Goal: Contribute content: Contribute content

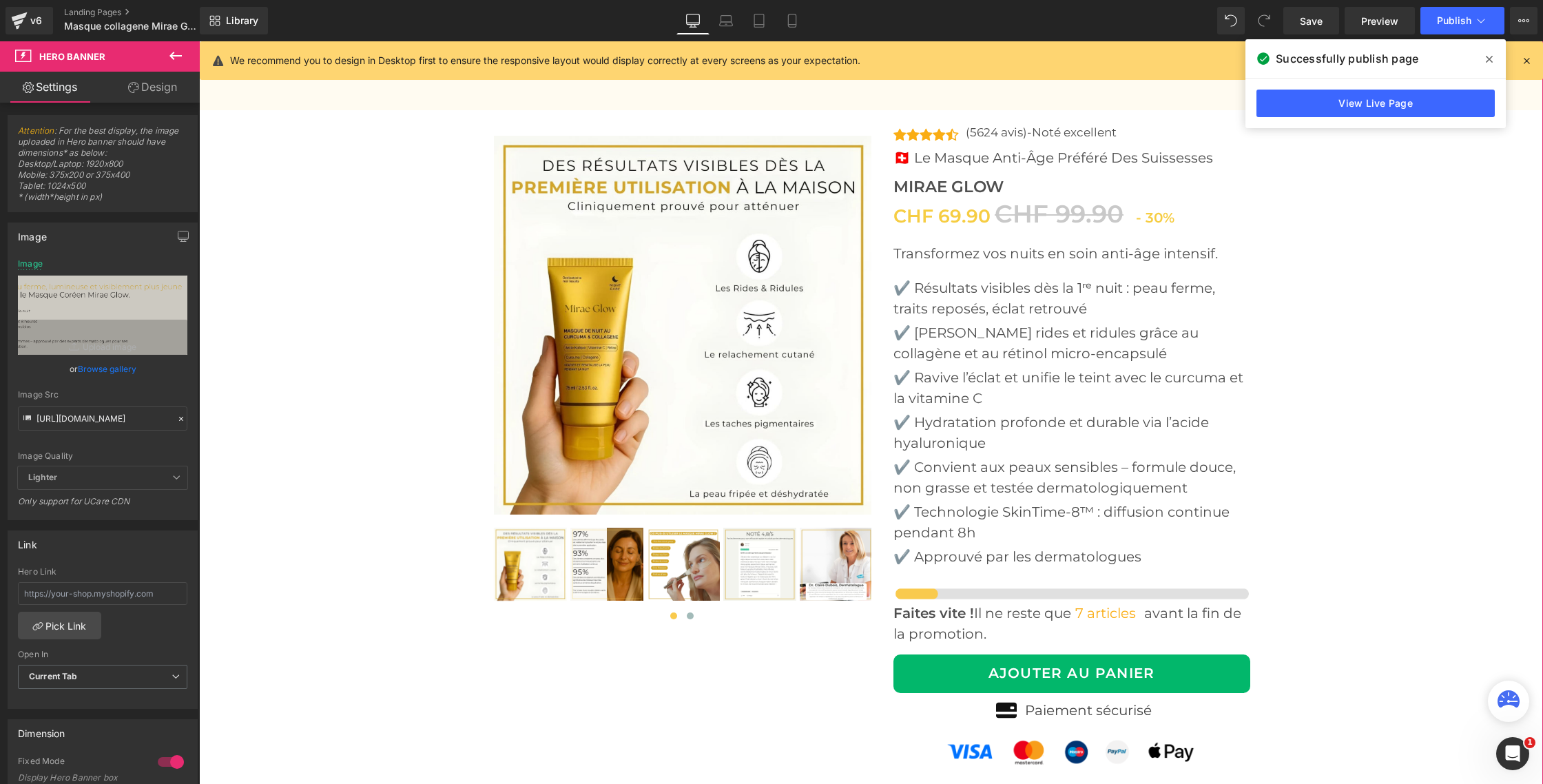
scroll to position [5060, 0]
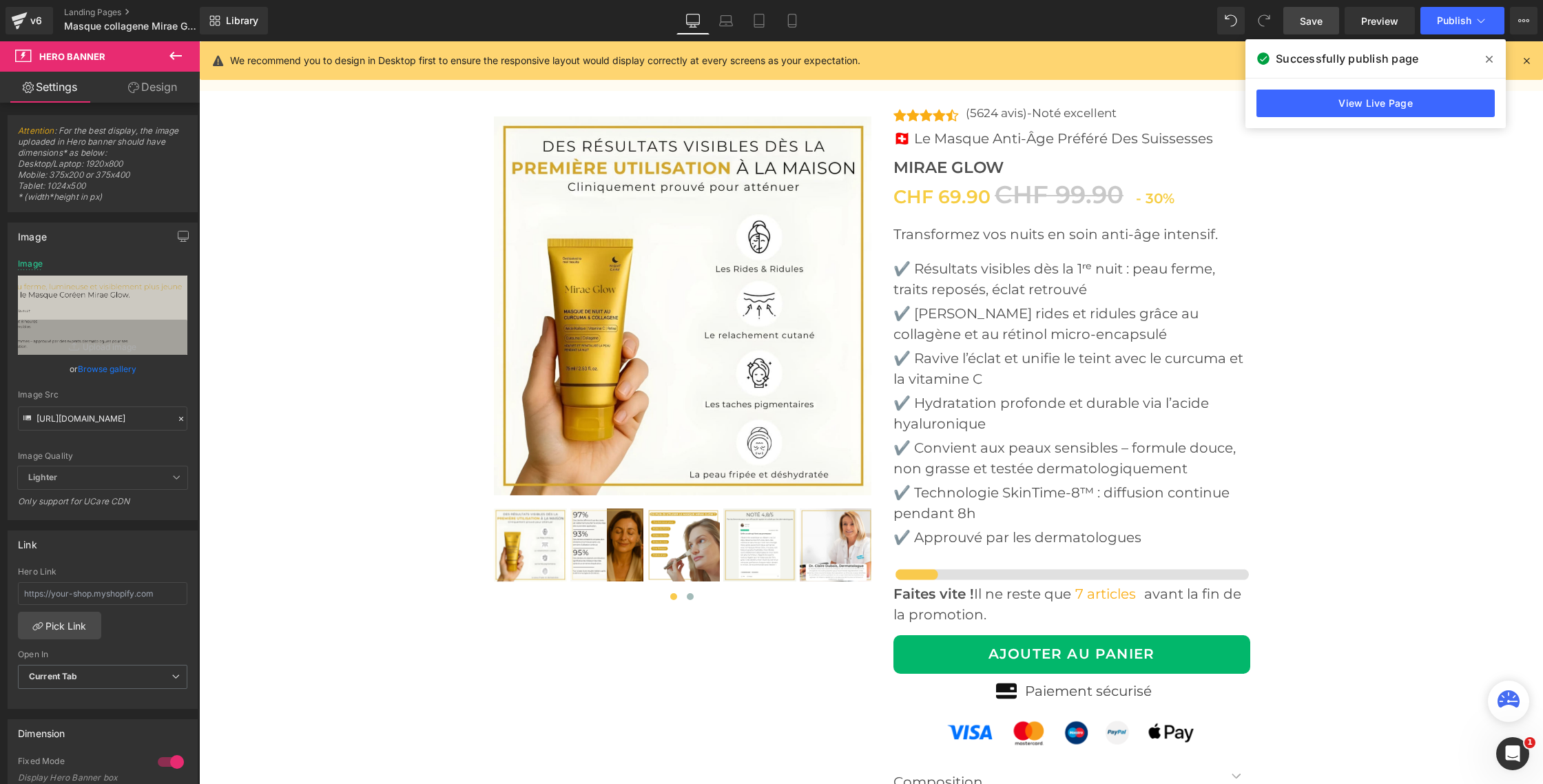
click at [1319, 12] on link "Save" at bounding box center [1311, 21] width 56 height 27
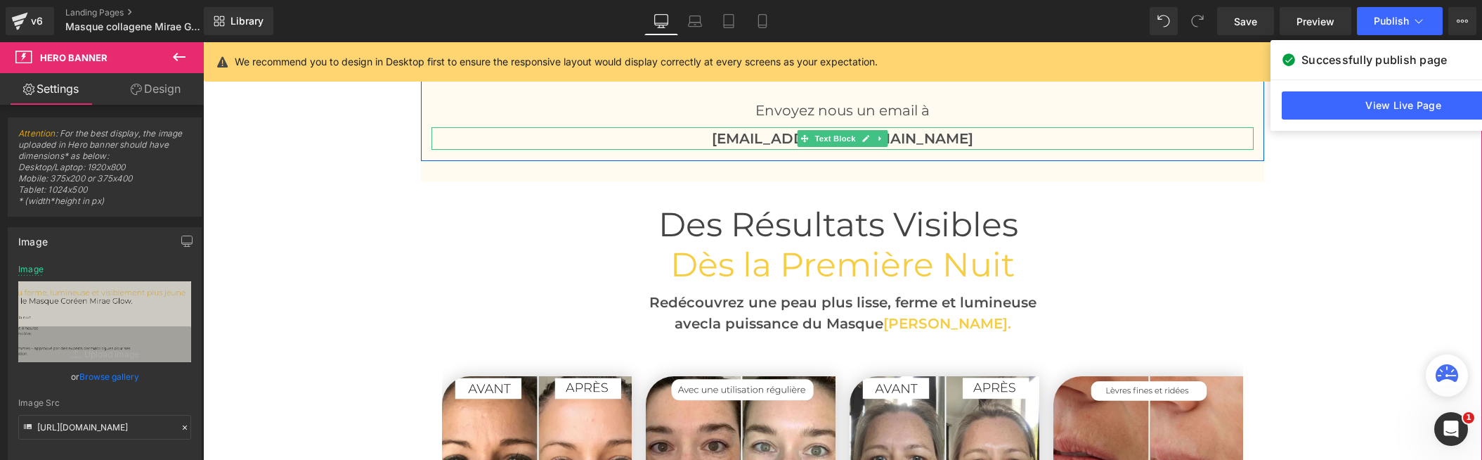
scroll to position [3401, 0]
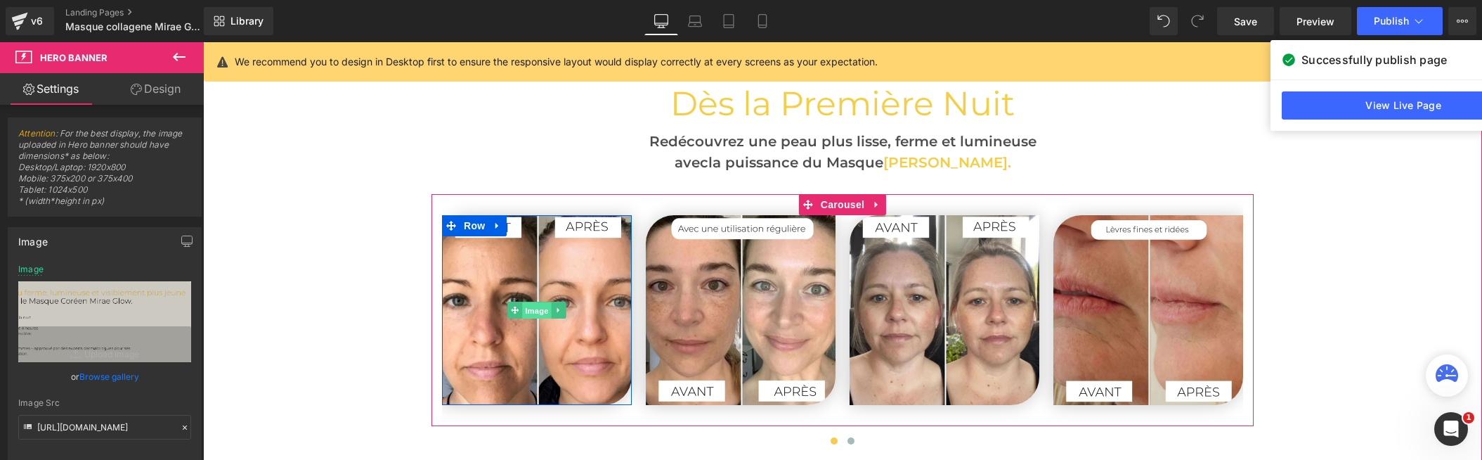
click at [524, 303] on span "Image" at bounding box center [537, 310] width 30 height 17
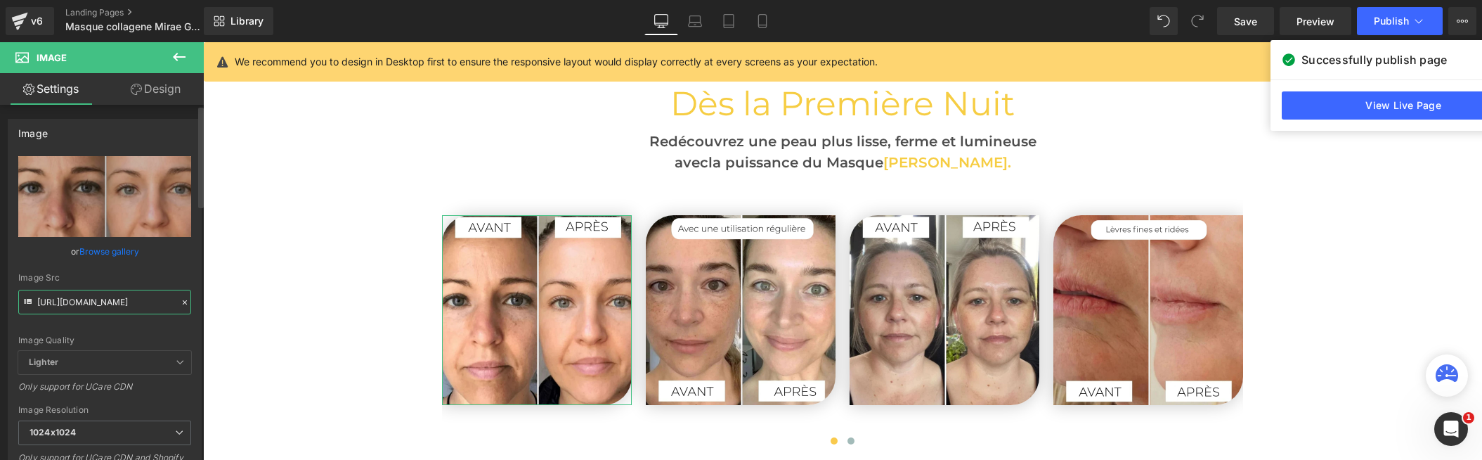
click at [106, 305] on input "[URL][DOMAIN_NAME]" at bounding box center [104, 302] width 173 height 25
click at [107, 305] on input "[URL][DOMAIN_NAME]" at bounding box center [104, 302] width 173 height 25
paste input "34_52cdd9a4-e926-4509-8cad-95505f7d720a.jpg?v=1758799566"
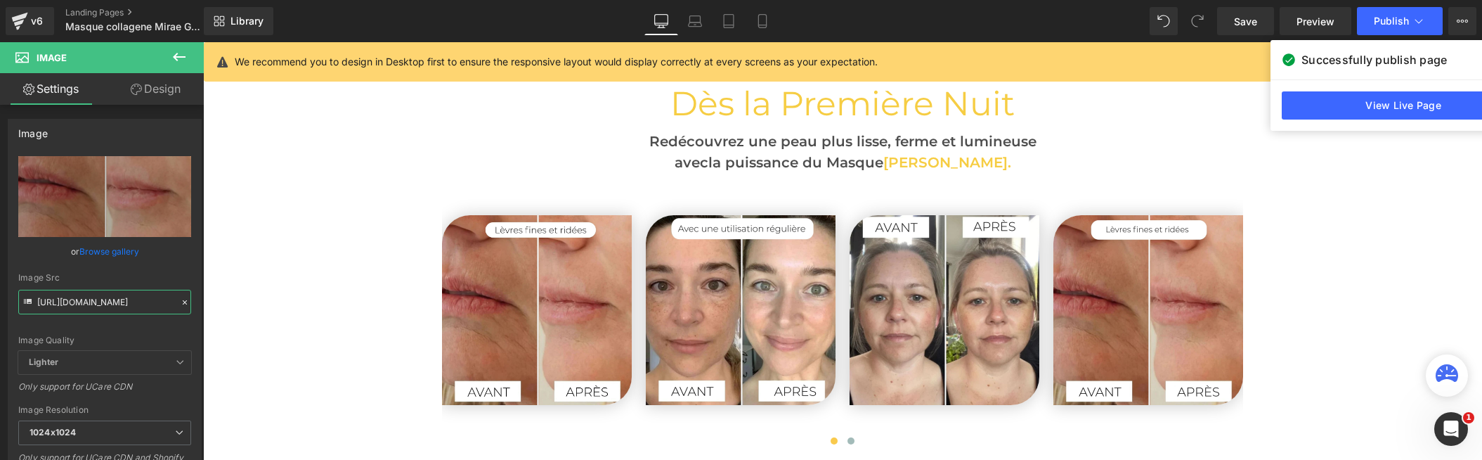
type input "[URL][DOMAIN_NAME]"
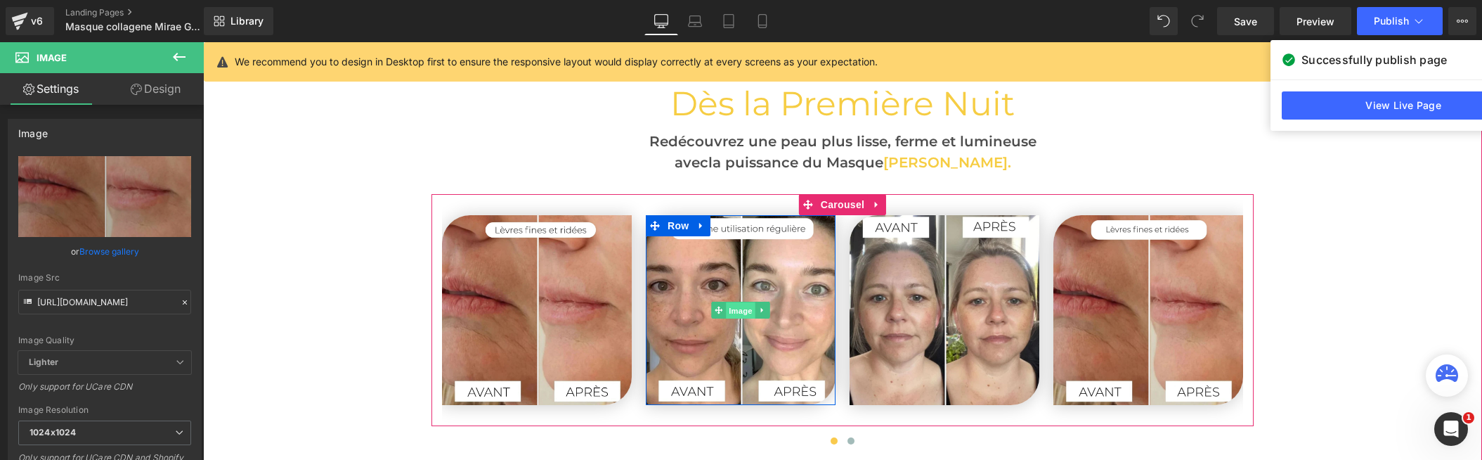
click at [735, 310] on span "Image" at bounding box center [741, 310] width 30 height 17
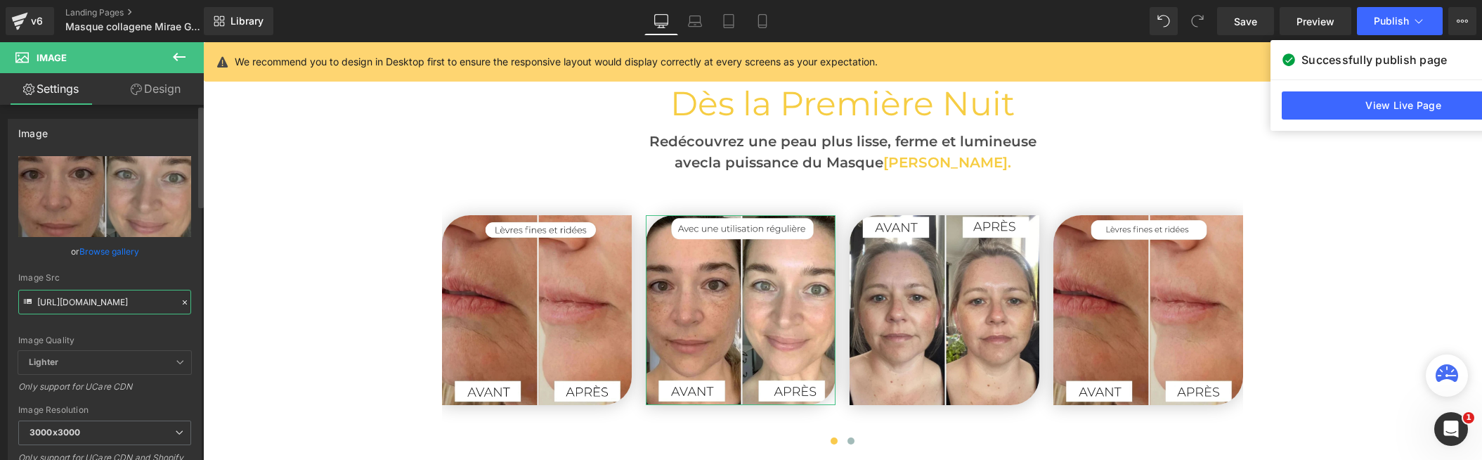
click at [95, 292] on input "[URL][DOMAIN_NAME]" at bounding box center [104, 302] width 173 height 25
paste input "31_c573775d-08da-42b8-ab5d-9ab4182780ef.jpg?v=1758799566"
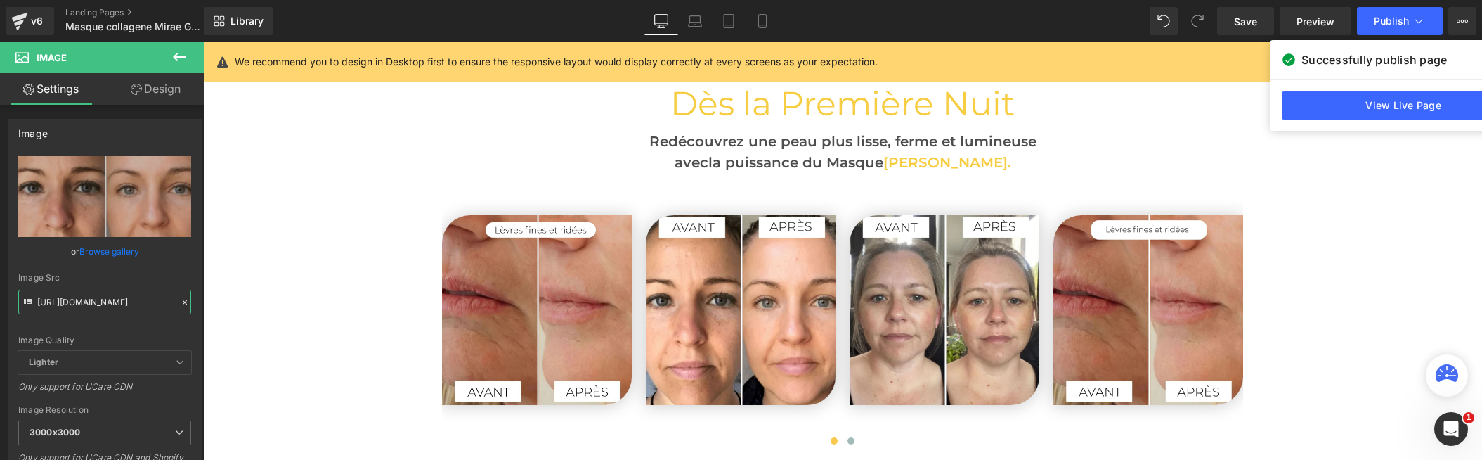
type input "[URL][DOMAIN_NAME]"
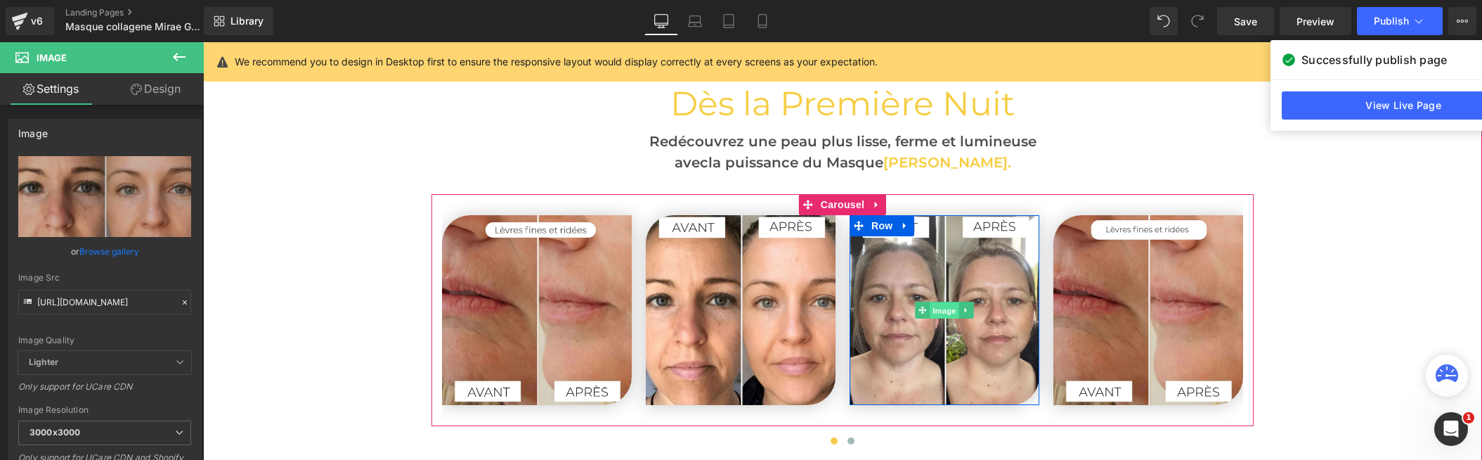
click at [948, 309] on span "Image" at bounding box center [945, 310] width 30 height 17
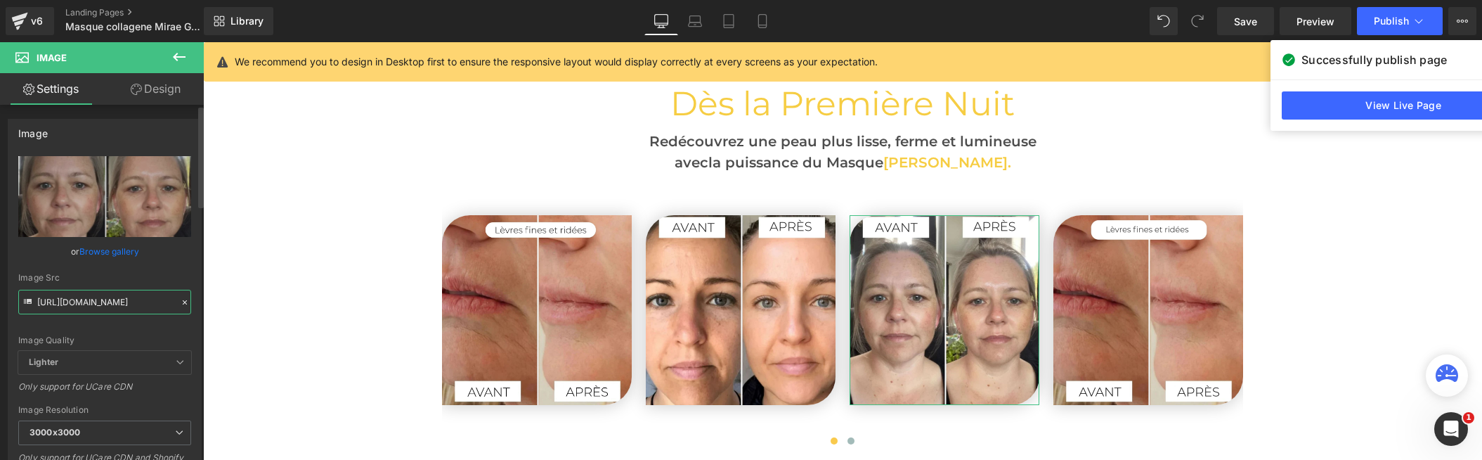
click at [74, 299] on input "[URL][DOMAIN_NAME]" at bounding box center [104, 302] width 173 height 25
paste input "Masque_Collagene_13_1.jpg?v=1758799650"
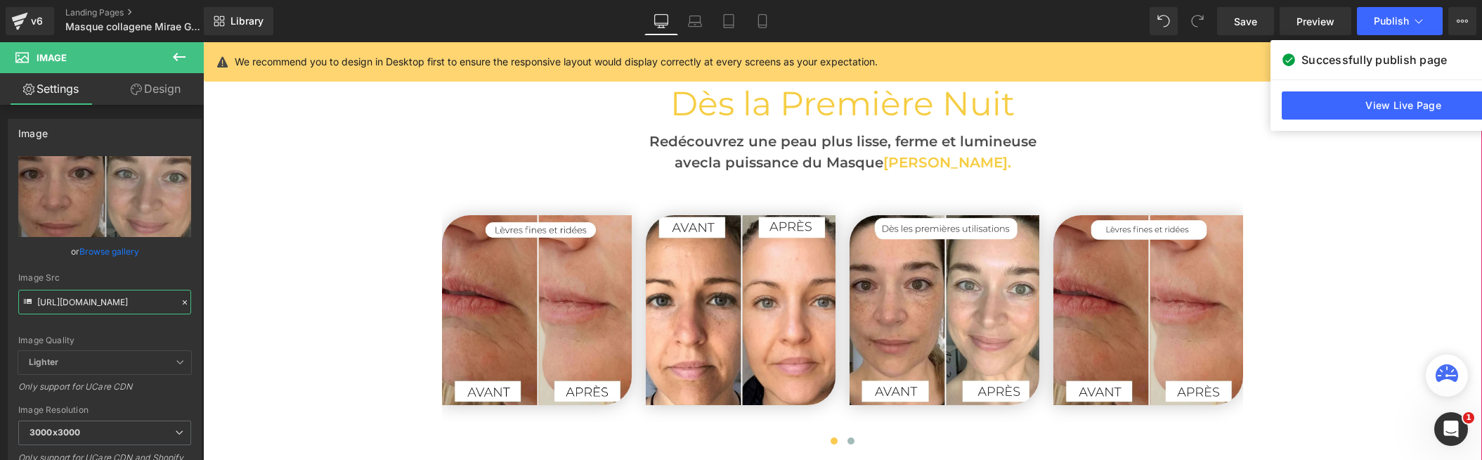
scroll to position [3402, 0]
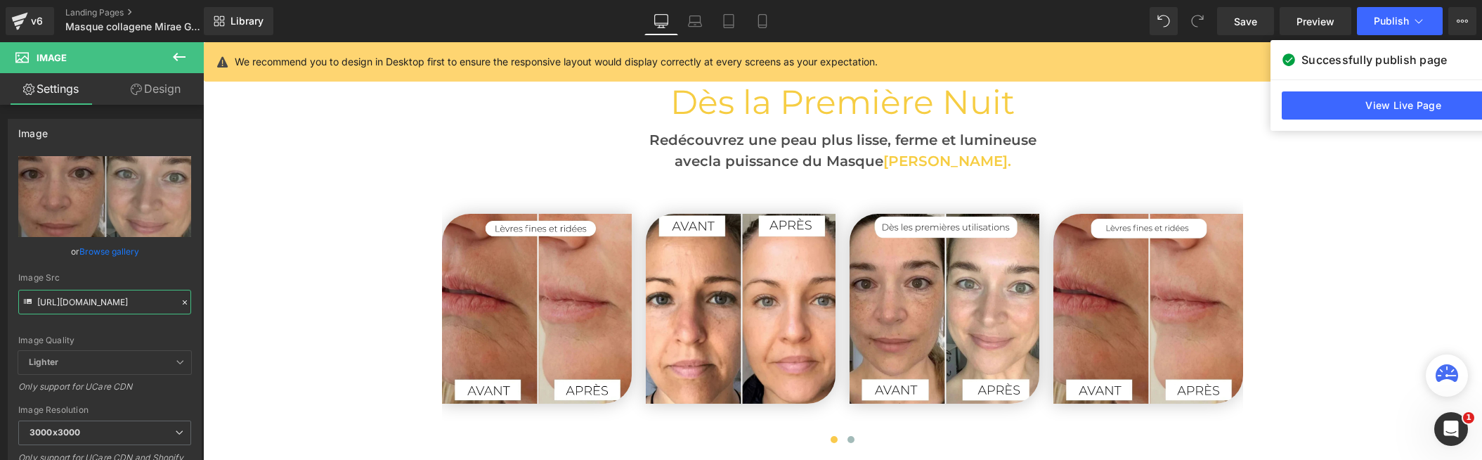
type input "[URL][DOMAIN_NAME]"
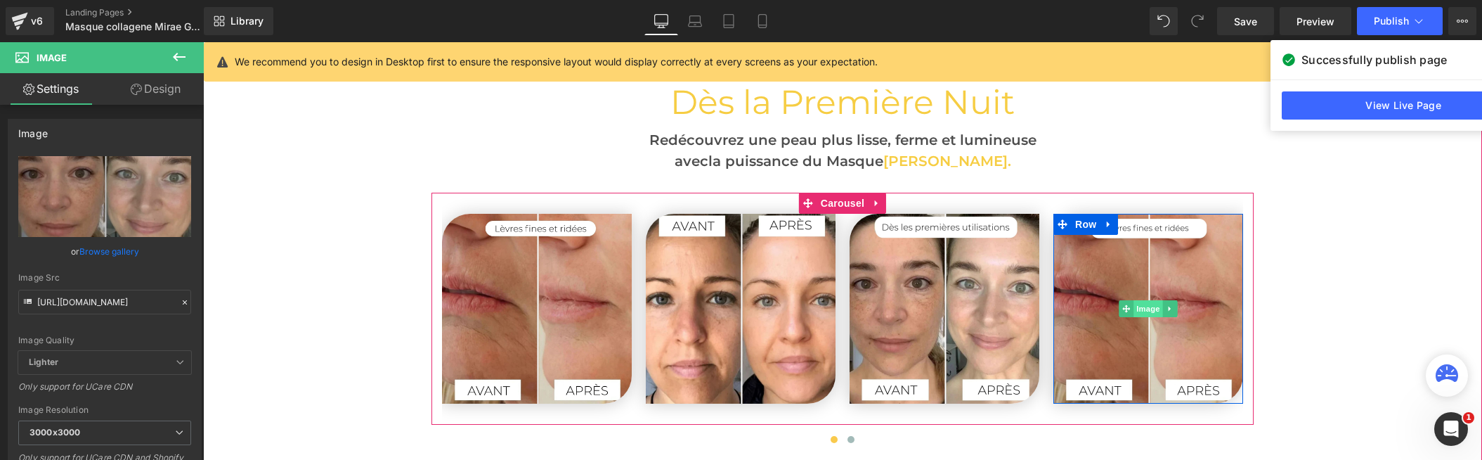
click at [1142, 312] on span "Image" at bounding box center [1149, 308] width 30 height 17
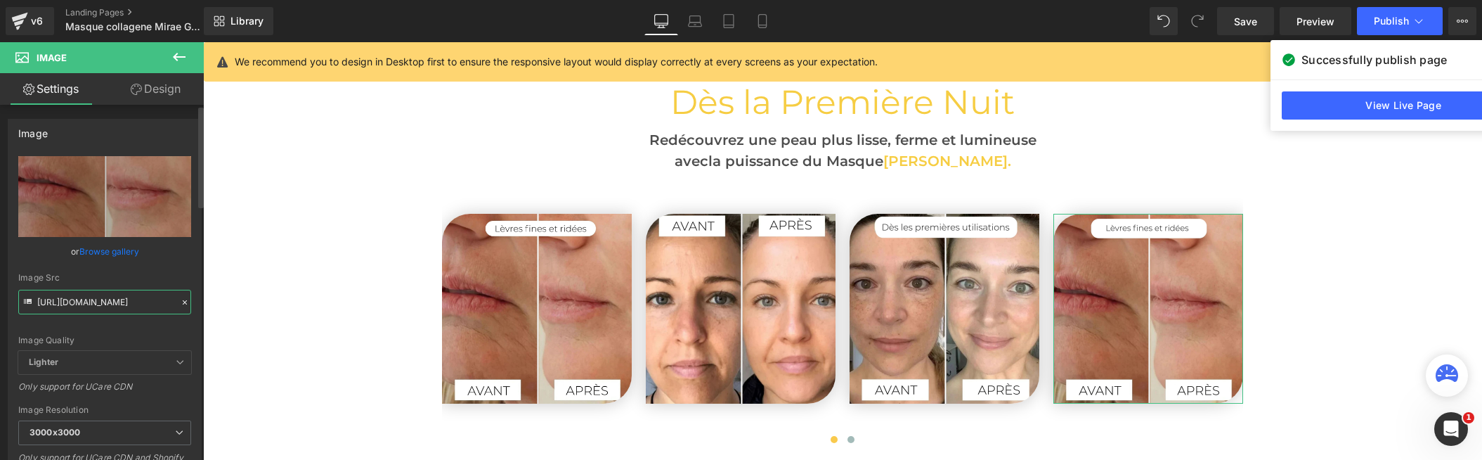
click at [113, 303] on input "[URL][DOMAIN_NAME]" at bounding box center [104, 302] width 173 height 25
paste input "30_b5a2fb73-6f0d-4997-8a48-f7238a465b9c.jpg?v=1758799422"
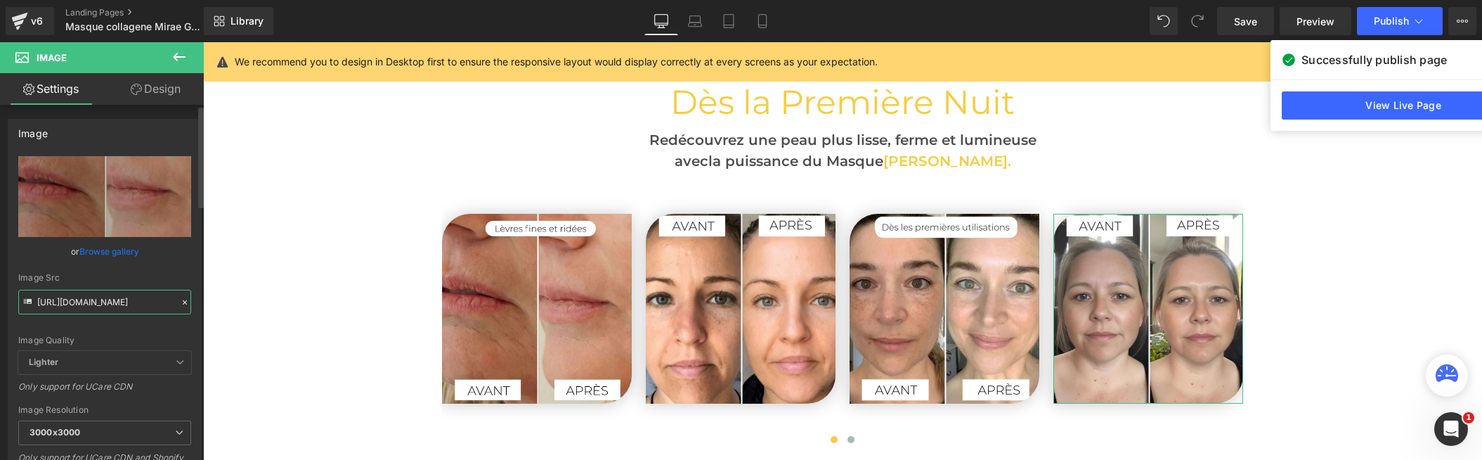
type input "[URL][DOMAIN_NAME]"
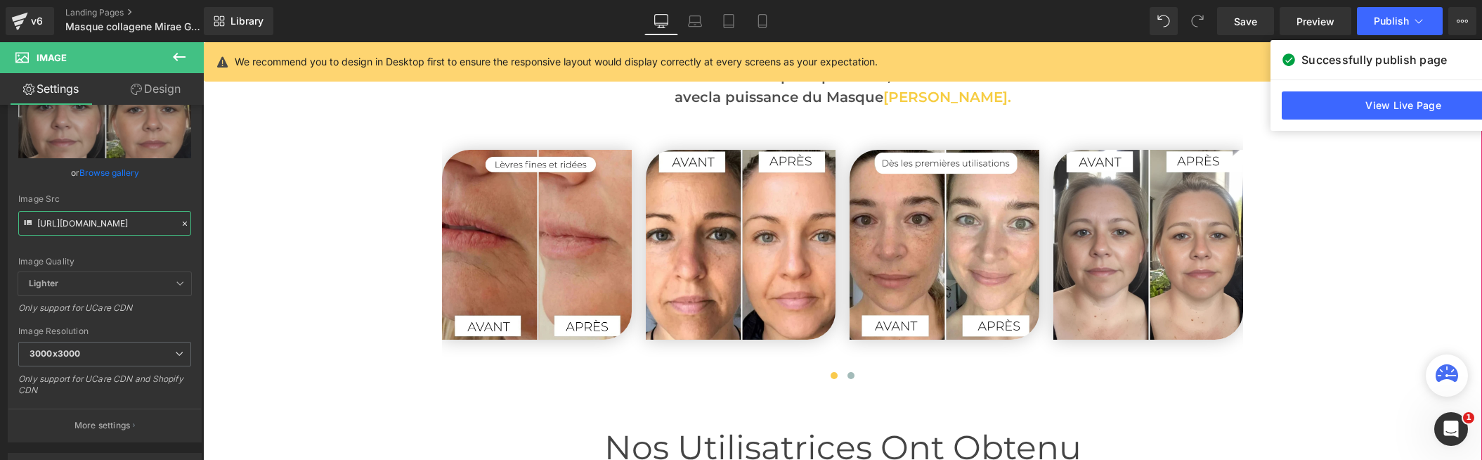
scroll to position [3470, 0]
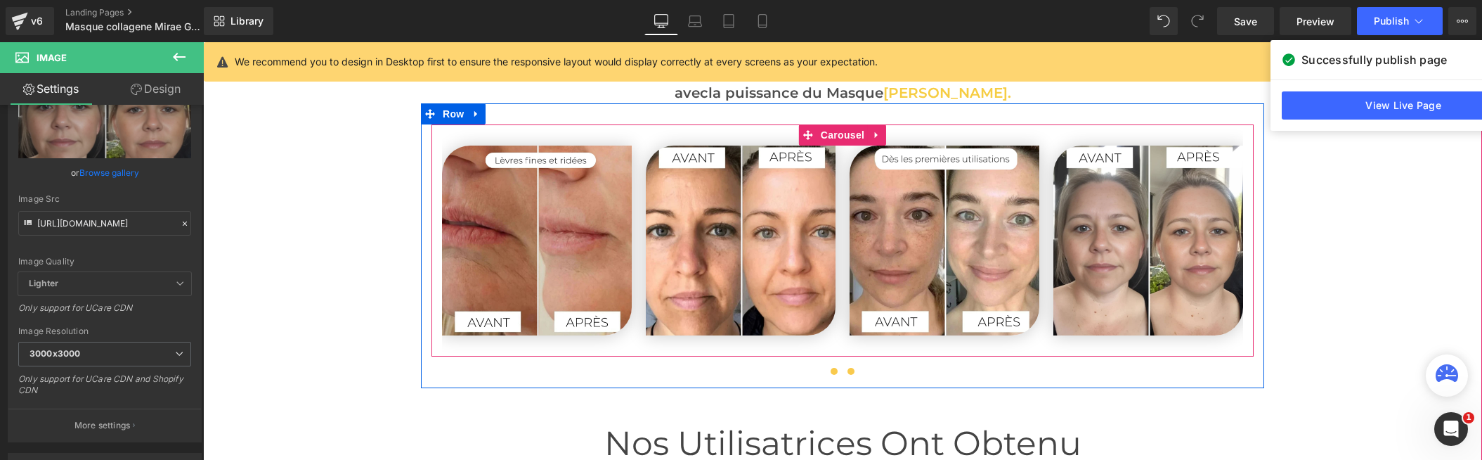
click at [853, 371] on span at bounding box center [851, 371] width 7 height 7
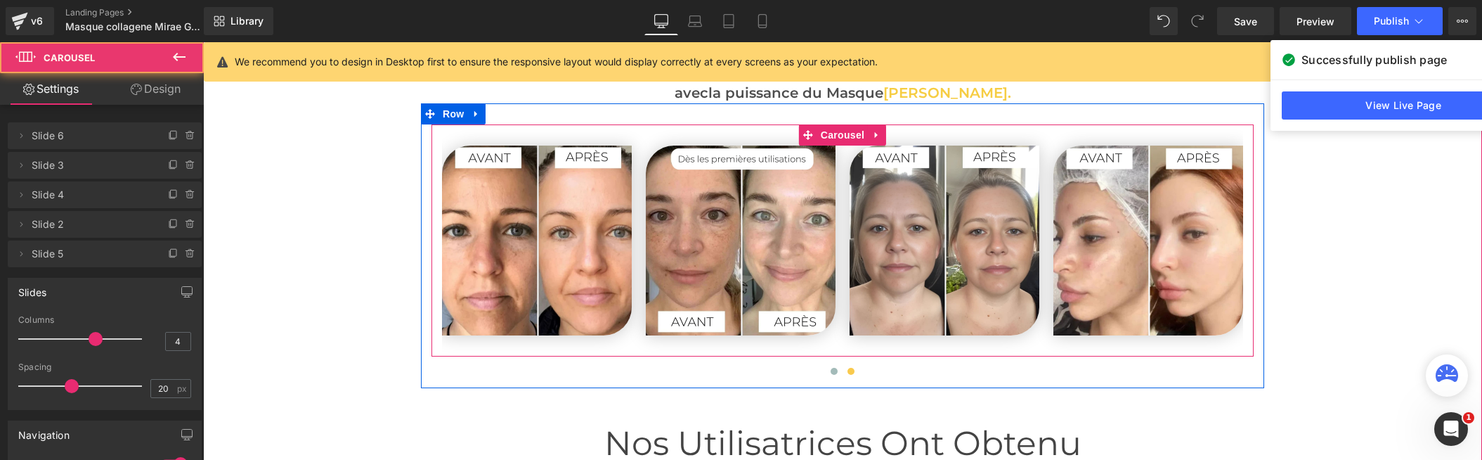
scroll to position [3469, 0]
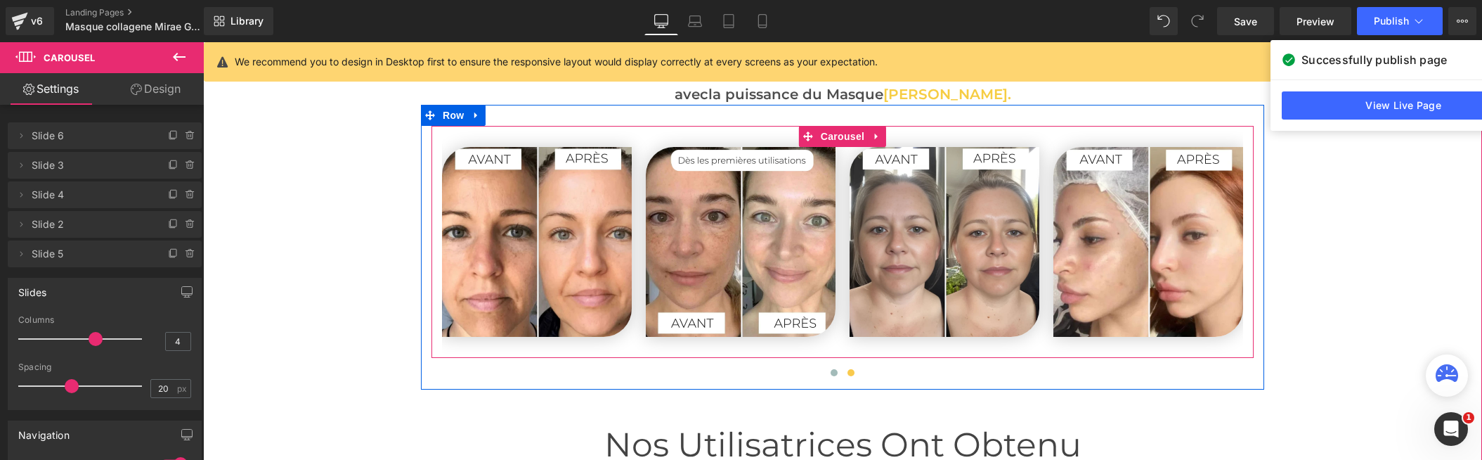
click at [852, 372] on span at bounding box center [851, 372] width 7 height 7
click at [834, 371] on span at bounding box center [834, 372] width 7 height 7
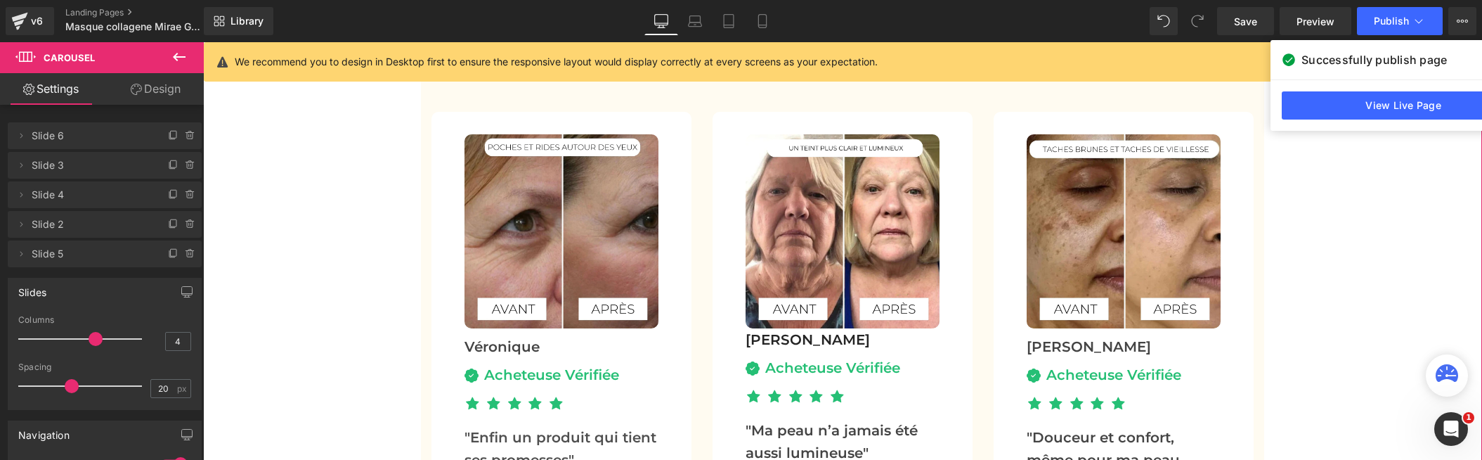
scroll to position [4357, 0]
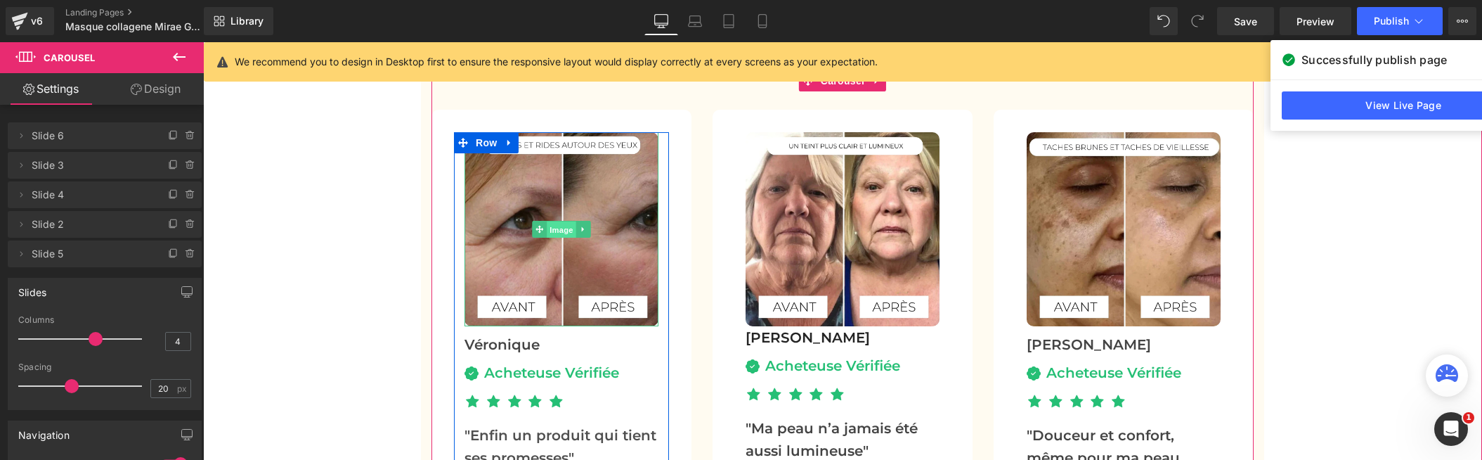
click at [562, 233] on span "Image" at bounding box center [562, 229] width 30 height 17
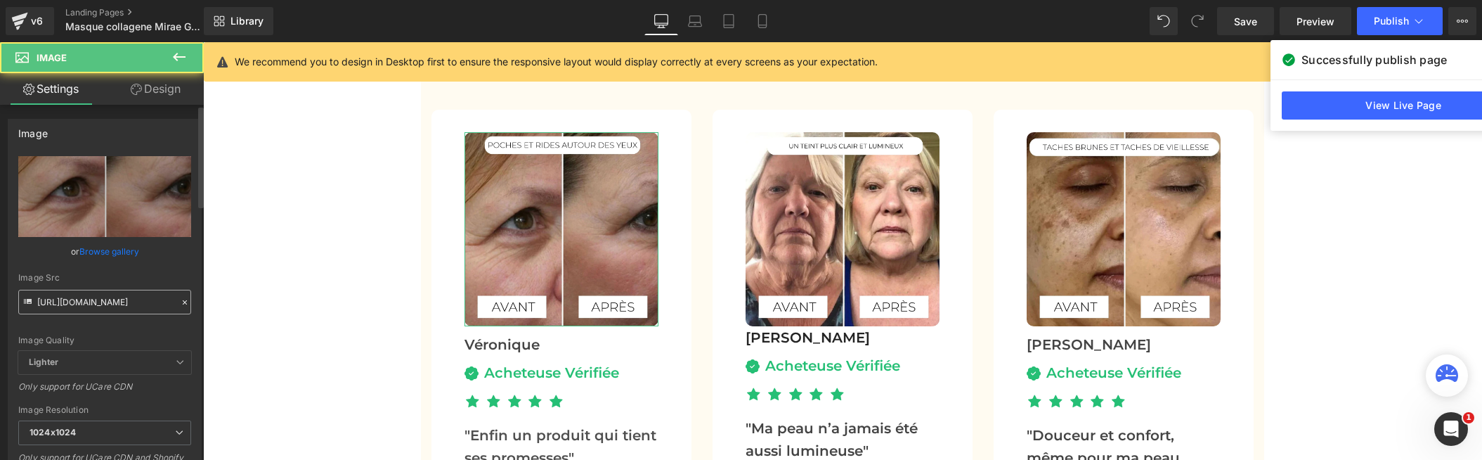
click at [86, 298] on input "[URL][DOMAIN_NAME]" at bounding box center [104, 302] width 173 height 25
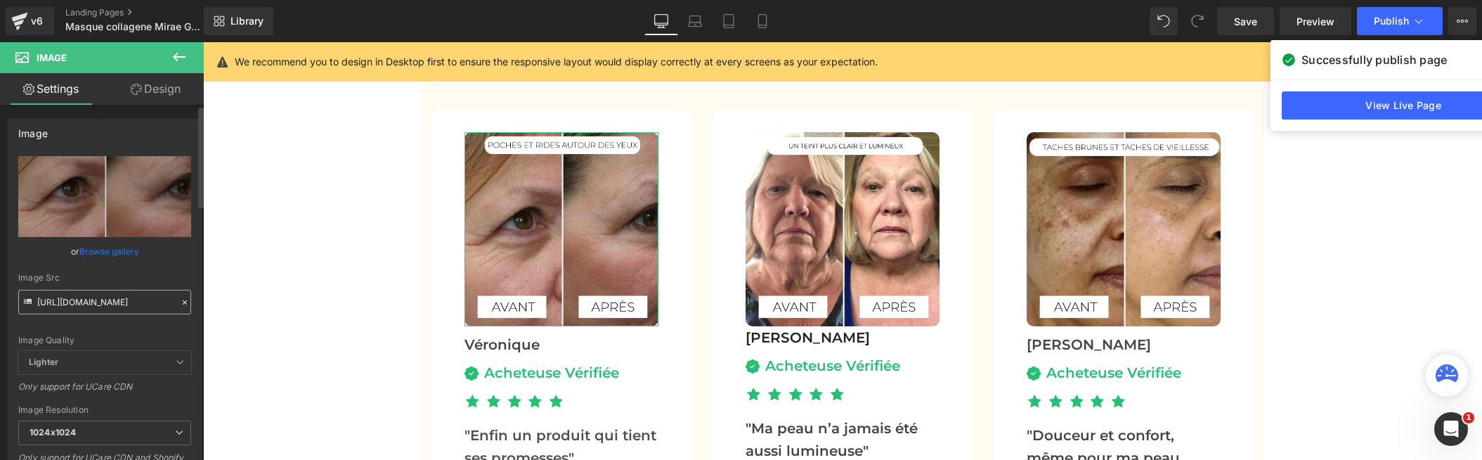
click at [86, 298] on input "[URL][DOMAIN_NAME]" at bounding box center [104, 302] width 173 height 25
type input "[URL][DOMAIN_NAME]"
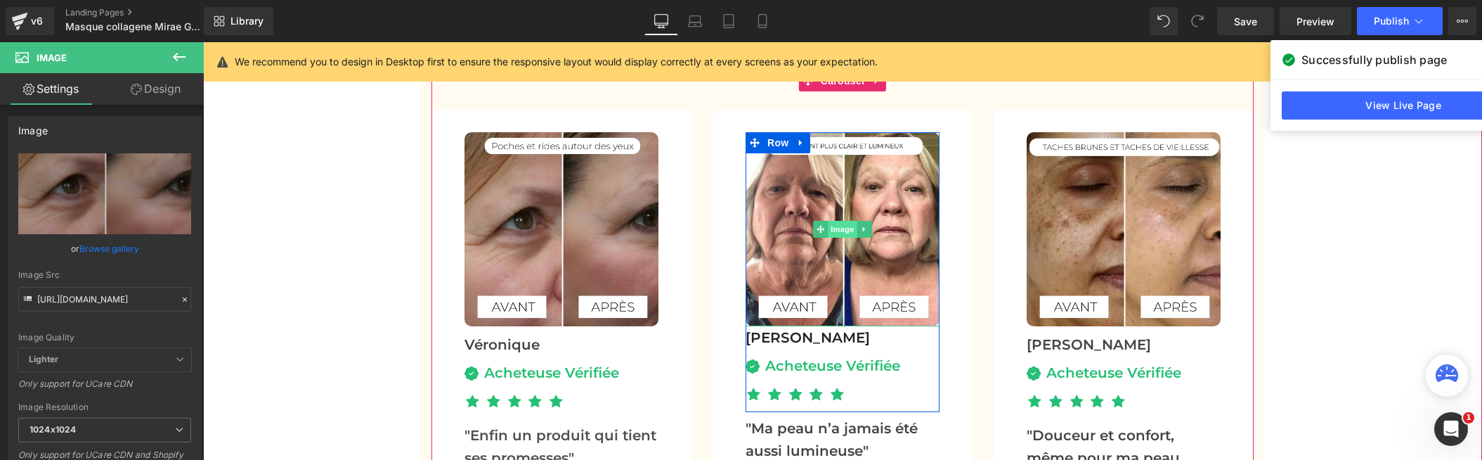
click at [847, 227] on span "Image" at bounding box center [843, 229] width 30 height 17
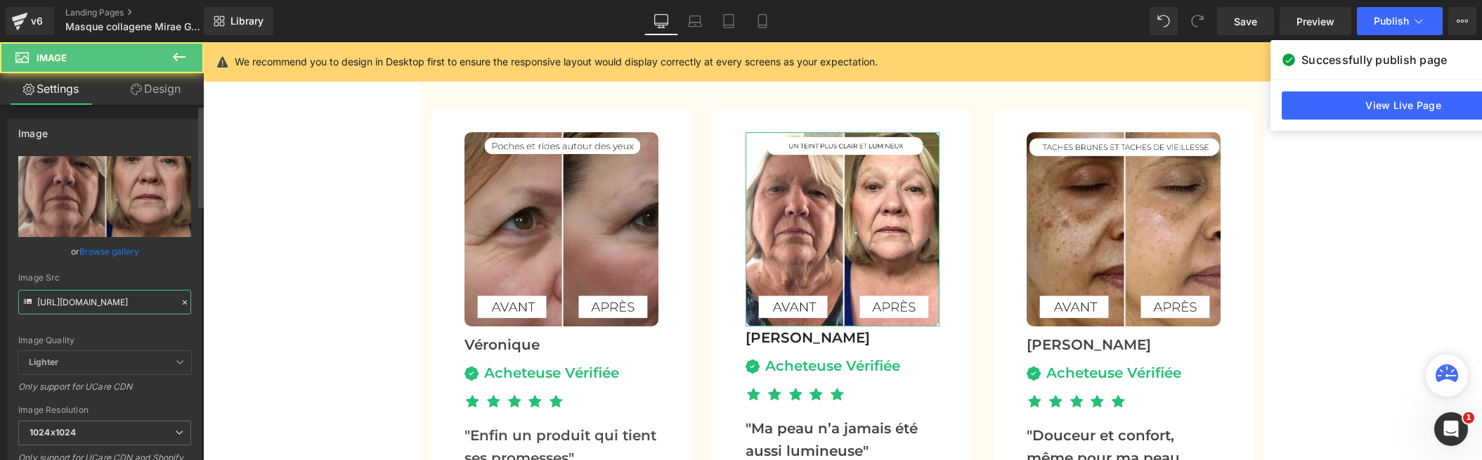
click at [105, 294] on input "[URL][DOMAIN_NAME]" at bounding box center [104, 302] width 173 height 25
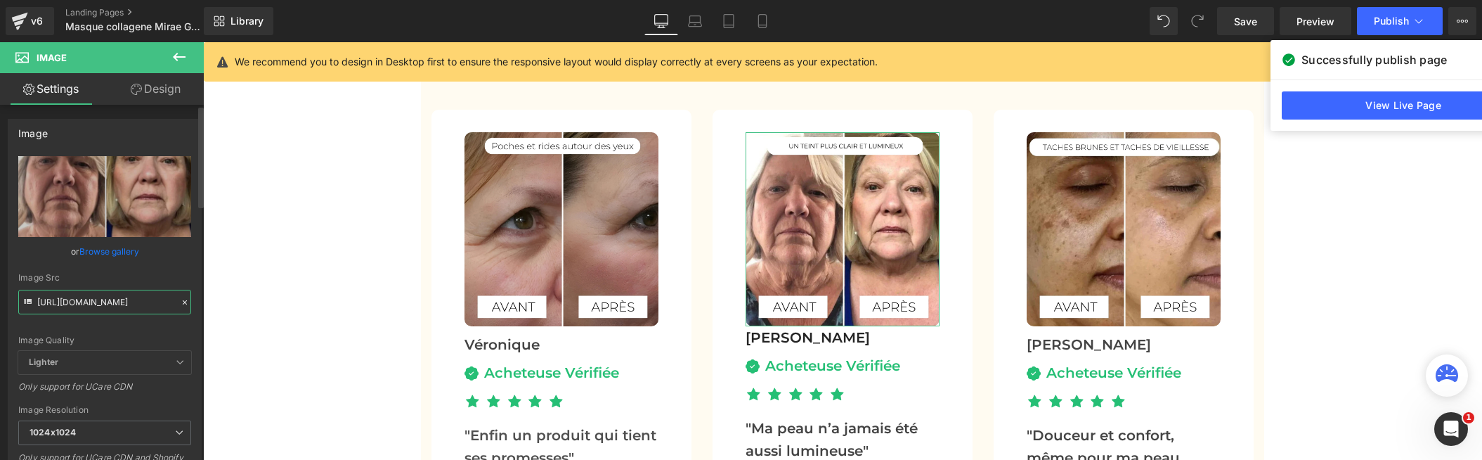
click at [105, 294] on input "[URL][DOMAIN_NAME]" at bounding box center [104, 302] width 173 height 25
paste input "36.jpg?v=1758799567"
type input "[URL][DOMAIN_NAME]"
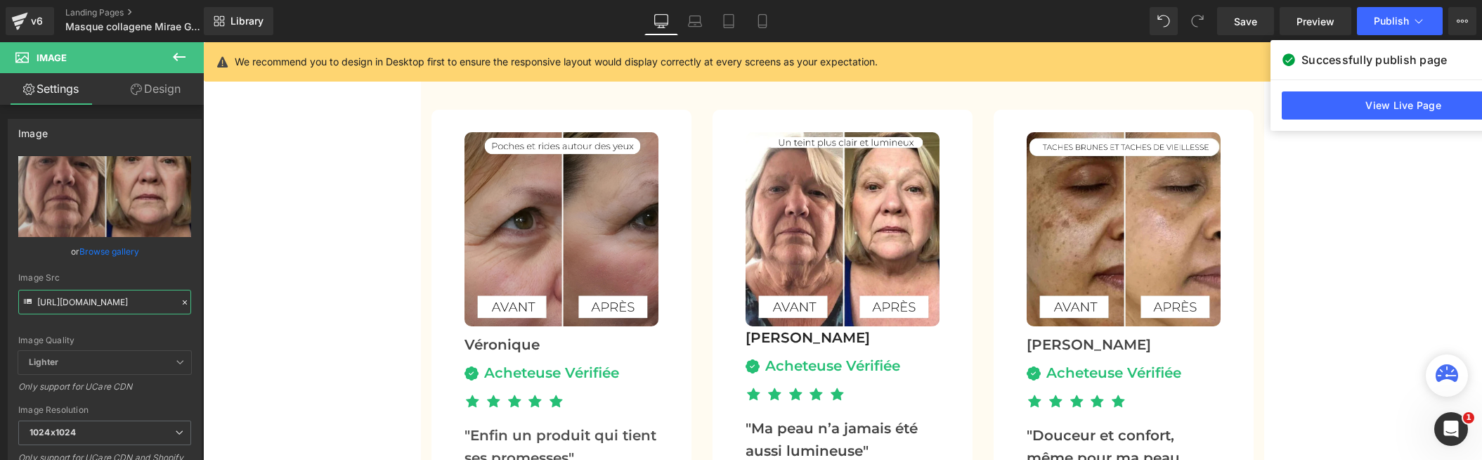
scroll to position [0, 0]
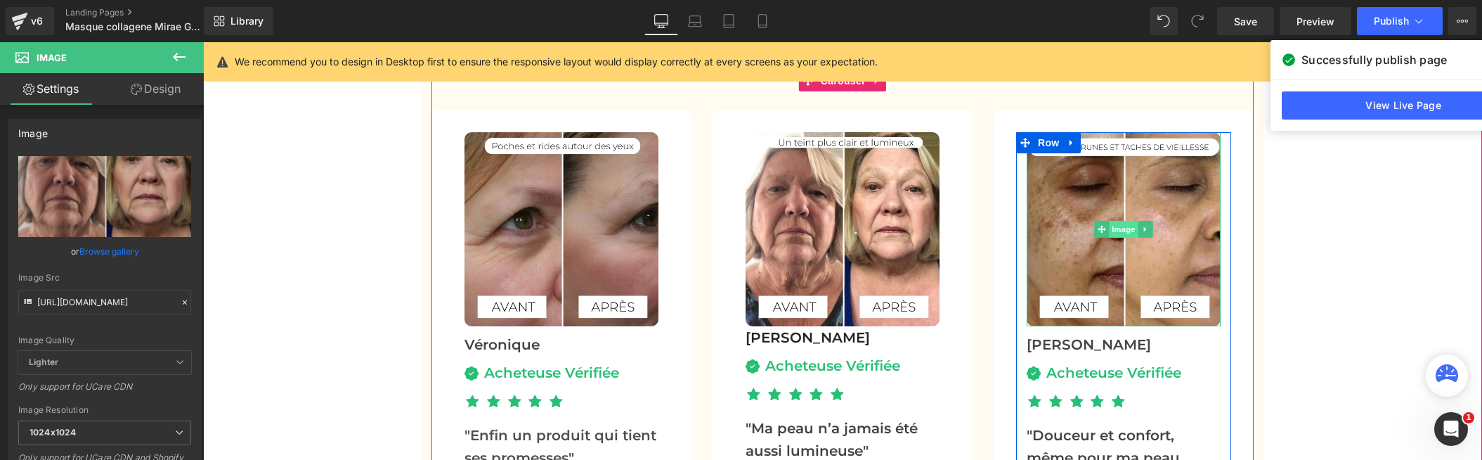
click at [1125, 224] on span "Image" at bounding box center [1124, 229] width 30 height 17
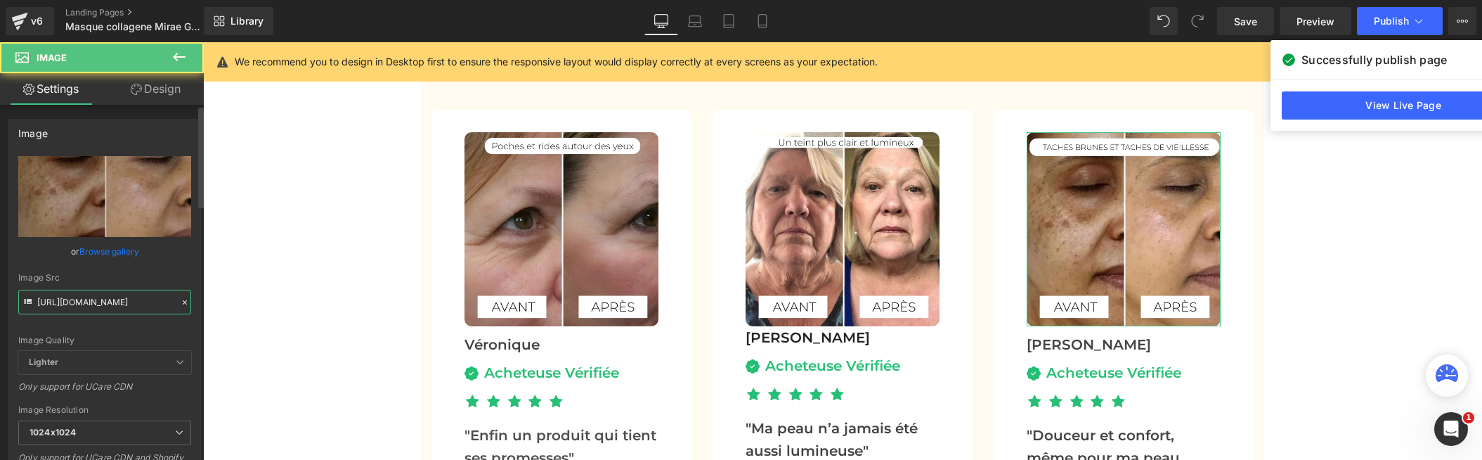
click at [72, 307] on input "[URL][DOMAIN_NAME]" at bounding box center [104, 302] width 173 height 25
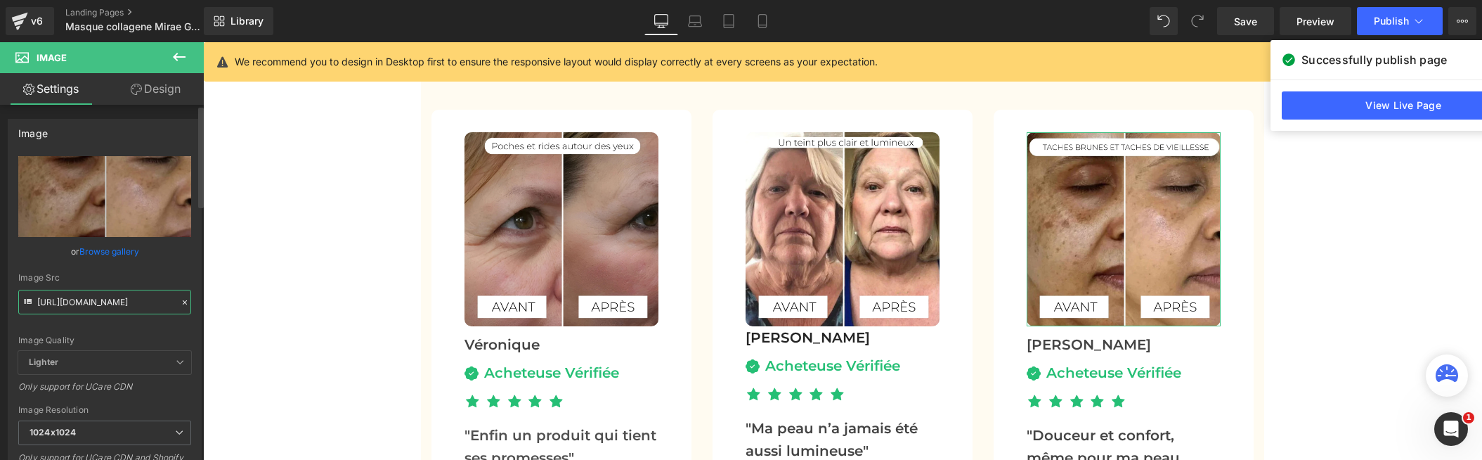
click at [72, 307] on input "[URL][DOMAIN_NAME]" at bounding box center [104, 302] width 173 height 25
paste input "8.jpg?v=1758799422"
type input "[URL][DOMAIN_NAME]"
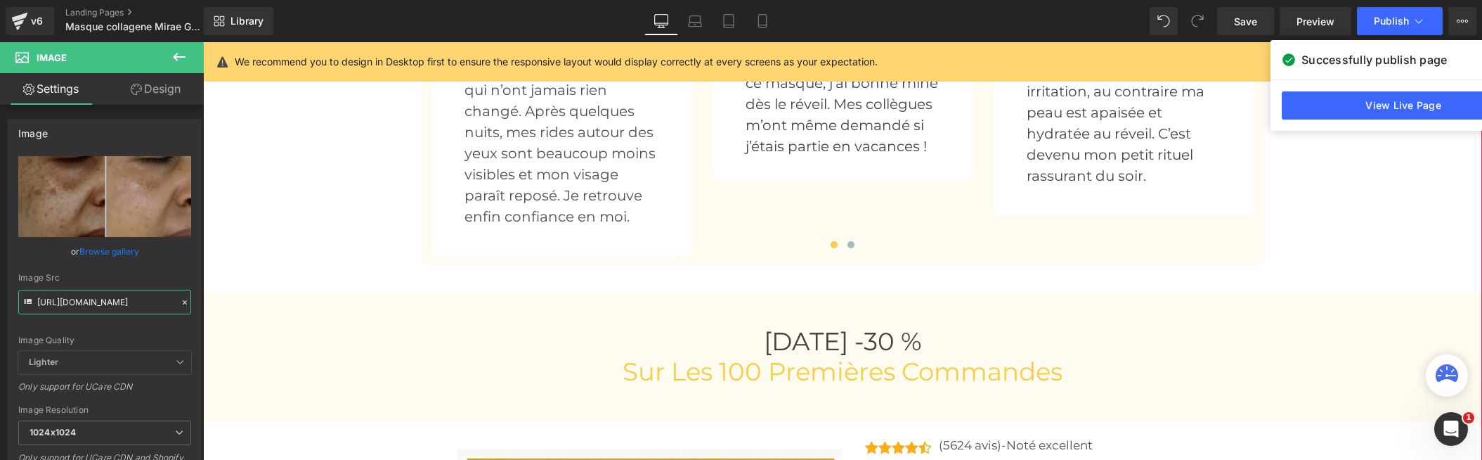
scroll to position [4827, 0]
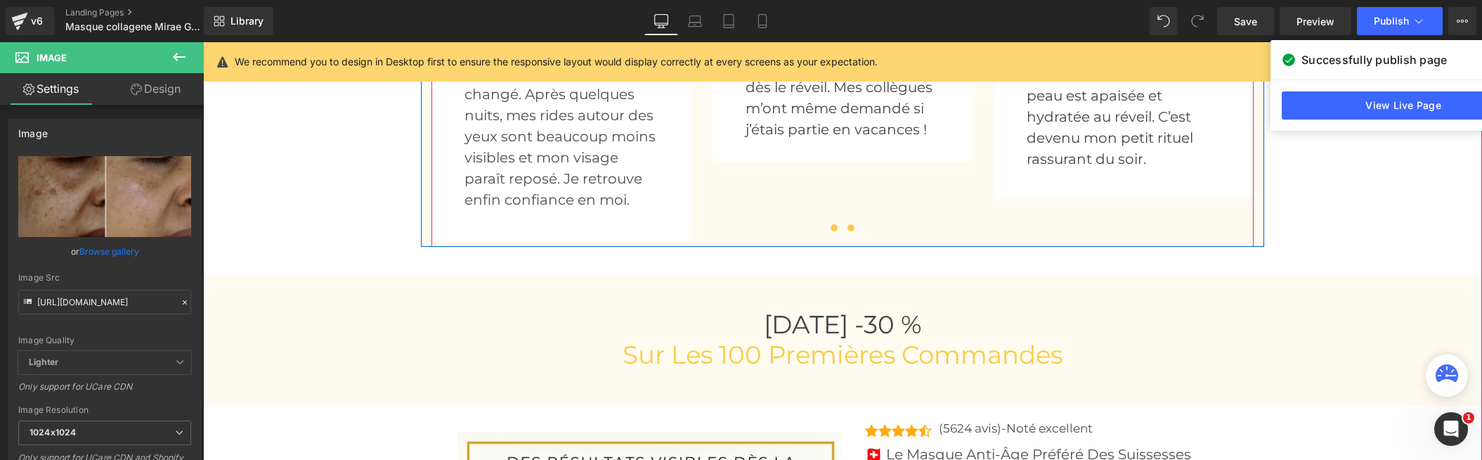
click at [849, 230] on span at bounding box center [851, 227] width 7 height 7
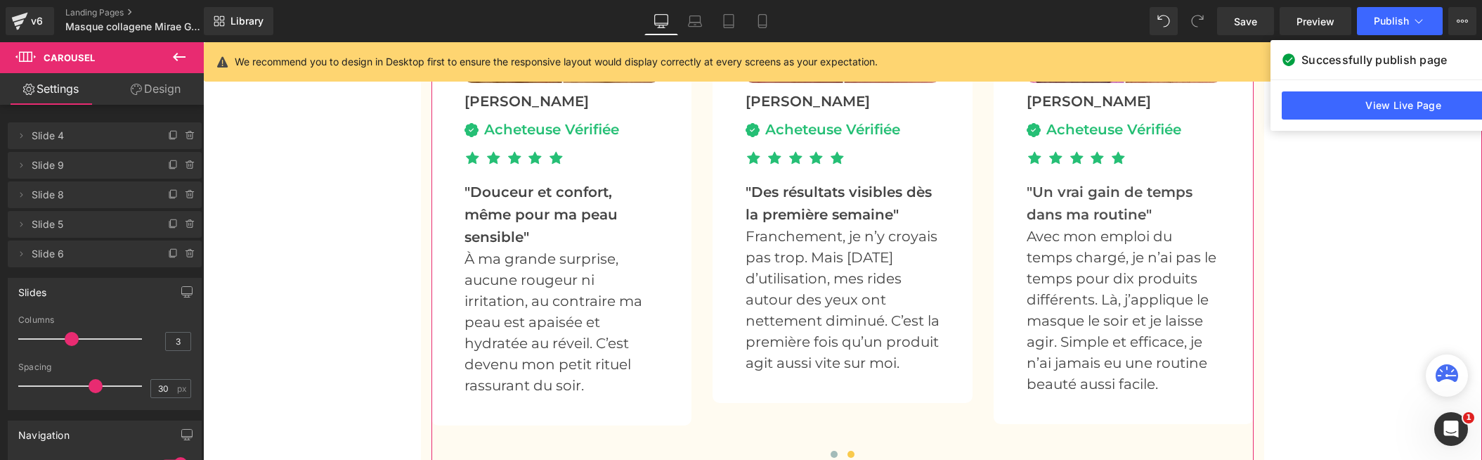
scroll to position [4669, 0]
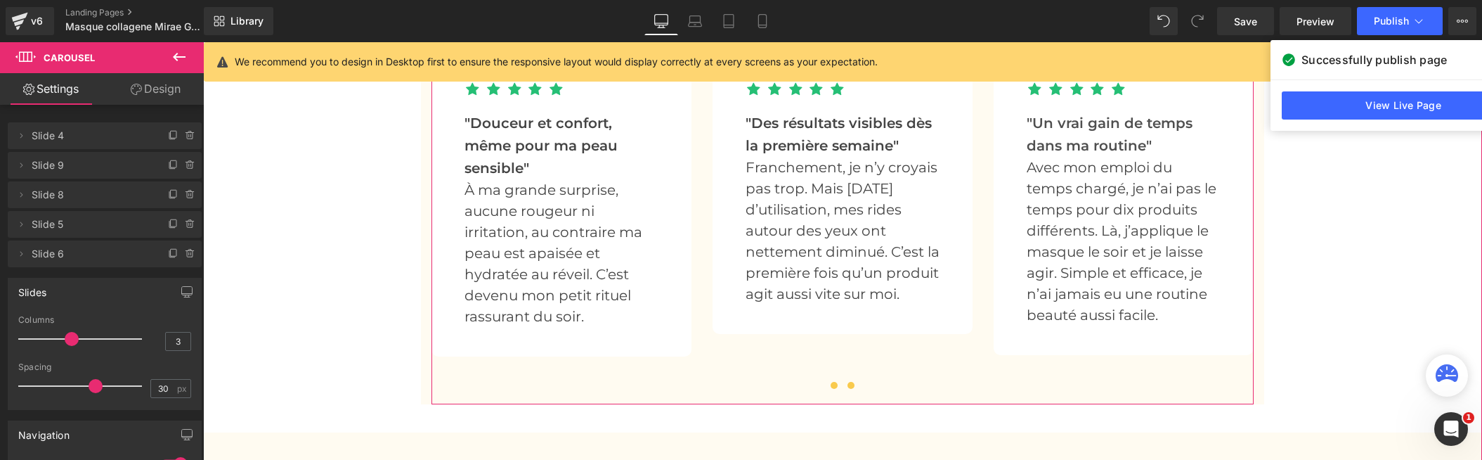
click at [832, 387] on span at bounding box center [834, 385] width 7 height 7
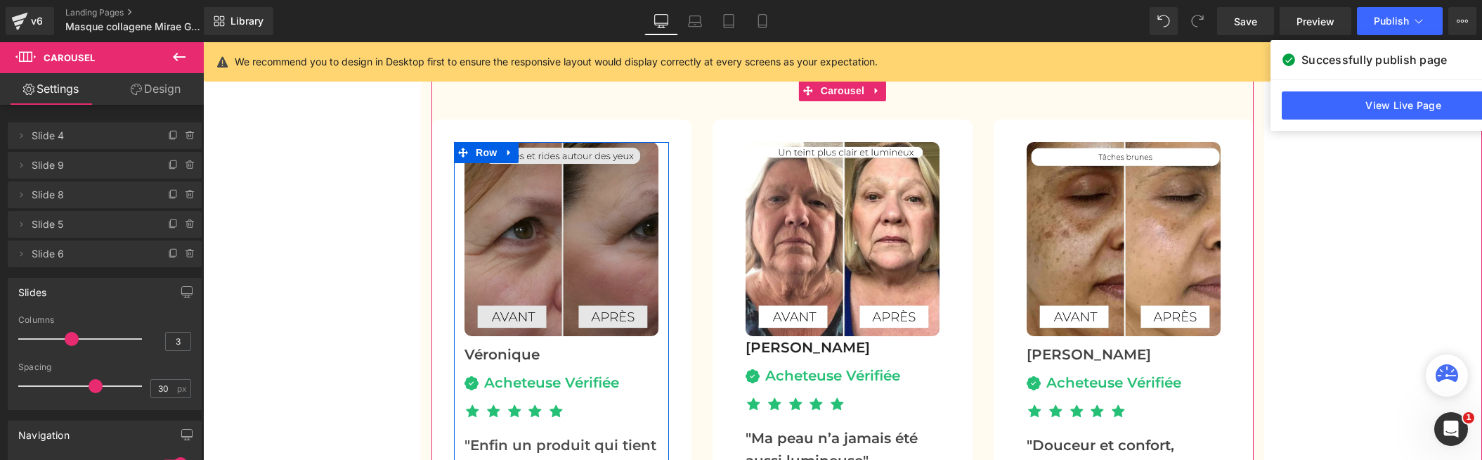
scroll to position [4348, 0]
click at [551, 245] on div "Image" at bounding box center [562, 238] width 194 height 194
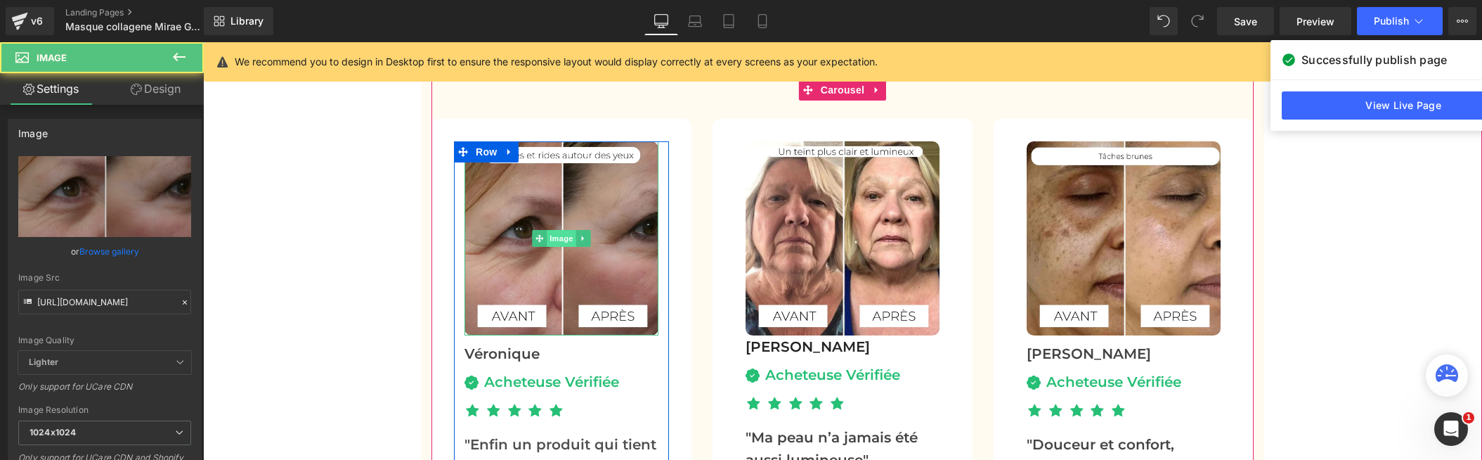
click at [557, 238] on span "Image" at bounding box center [562, 238] width 30 height 17
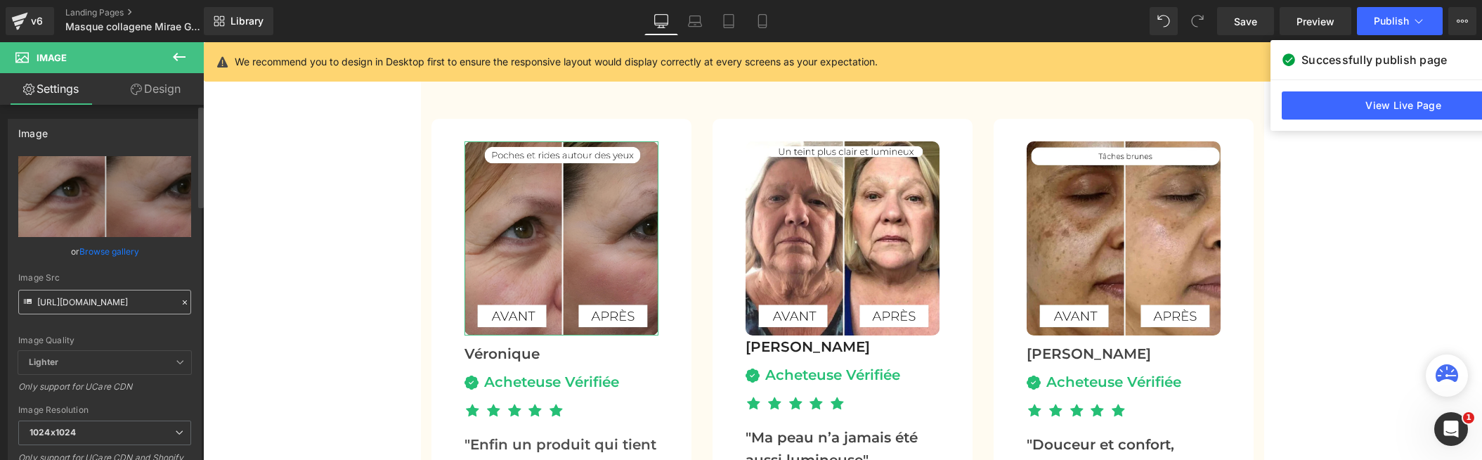
click at [96, 299] on input "[URL][DOMAIN_NAME]" at bounding box center [104, 302] width 173 height 25
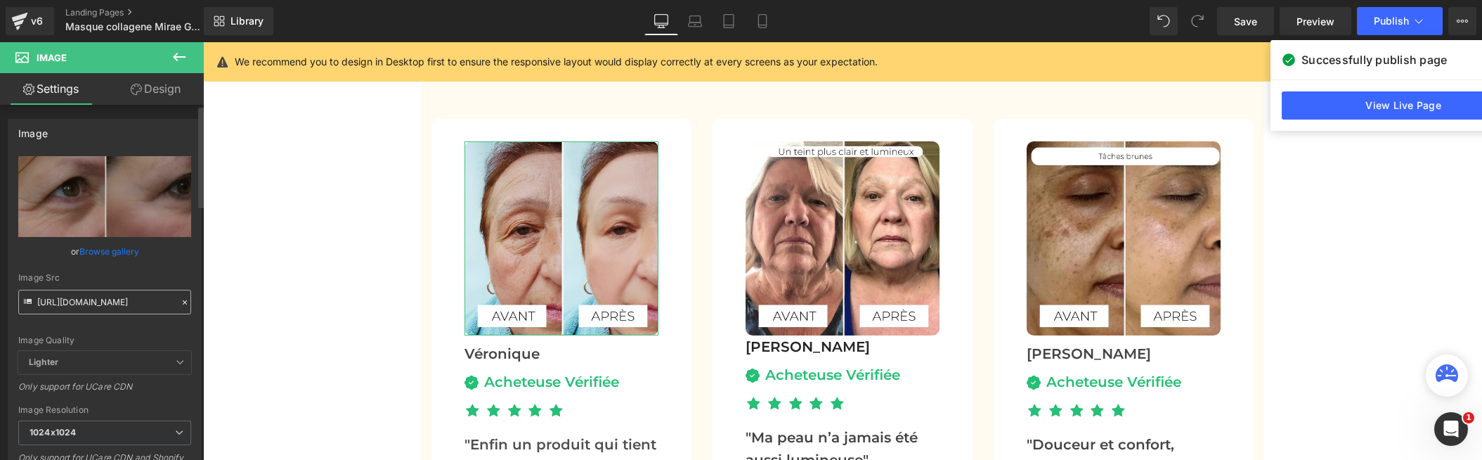
type input "[URL][DOMAIN_NAME]"
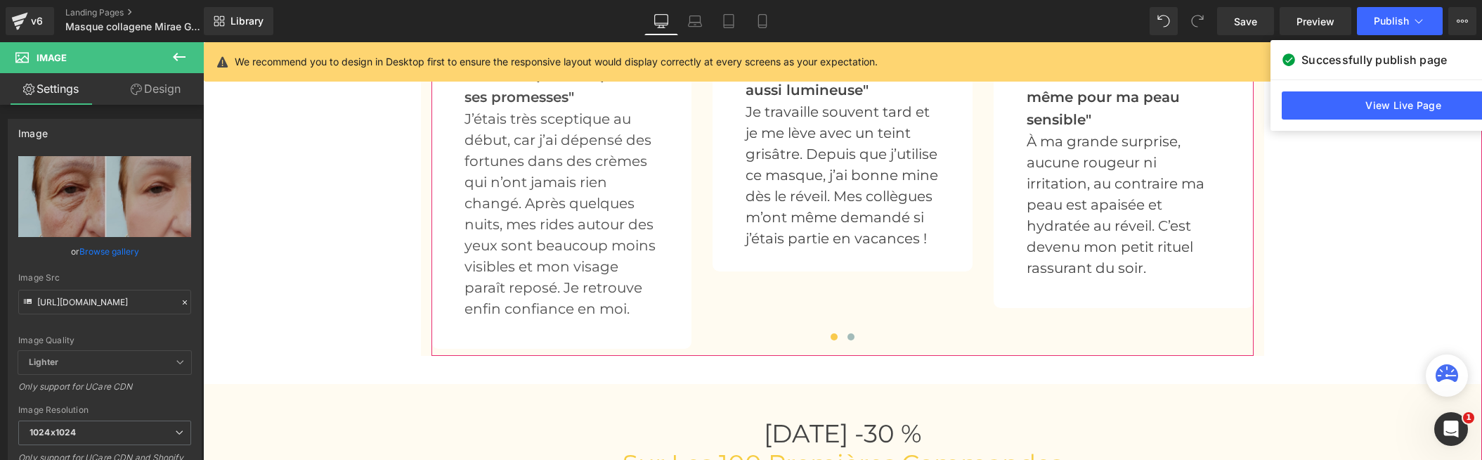
scroll to position [4721, 0]
click at [850, 336] on span at bounding box center [851, 333] width 7 height 7
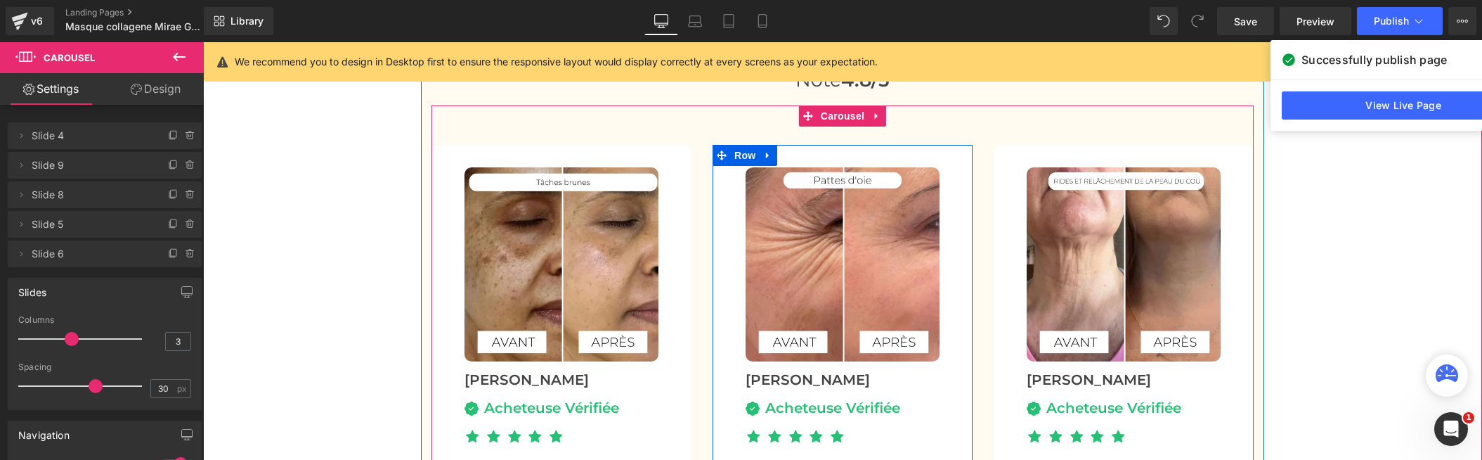
scroll to position [4382, 0]
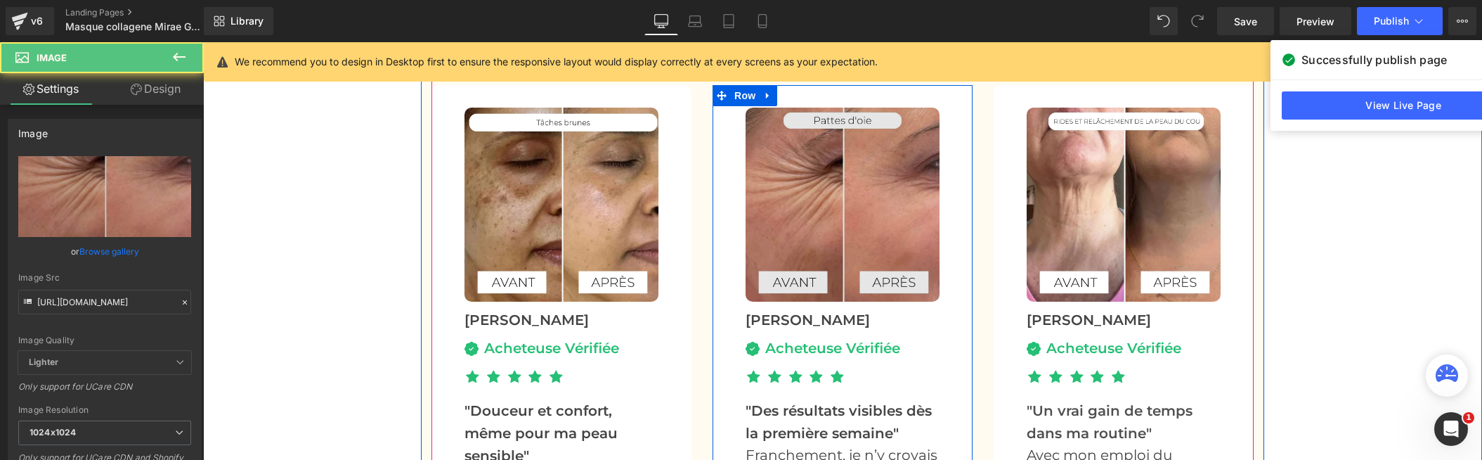
click at [848, 214] on img at bounding box center [843, 205] width 194 height 194
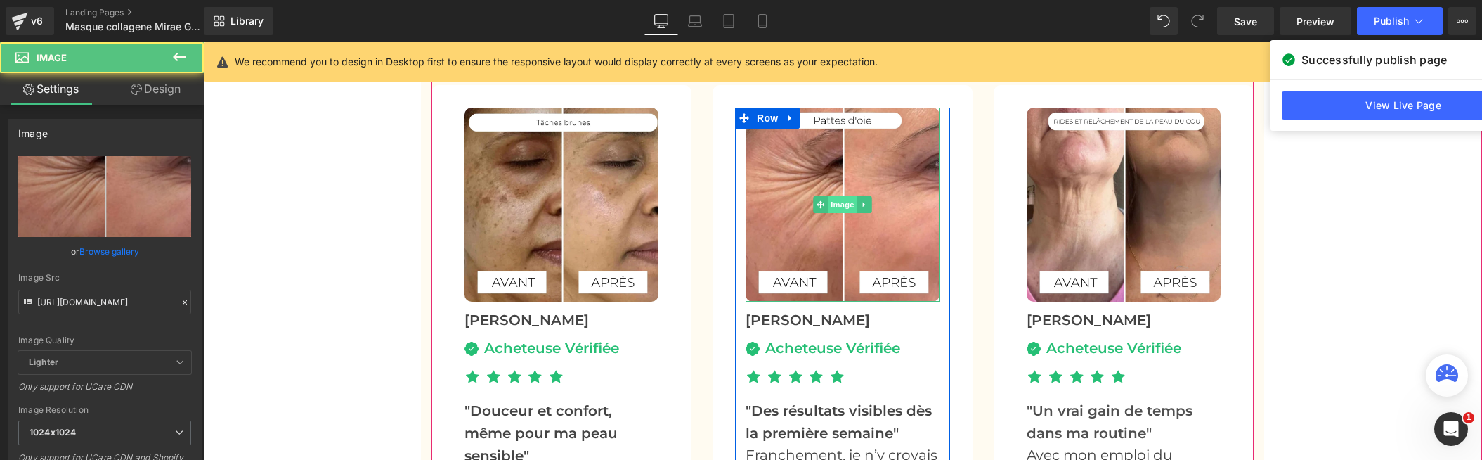
click at [843, 204] on span "Image" at bounding box center [843, 204] width 30 height 17
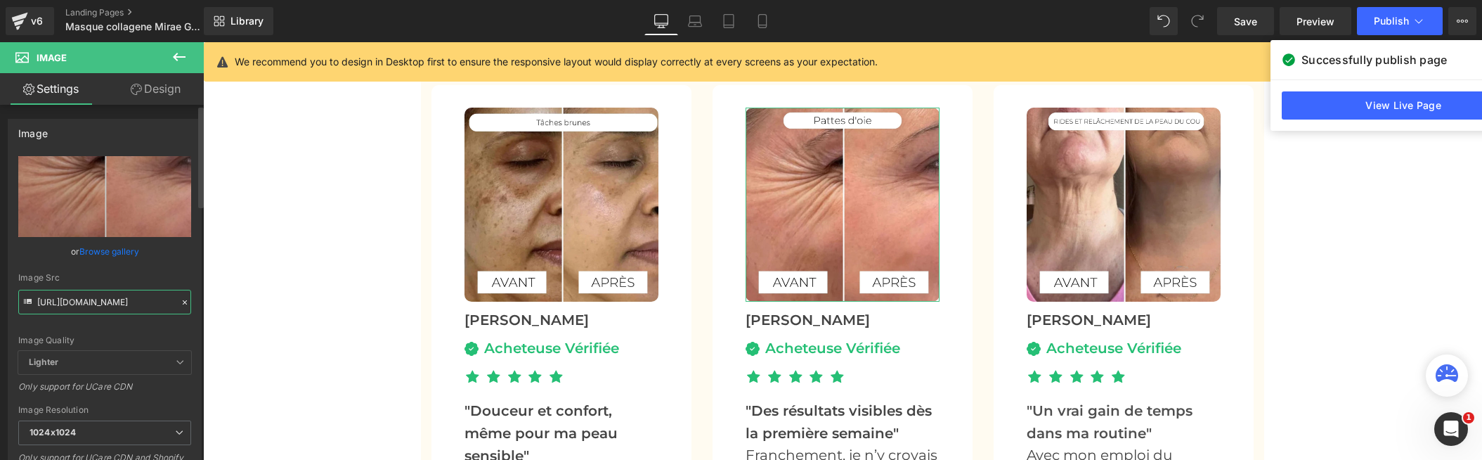
click at [80, 304] on input "[URL][DOMAIN_NAME]" at bounding box center [104, 302] width 173 height 25
click at [80, 303] on input "[URL][DOMAIN_NAME]" at bounding box center [104, 302] width 173 height 25
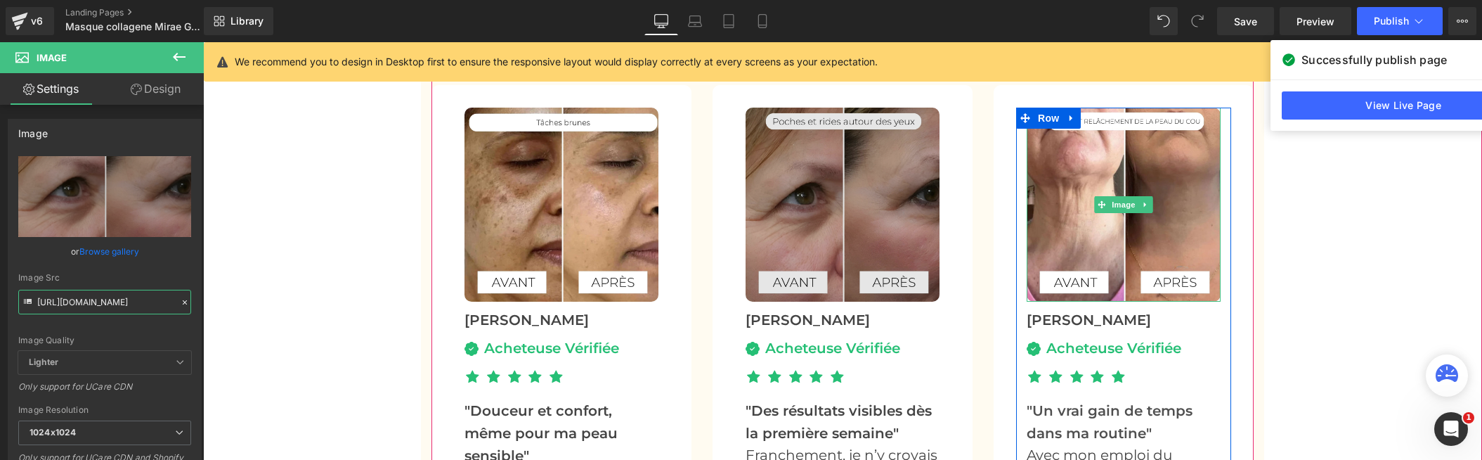
scroll to position [4383, 0]
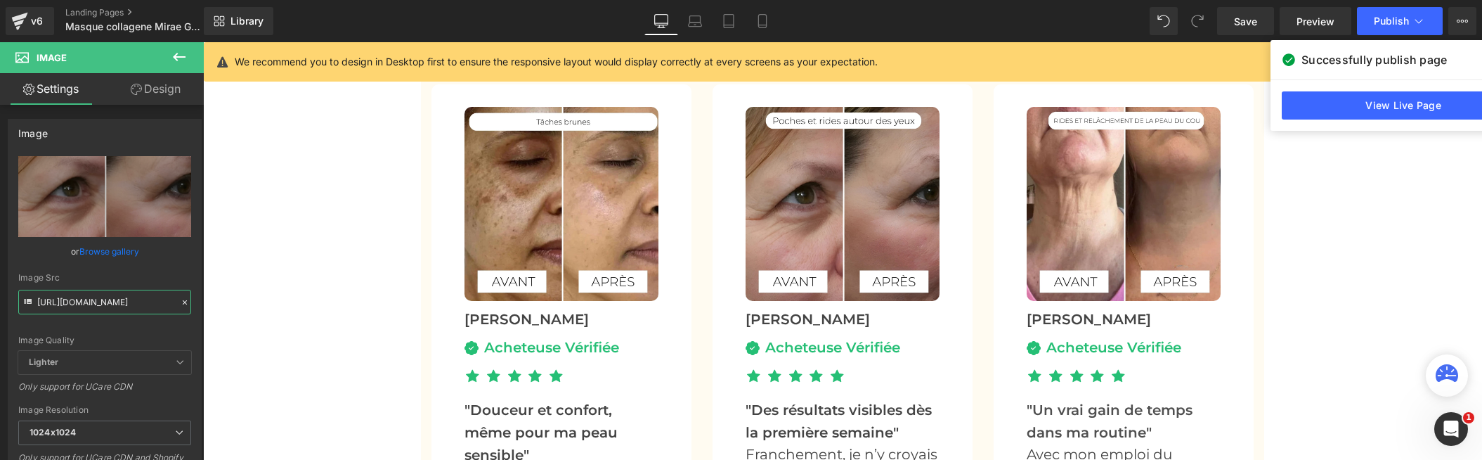
type input "[URL][DOMAIN_NAME]"
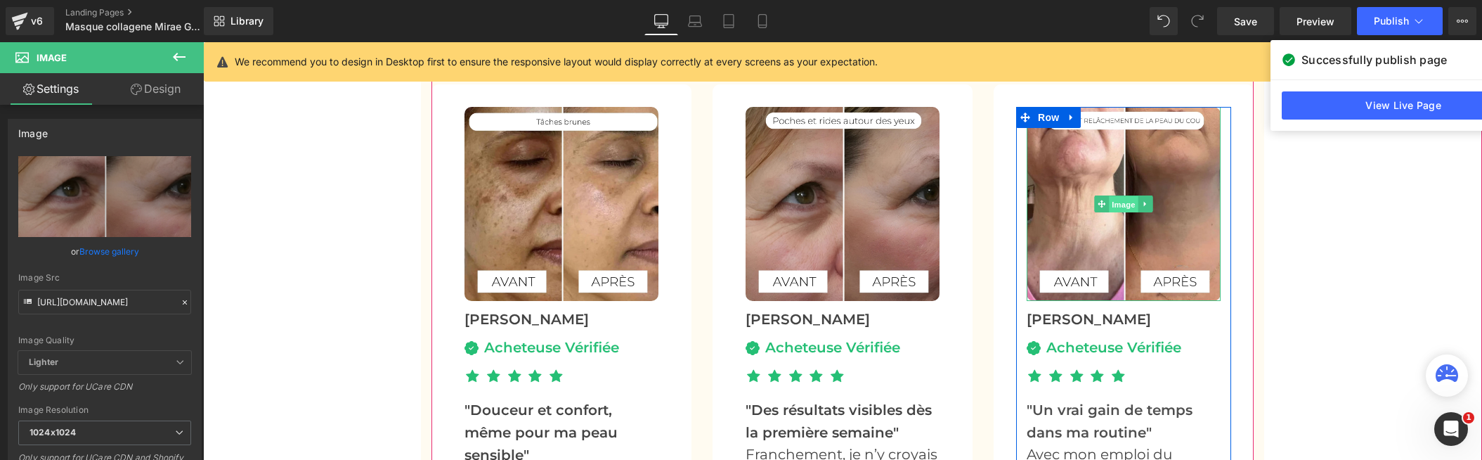
click at [1134, 201] on span "Image" at bounding box center [1124, 204] width 30 height 17
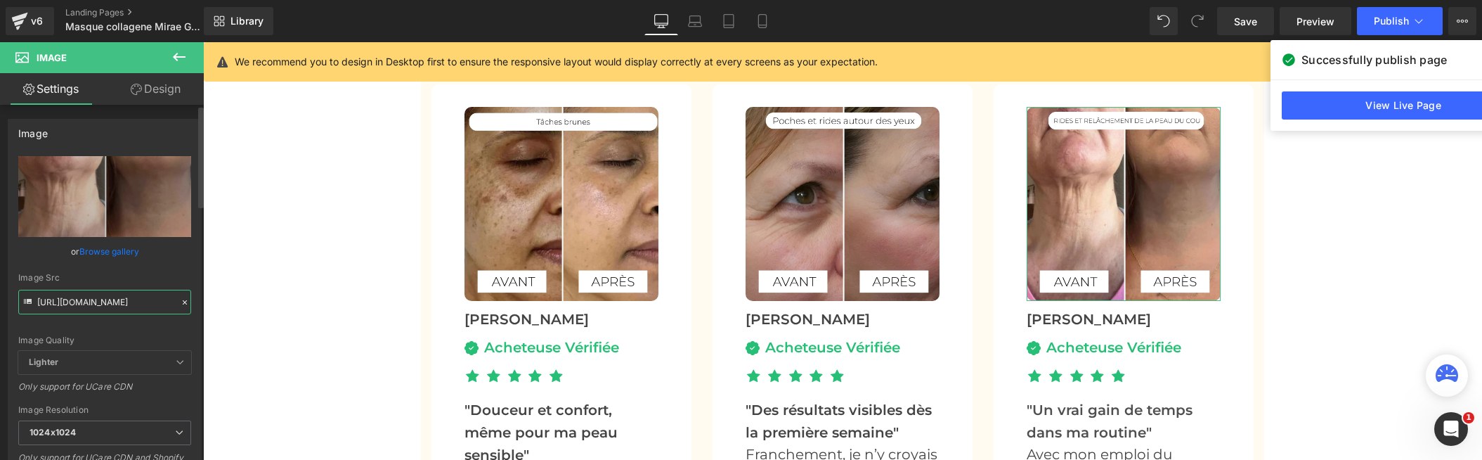
click at [84, 299] on input "[URL][DOMAIN_NAME]" at bounding box center [104, 302] width 173 height 25
paste input "5.jpg?v=1758799469"
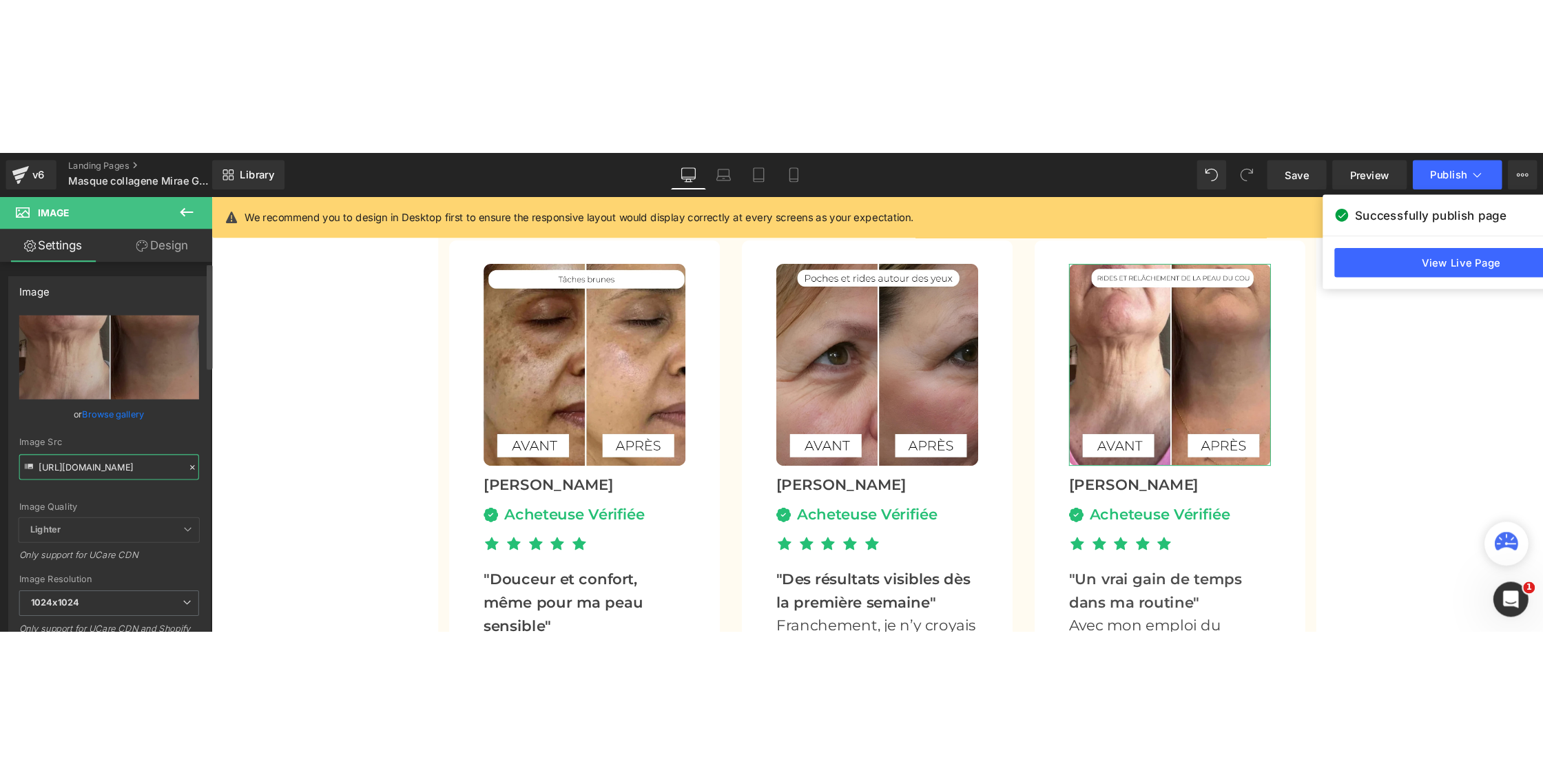
scroll to position [0, 178]
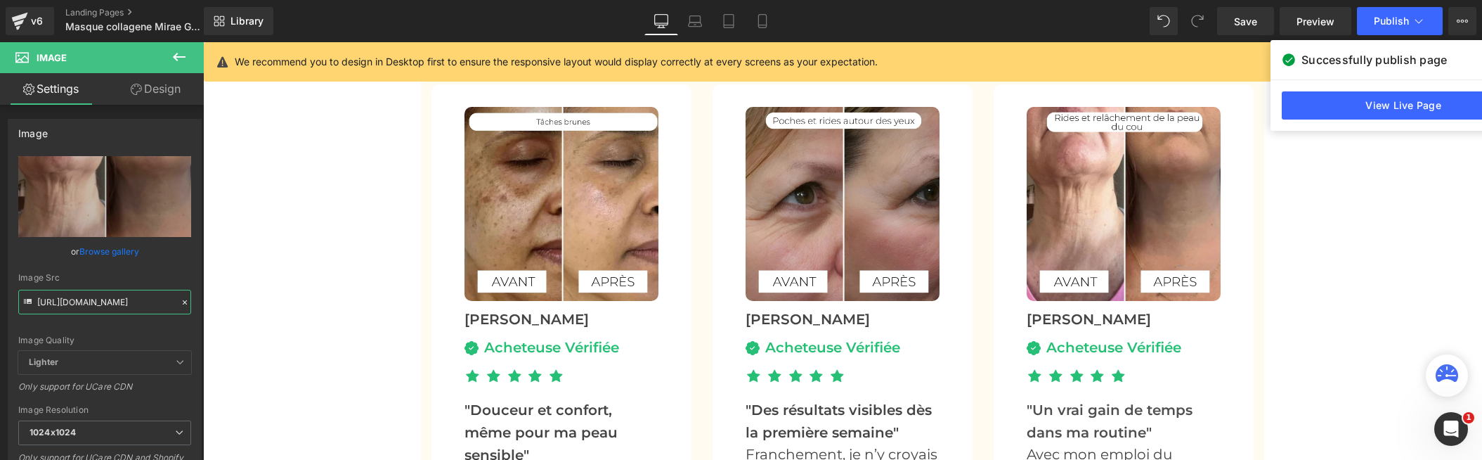
type input "[URL][DOMAIN_NAME]"
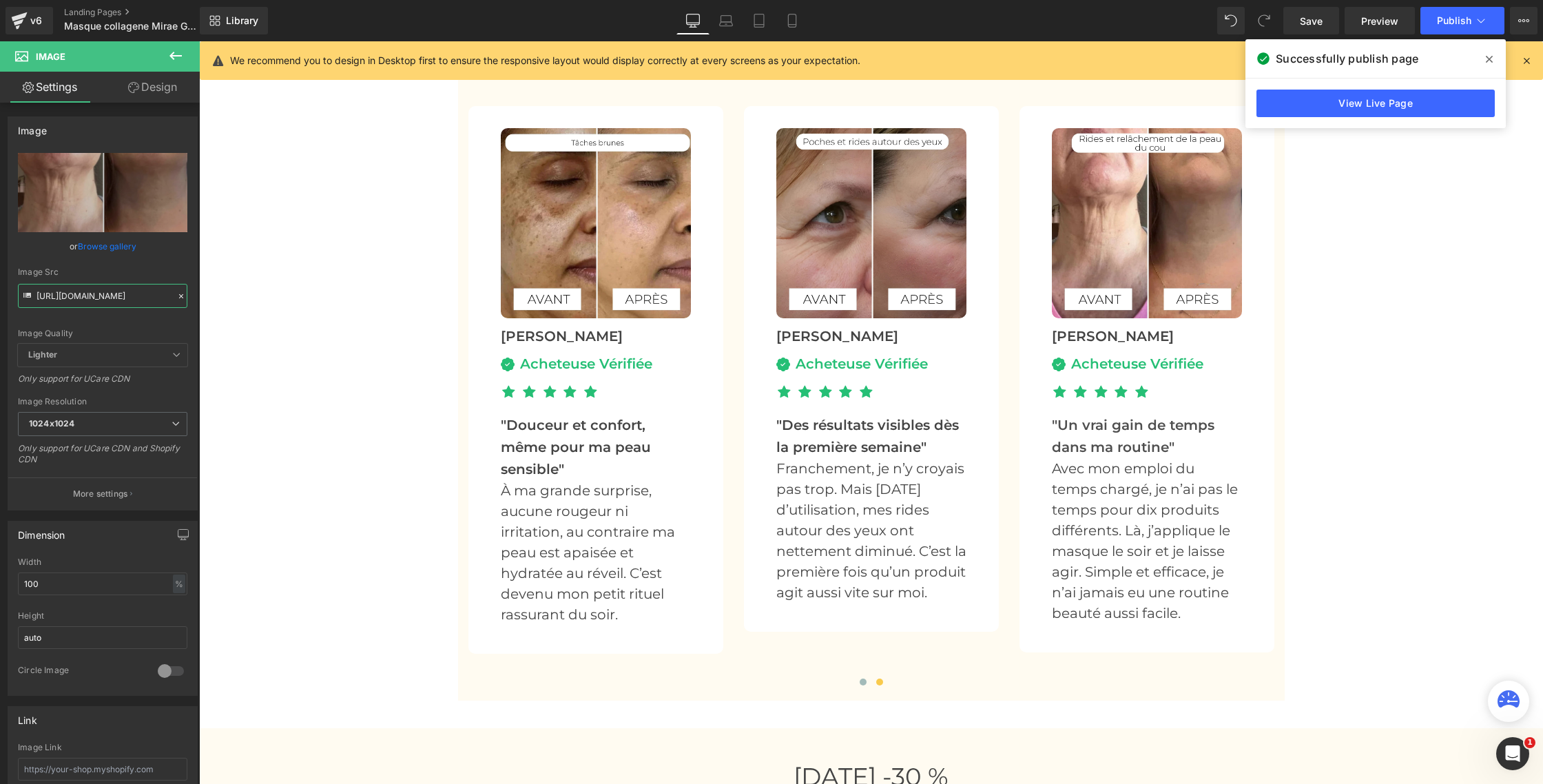
scroll to position [0, 0]
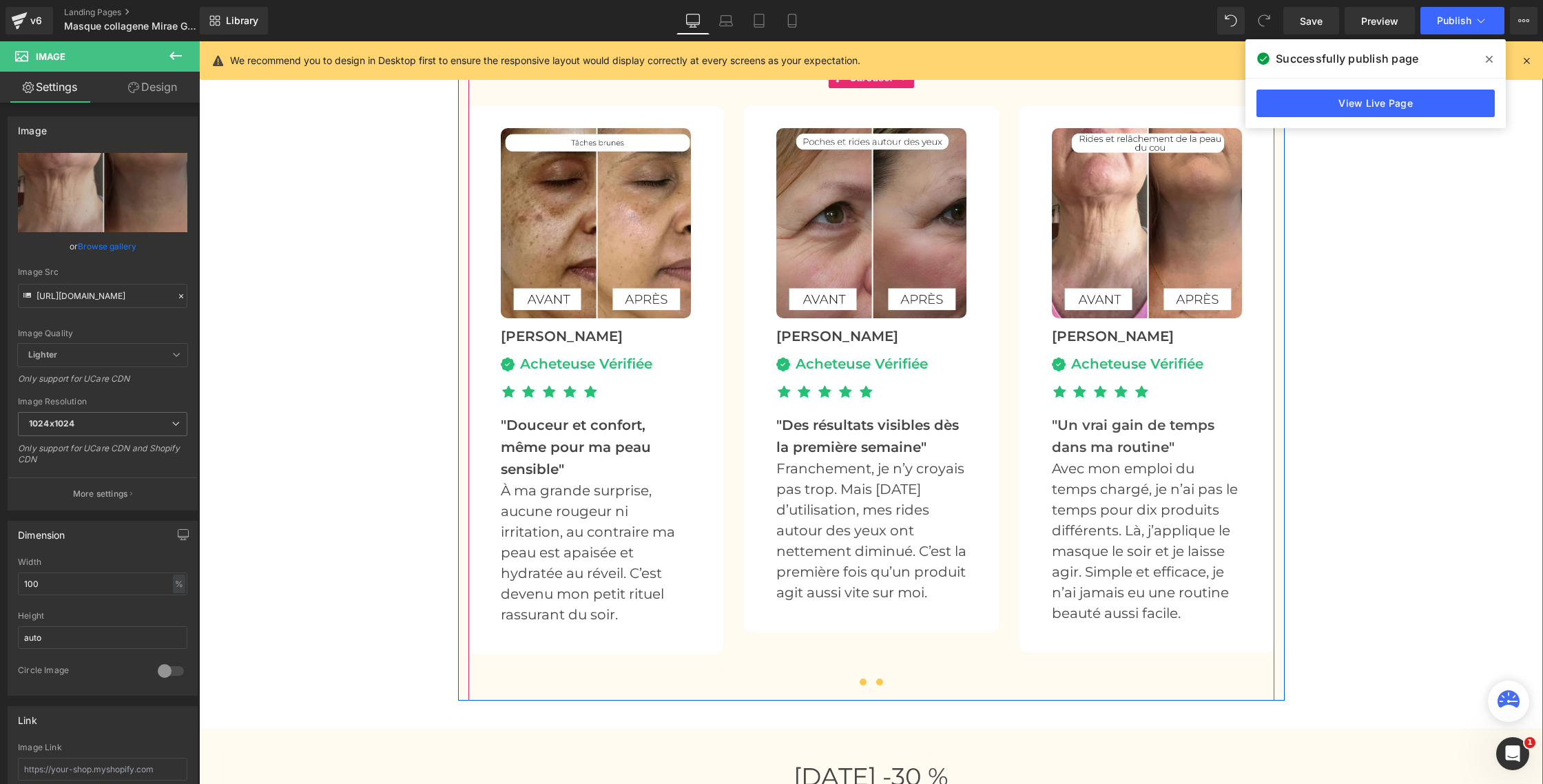
click at [862, 683] on span at bounding box center [863, 681] width 7 height 7
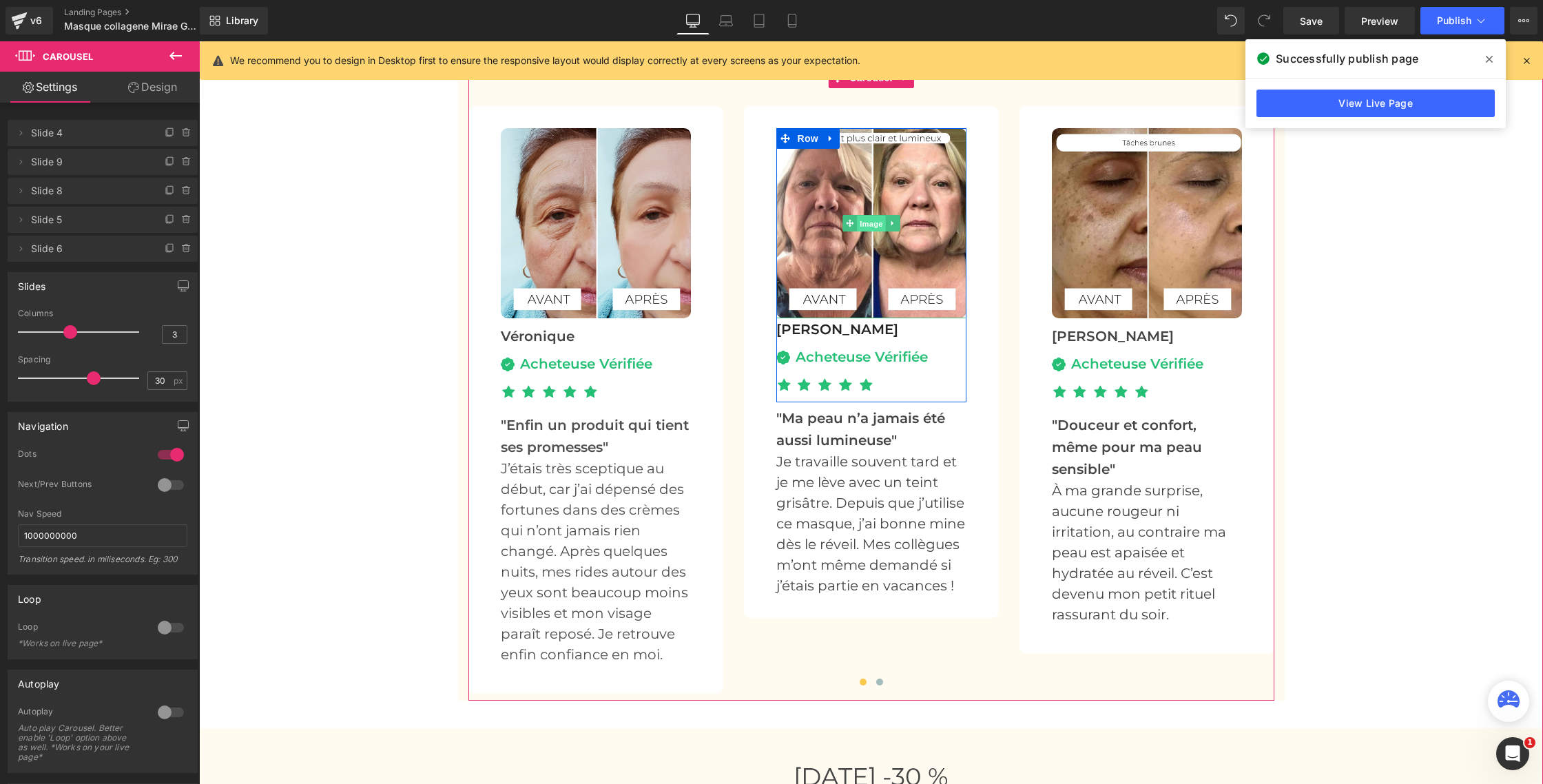
click at [872, 224] on span "Image" at bounding box center [871, 223] width 29 height 17
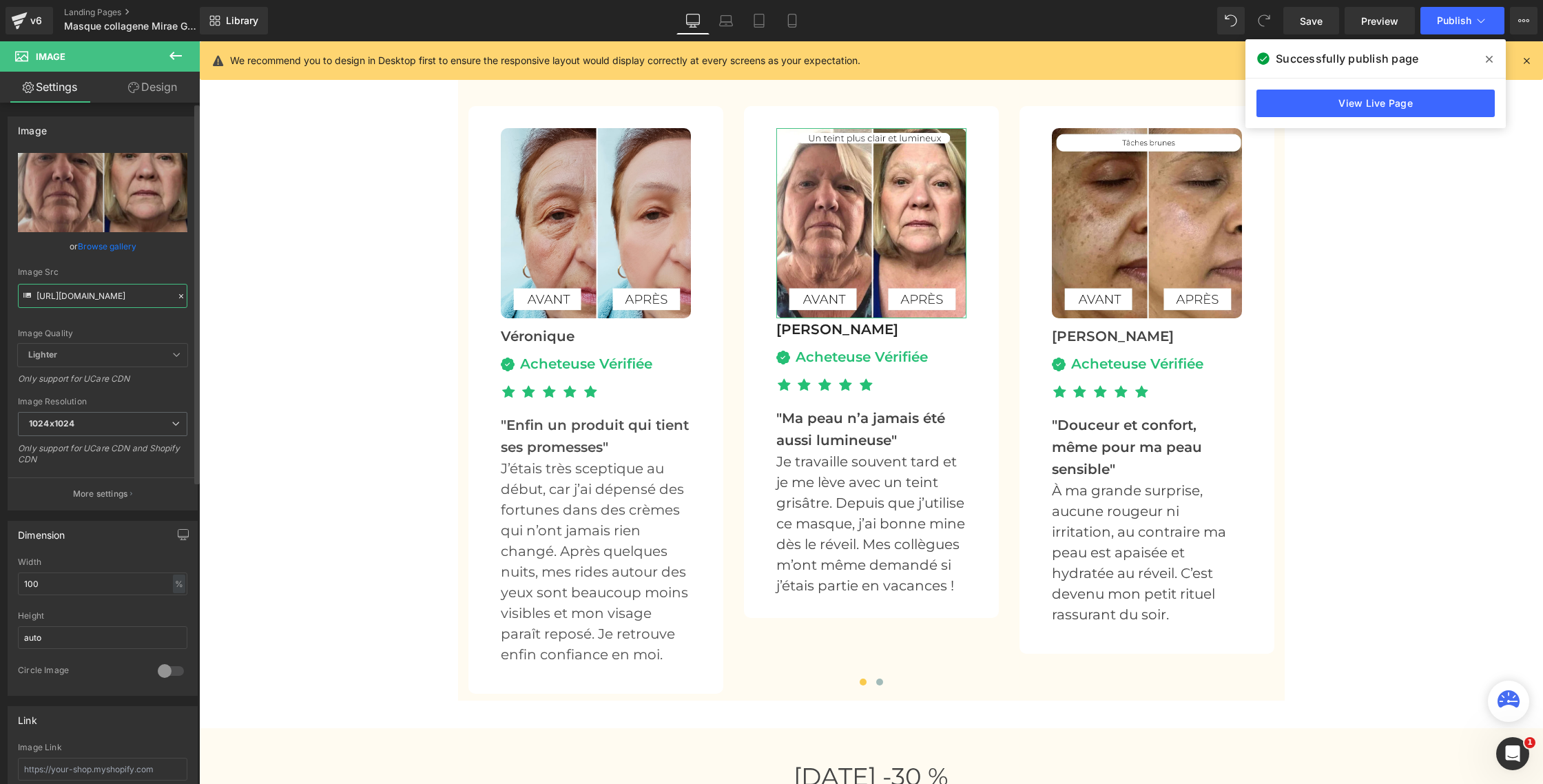
click at [71, 294] on input "[URL][DOMAIN_NAME]" at bounding box center [102, 296] width 170 height 24
paste input "Masque_Collagene_14_1.jpg?v=1758800201"
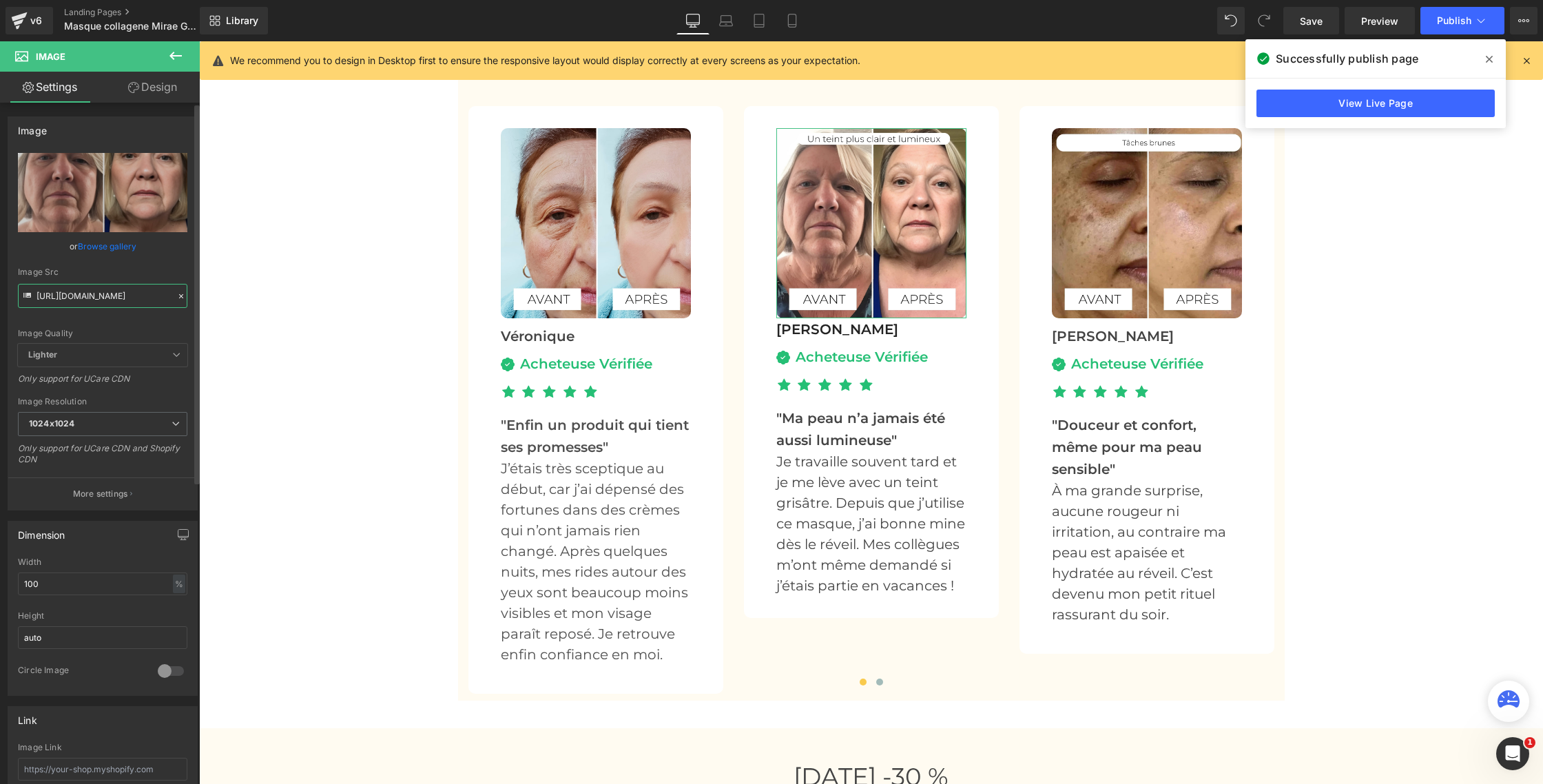
type input "[URL][DOMAIN_NAME]"
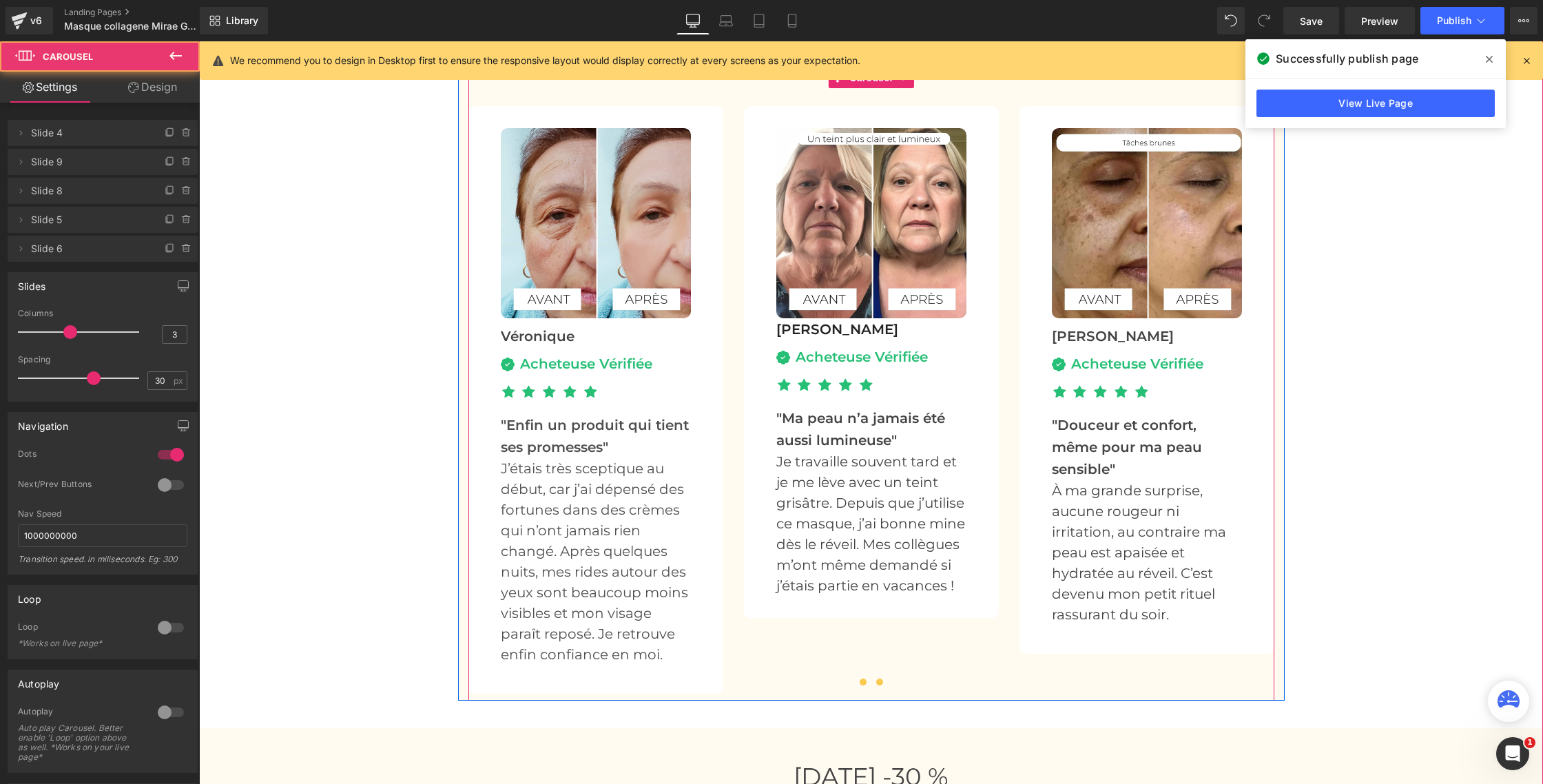
click at [880, 679] on span at bounding box center [879, 681] width 7 height 7
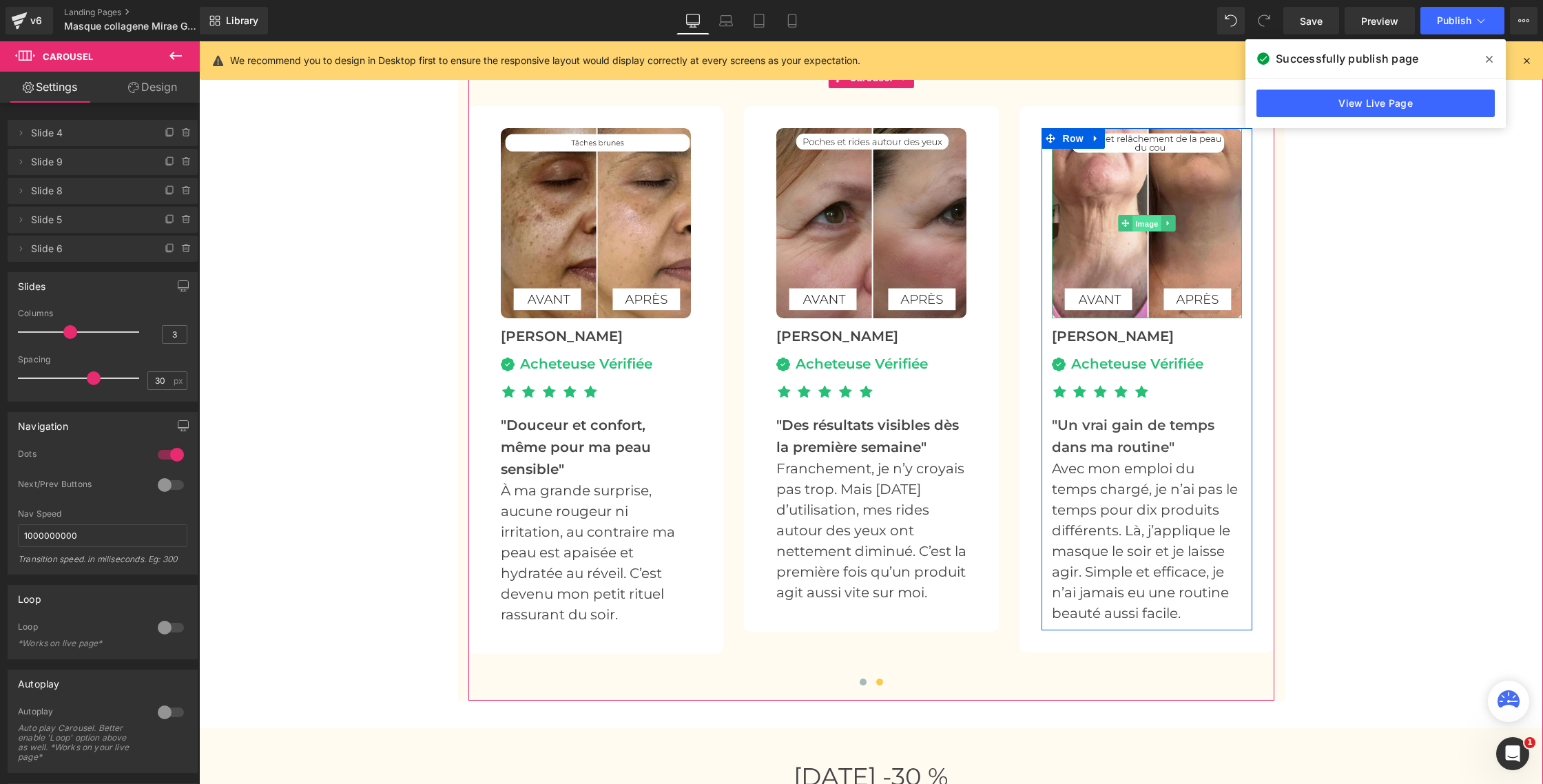
click at [1143, 220] on span "Image" at bounding box center [1148, 223] width 29 height 17
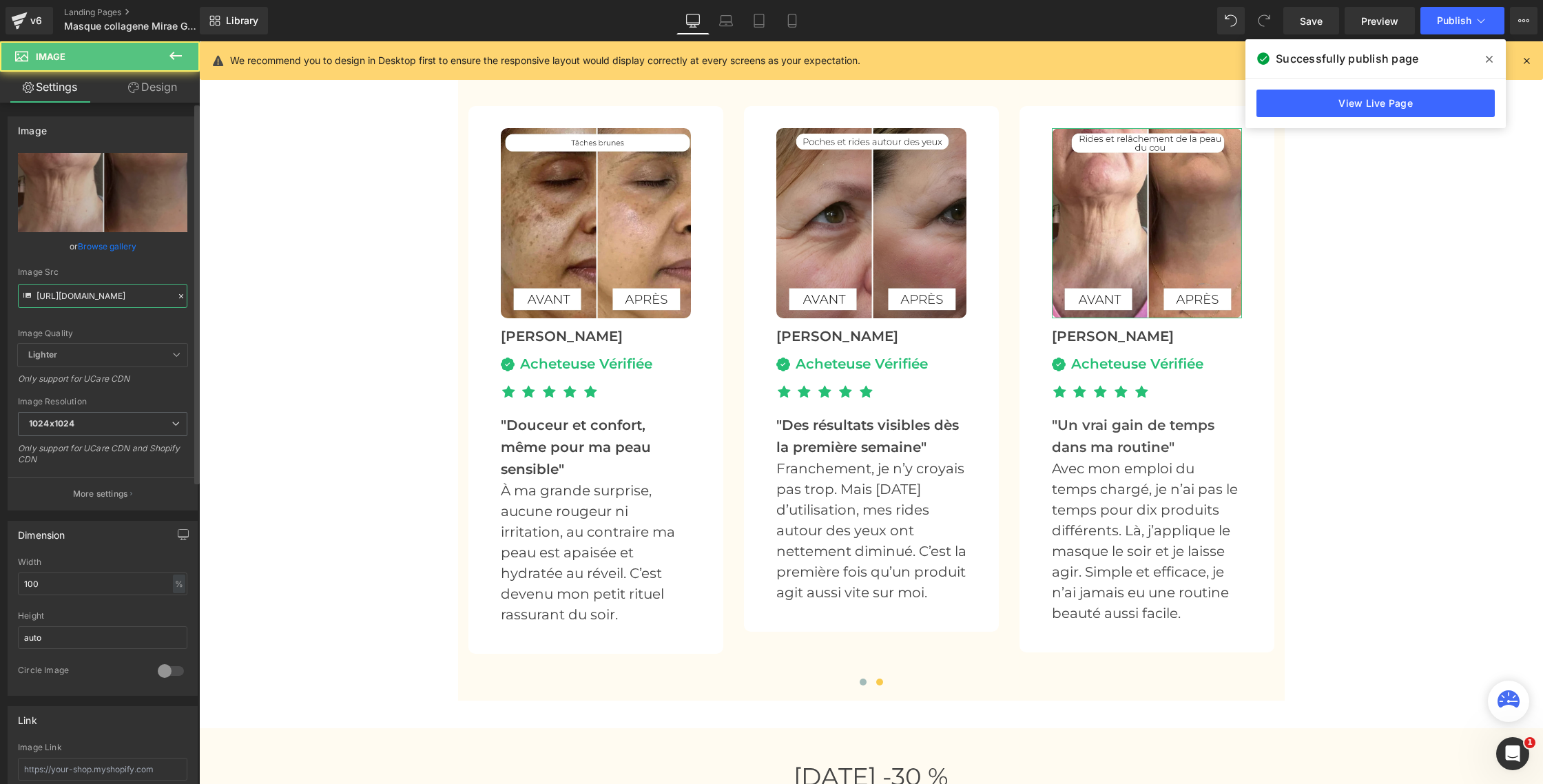
click at [83, 294] on input "[URL][DOMAIN_NAME]" at bounding box center [102, 296] width 170 height 24
paste input "Masque_Collagene_15_1.jpg?v=175880028"
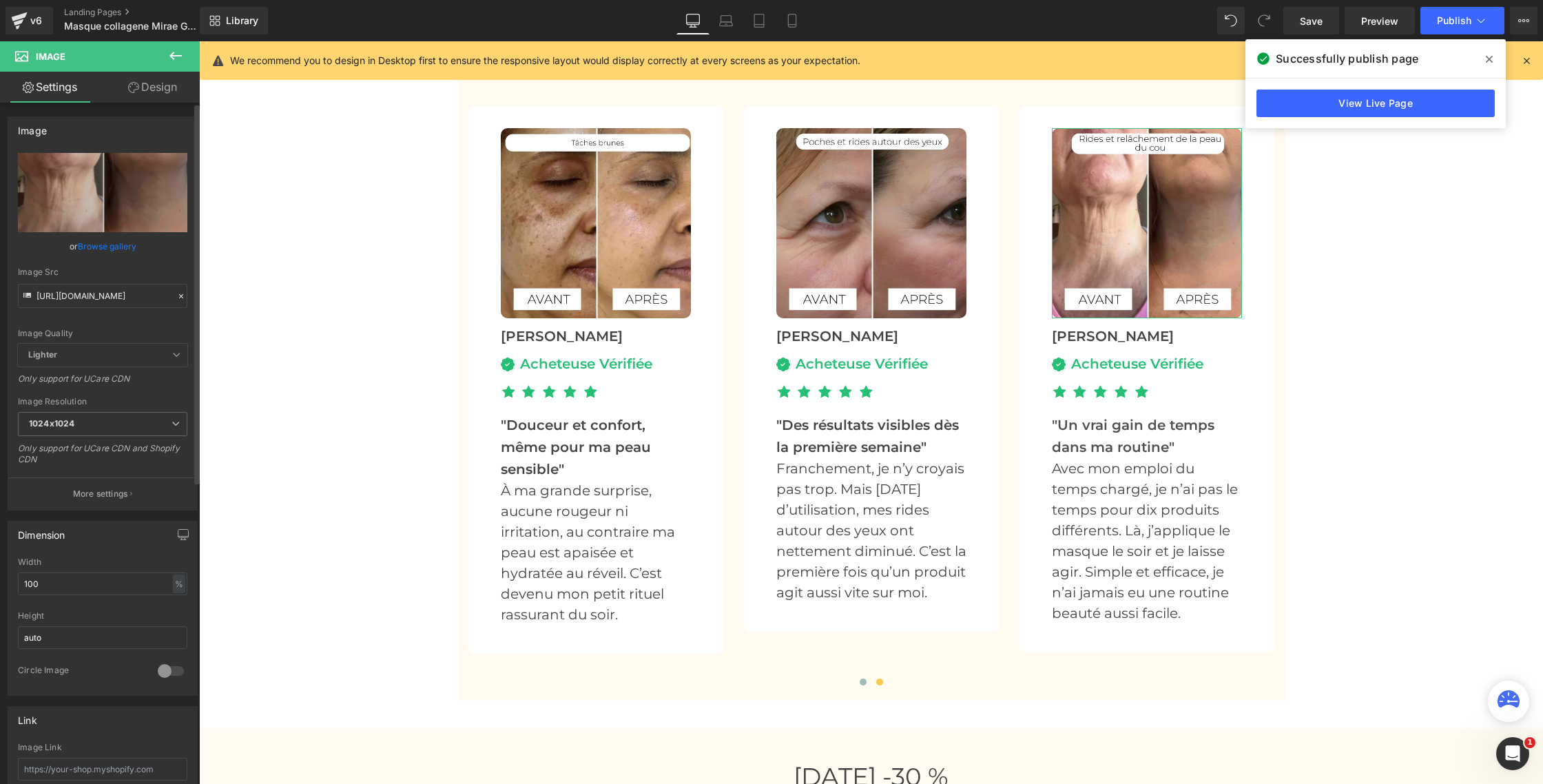
click at [158, 264] on div "Image Quality Lighter Lightest Lighter Lighter Lightest Only support for UCare …" at bounding box center [102, 248] width 170 height 191
type input "[URL][DOMAIN_NAME]"
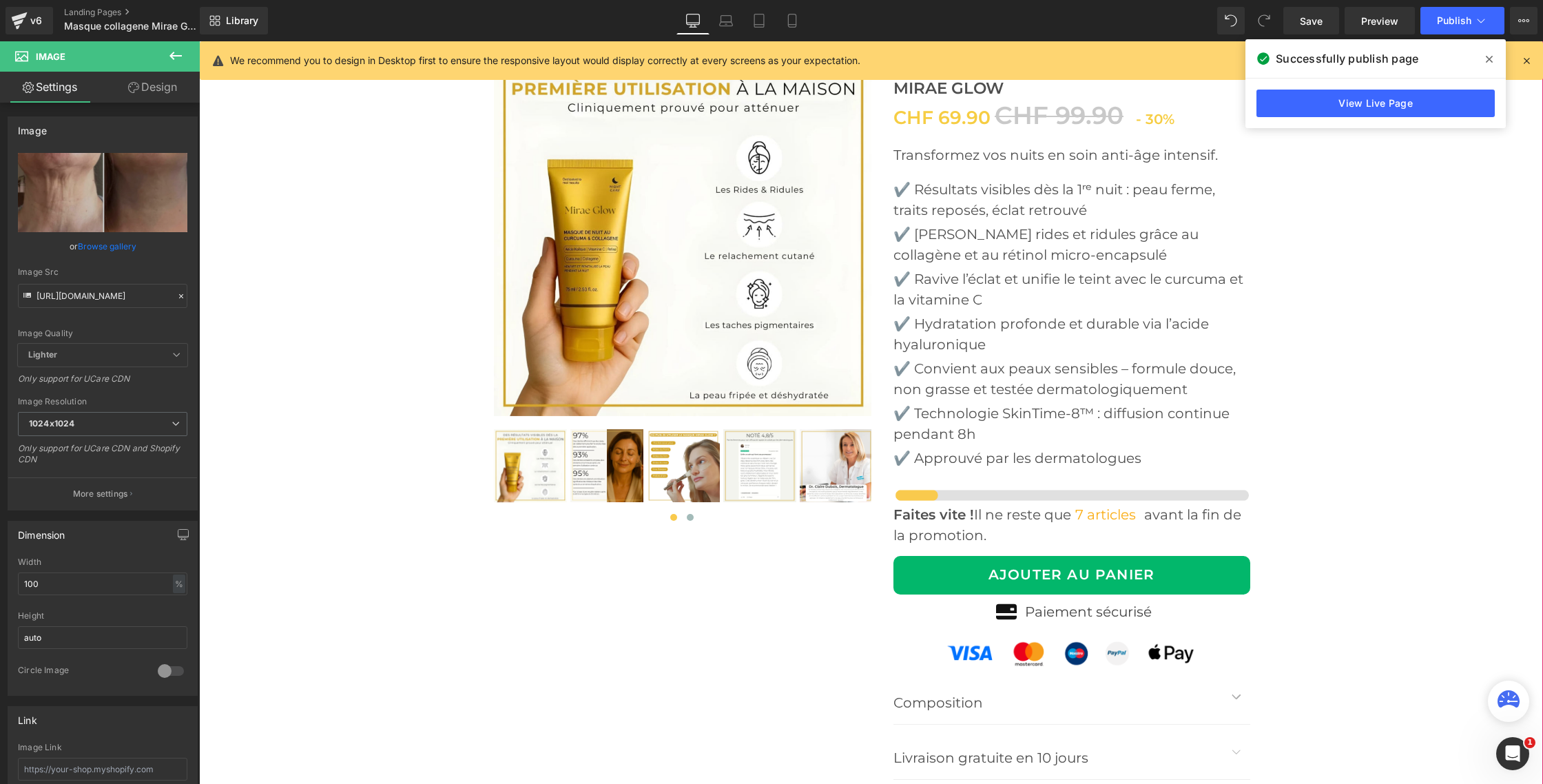
scroll to position [5141, 0]
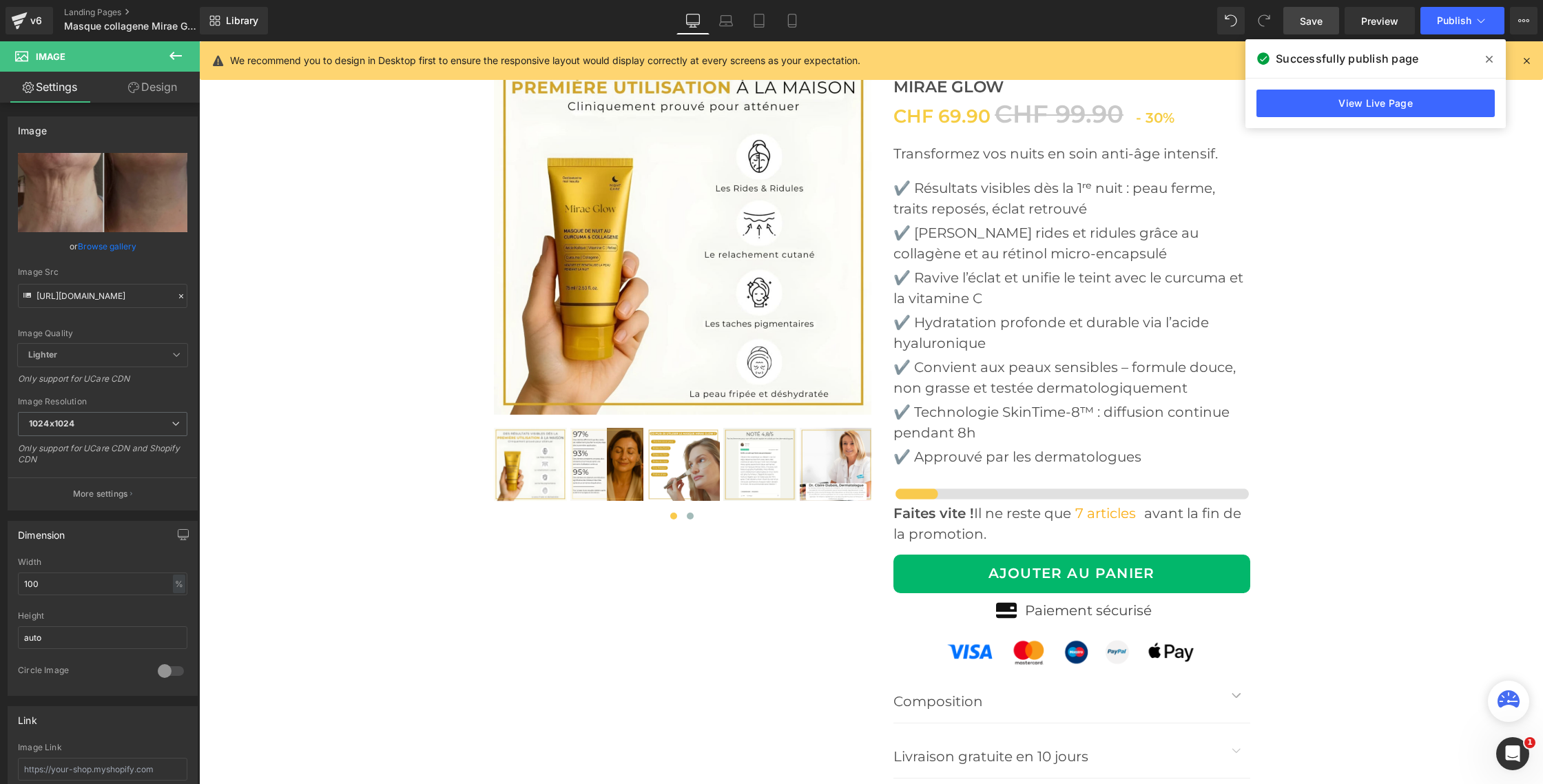
click at [1315, 26] on span "Save" at bounding box center [1311, 21] width 23 height 15
click at [1437, 15] on button "Publish" at bounding box center [1463, 21] width 84 height 27
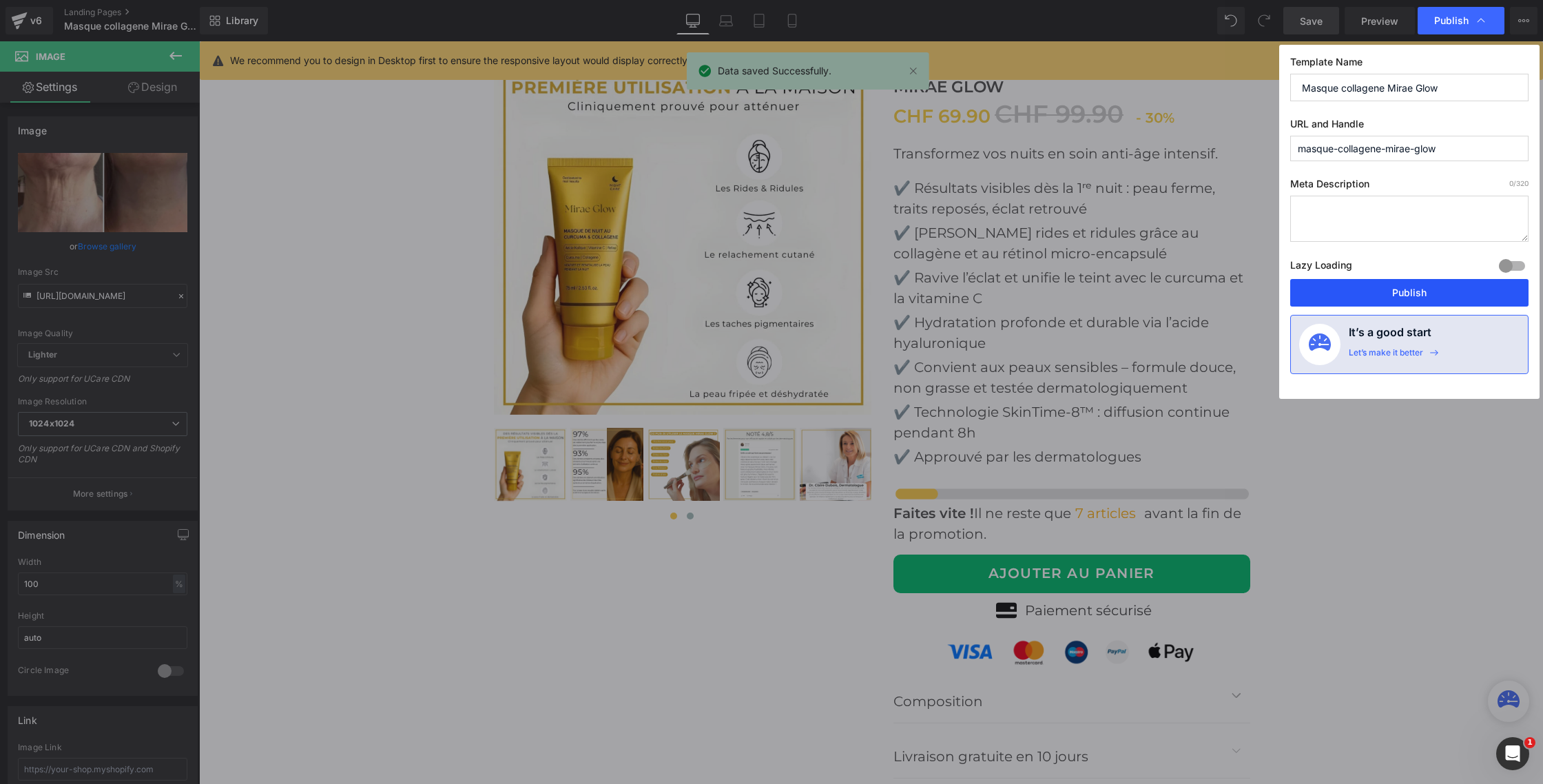
click at [1415, 288] on button "Publish" at bounding box center [1410, 293] width 238 height 27
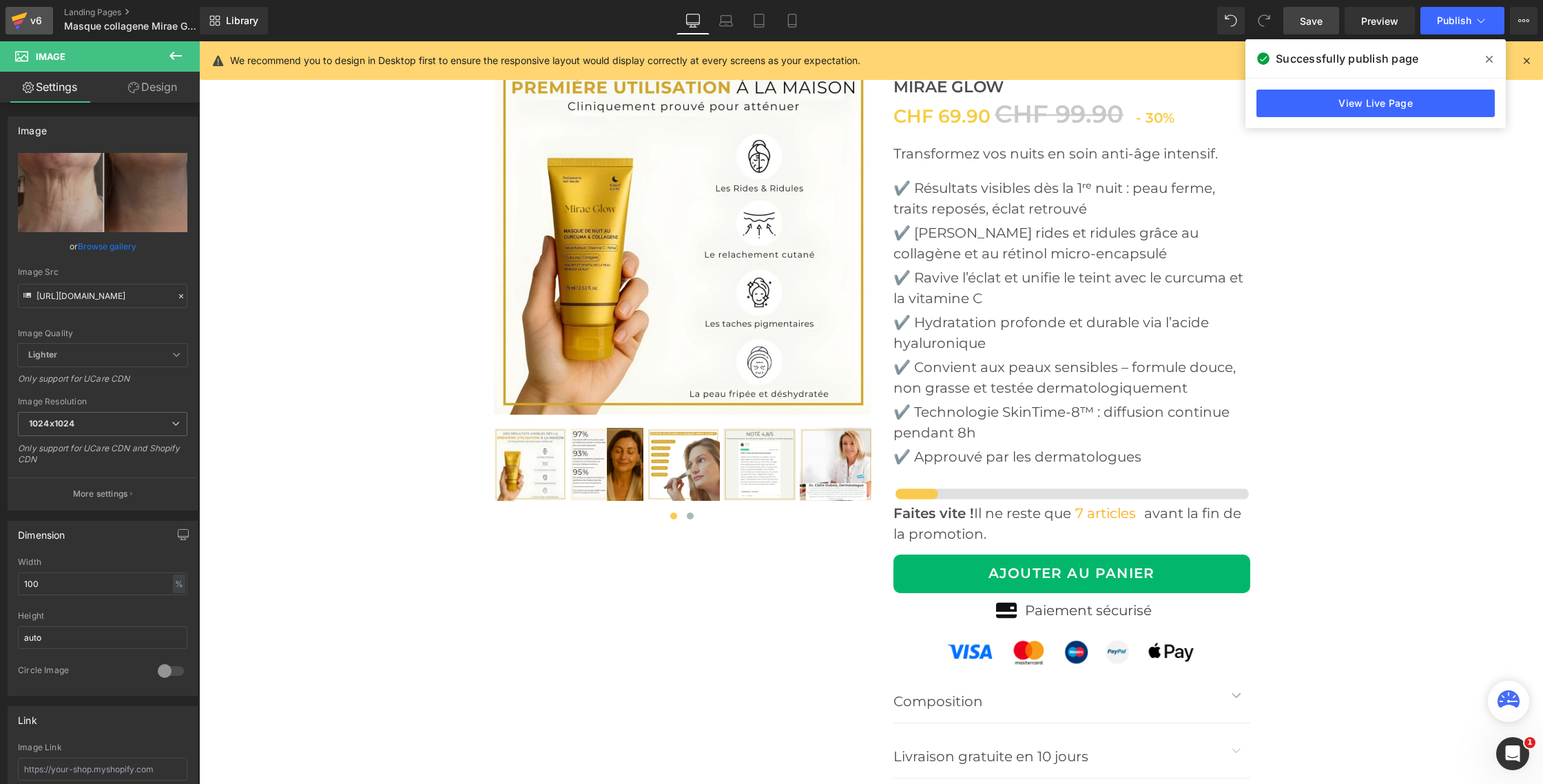
click at [52, 19] on link "v6" at bounding box center [29, 21] width 47 height 27
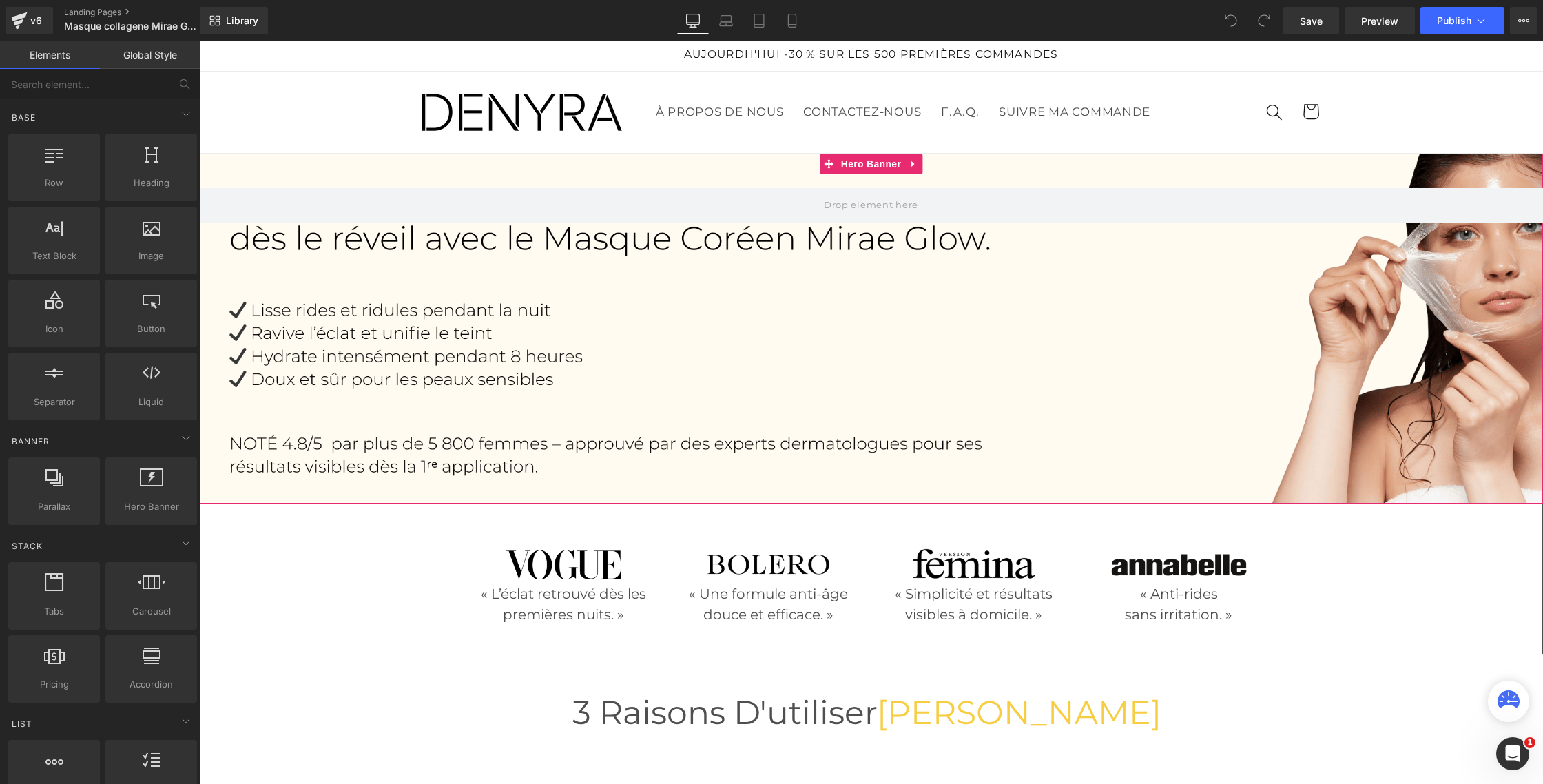
scroll to position [4, 0]
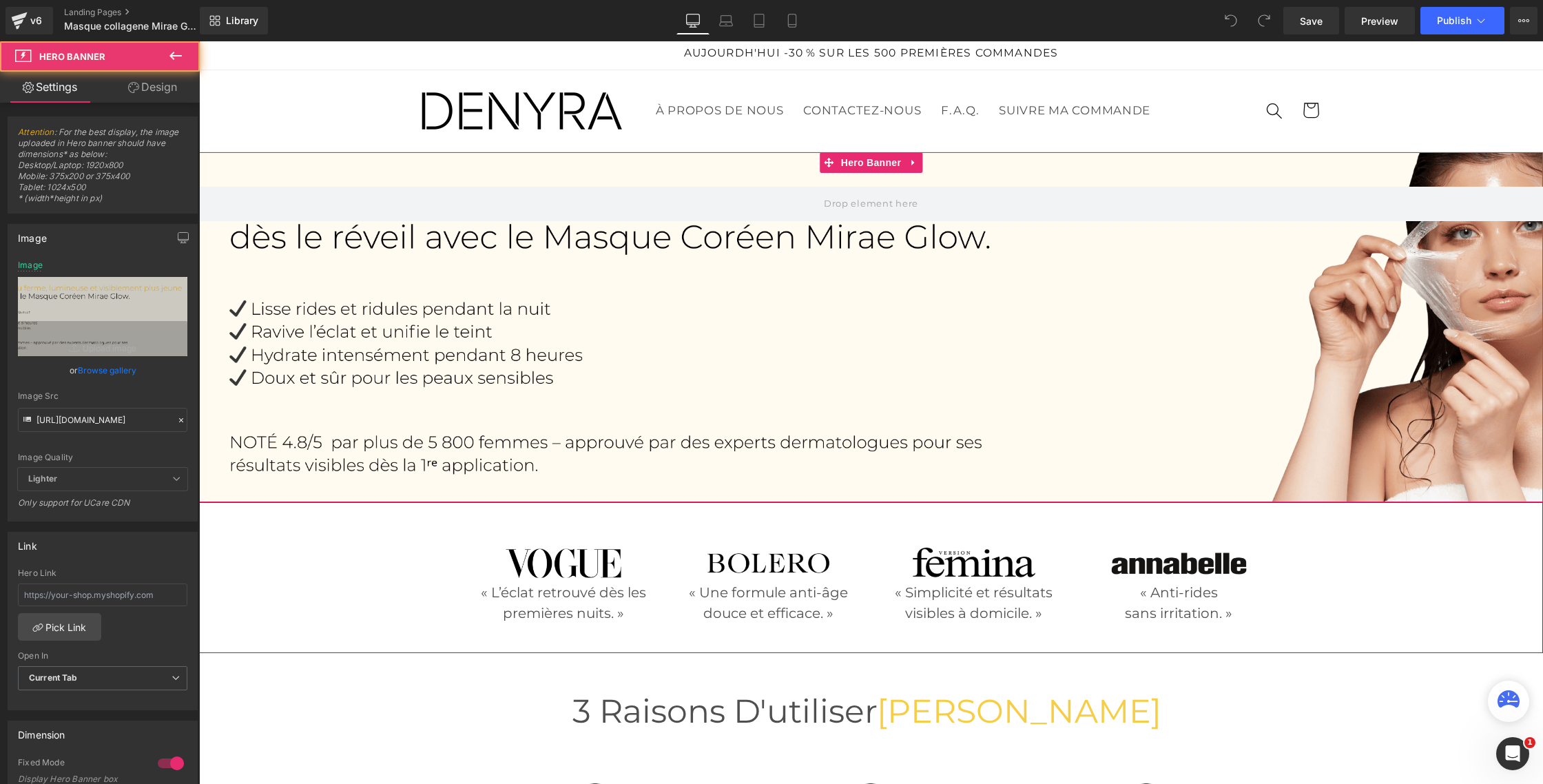
click at [1376, 377] on div at bounding box center [871, 326] width 1344 height 350
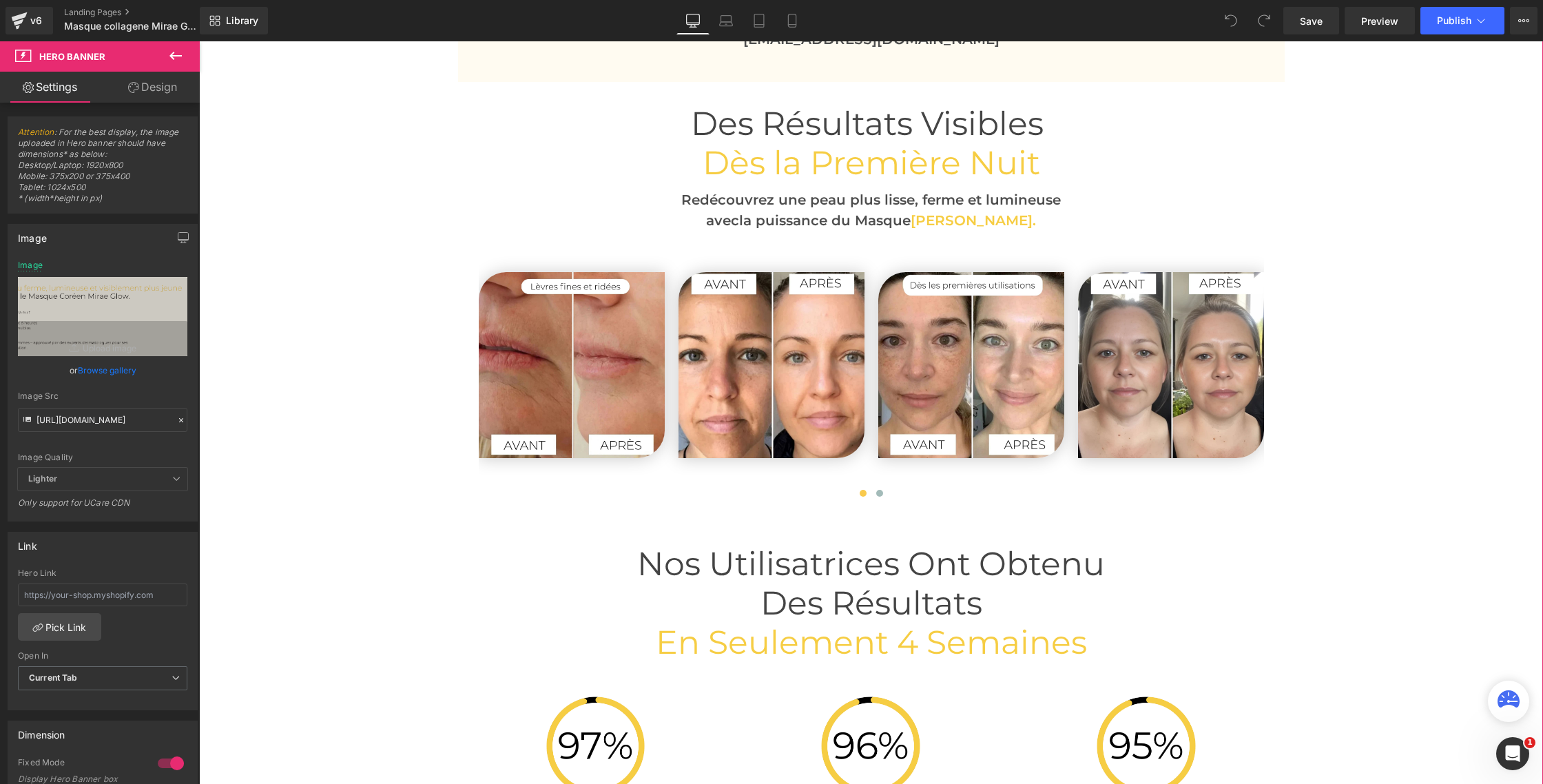
scroll to position [3297, 0]
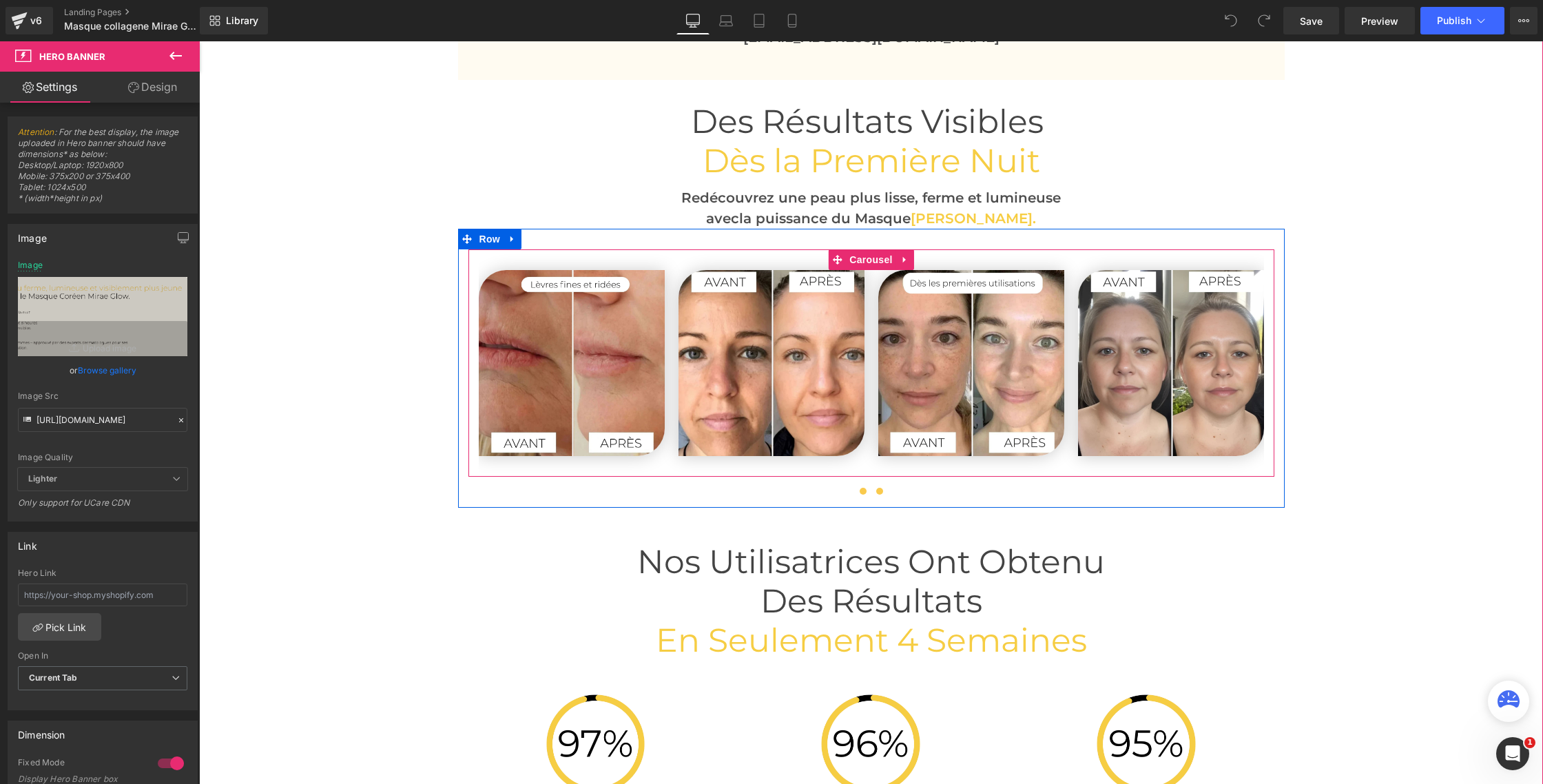
click at [882, 491] on span at bounding box center [879, 491] width 7 height 7
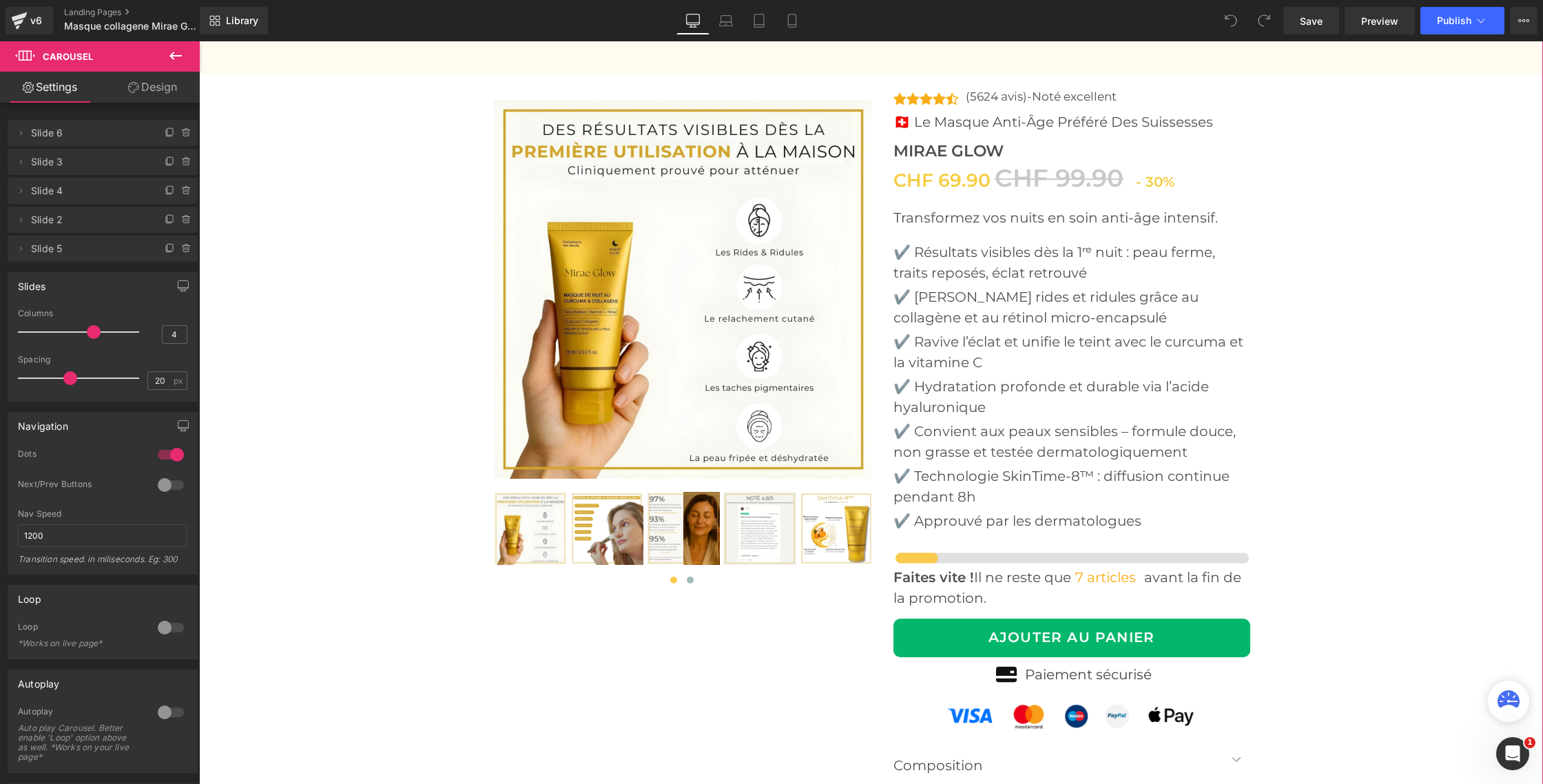
scroll to position [5079, 0]
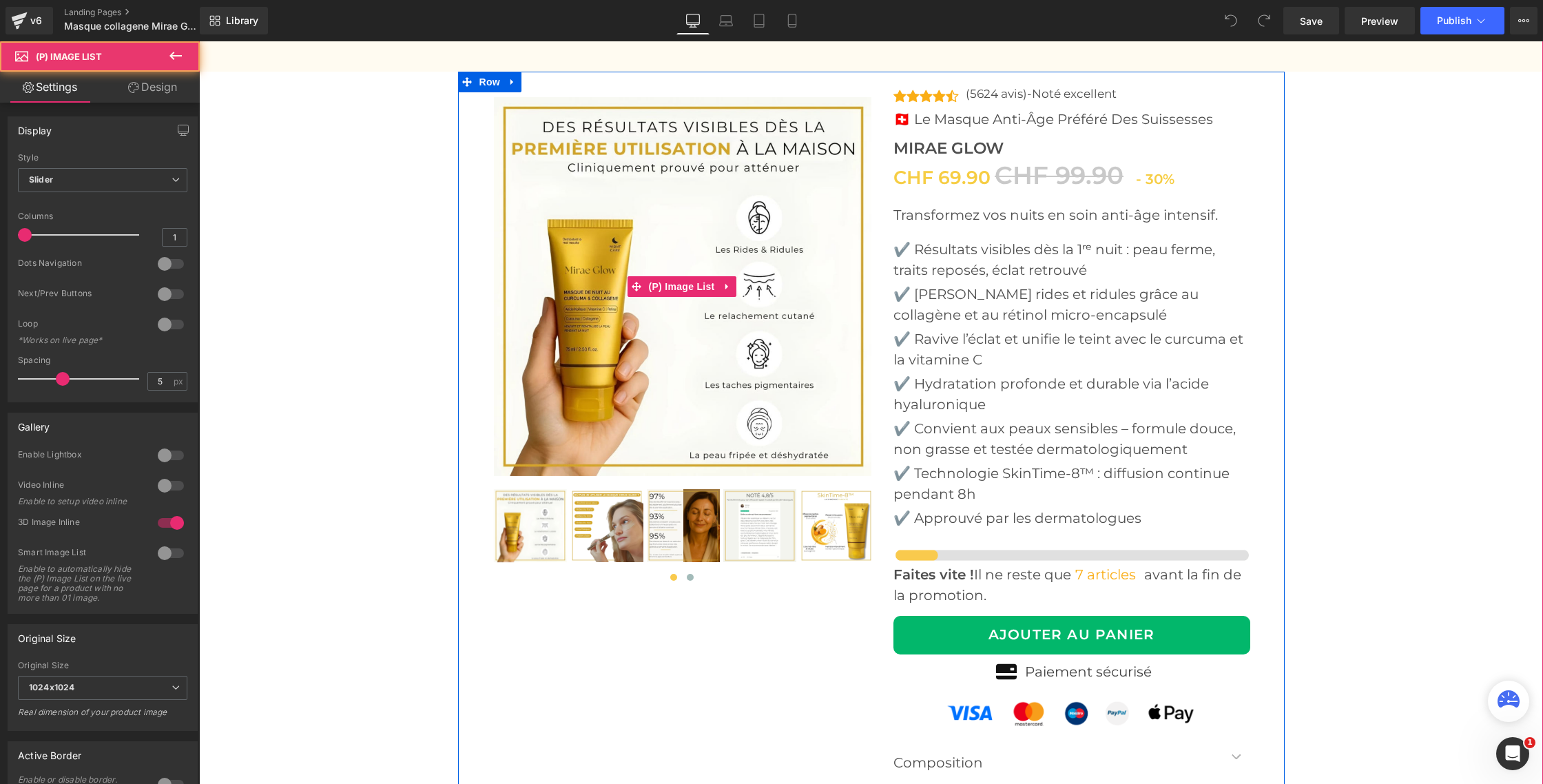
click at [549, 369] on img at bounding box center [683, 286] width 379 height 379
click at [684, 278] on span "(P) Image List" at bounding box center [682, 286] width 74 height 21
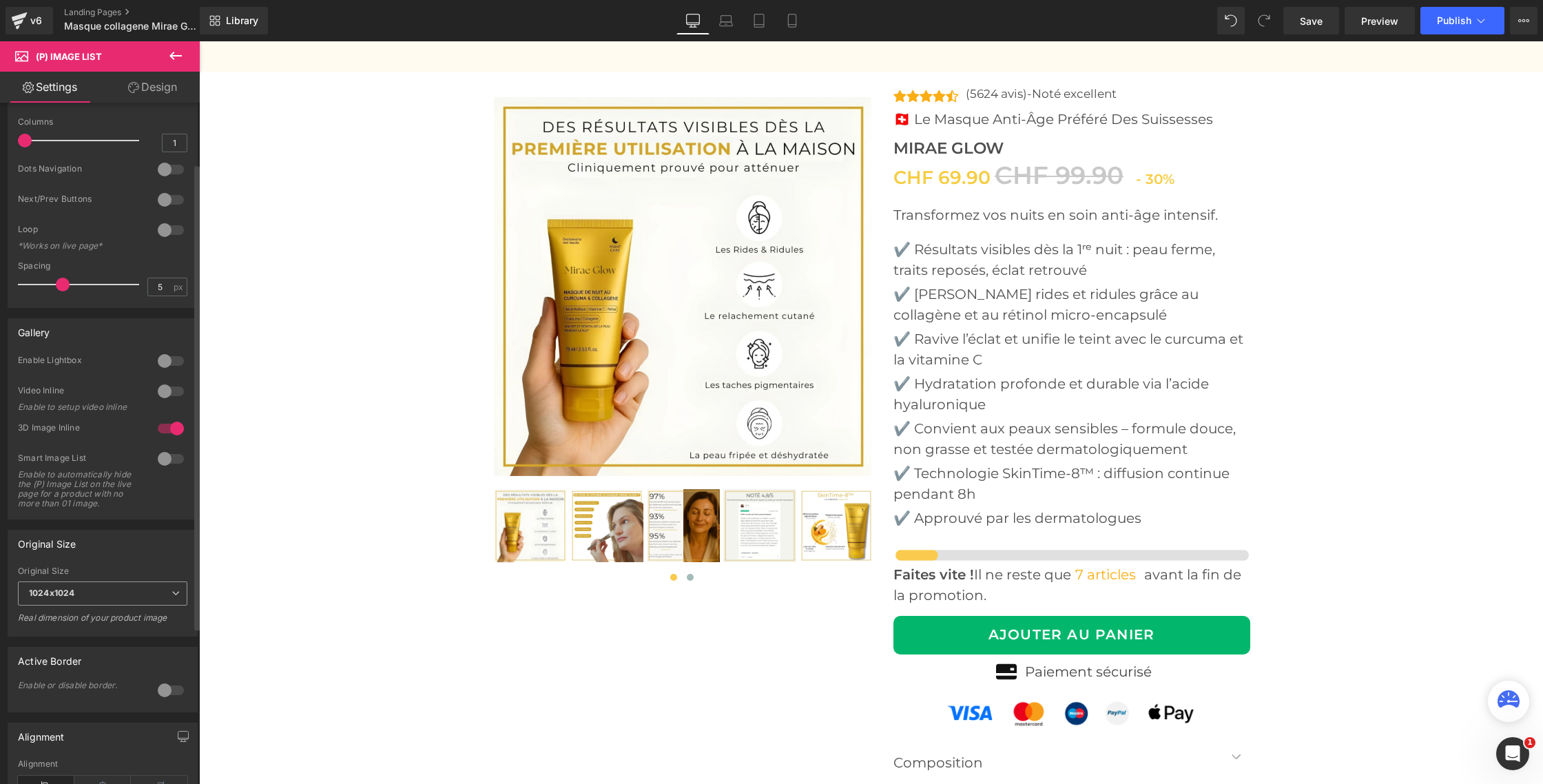
scroll to position [113, 0]
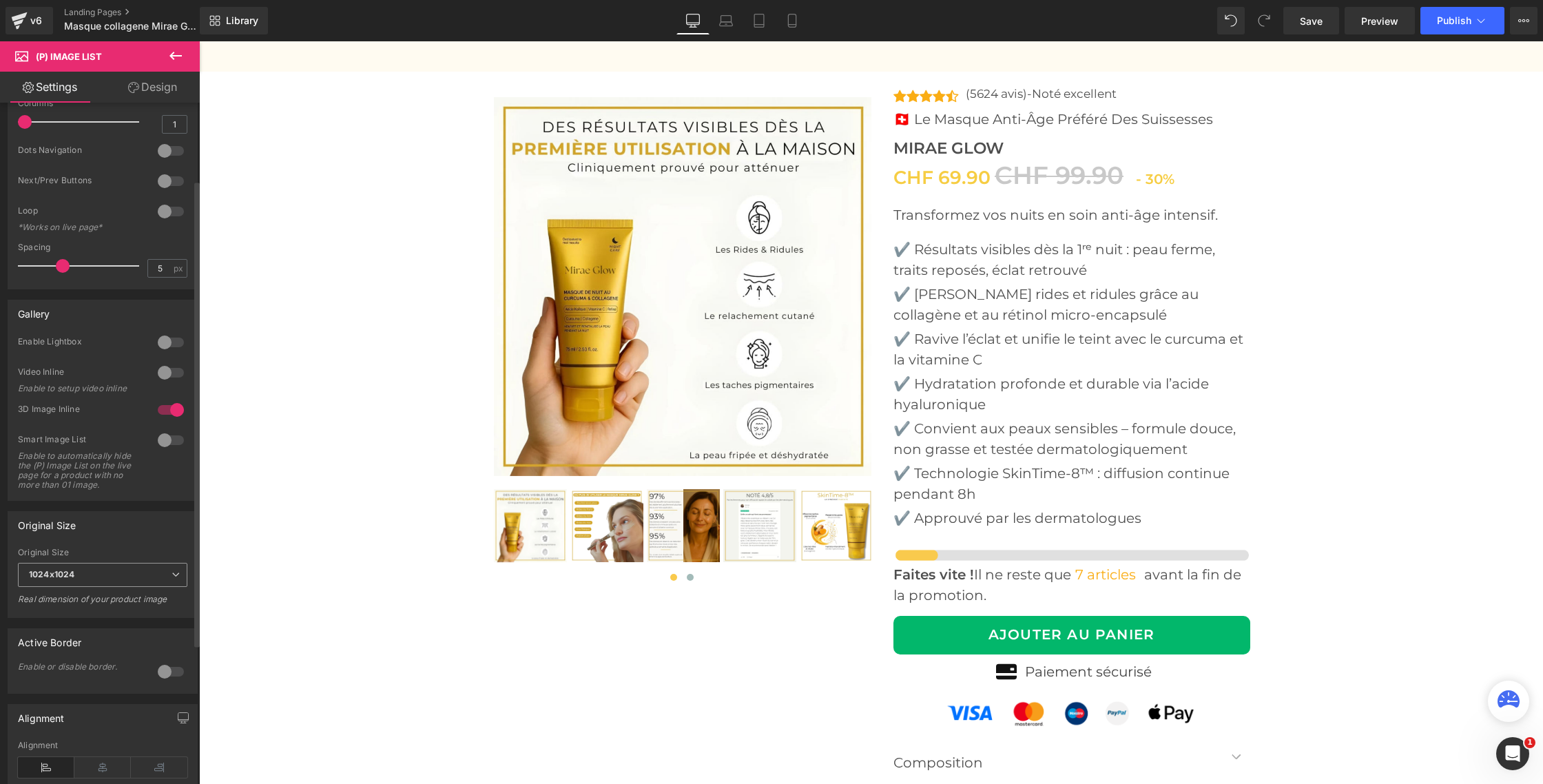
click at [140, 578] on span "1024x1024" at bounding box center [102, 574] width 170 height 24
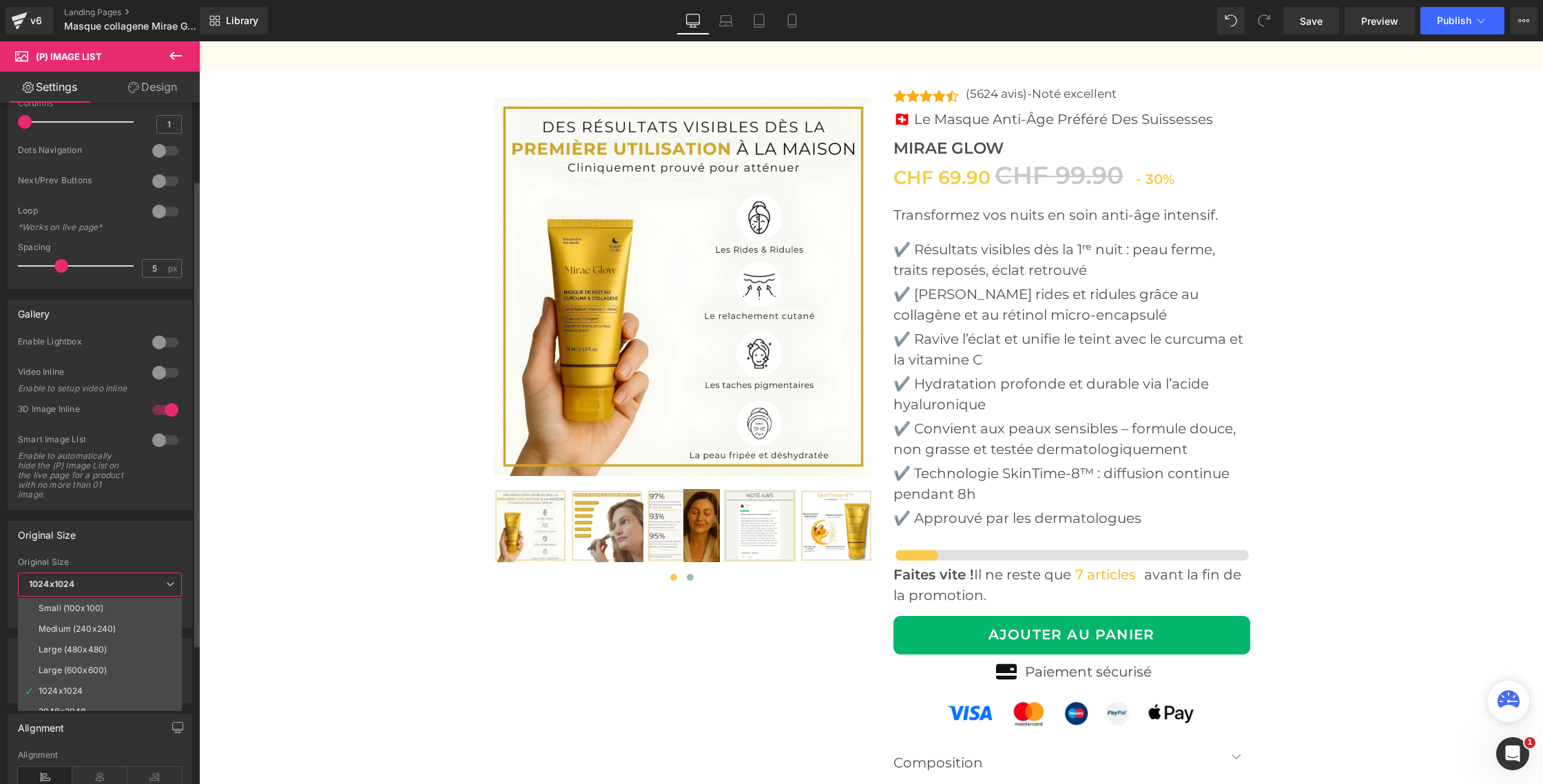
click at [67, 702] on li "2048x2048" at bounding box center [103, 711] width 171 height 21
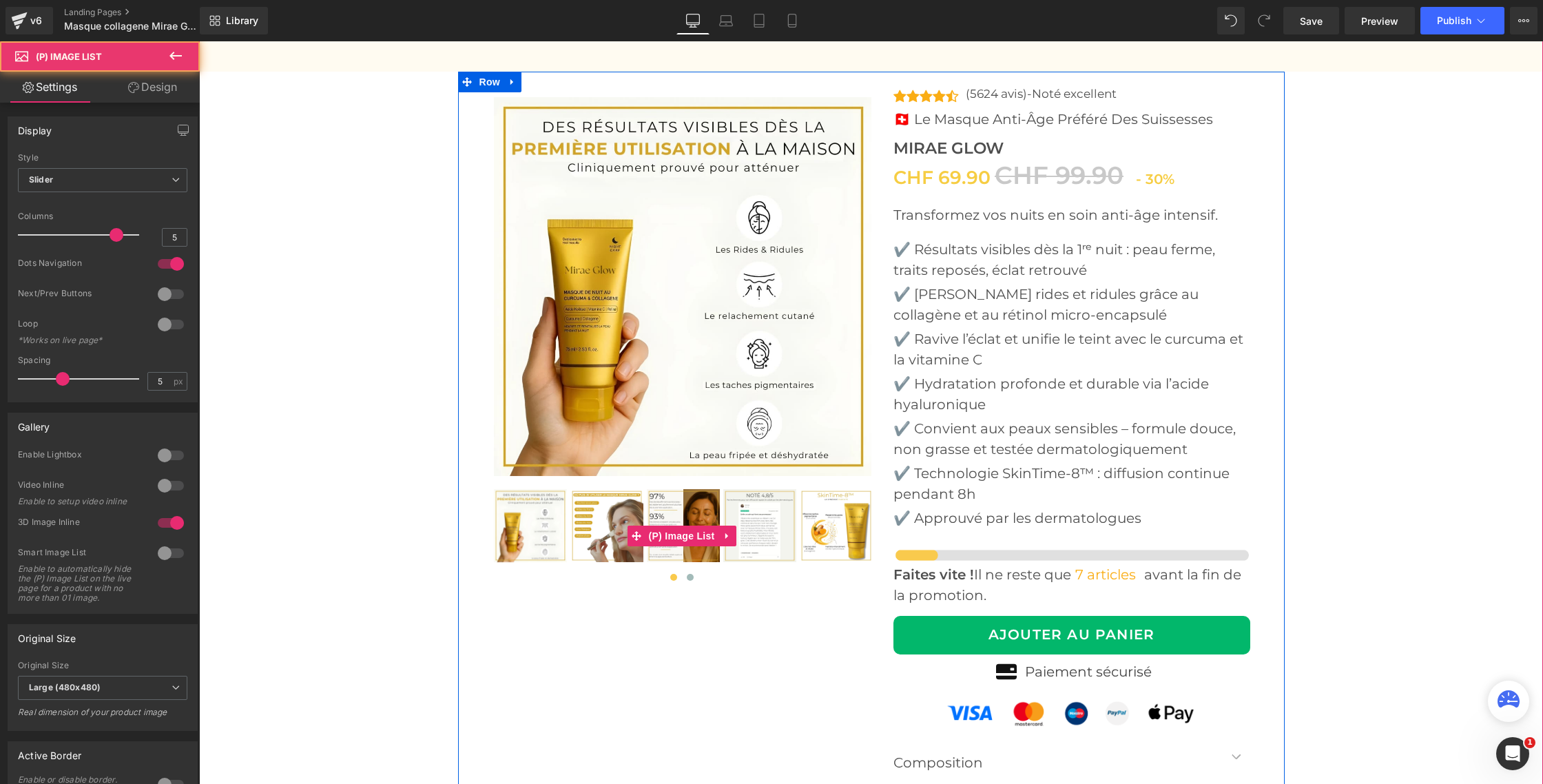
click at [600, 532] on img at bounding box center [607, 525] width 74 height 74
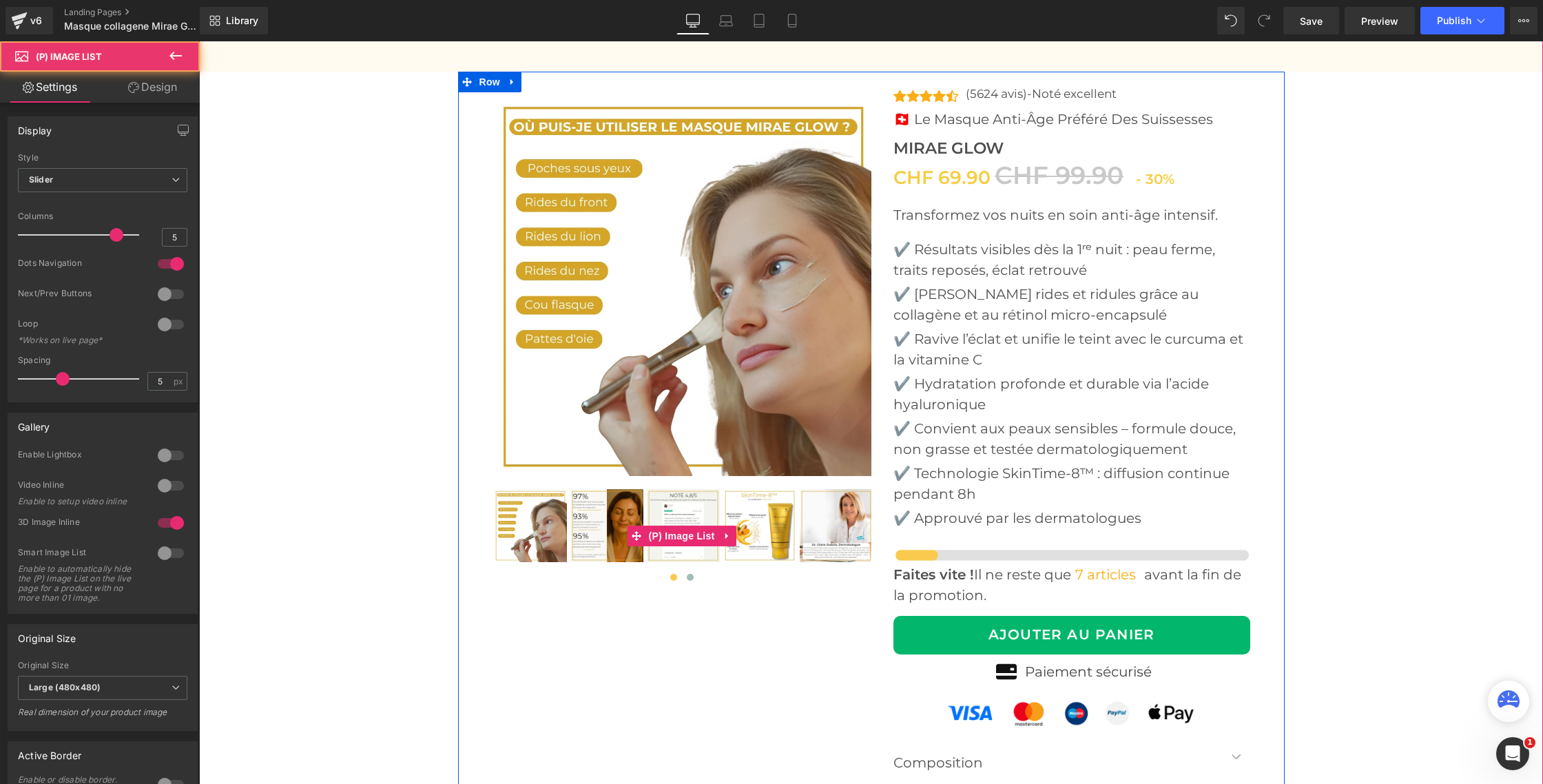
click at [624, 536] on img at bounding box center [607, 525] width 74 height 74
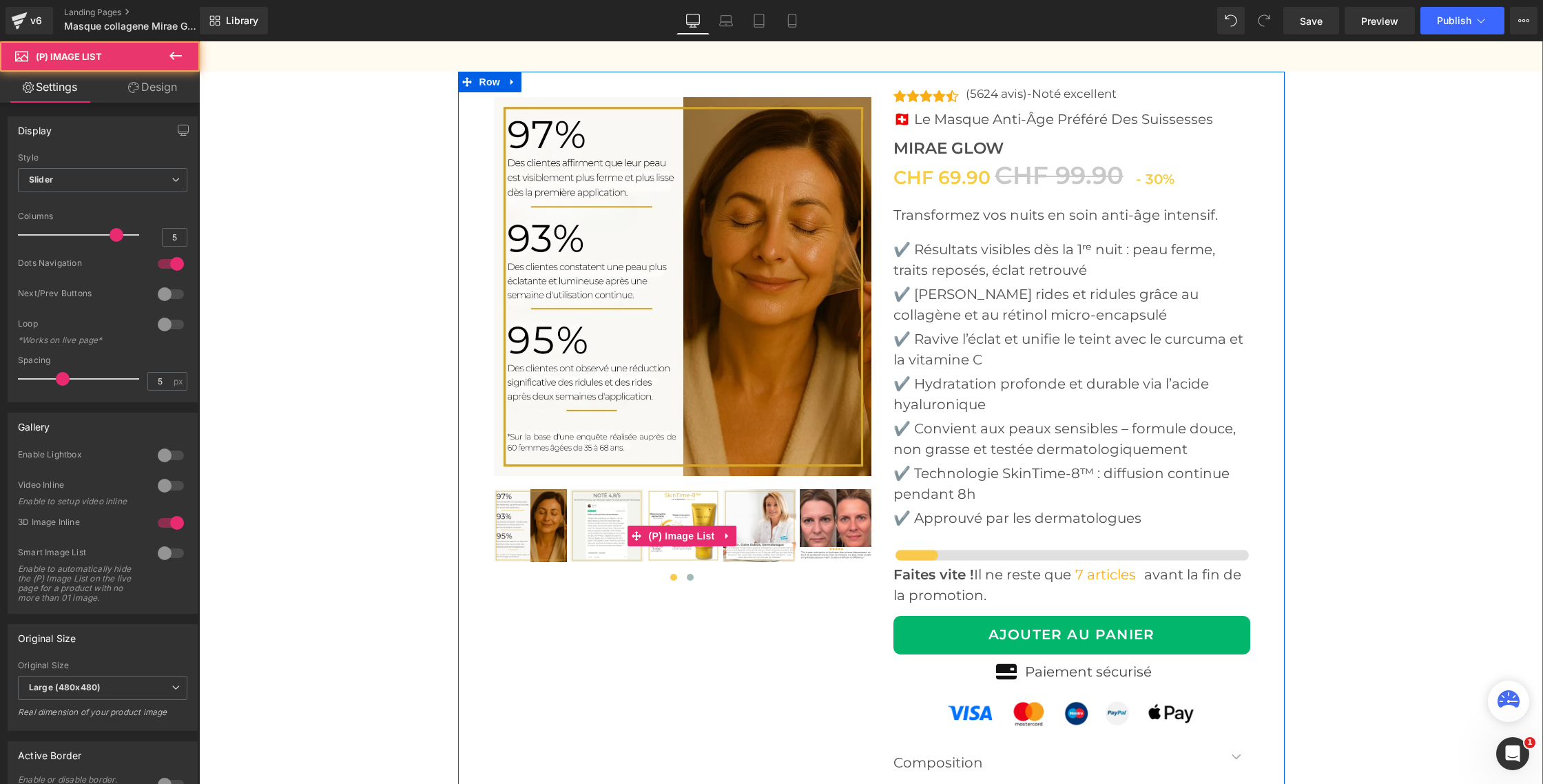
click at [612, 534] on img at bounding box center [607, 525] width 74 height 74
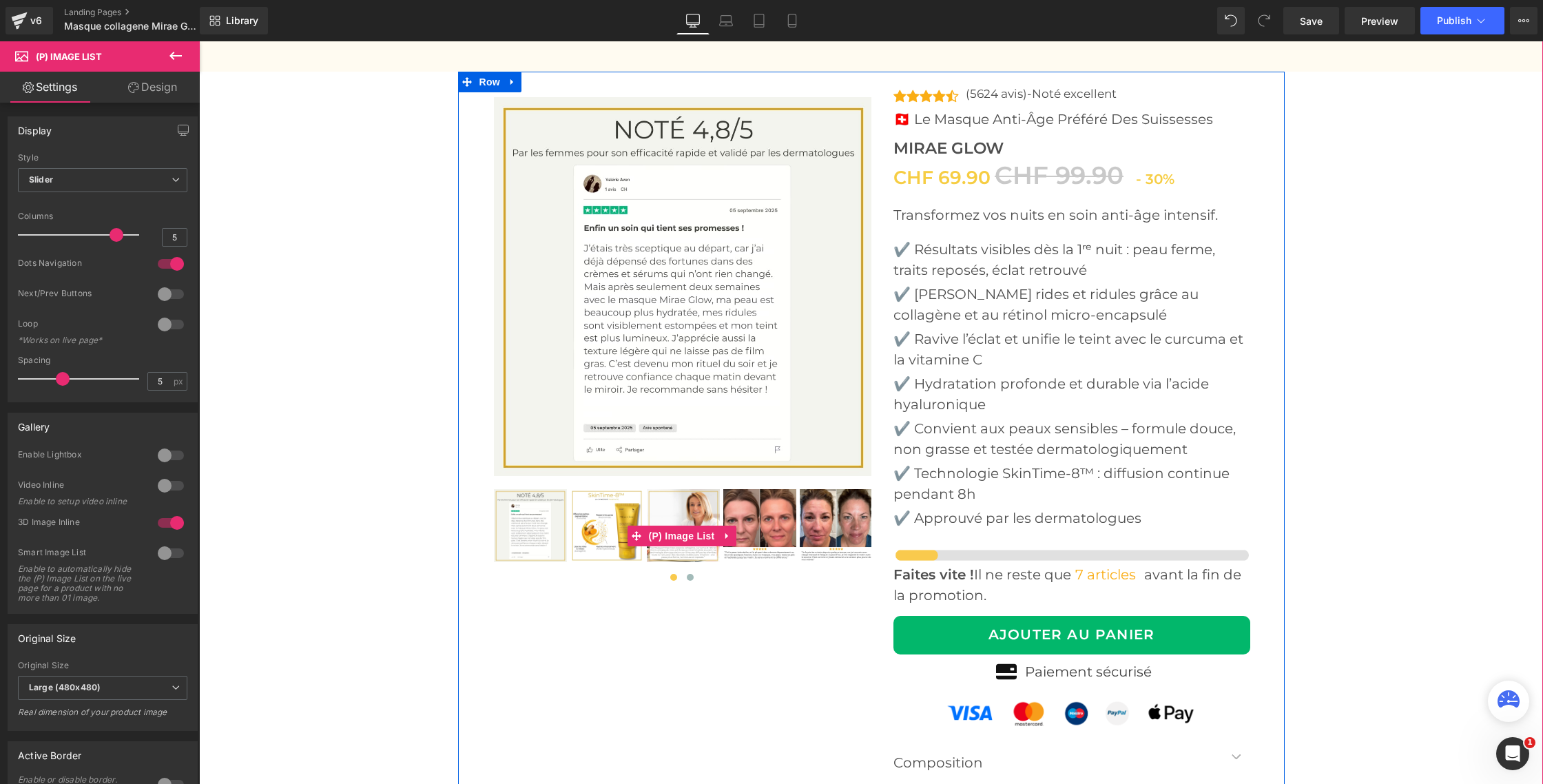
click at [614, 532] on img at bounding box center [607, 525] width 74 height 74
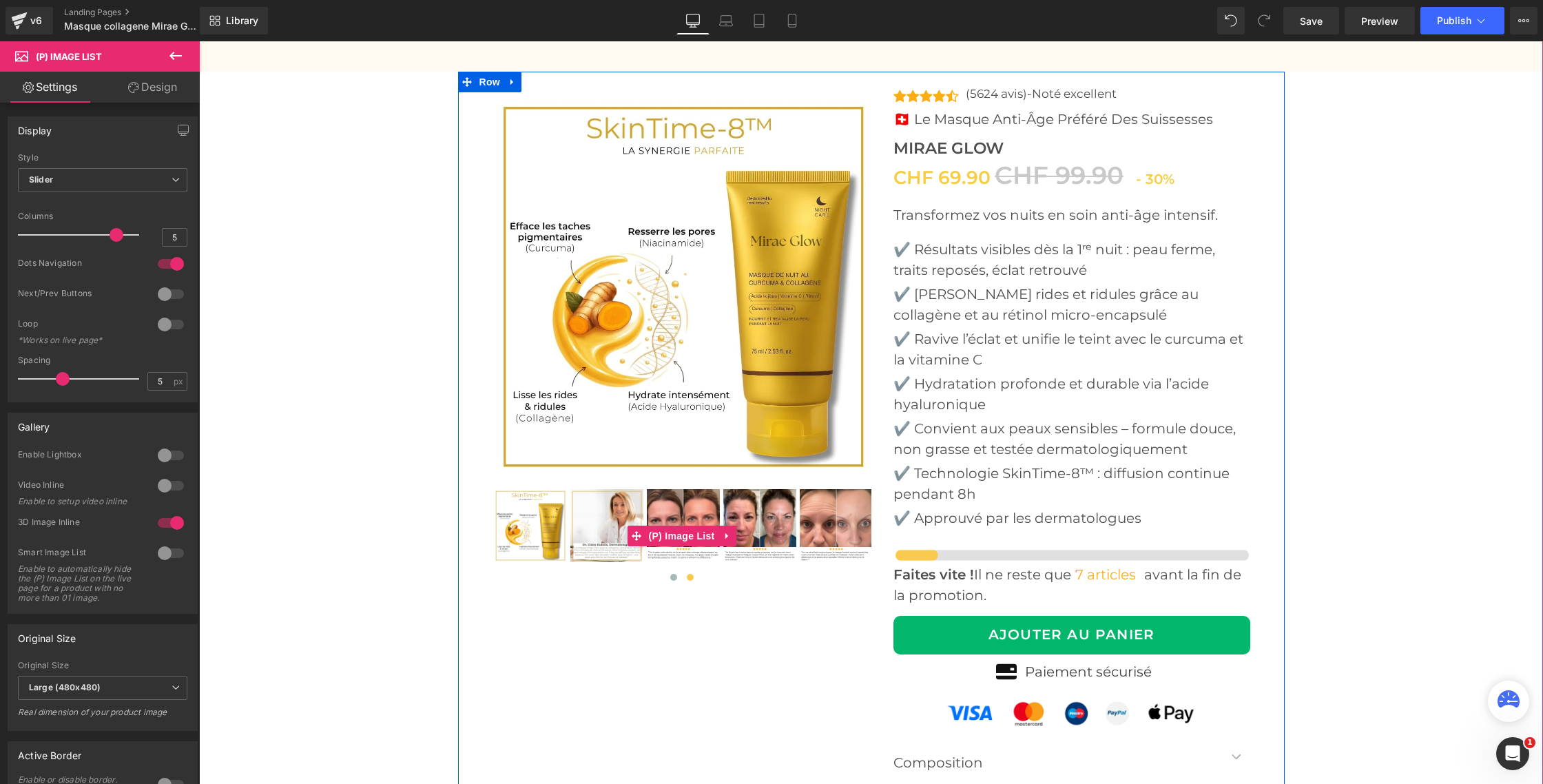
click at [614, 532] on img at bounding box center [607, 525] width 74 height 74
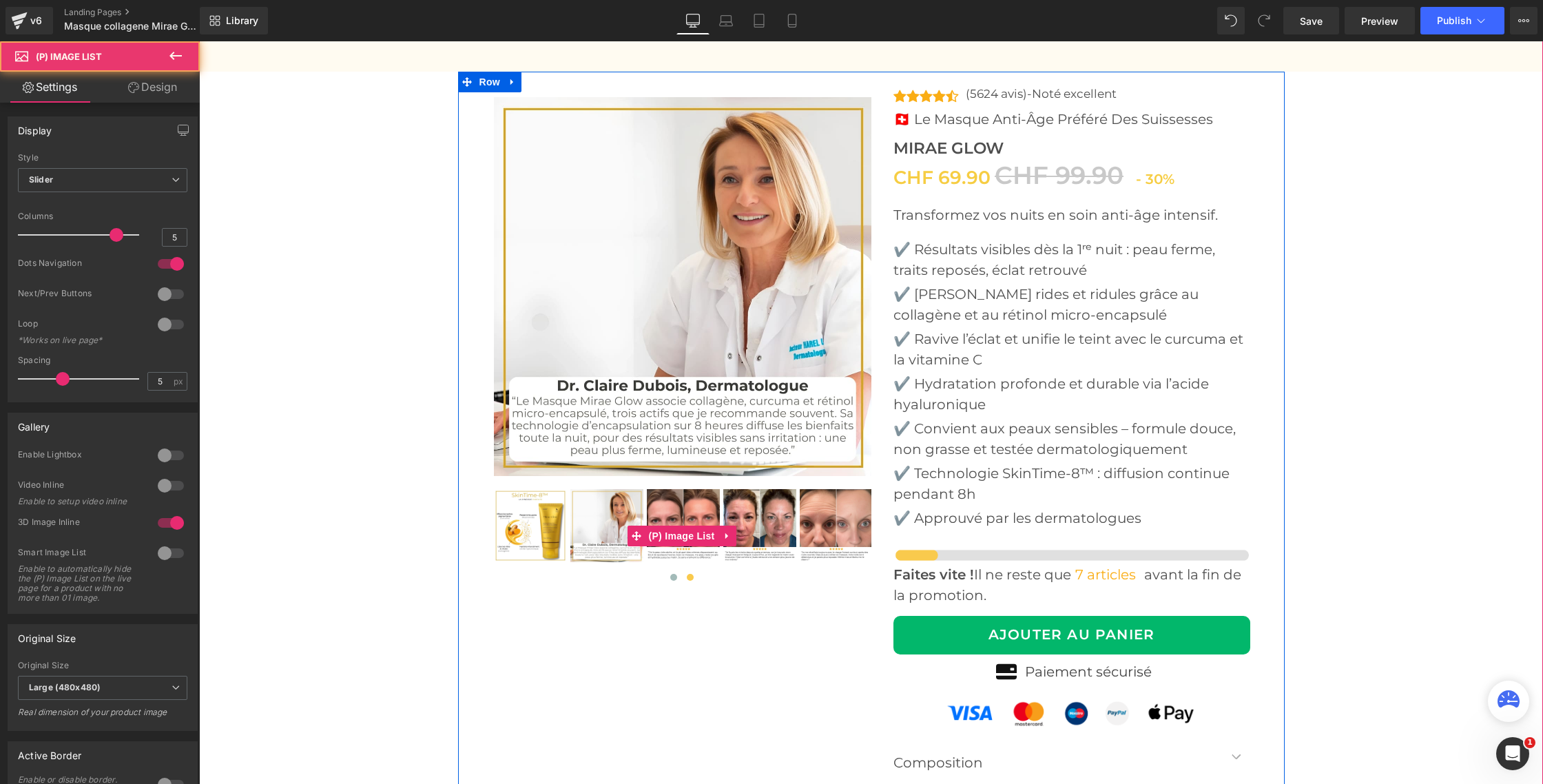
click at [614, 532] on img at bounding box center [607, 525] width 74 height 74
click at [681, 509] on img at bounding box center [683, 525] width 74 height 74
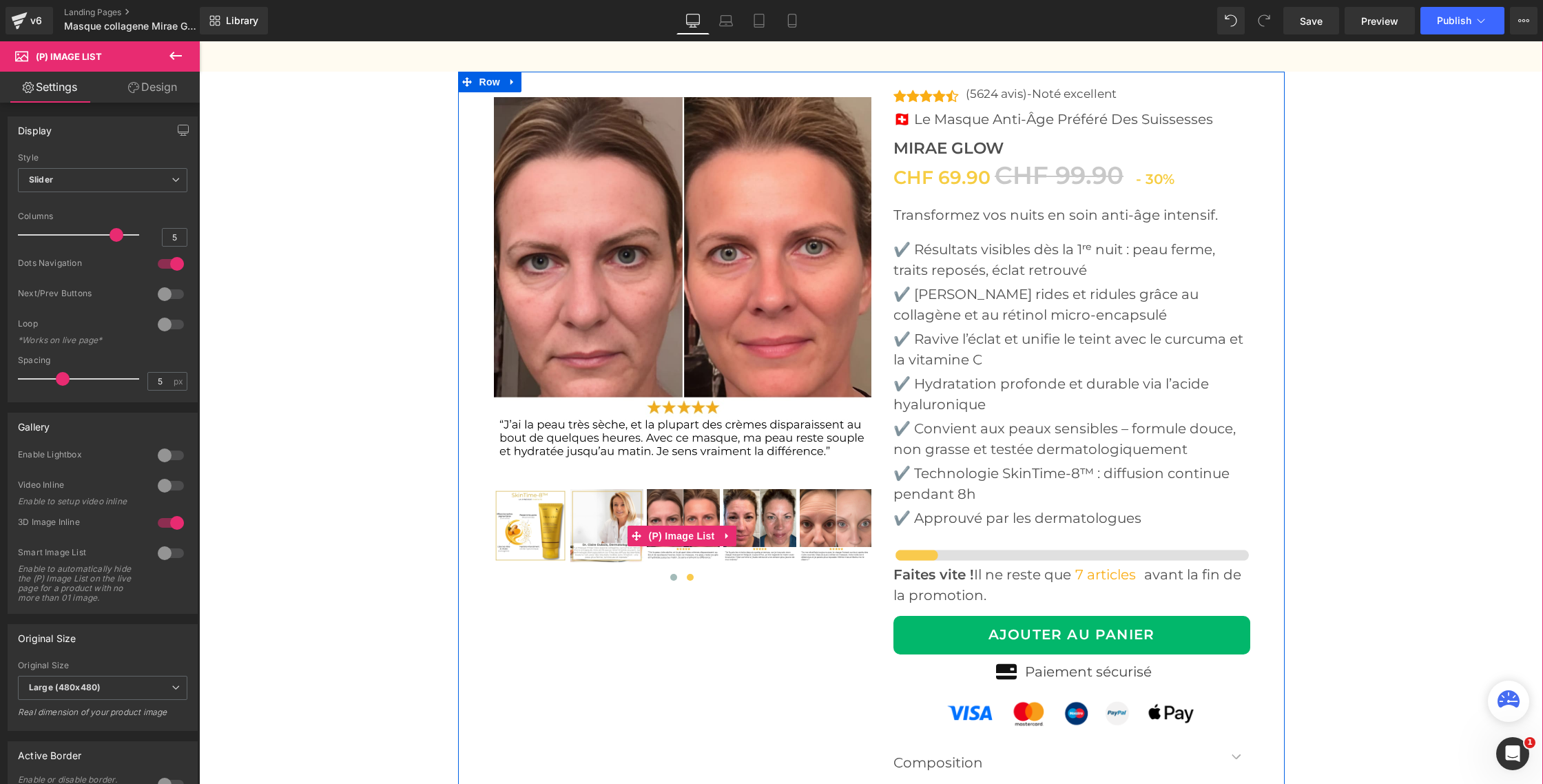
click at [751, 508] on img at bounding box center [760, 525] width 74 height 74
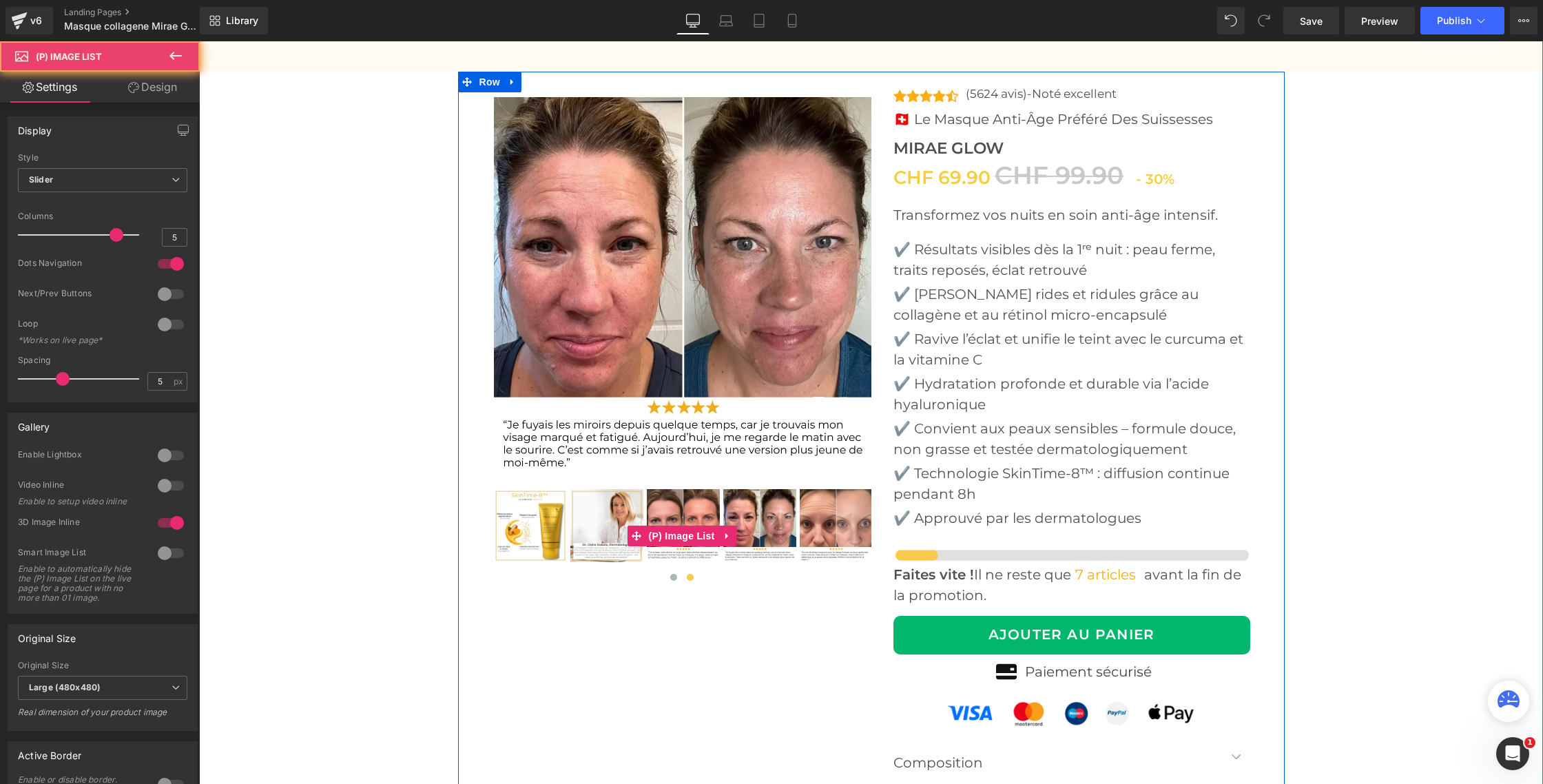
click at [824, 509] on img at bounding box center [836, 525] width 74 height 74
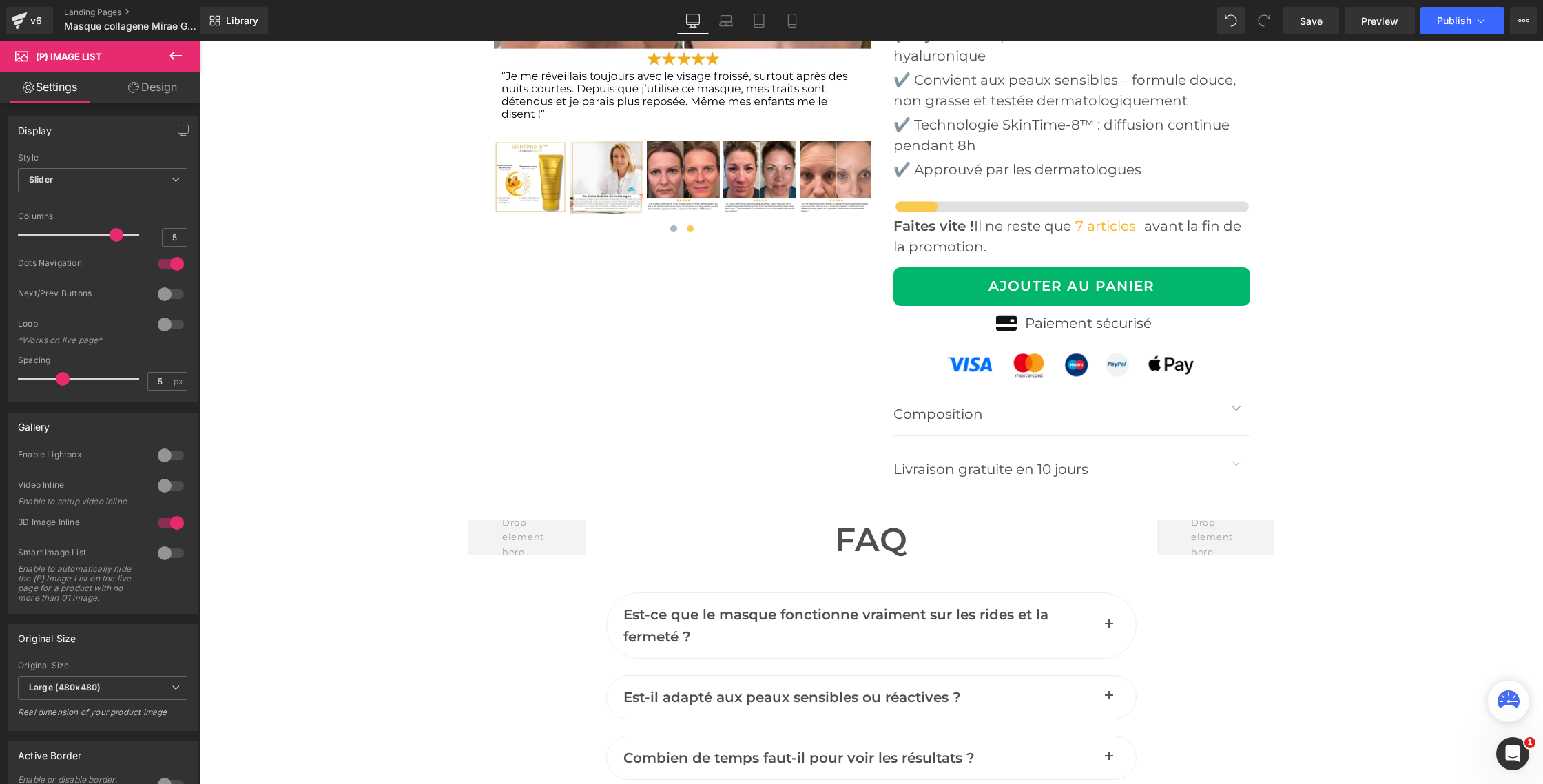
scroll to position [5431, 0]
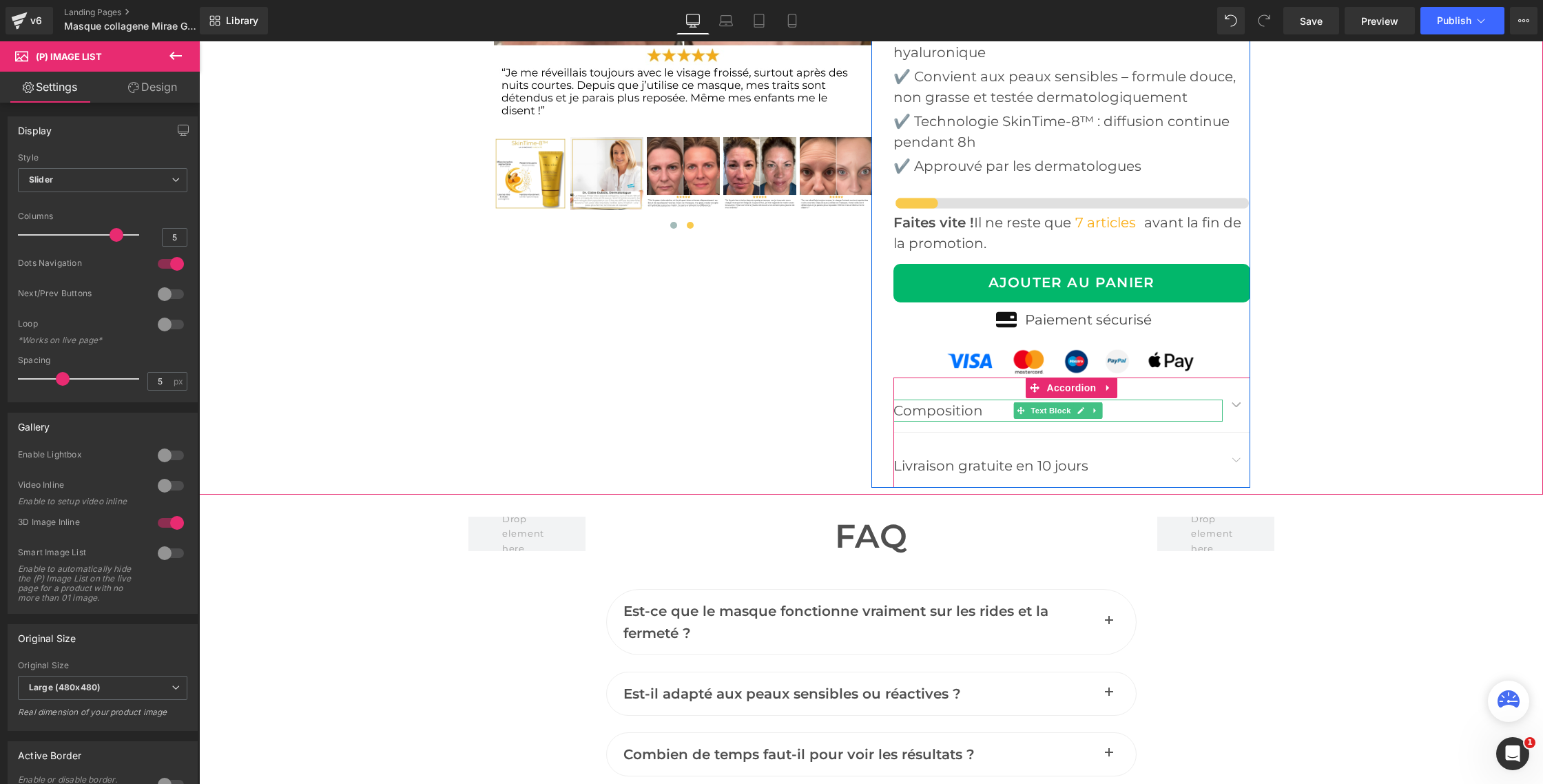
click at [1197, 411] on p "Composition" at bounding box center [1059, 411] width 329 height 22
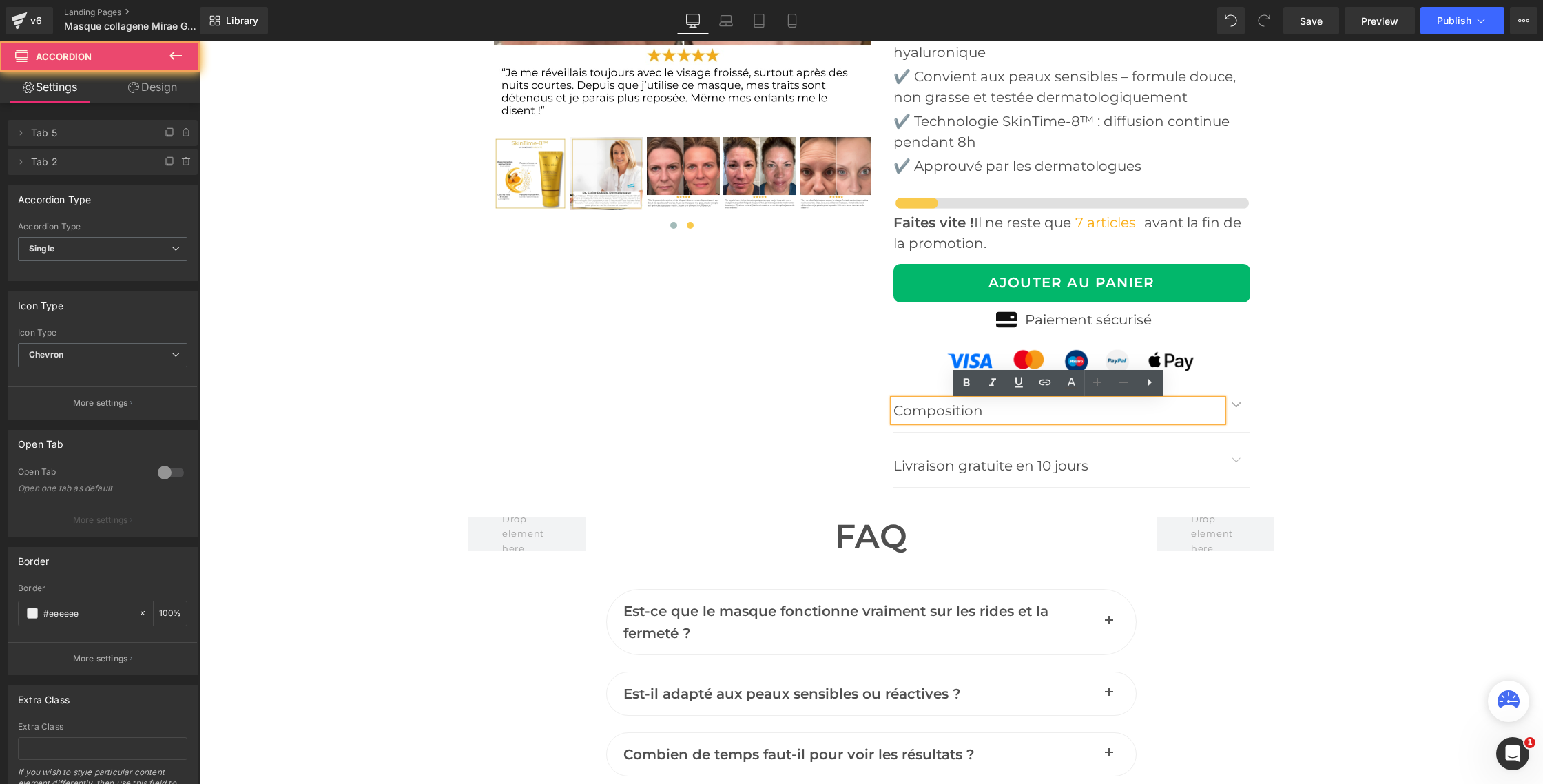
click at [1234, 405] on button "button" at bounding box center [1237, 405] width 27 height 55
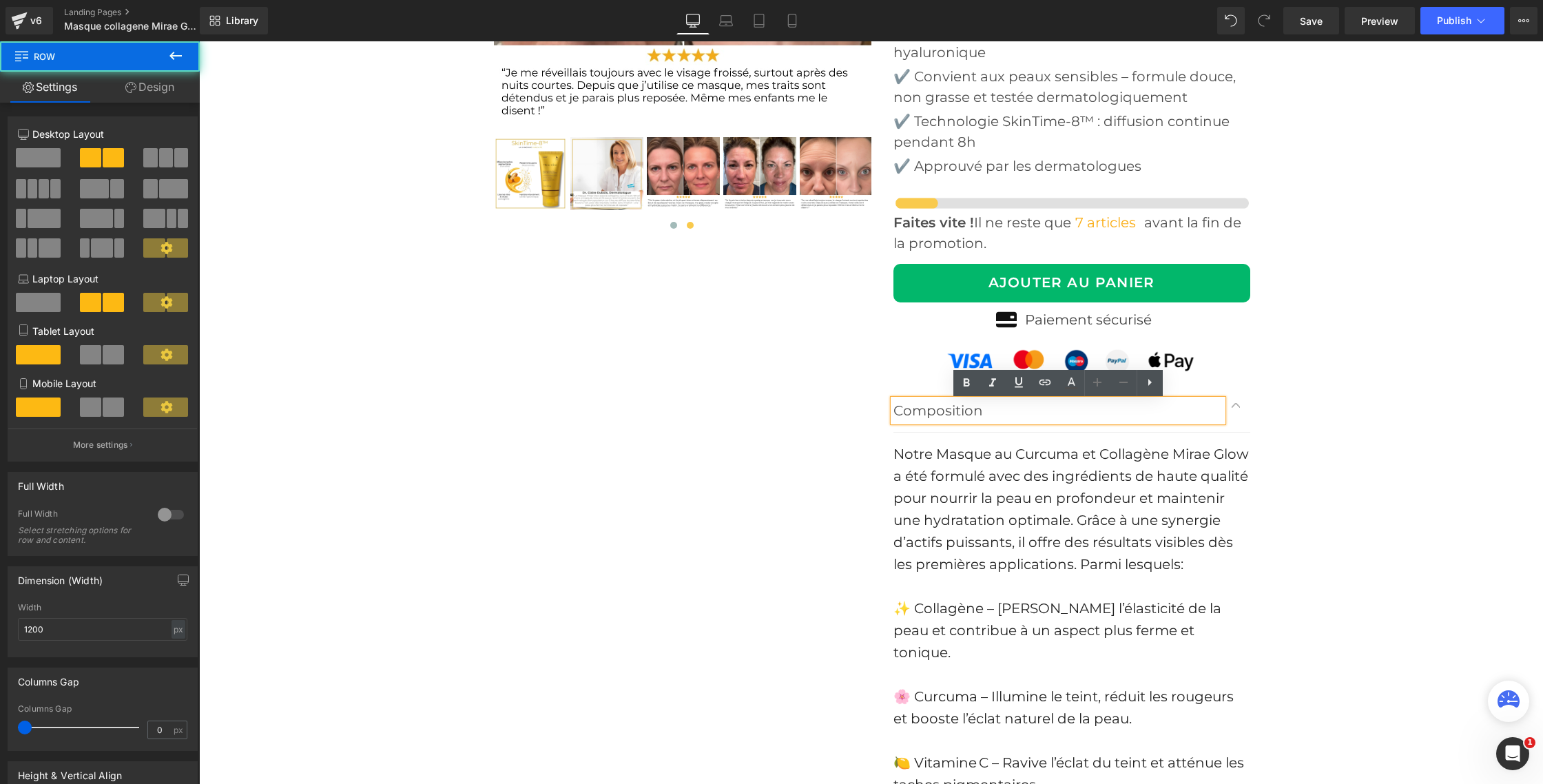
click at [757, 505] on div "‹ ›" at bounding box center [871, 520] width 826 height 1601
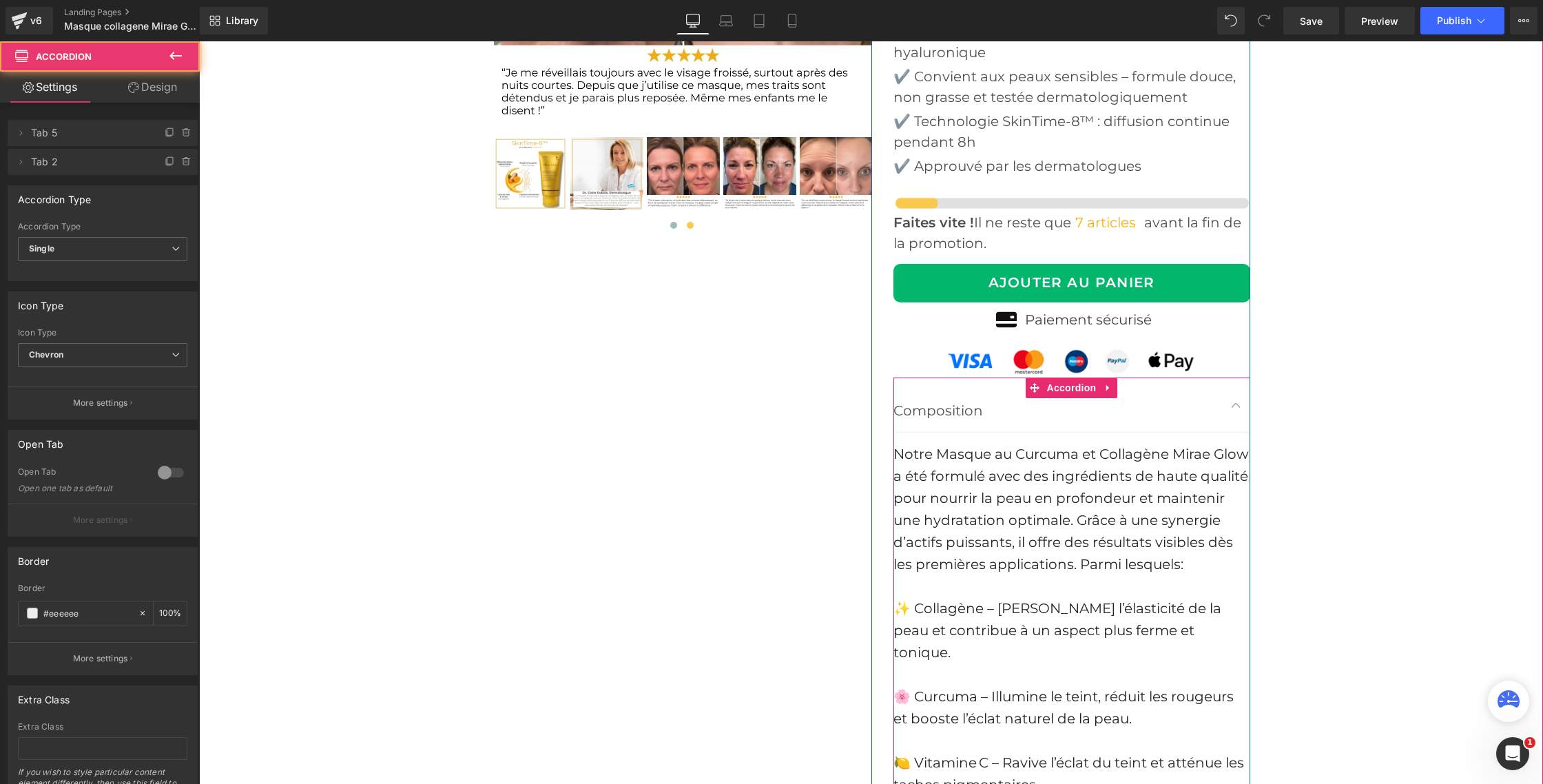
click at [1237, 408] on span "button" at bounding box center [1237, 408] width 0 height 0
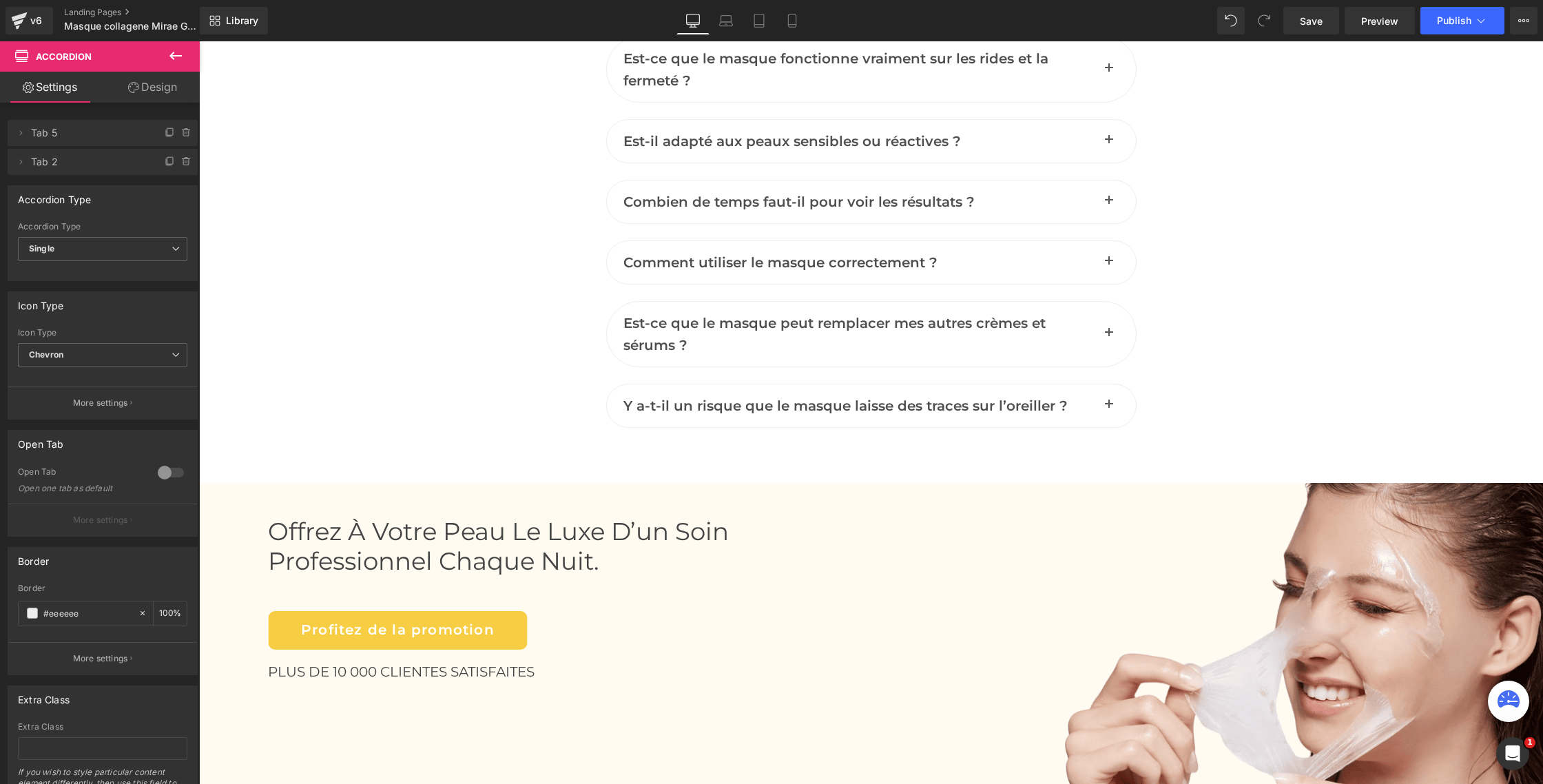
scroll to position [5985, 0]
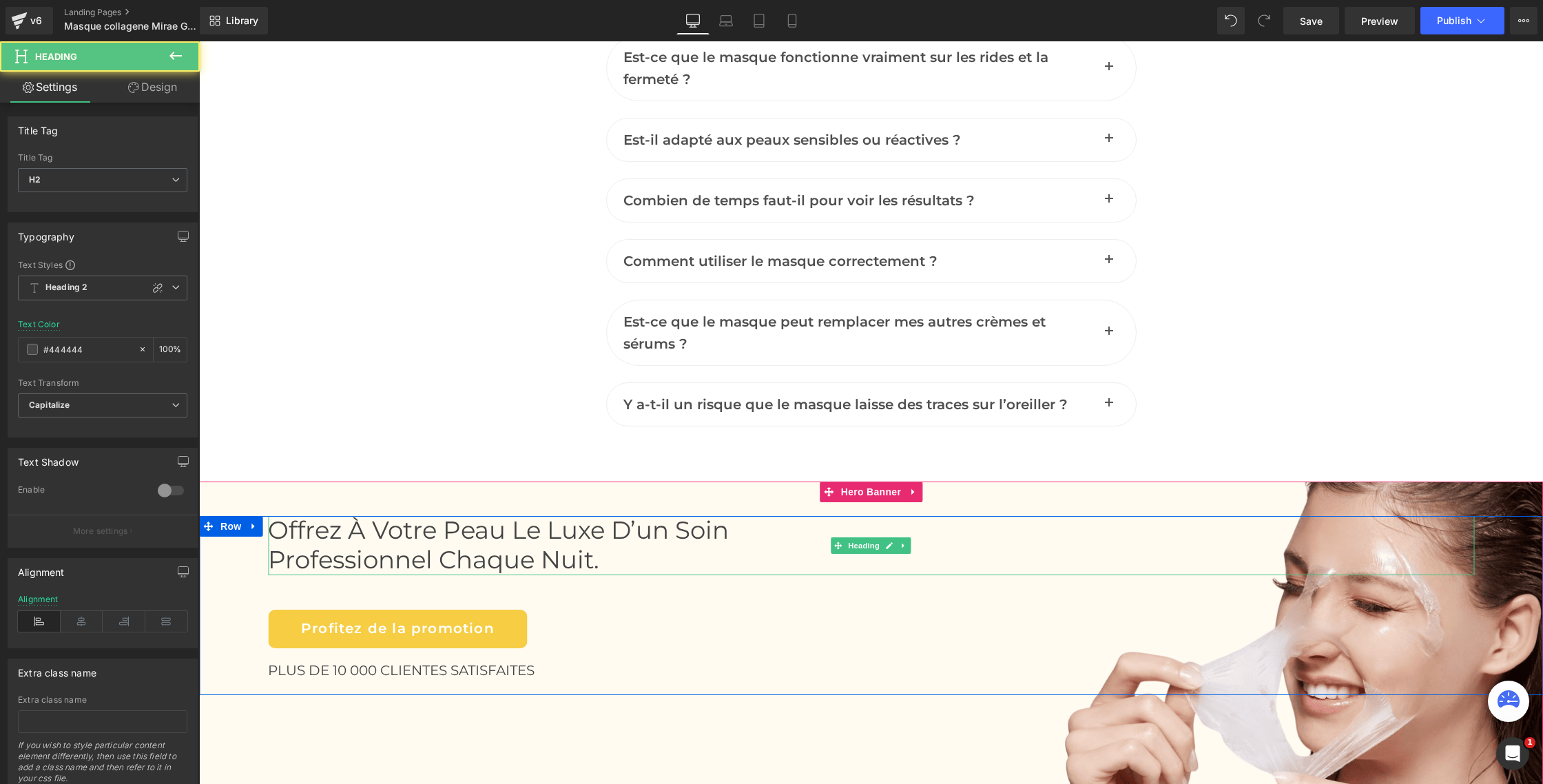
click at [500, 564] on span "professionnel chaque nuit." at bounding box center [433, 560] width 331 height 29
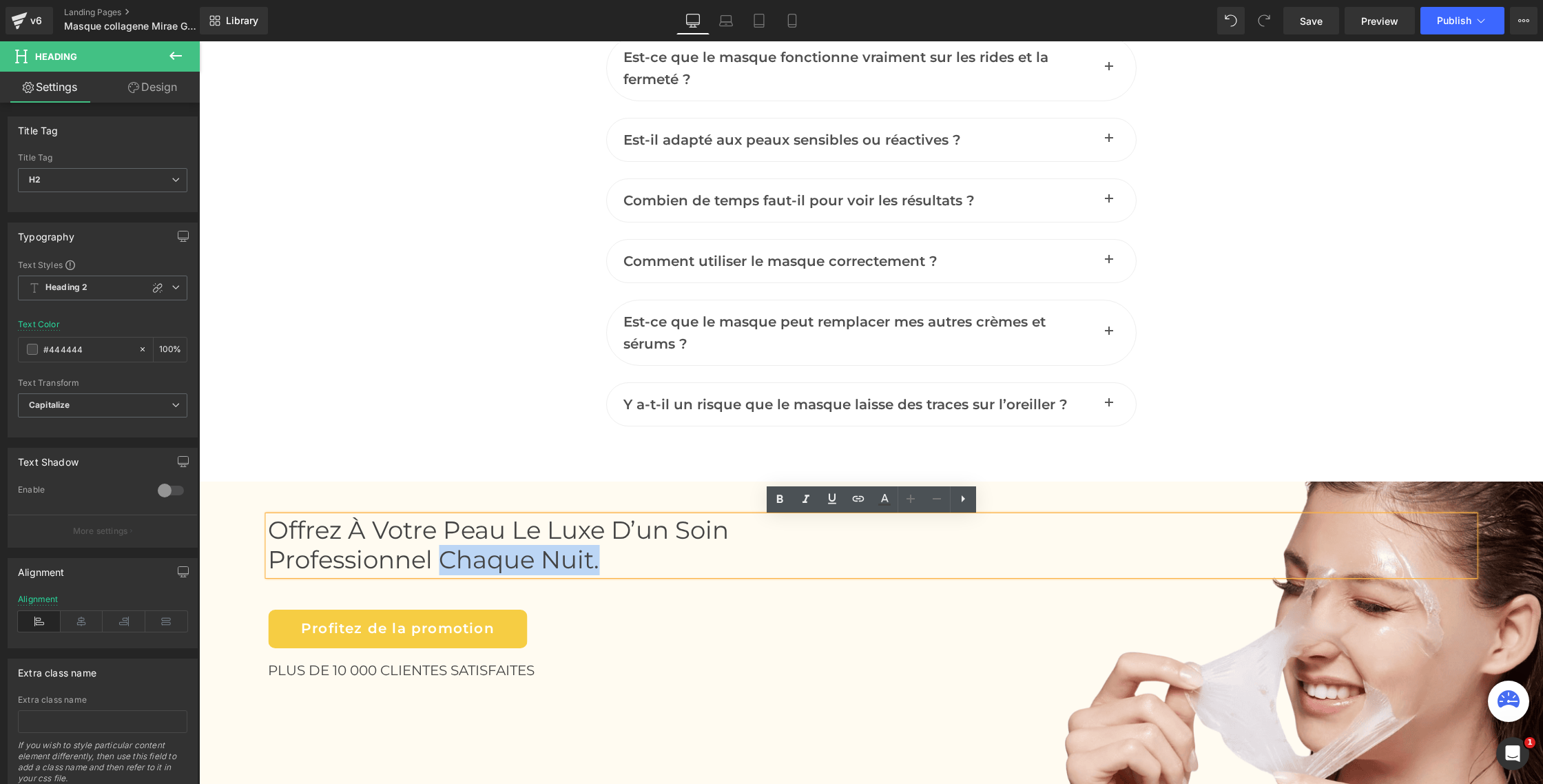
drag, startPoint x: 437, startPoint y: 563, endPoint x: 599, endPoint y: 557, distance: 162.1
click at [599, 557] on span "professionnel chaque nuit." at bounding box center [433, 560] width 331 height 29
click at [888, 500] on icon at bounding box center [884, 499] width 17 height 17
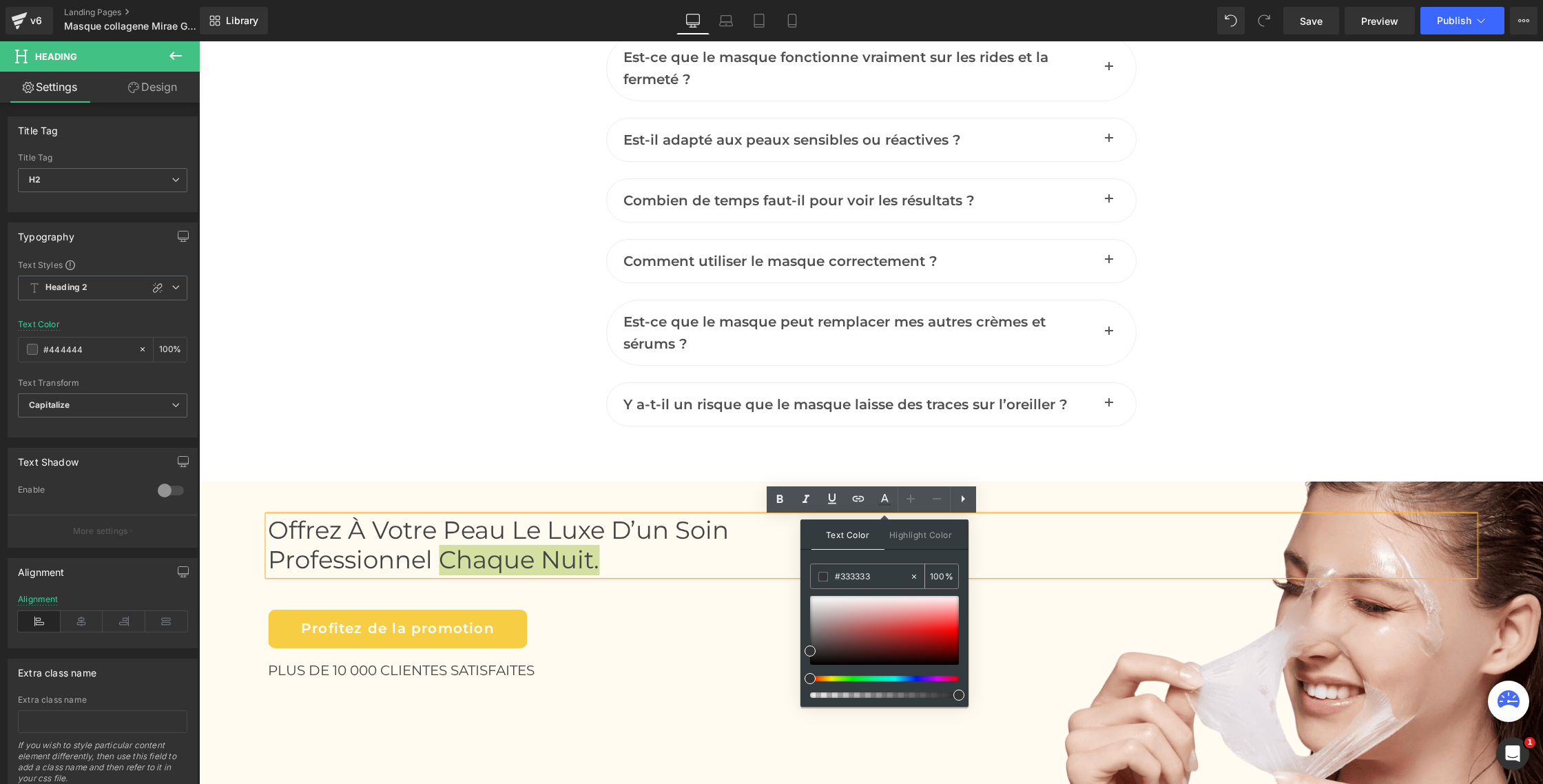
click at [856, 579] on input "#333333" at bounding box center [872, 576] width 75 height 15
paste input "f6cd4"
type input "f6cd43"
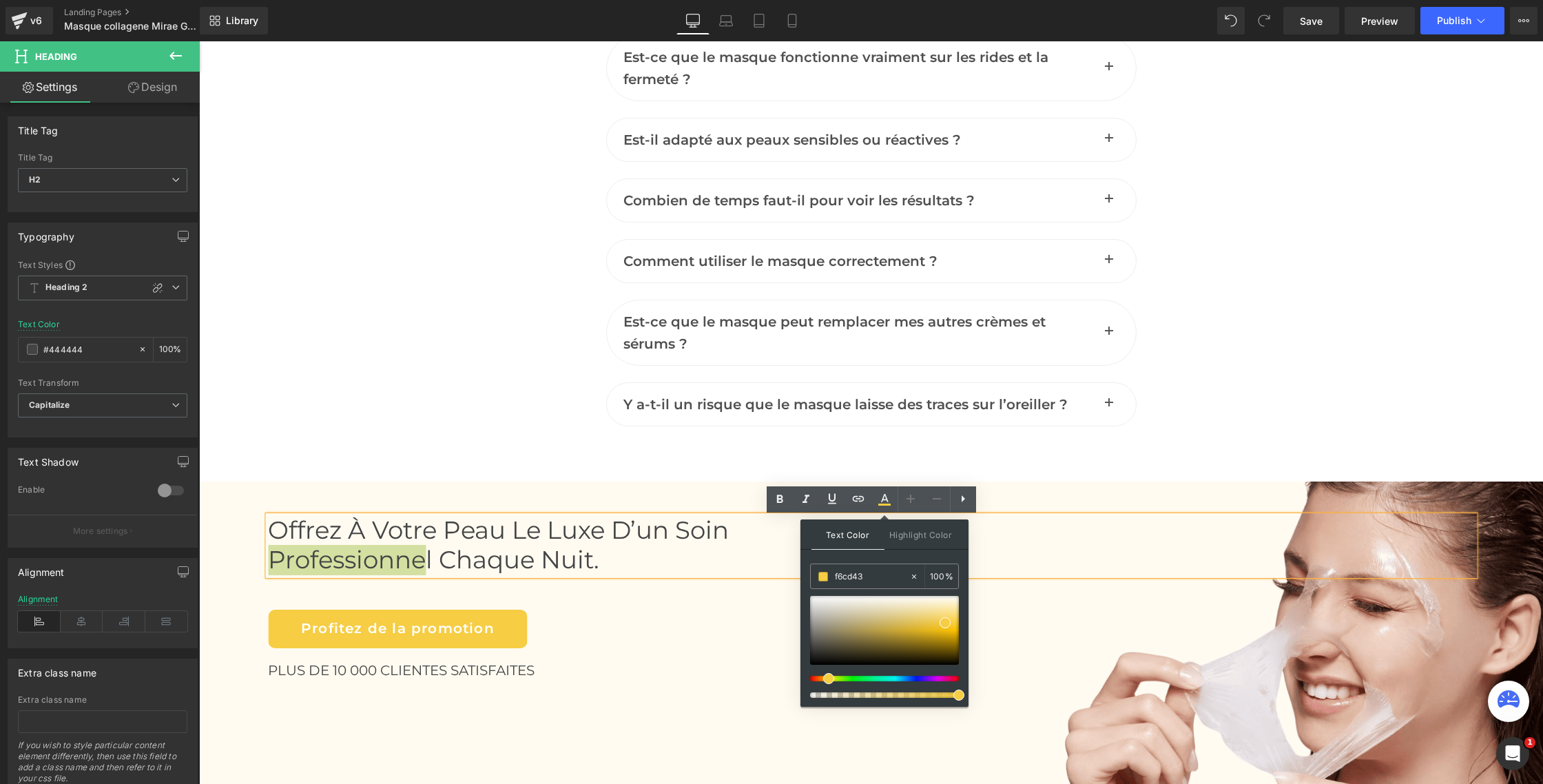
click at [853, 537] on span "Text Color" at bounding box center [848, 534] width 74 height 30
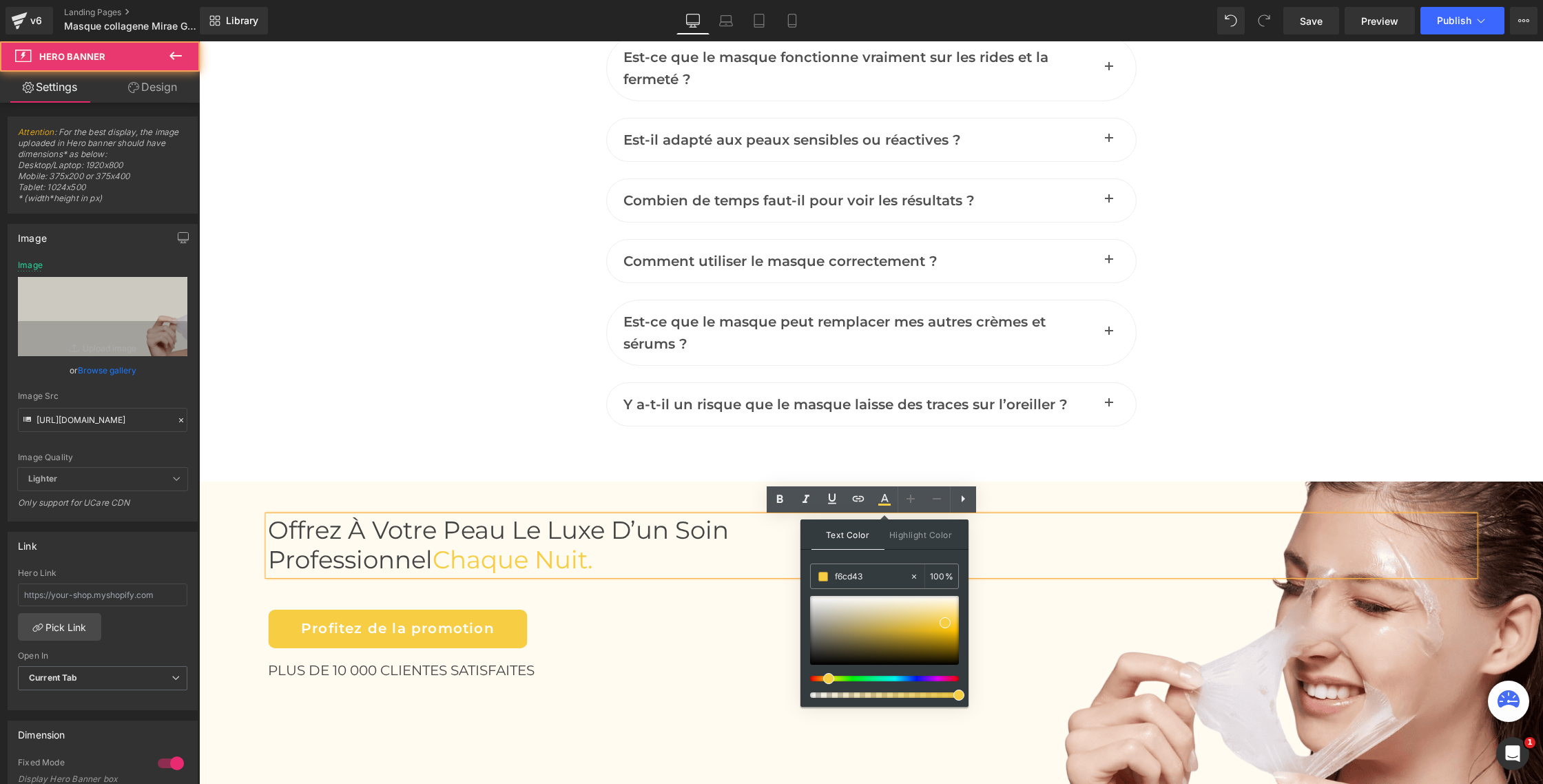
click at [509, 486] on div "Offrez à votre peau le luxe d’un soin professionnel chaque nuit. Heading Profit…" at bounding box center [871, 656] width 1344 height 350
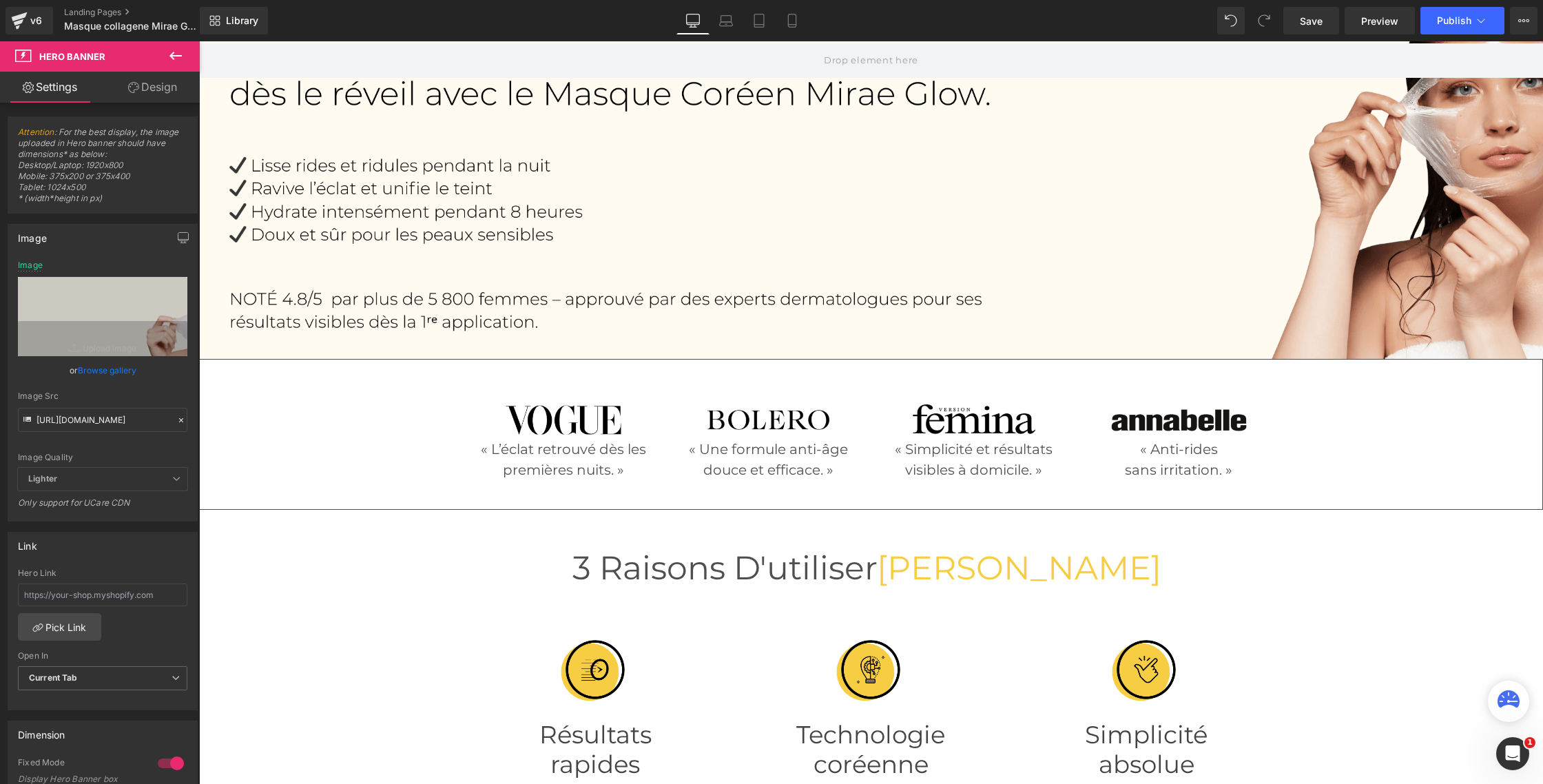
scroll to position [0, 0]
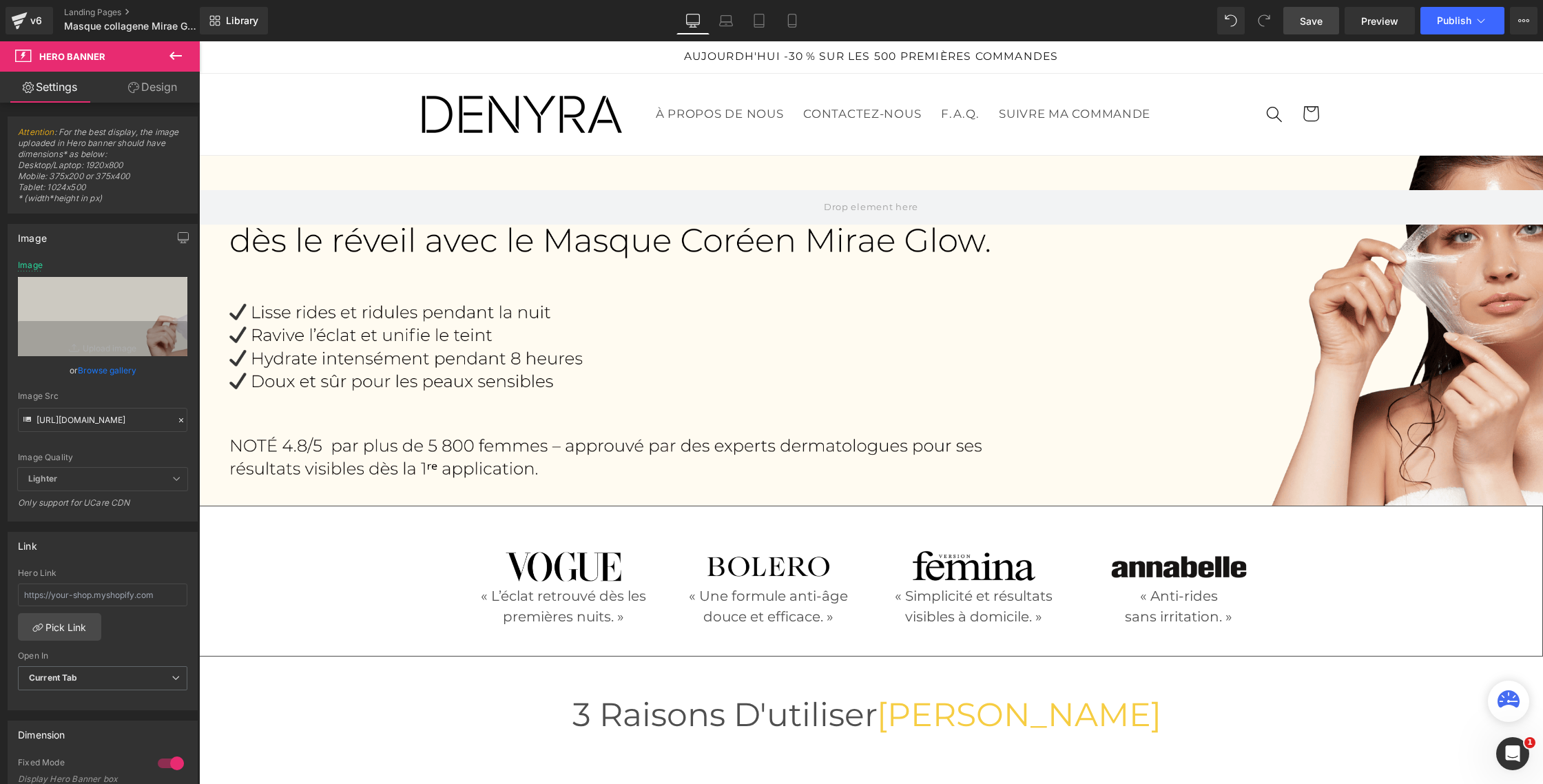
click at [1315, 28] on link "Save" at bounding box center [1311, 21] width 56 height 27
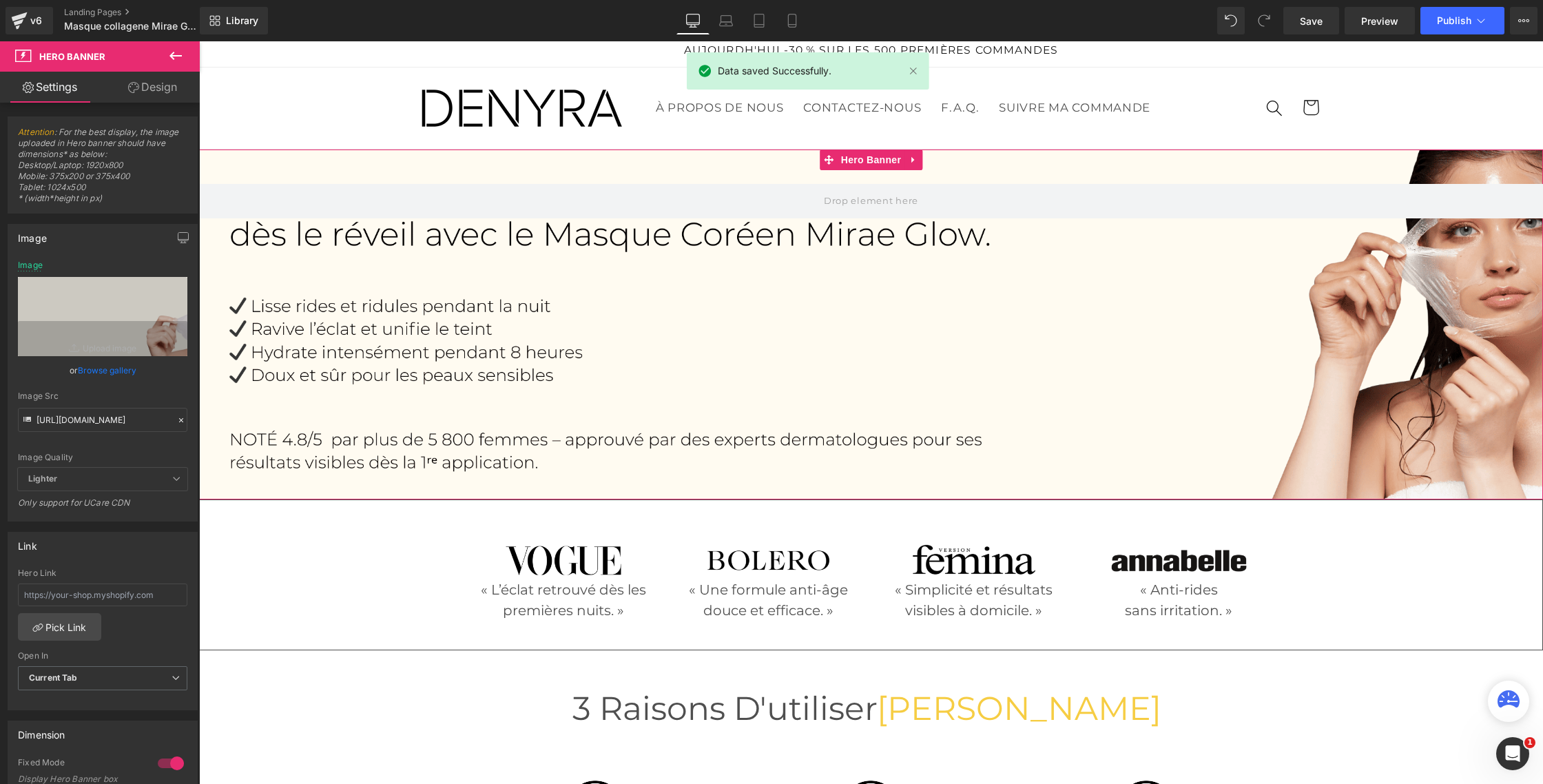
scroll to position [4, 0]
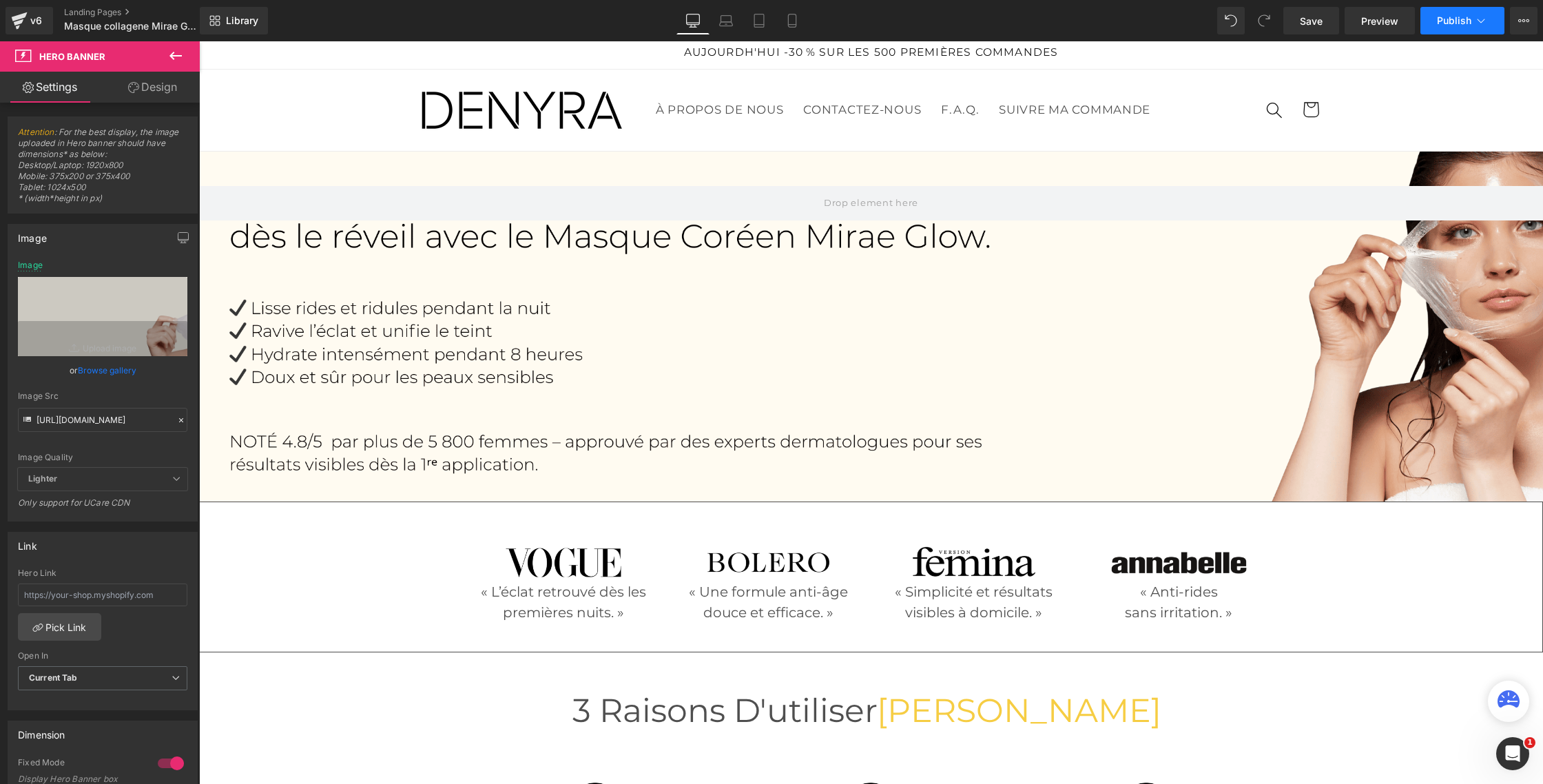
click at [1468, 23] on span "Publish" at bounding box center [1454, 20] width 34 height 11
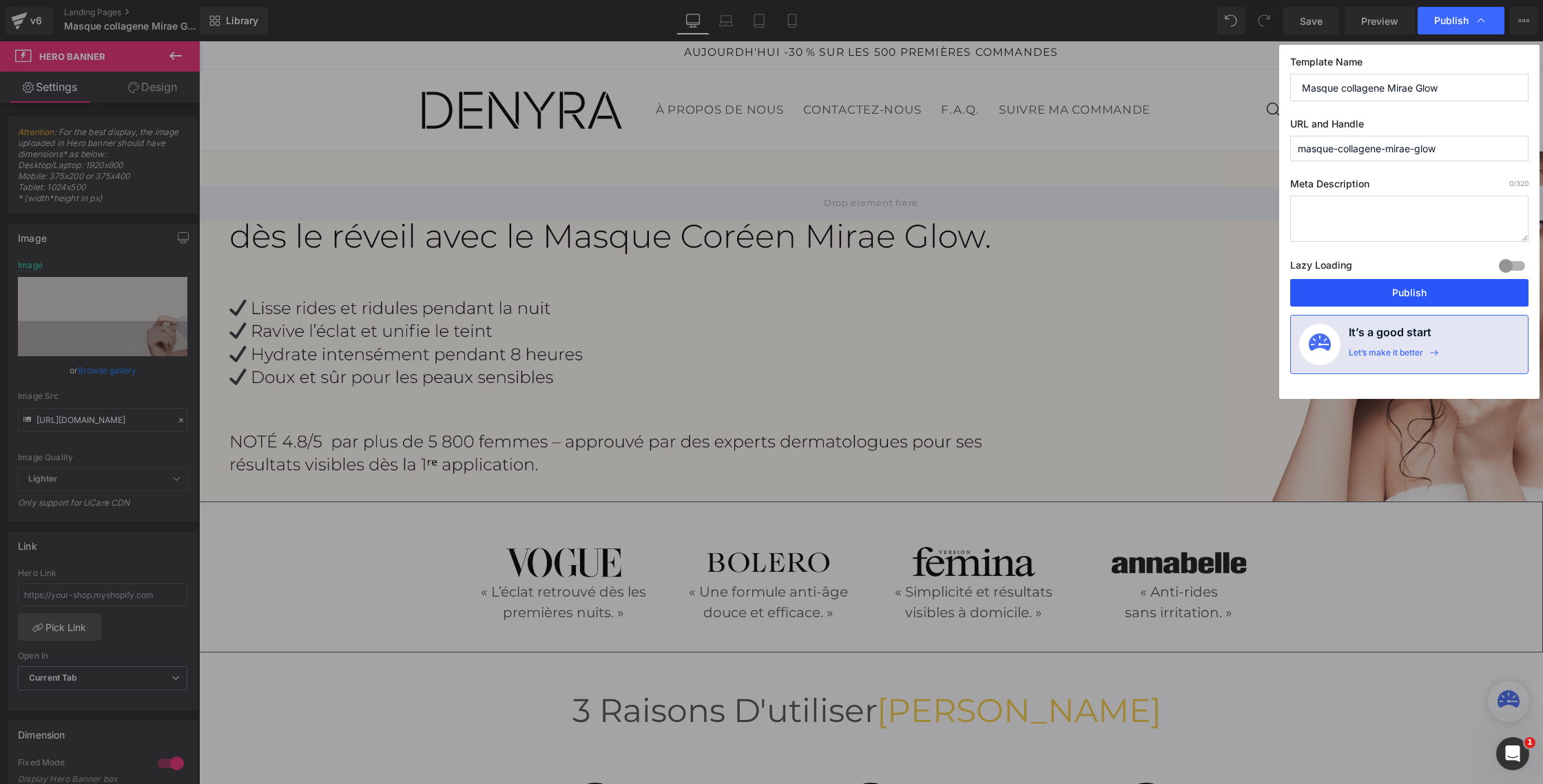
click at [1413, 289] on button "Publish" at bounding box center [1410, 293] width 238 height 27
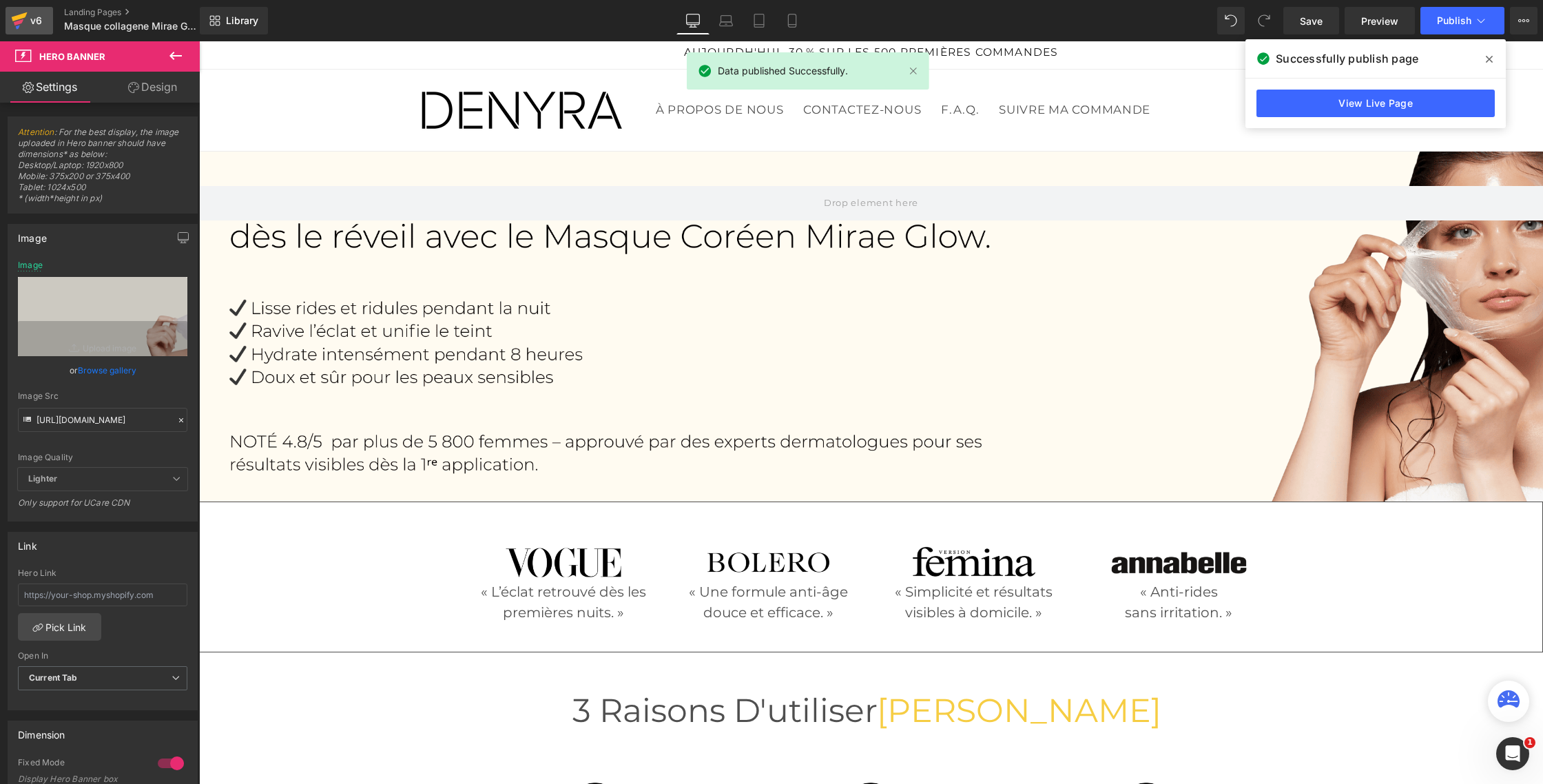
click at [26, 24] on icon at bounding box center [19, 21] width 17 height 34
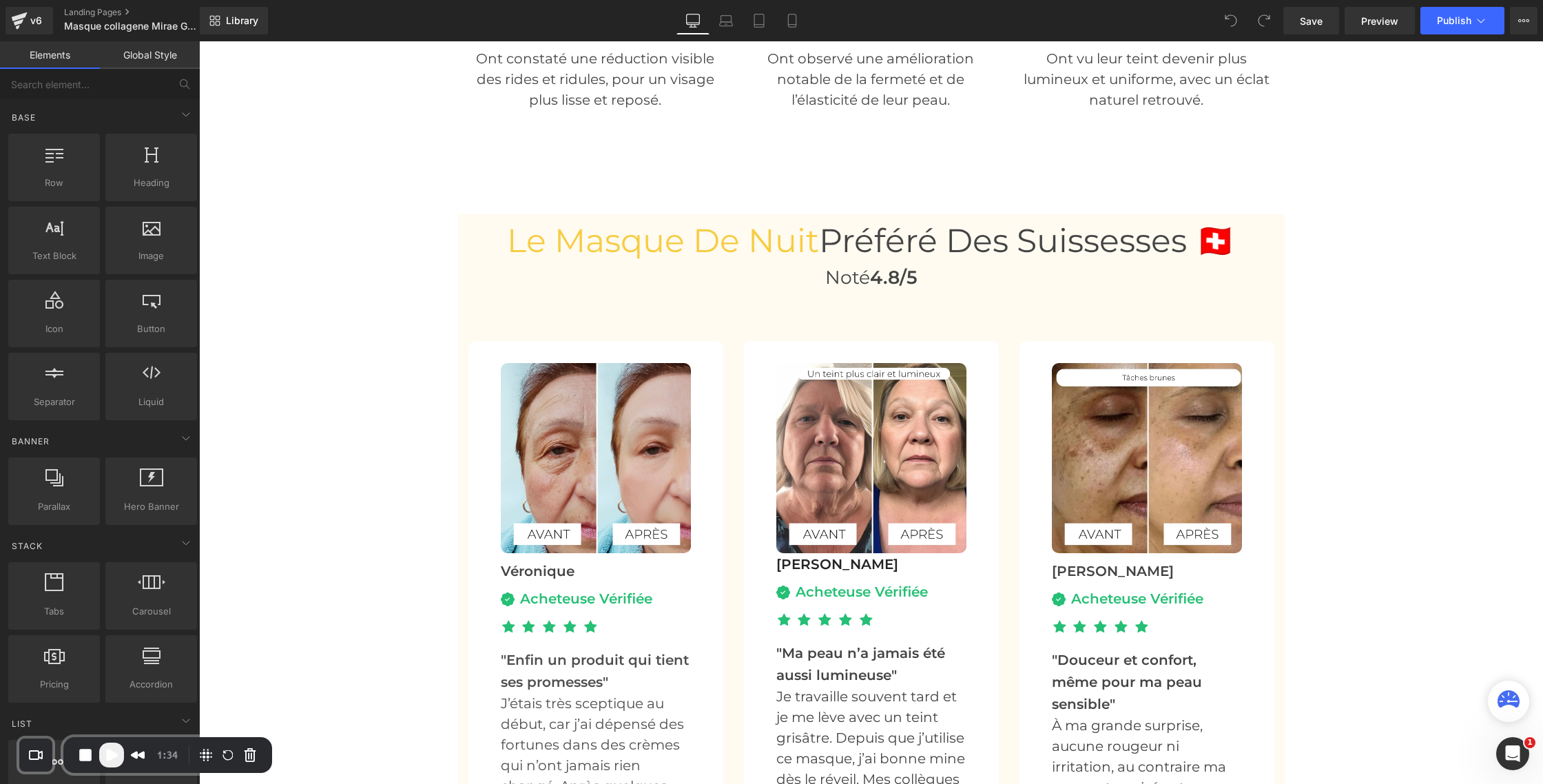
scroll to position [4064, 0]
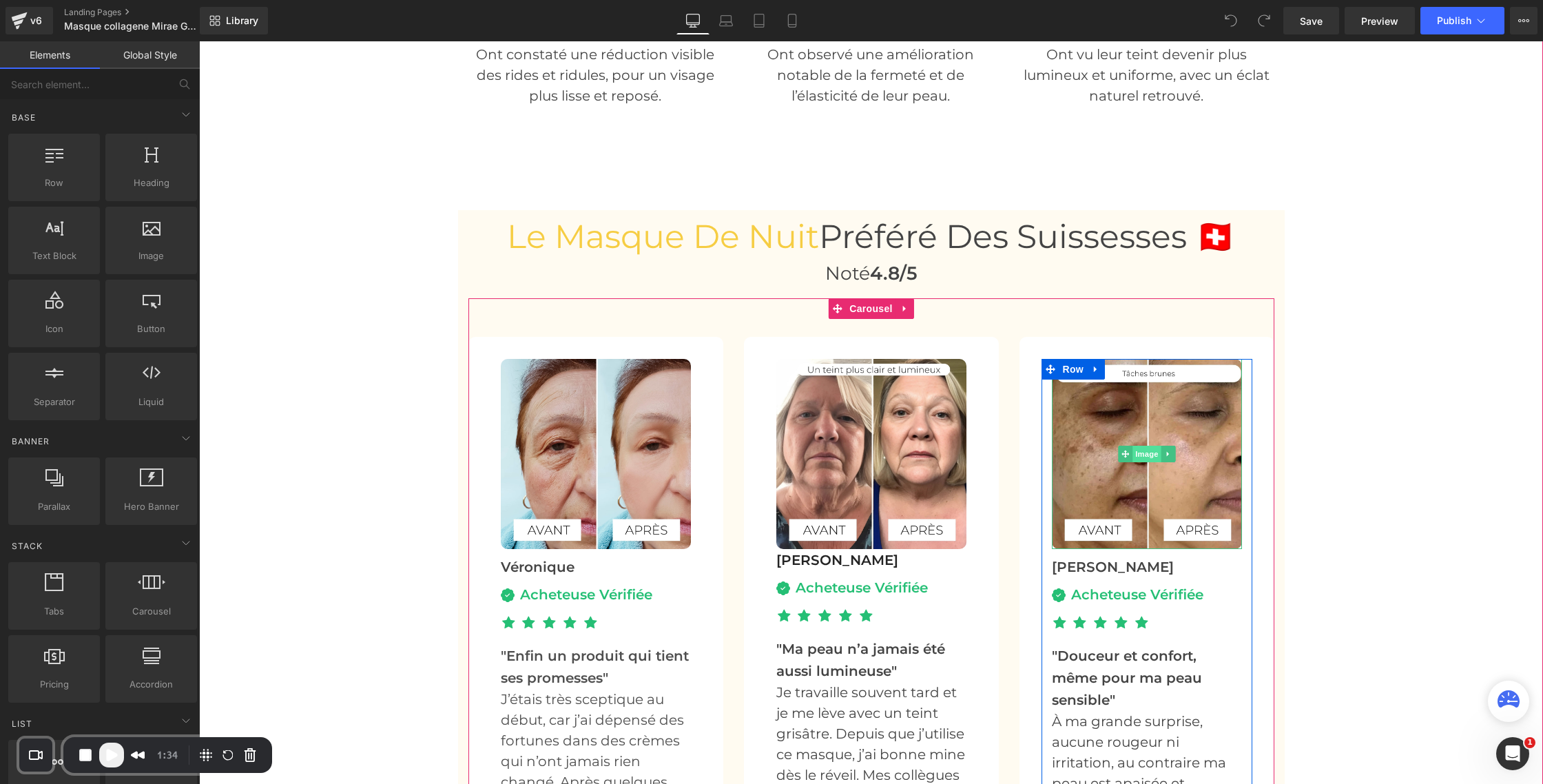
click at [1142, 449] on span "Image" at bounding box center [1148, 454] width 29 height 17
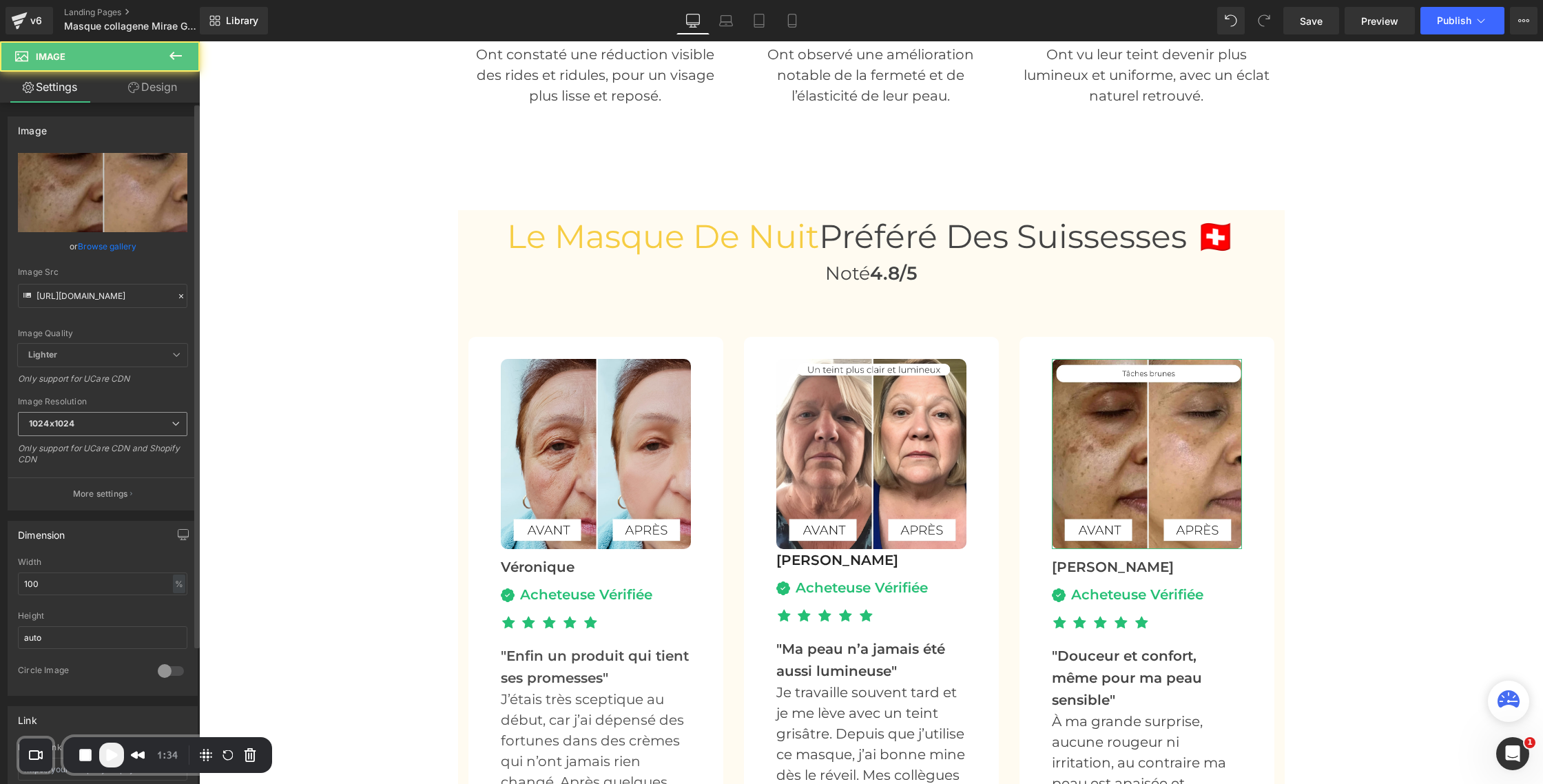
click at [74, 419] on b "1024x1024" at bounding box center [52, 423] width 45 height 11
click at [76, 302] on input "[URL][DOMAIN_NAME]" at bounding box center [102, 296] width 170 height 24
paste input "Masque_Collagene_17_1.jpg?v=1758801254"
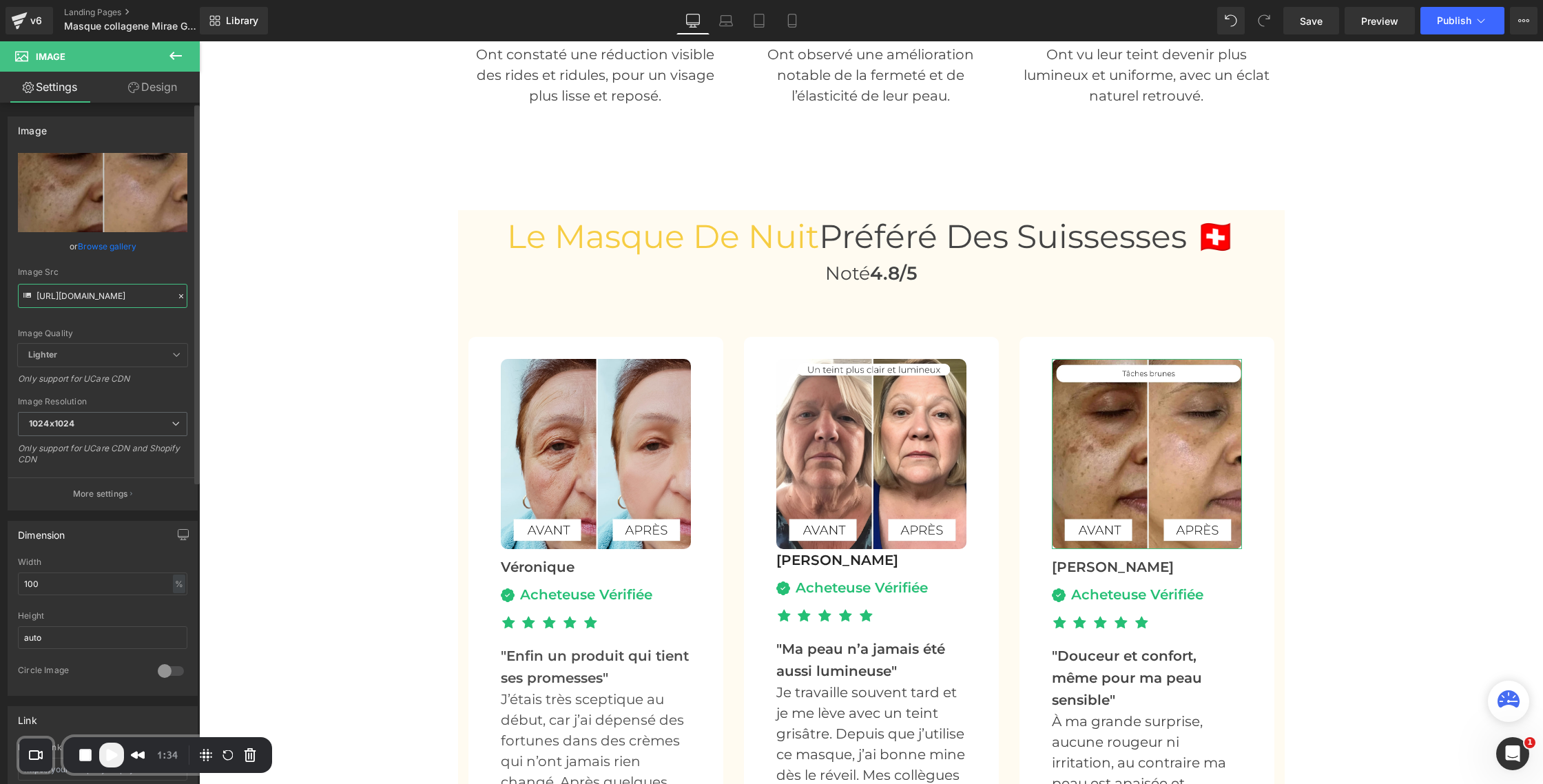
type input "https://cdn.shopify.com/s/files/1/0750/4943/5373/files/Masque_Collagene_17_1.jp…"
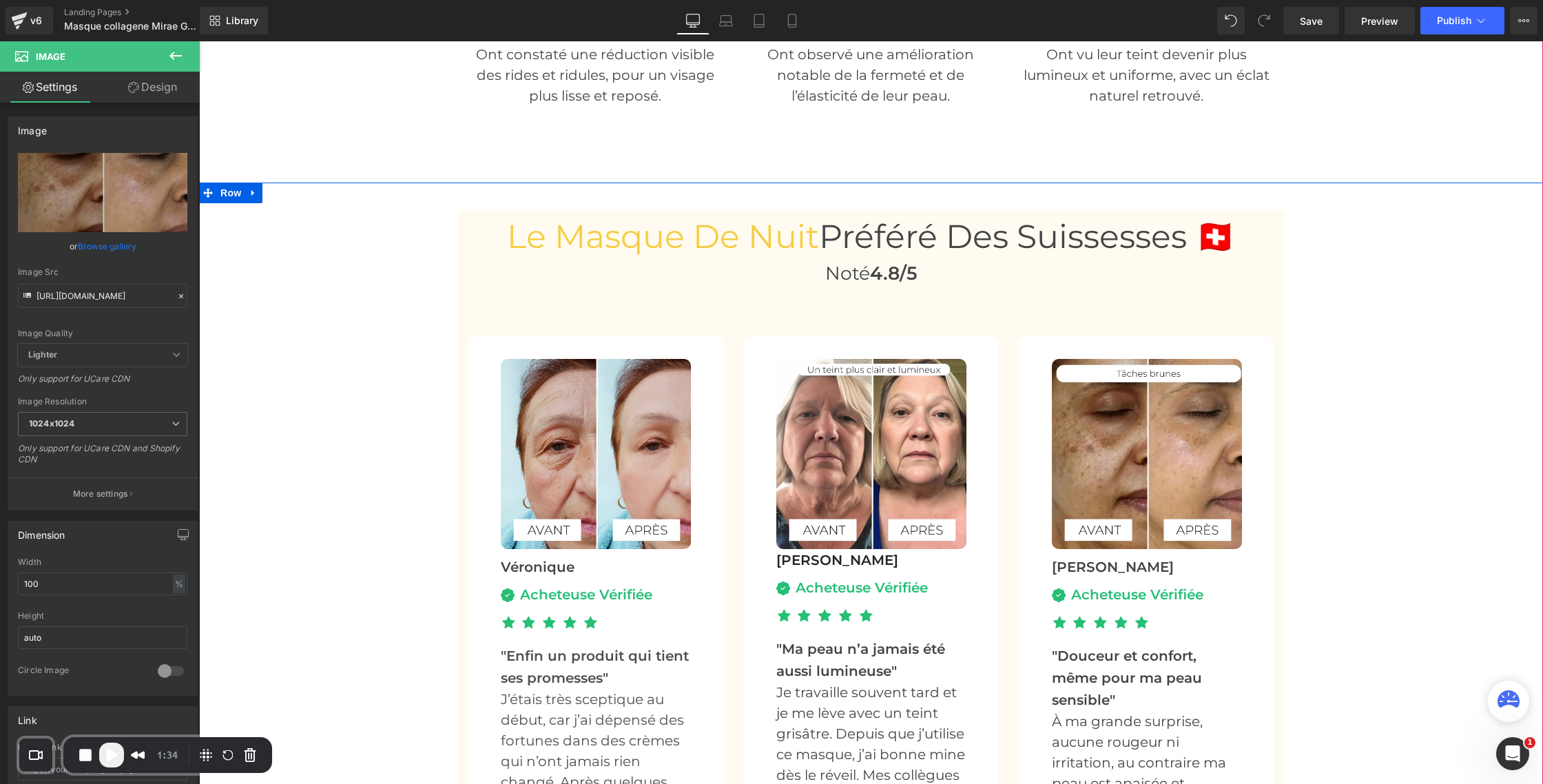
click at [359, 439] on div "Le Masque de nuit Préféré Des Suissesses 🇨🇭 Heading Noté 4.8/5 Heading Image Vé…" at bounding box center [871, 570] width 1344 height 722
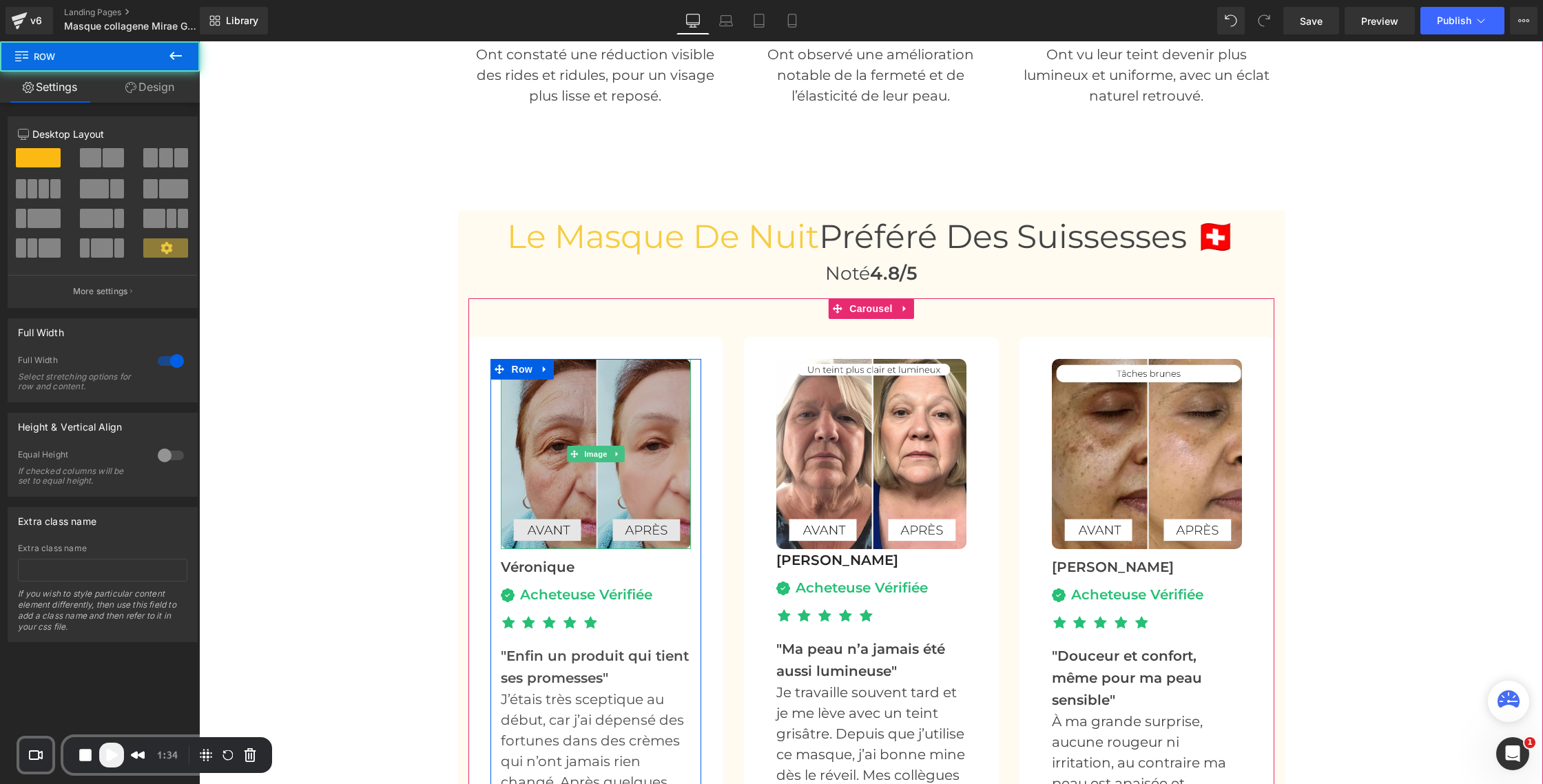
scroll to position [4289, 0]
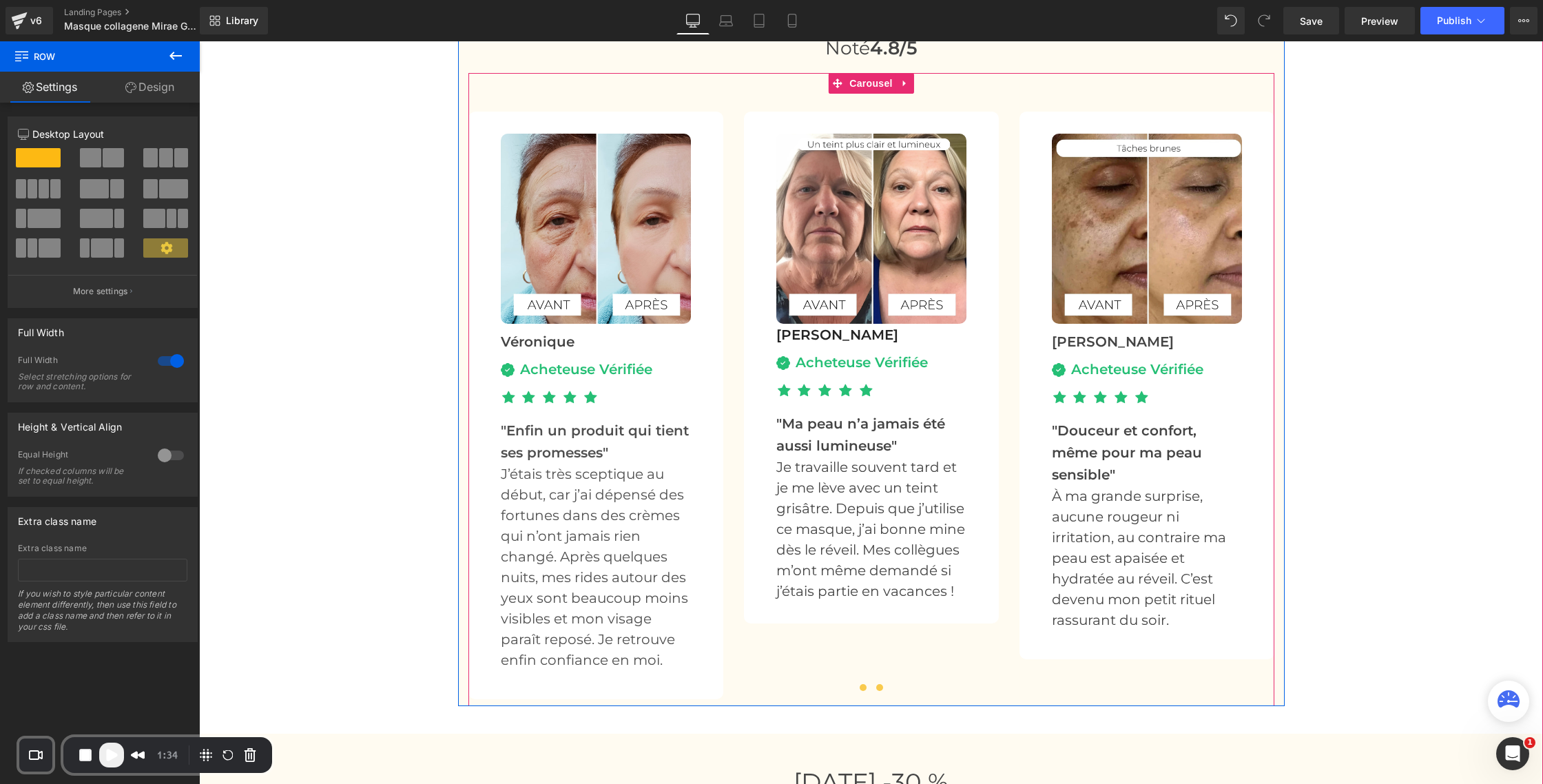
click at [876, 688] on span at bounding box center [879, 687] width 7 height 7
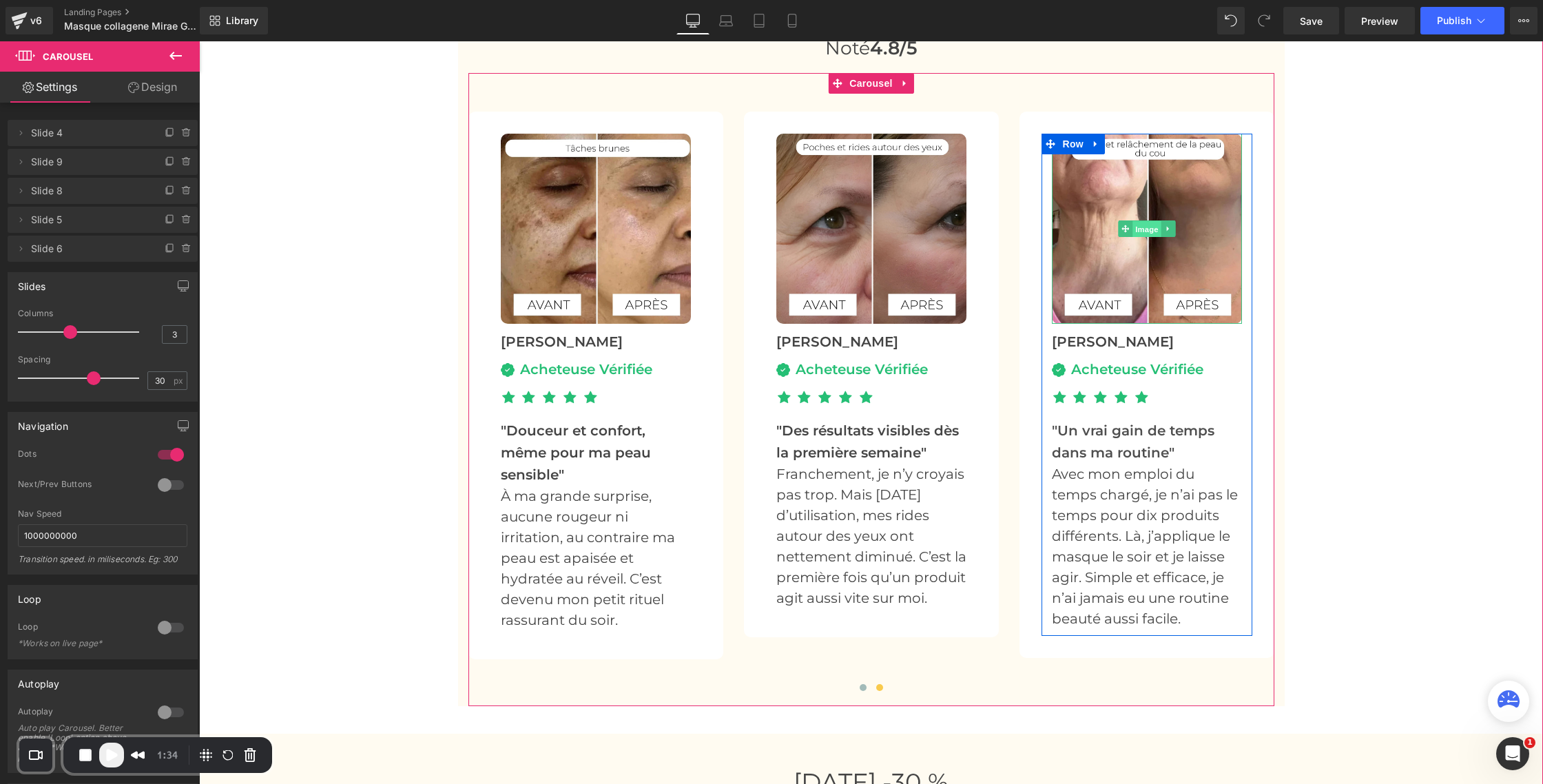
click at [1145, 230] on span "Image" at bounding box center [1148, 229] width 29 height 17
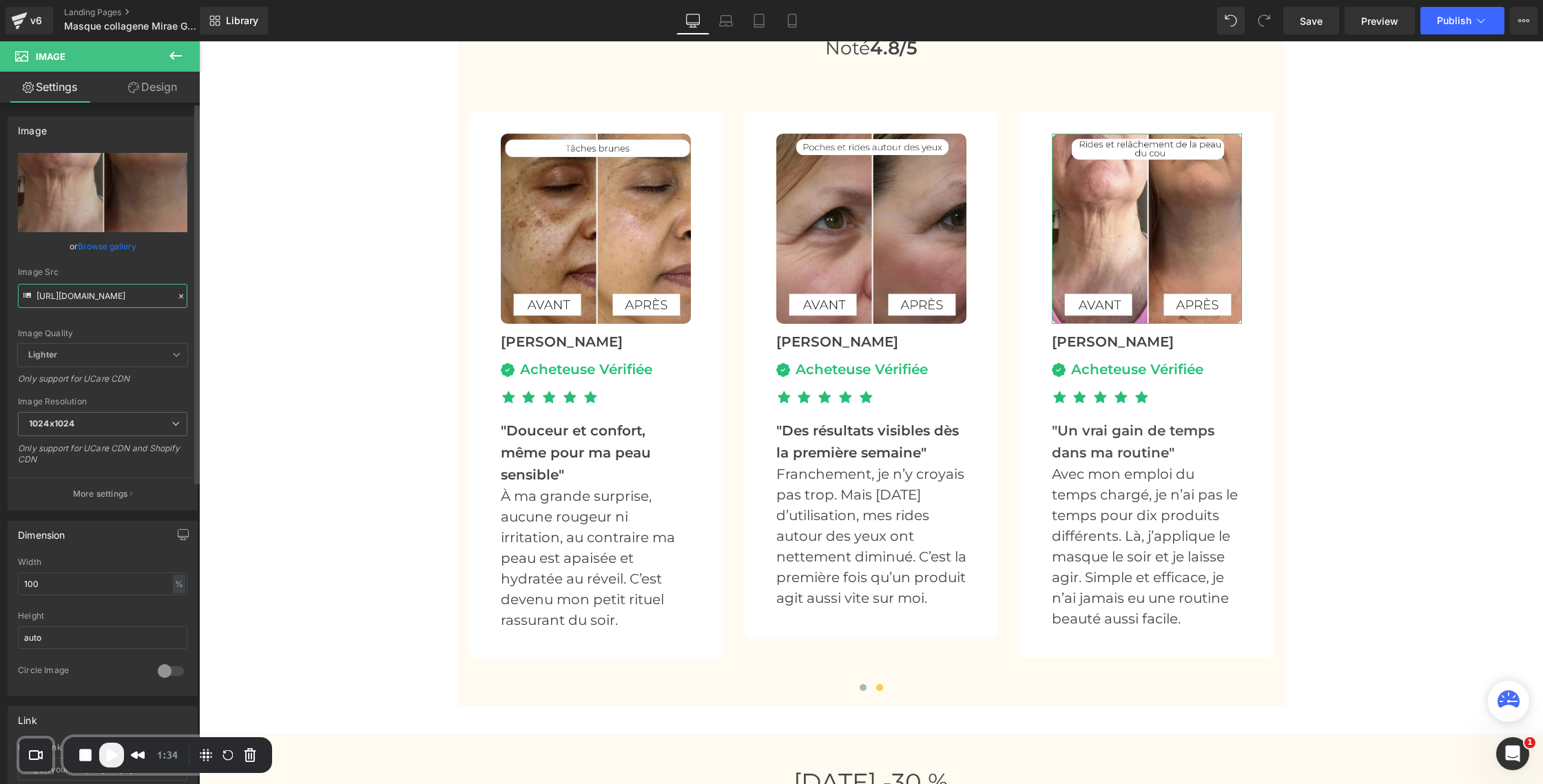
click at [95, 298] on input "[URL][DOMAIN_NAME]" at bounding box center [102, 296] width 170 height 24
type input "https://cdn.shopify.com/s/files/1/0750/4943/5373/files/Masque_Collagene_18_1.jp…"
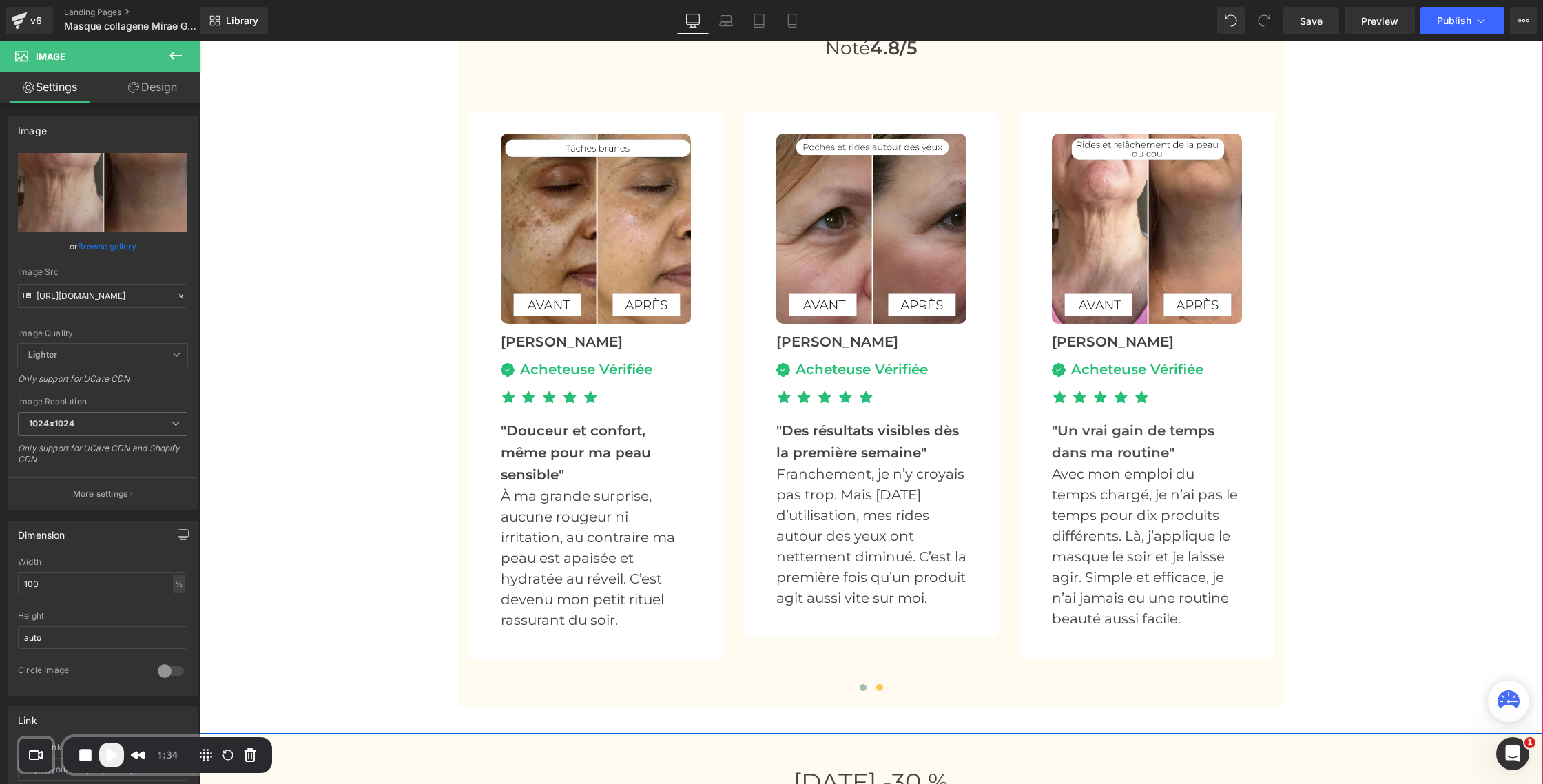
click at [274, 236] on div "Le Masque de nuit Préféré Des Suissesses 🇨🇭 Heading Noté 4.8/5 Heading Image Vé…" at bounding box center [871, 346] width 1344 height 722
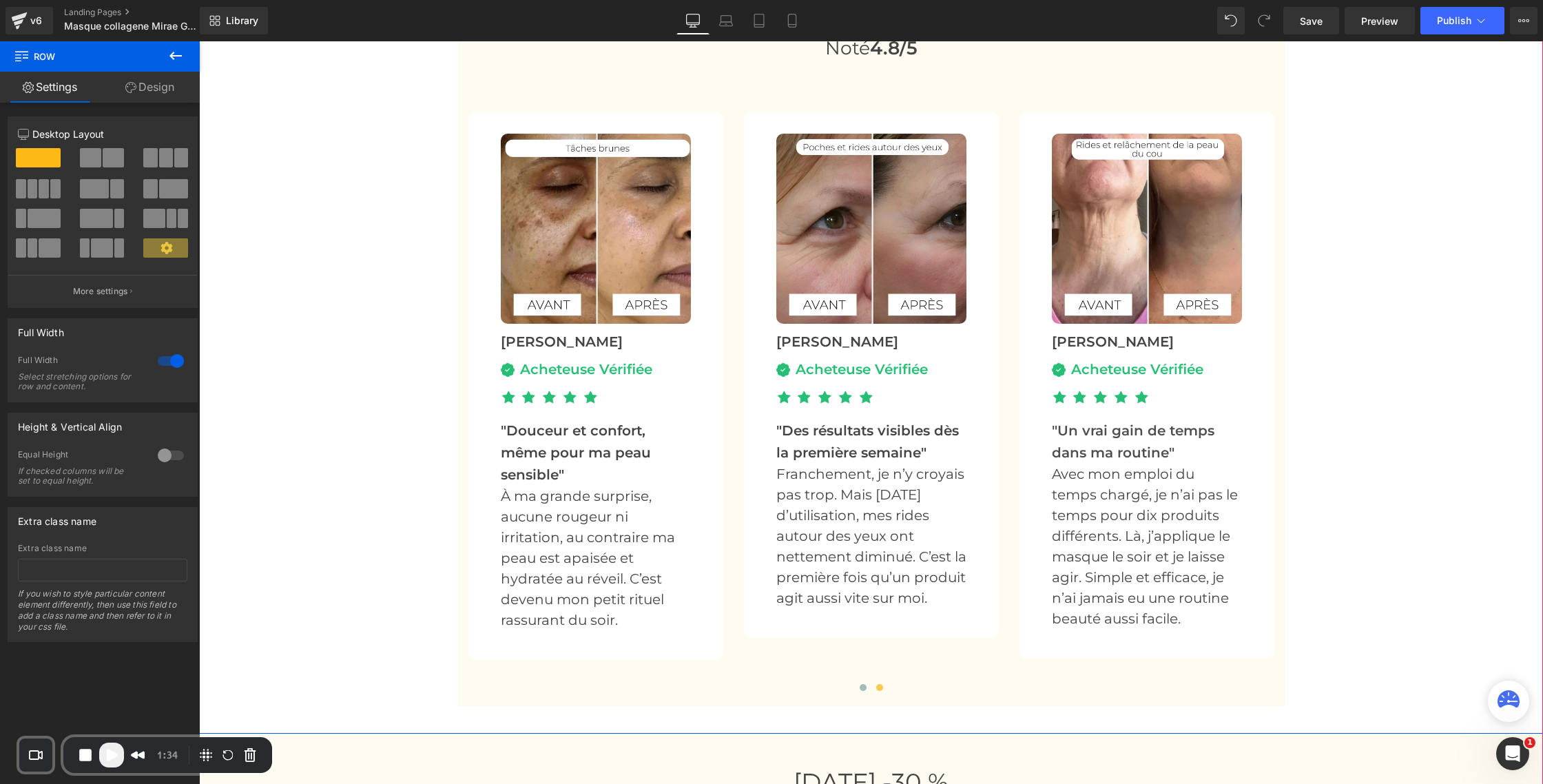
click at [337, 231] on div "Le Masque de nuit Préféré Des Suissesses 🇨🇭 Heading Noté 4.8/5 Heading Image Vé…" at bounding box center [871, 346] width 1344 height 722
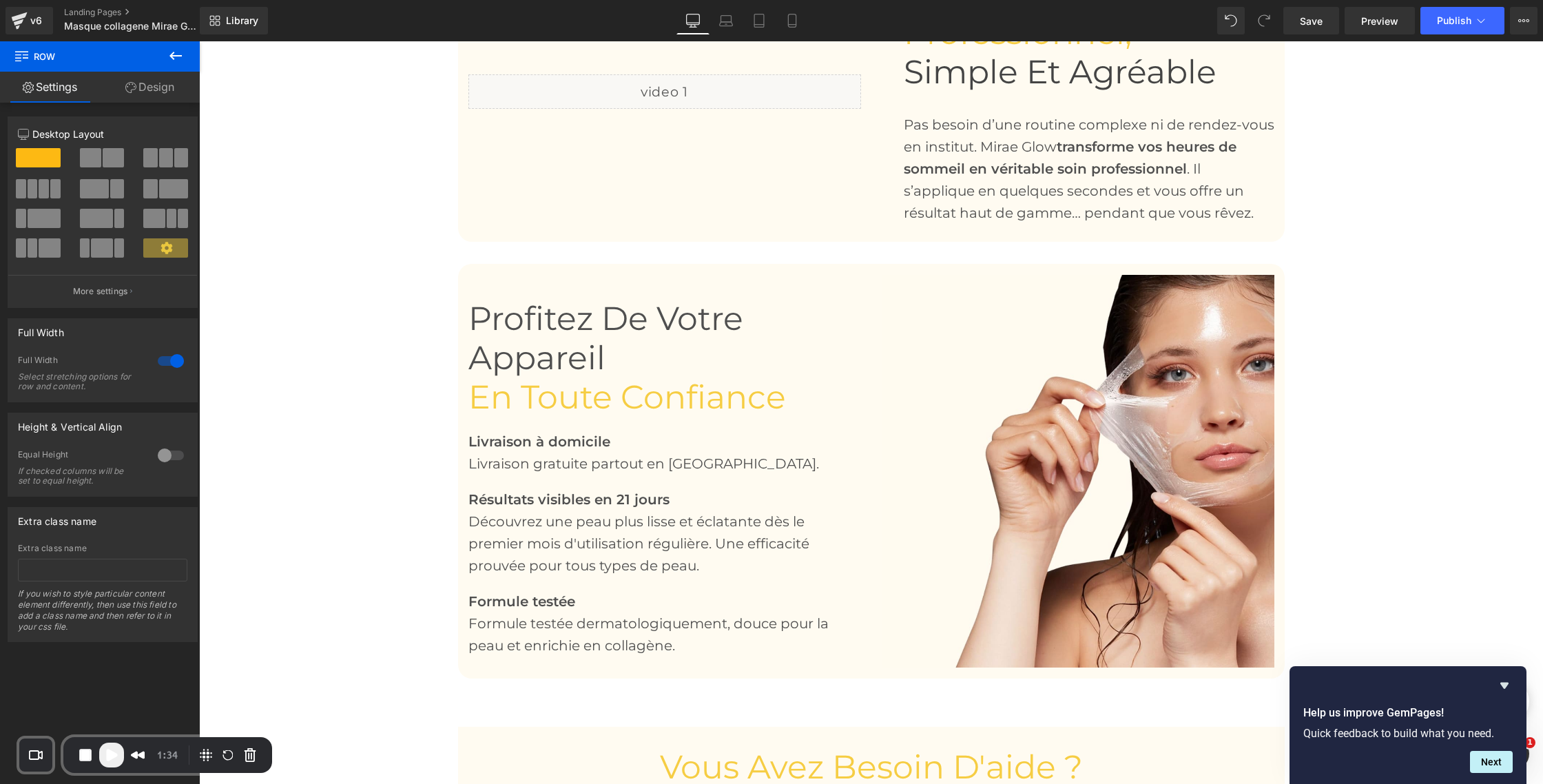
scroll to position [2442, 0]
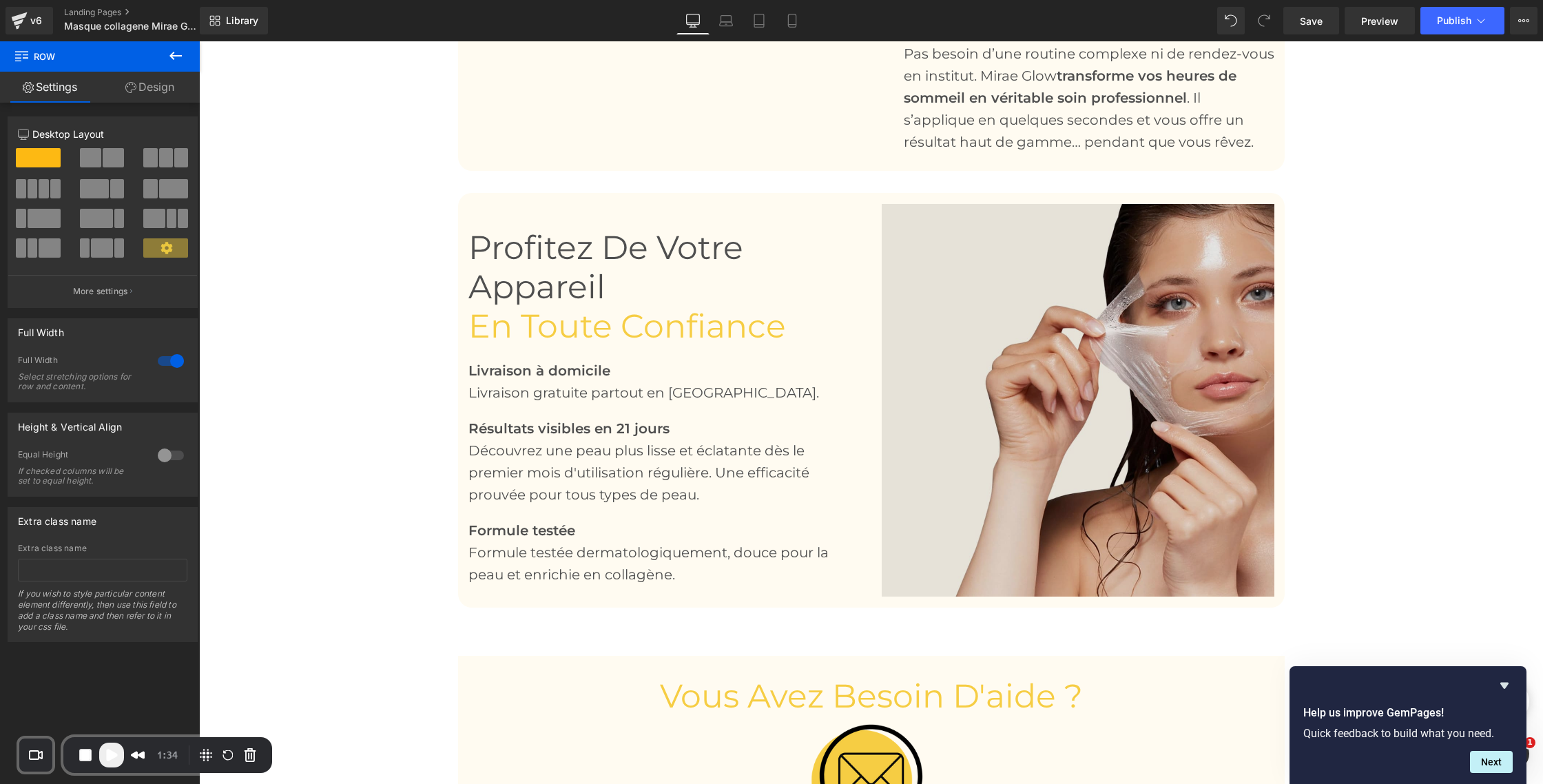
click at [1003, 472] on img at bounding box center [1078, 400] width 393 height 393
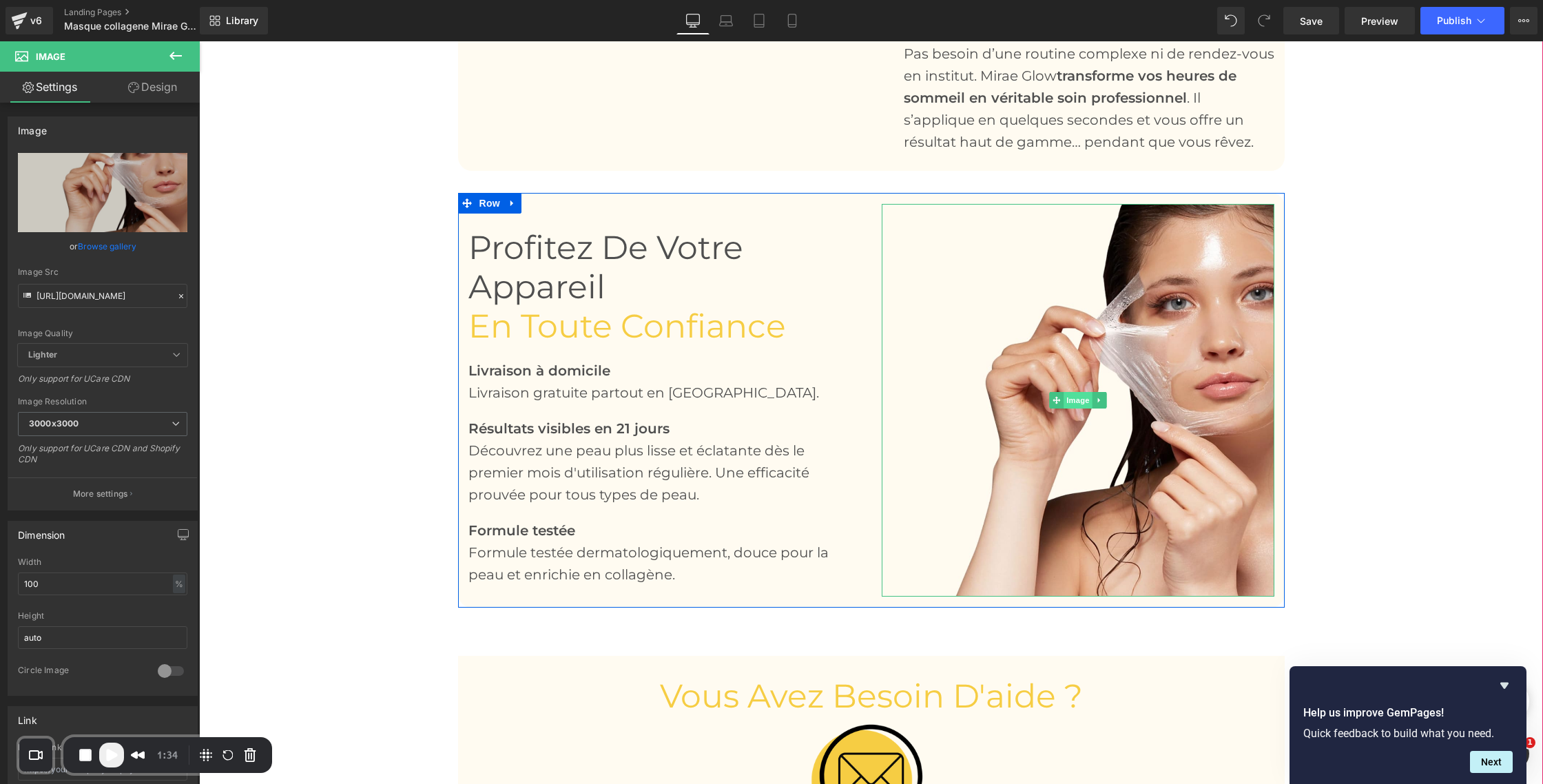
click at [1071, 405] on span "Image" at bounding box center [1078, 400] width 29 height 17
click at [98, 300] on input "https://cdn.shopify.com/s/files/1/0750/4943/5373/files/Masque_Collagene_11_1_30…" at bounding box center [102, 296] width 170 height 24
type input "https://cdn.shopify.com/s/files/1/0750/4943/5373/files/Masque_Collagene_19_1.jp…"
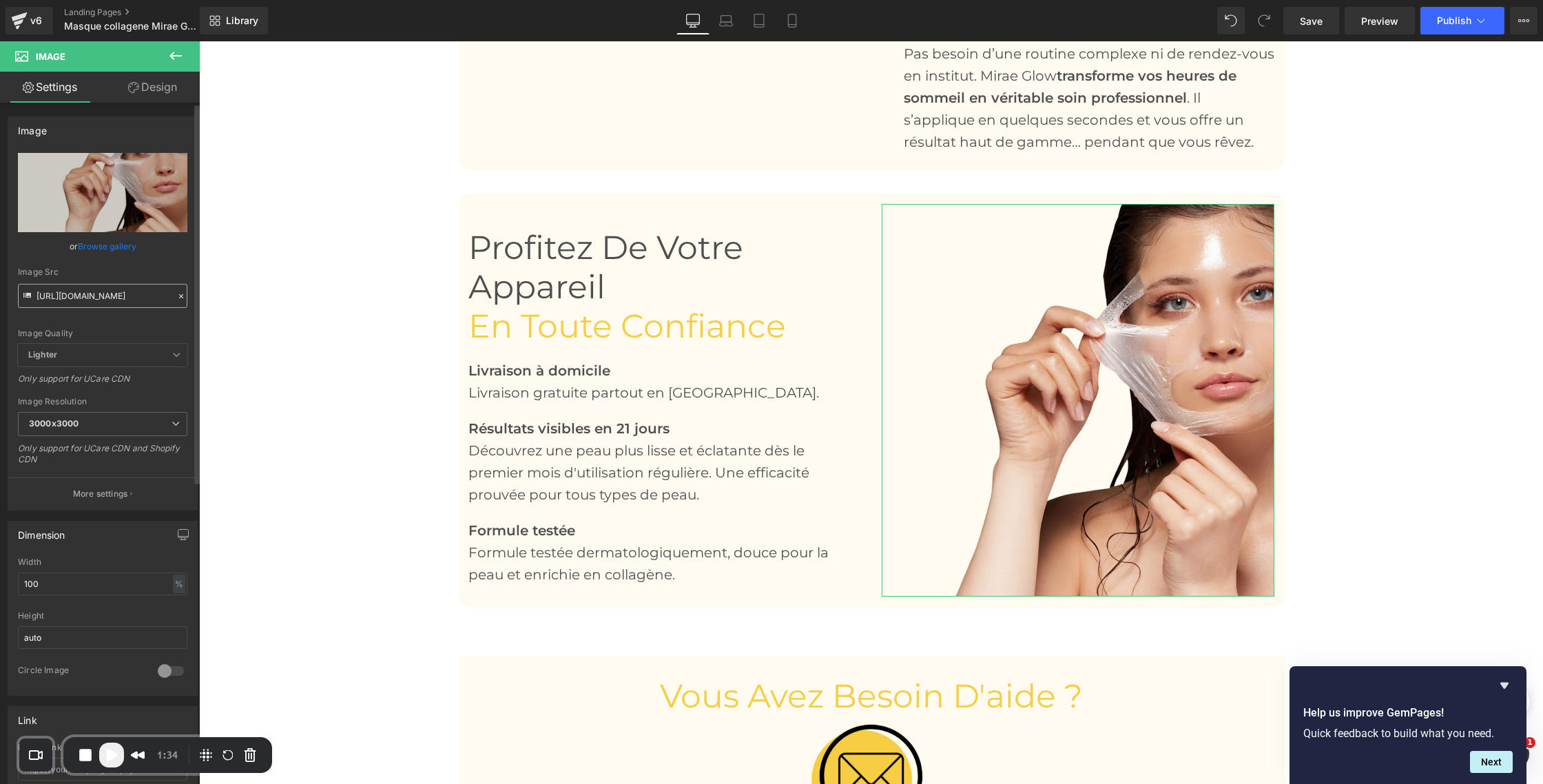
scroll to position [0, 261]
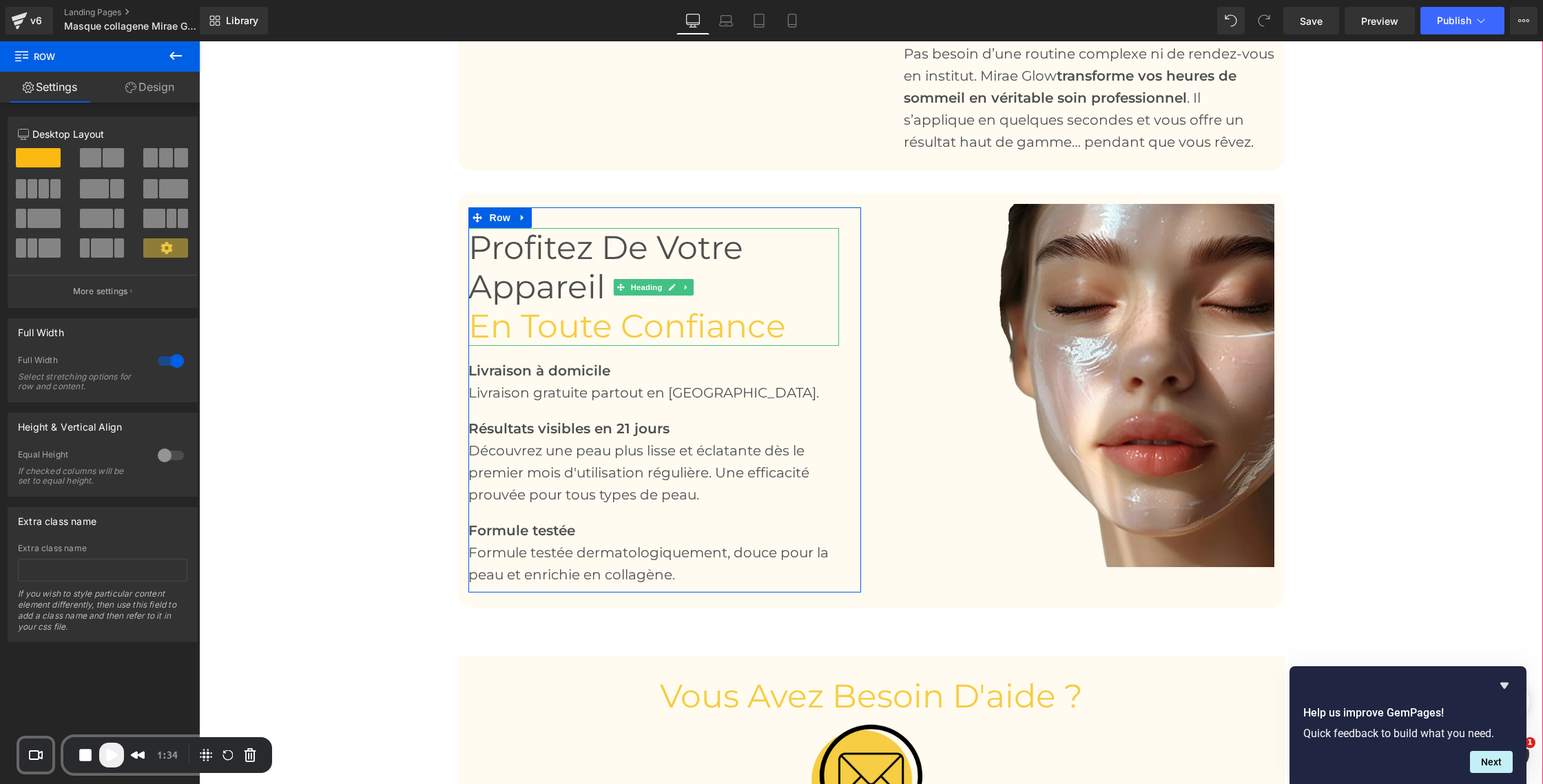
click at [474, 288] on span "Profitez de votre appareil" at bounding box center [606, 267] width 274 height 79
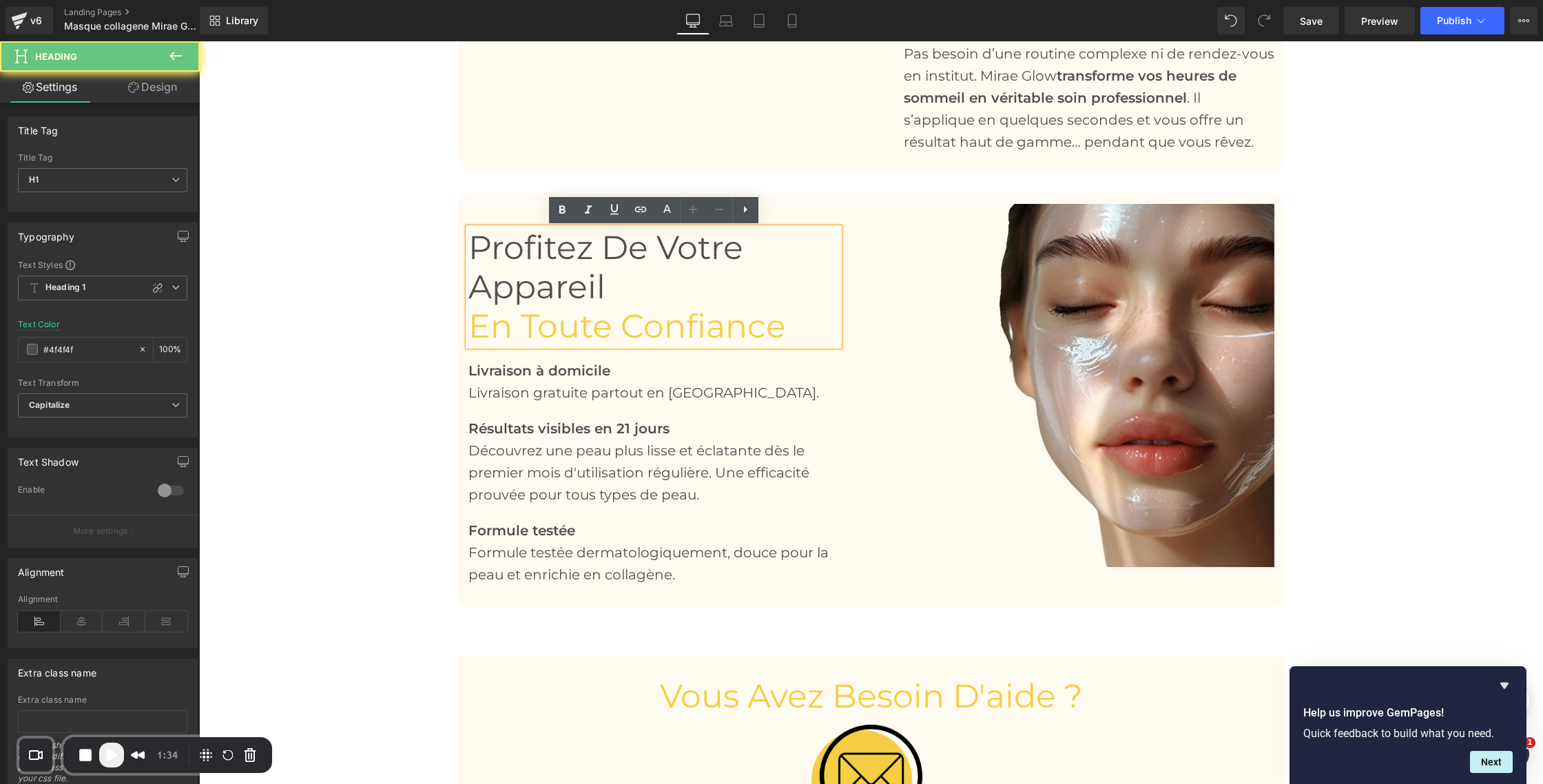
click at [474, 288] on span "Profitez de votre appareil" at bounding box center [606, 267] width 274 height 79
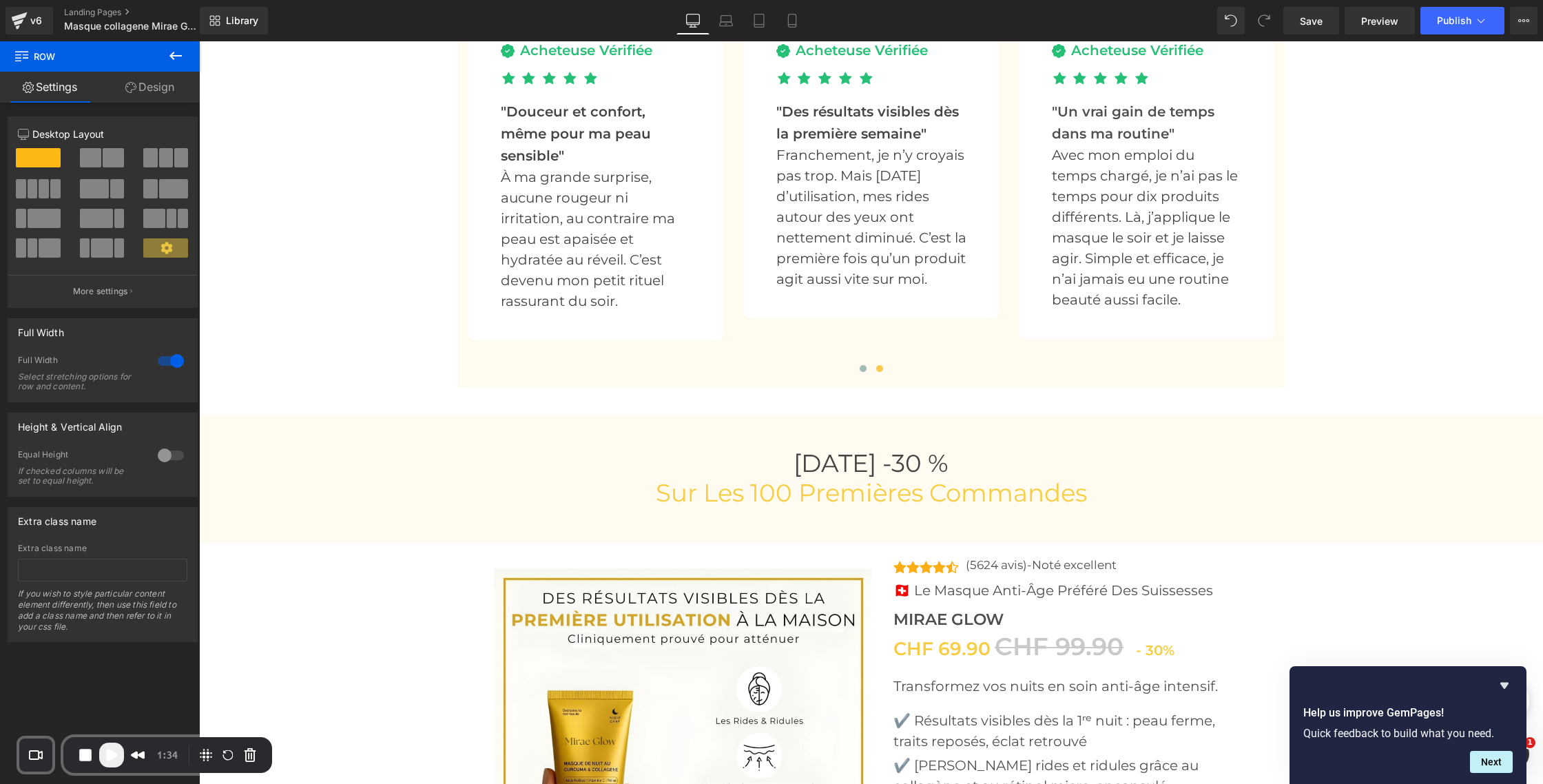
scroll to position [4610, 0]
click at [1323, 29] on link "Save" at bounding box center [1311, 21] width 56 height 27
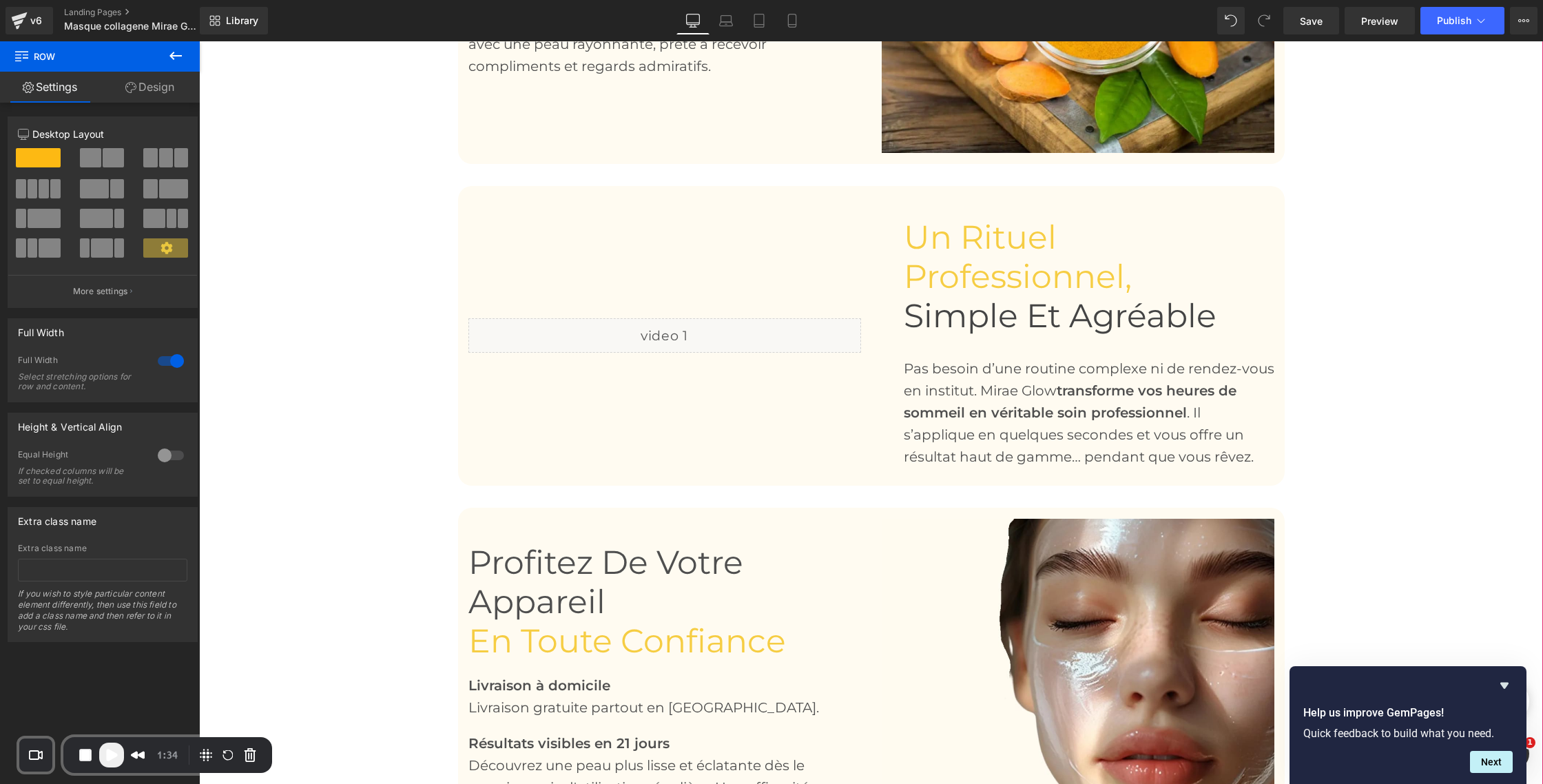
scroll to position [2121, 0]
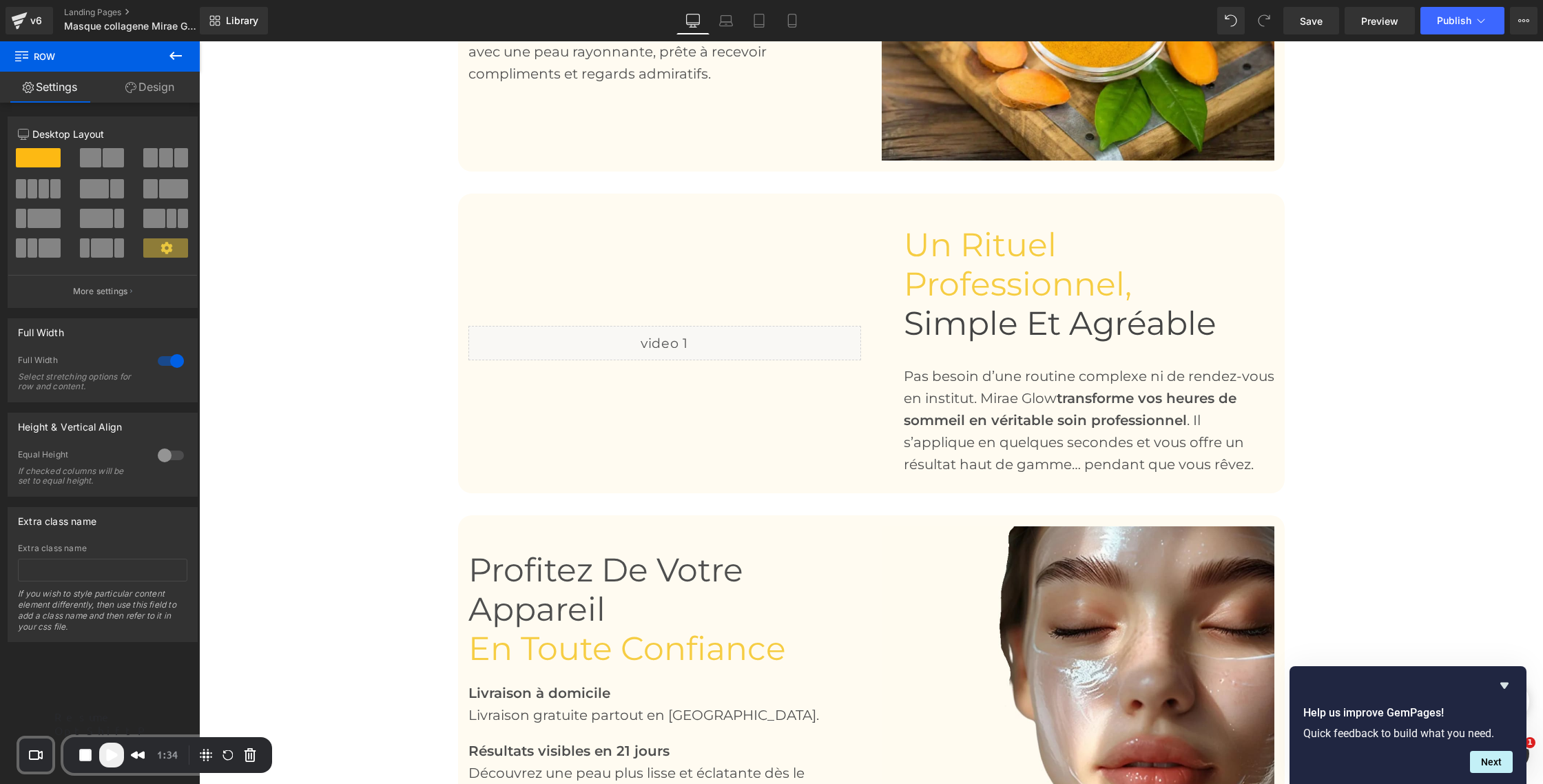
click at [109, 751] on span "Play Recording" at bounding box center [111, 755] width 17 height 17
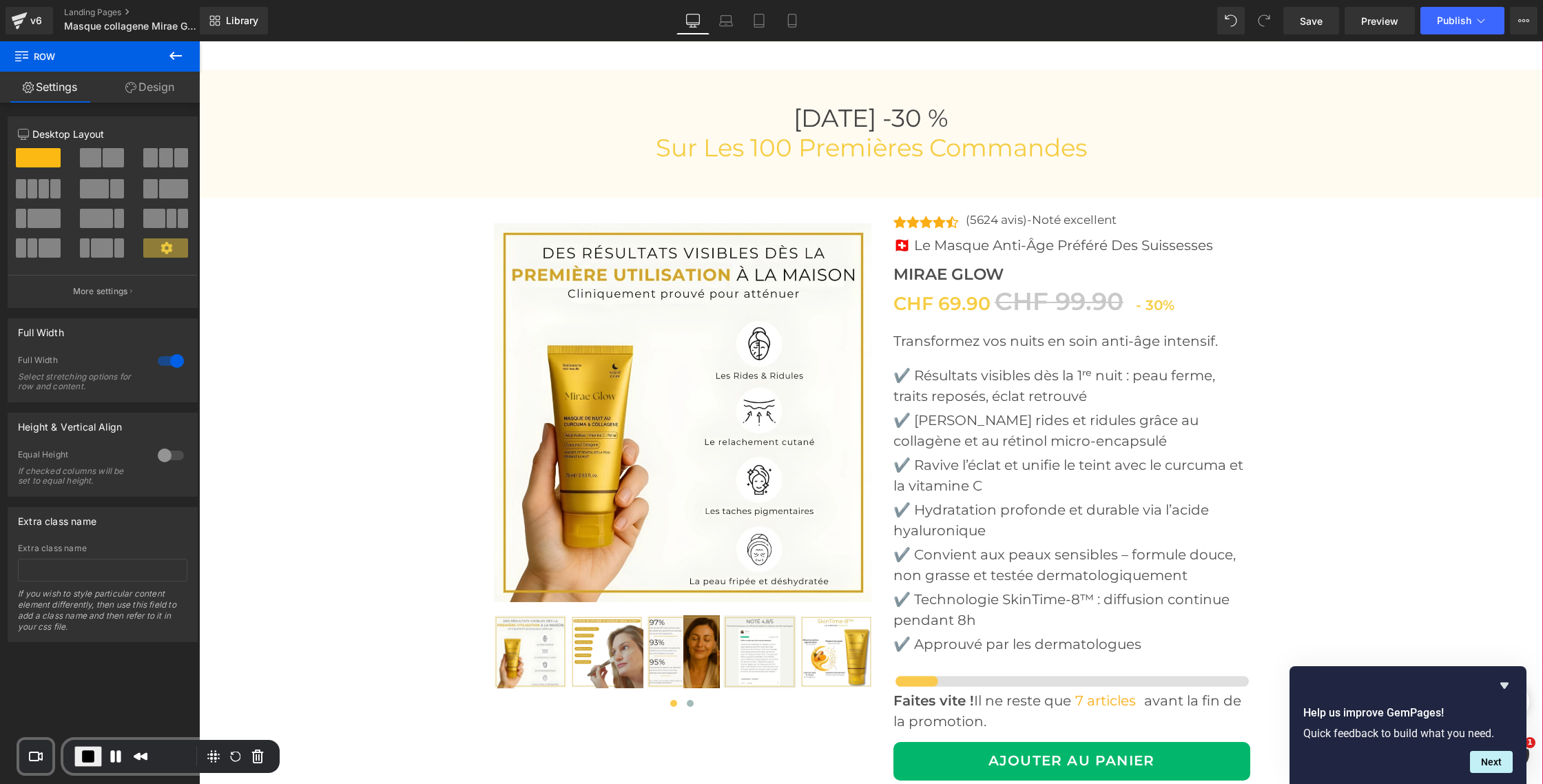
scroll to position [4957, 0]
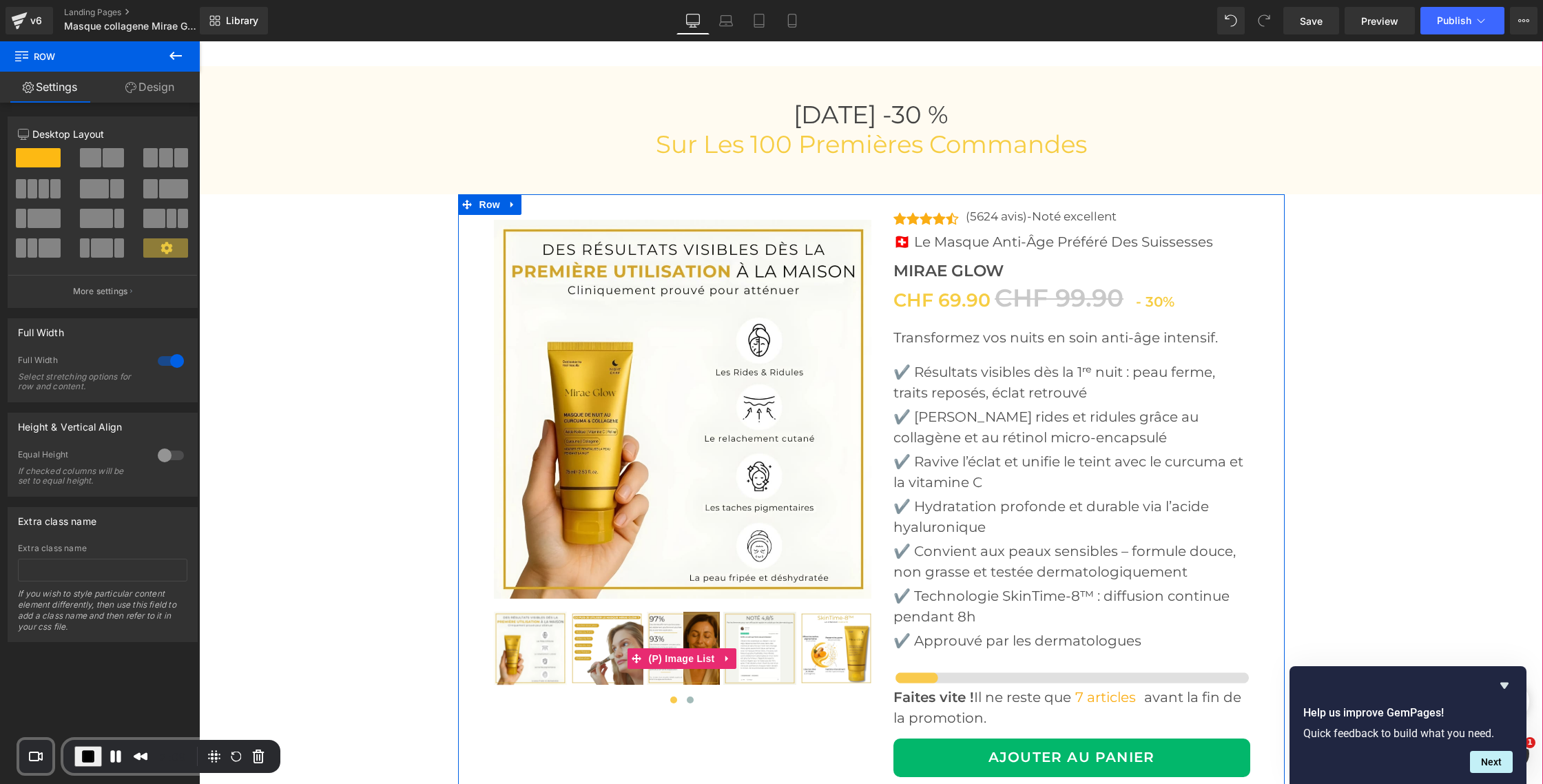
click at [607, 642] on img at bounding box center [607, 648] width 74 height 74
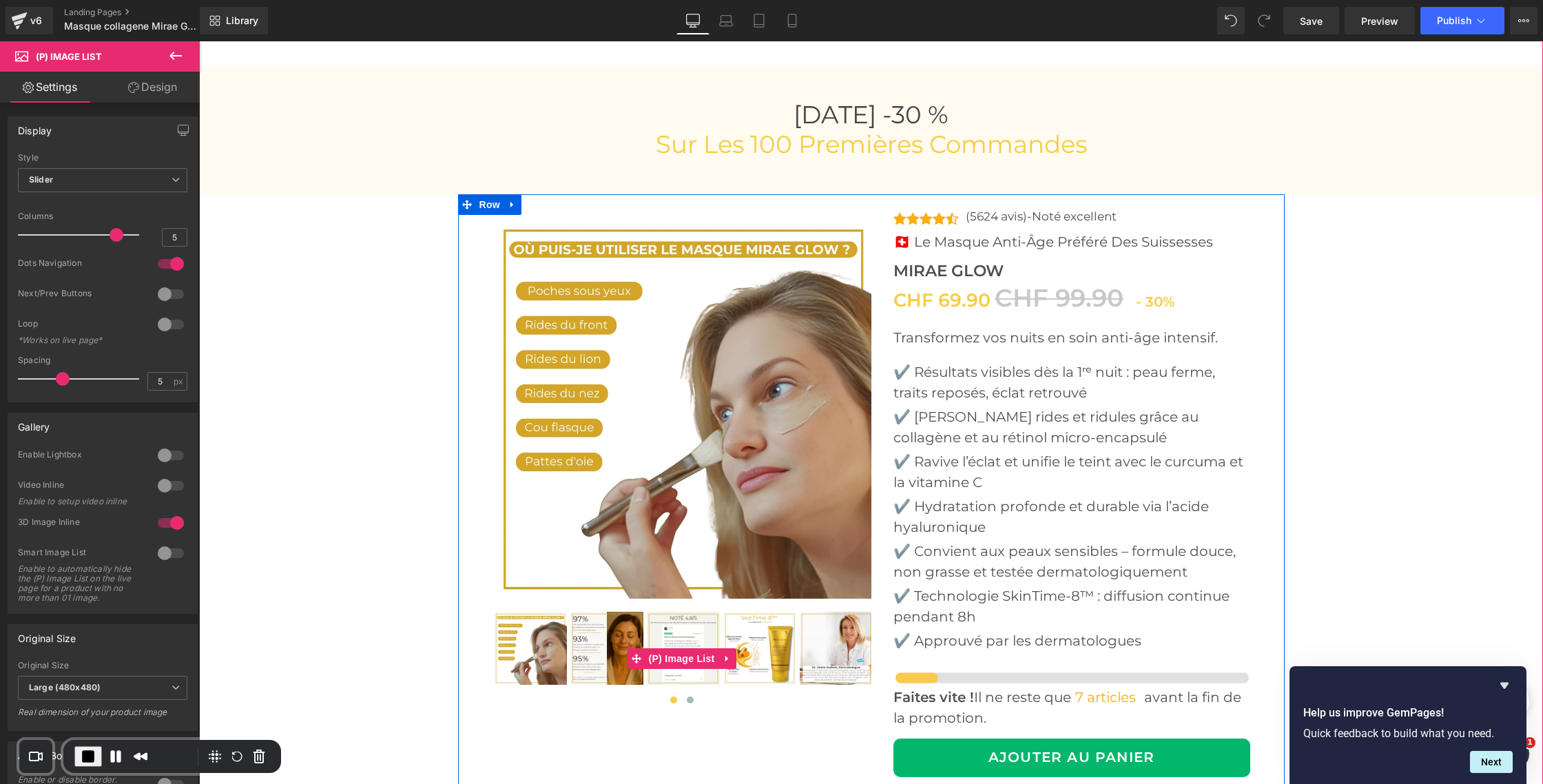
click at [594, 652] on img at bounding box center [607, 648] width 74 height 74
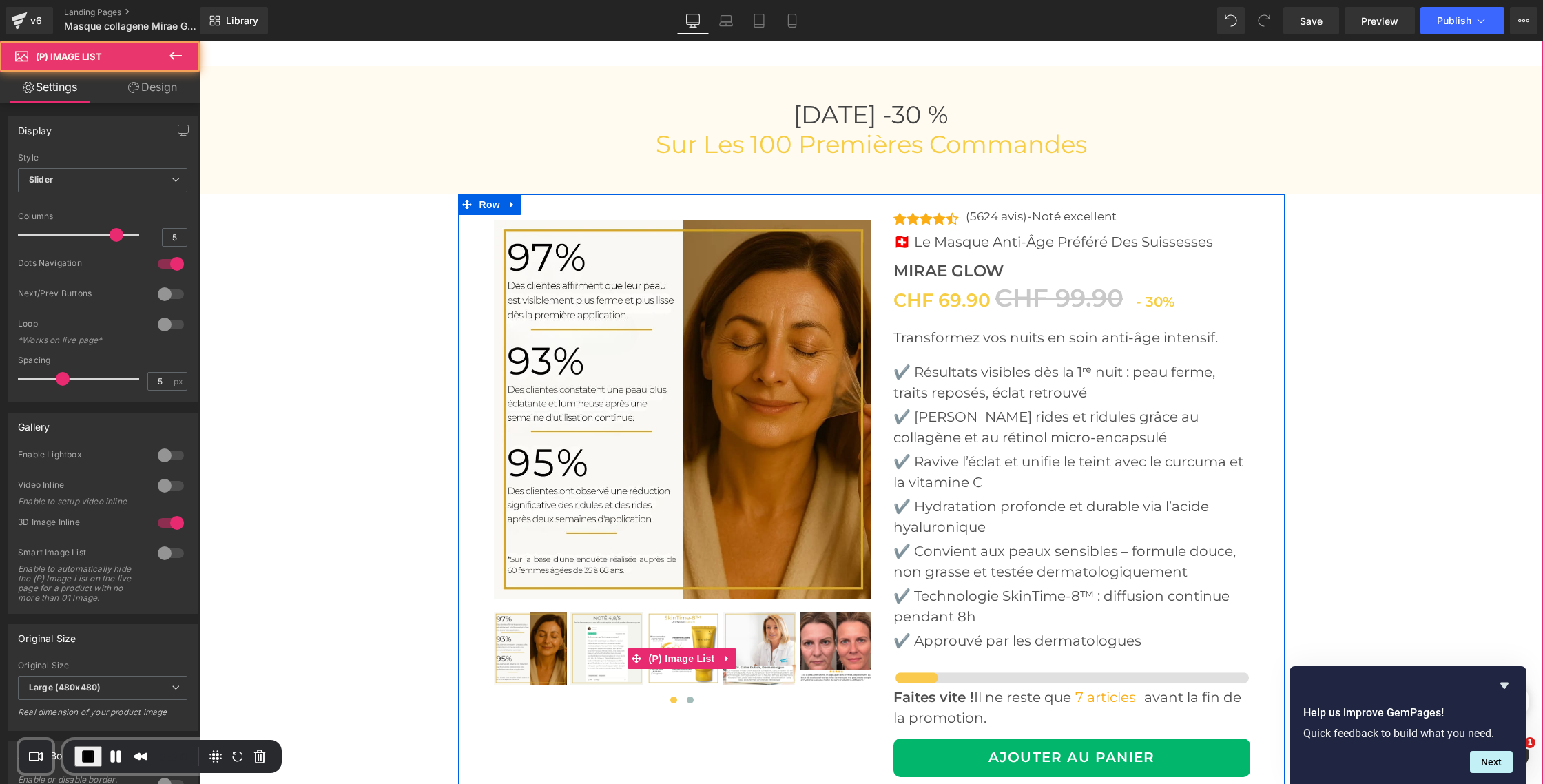
click at [600, 636] on img at bounding box center [607, 648] width 74 height 74
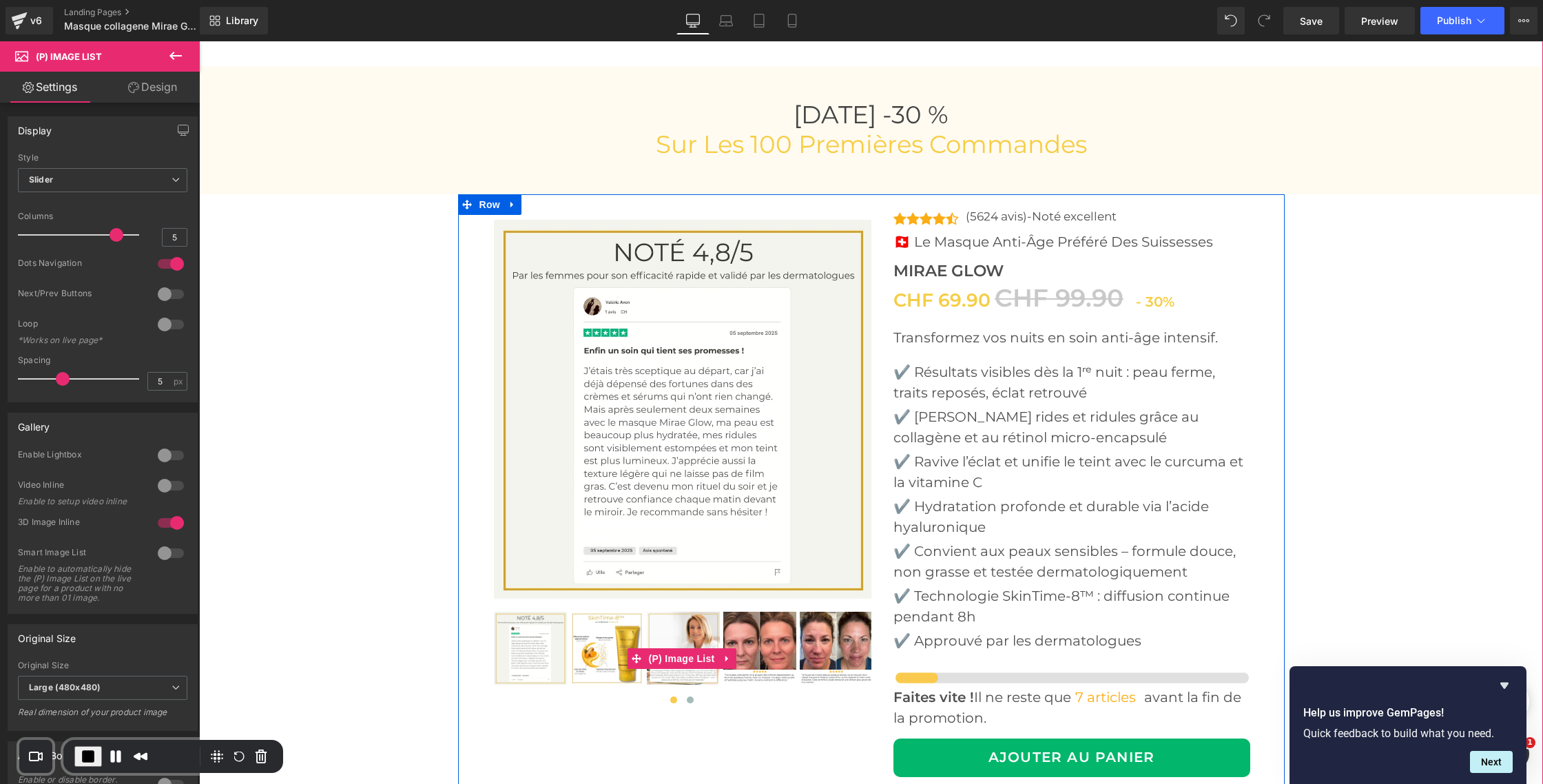
click at [606, 651] on img at bounding box center [607, 648] width 74 height 74
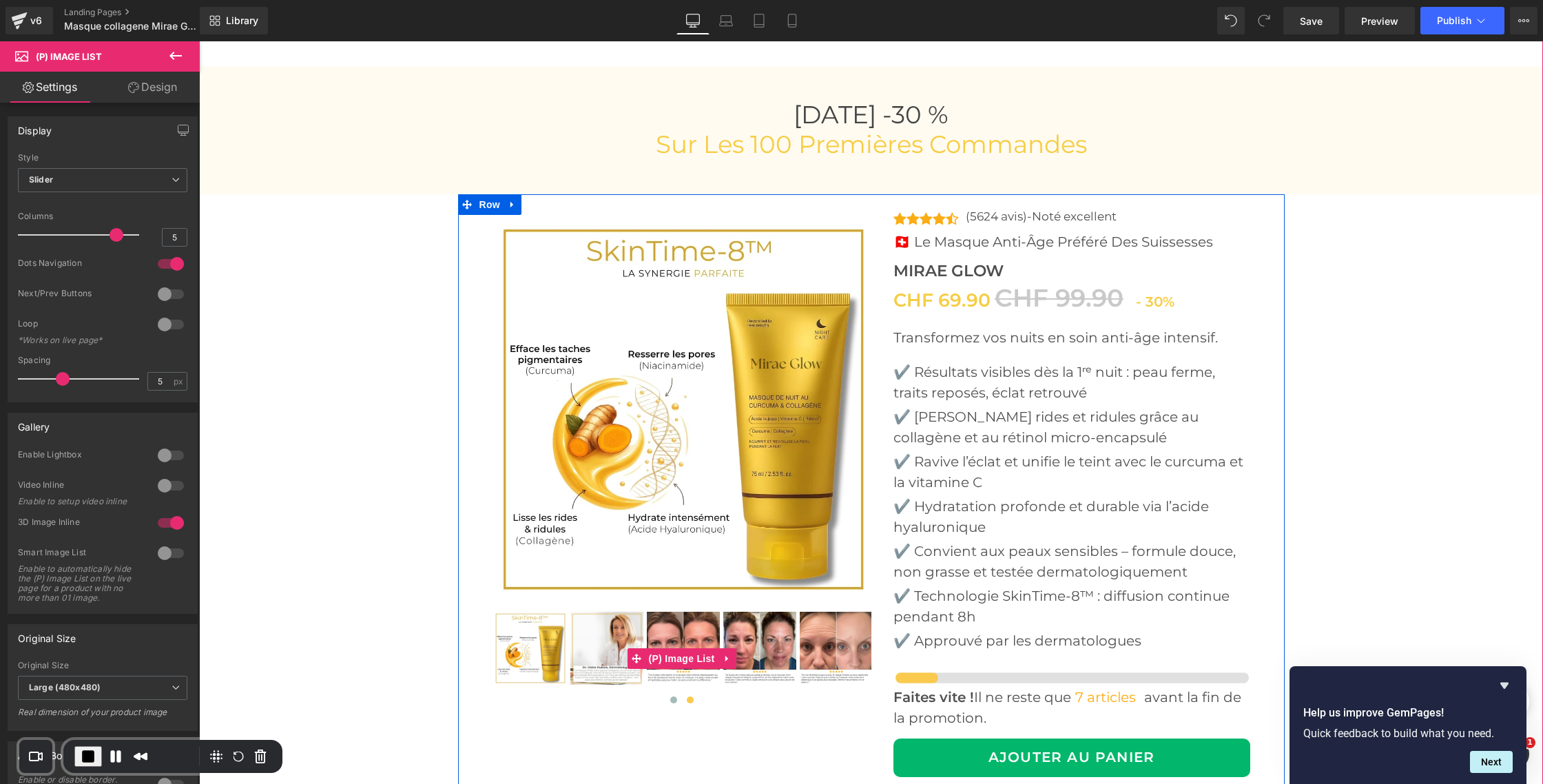
click at [600, 650] on img at bounding box center [607, 648] width 74 height 74
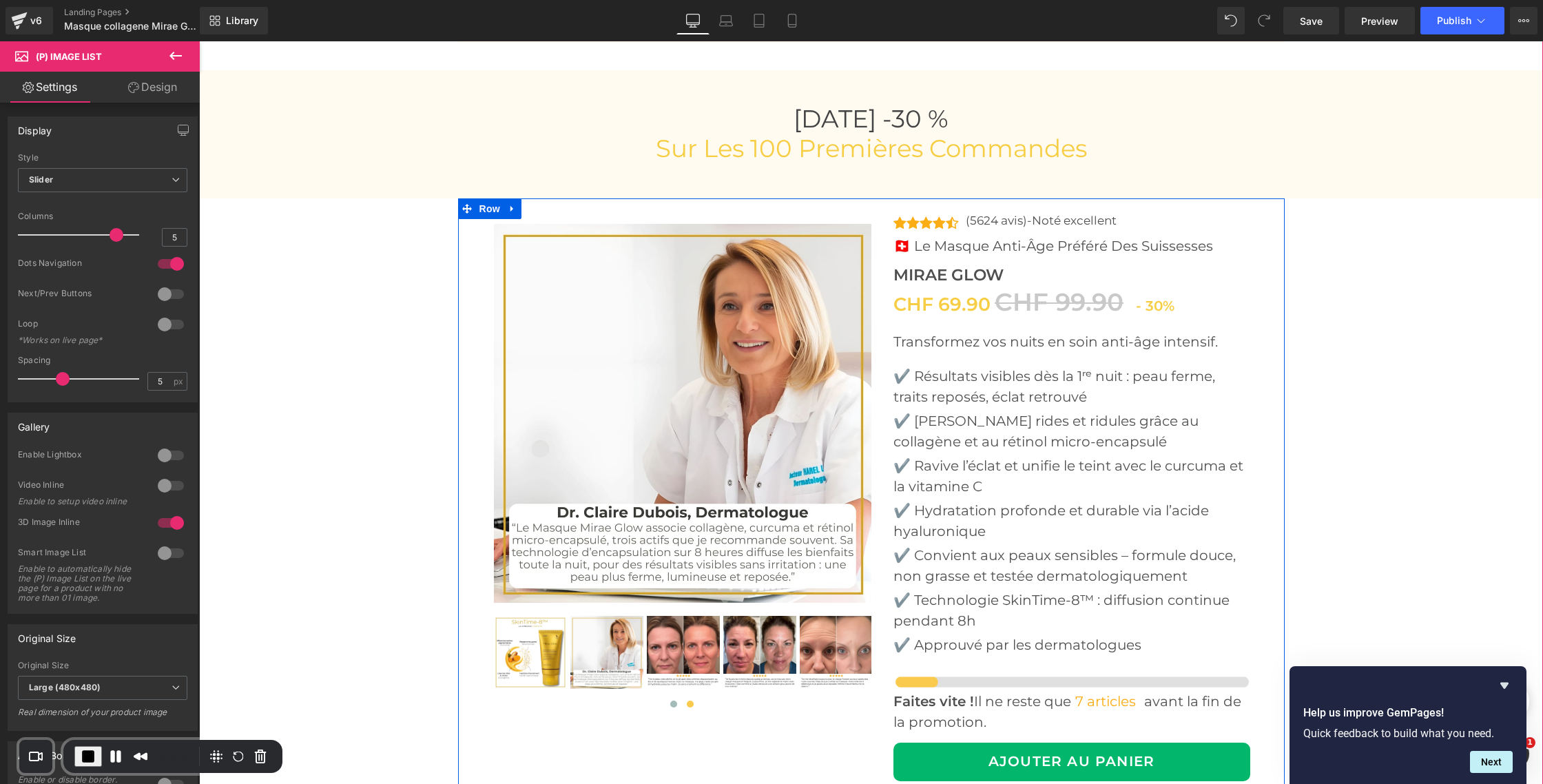
scroll to position [4956, 0]
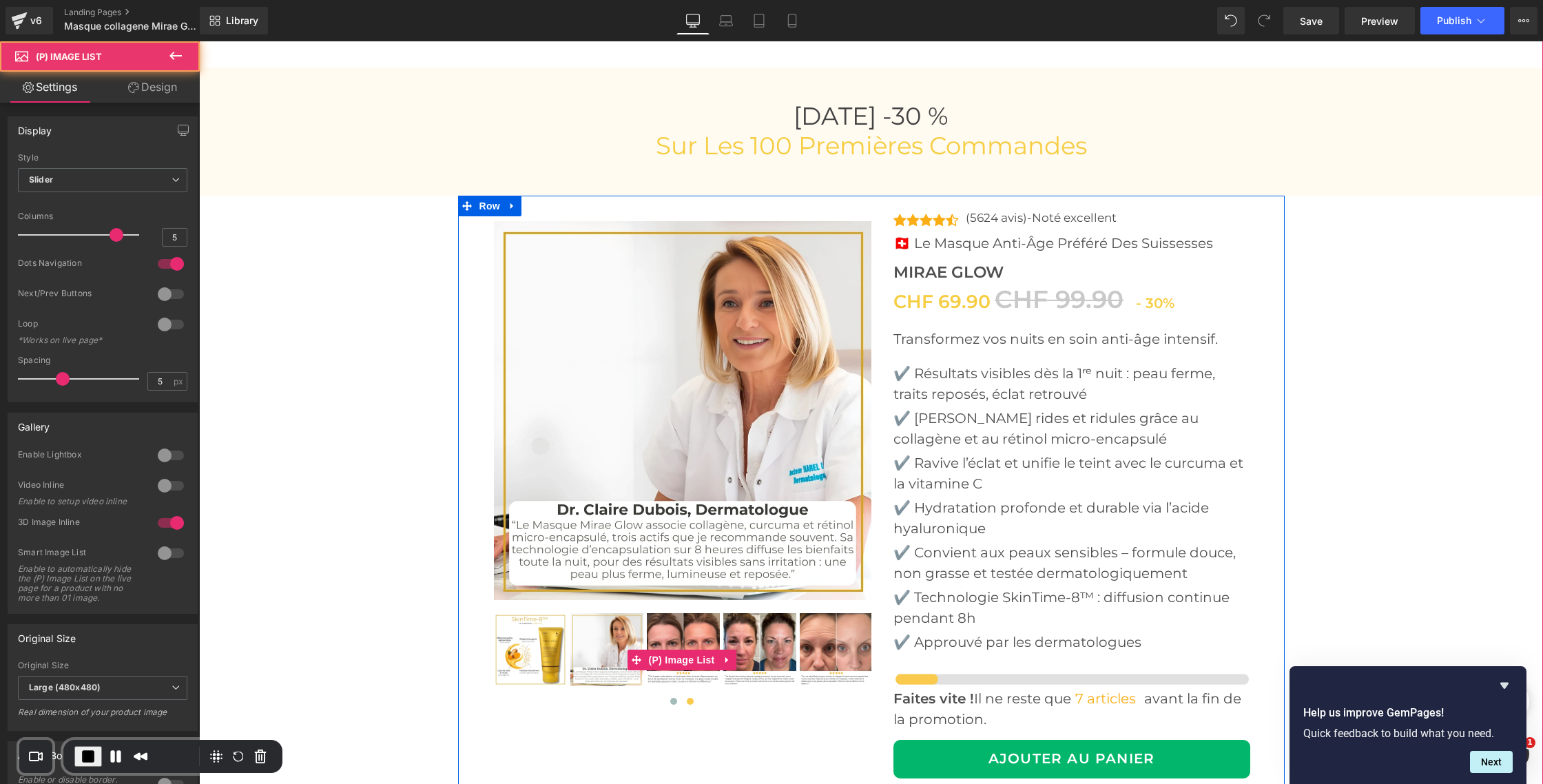
click at [687, 644] on img at bounding box center [683, 650] width 74 height 74
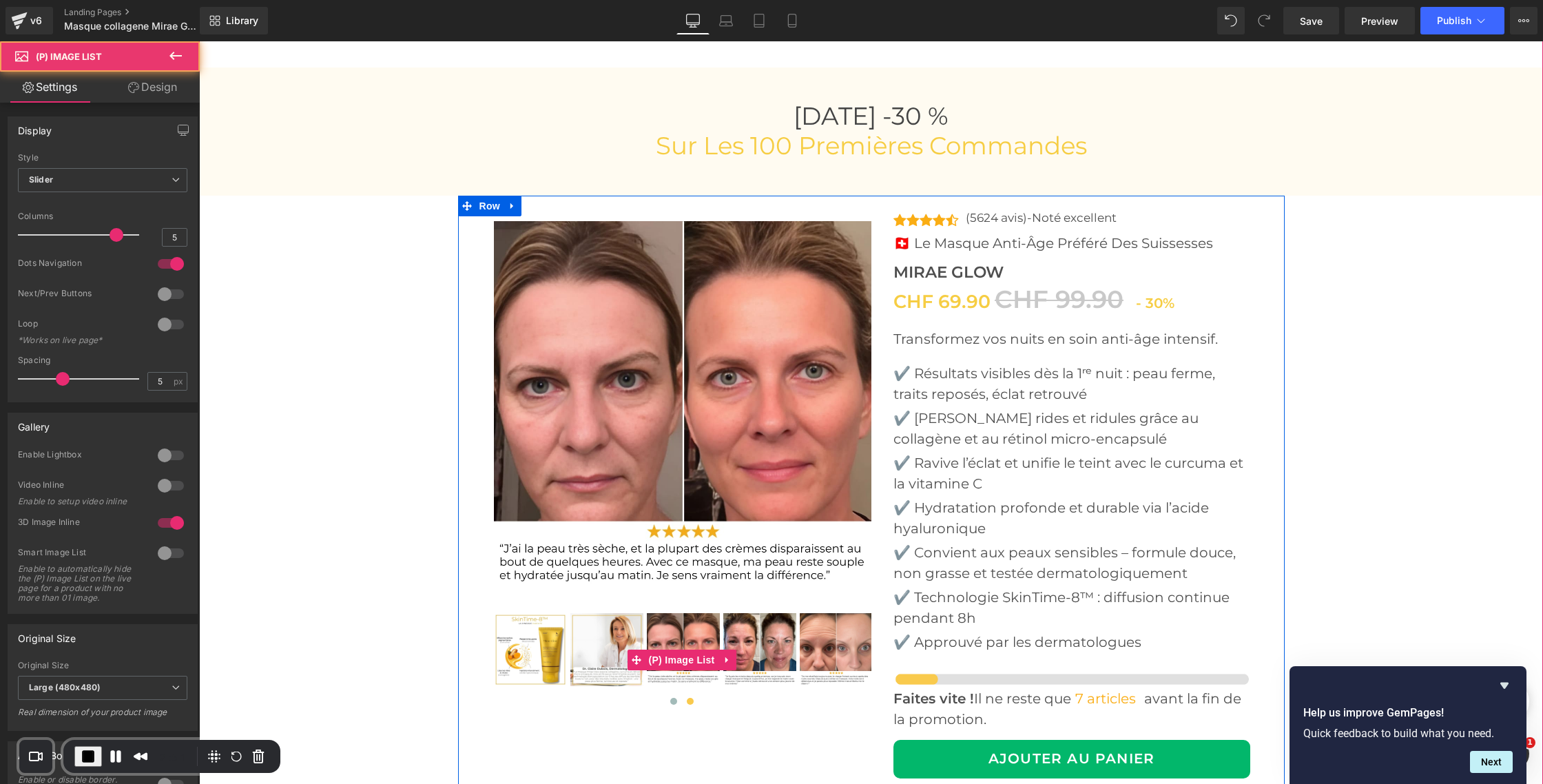
click at [740, 636] on img at bounding box center [760, 650] width 74 height 74
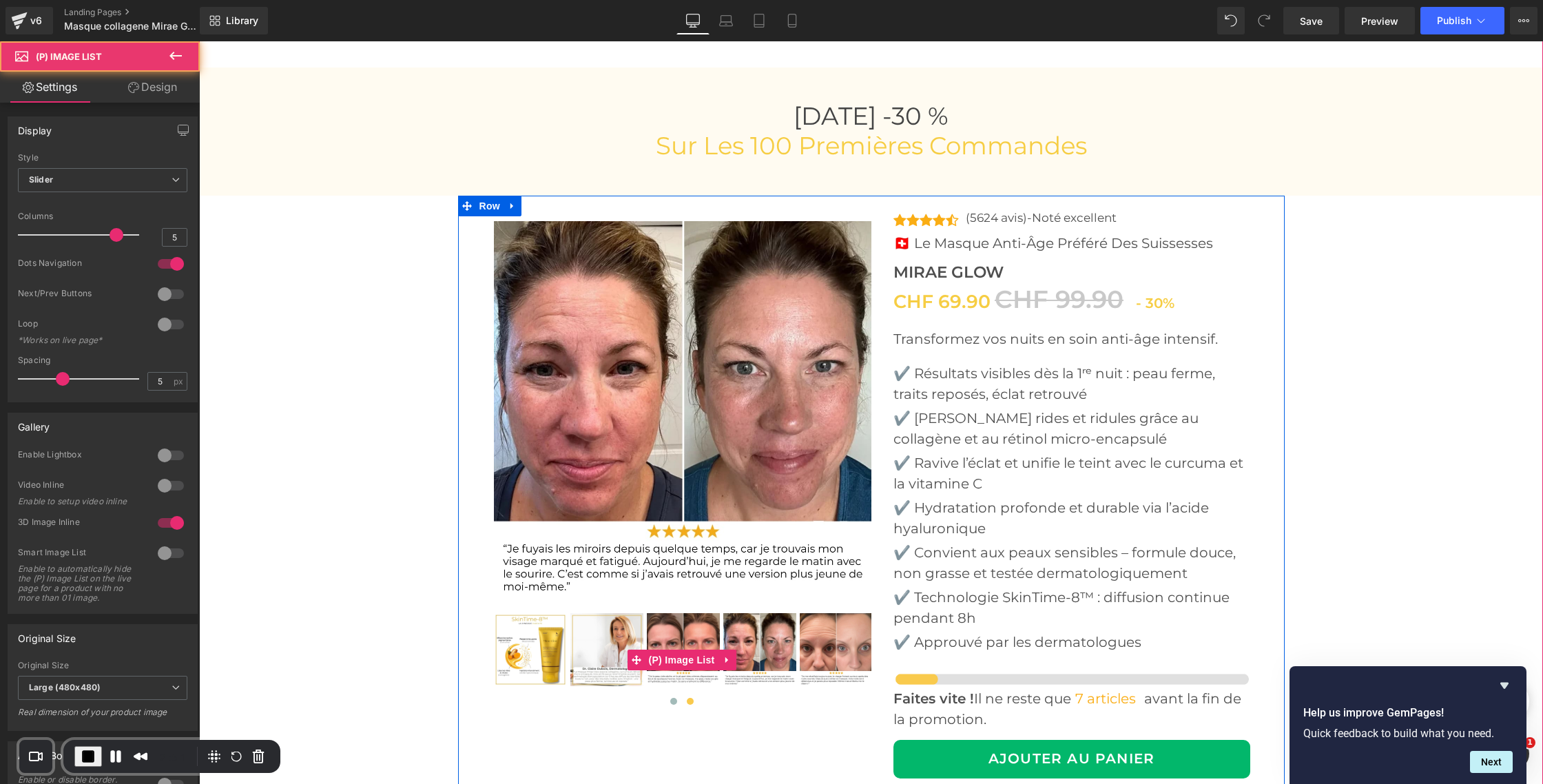
click at [816, 637] on img at bounding box center [836, 650] width 74 height 74
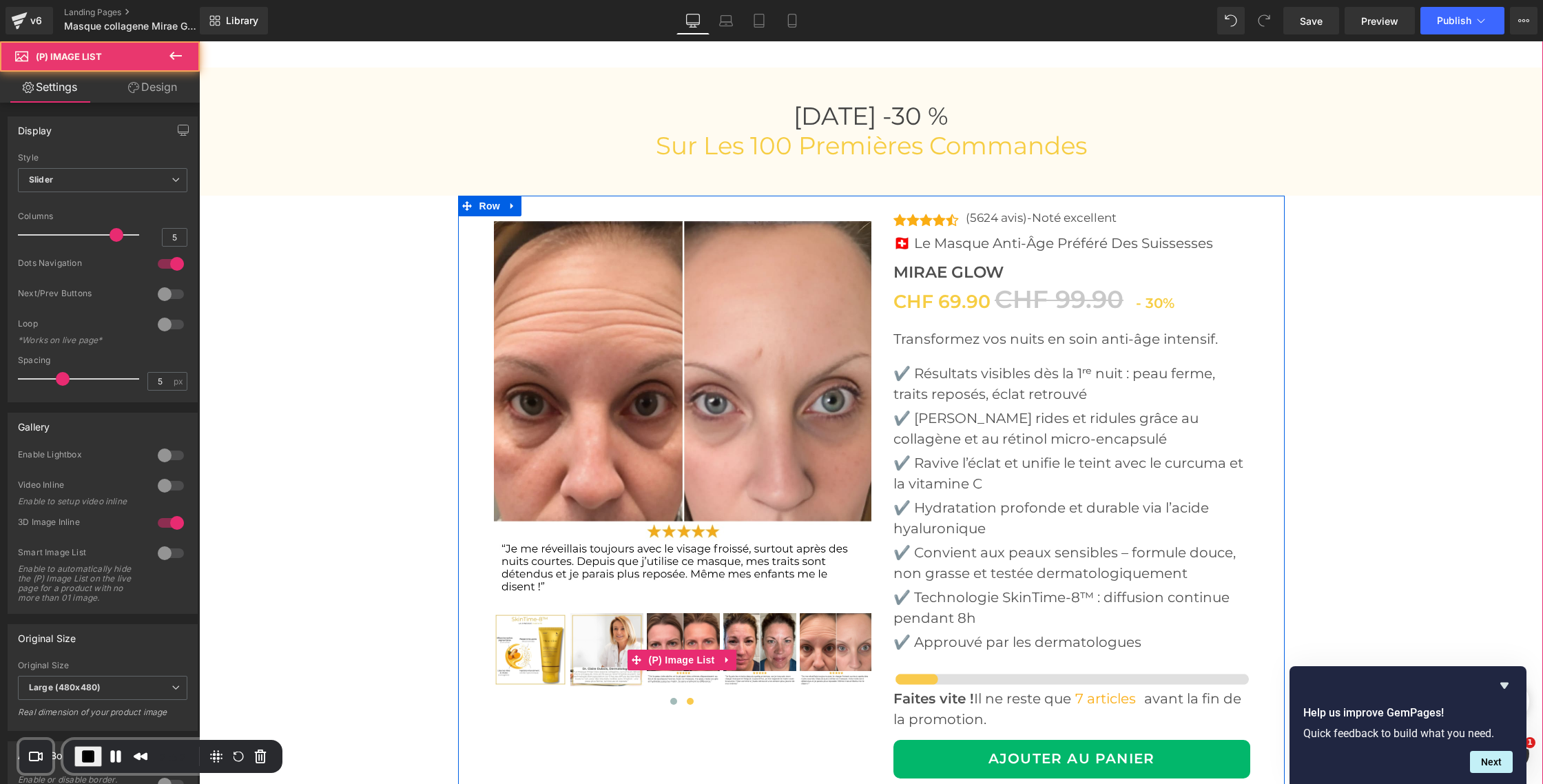
click at [746, 638] on img at bounding box center [760, 650] width 74 height 74
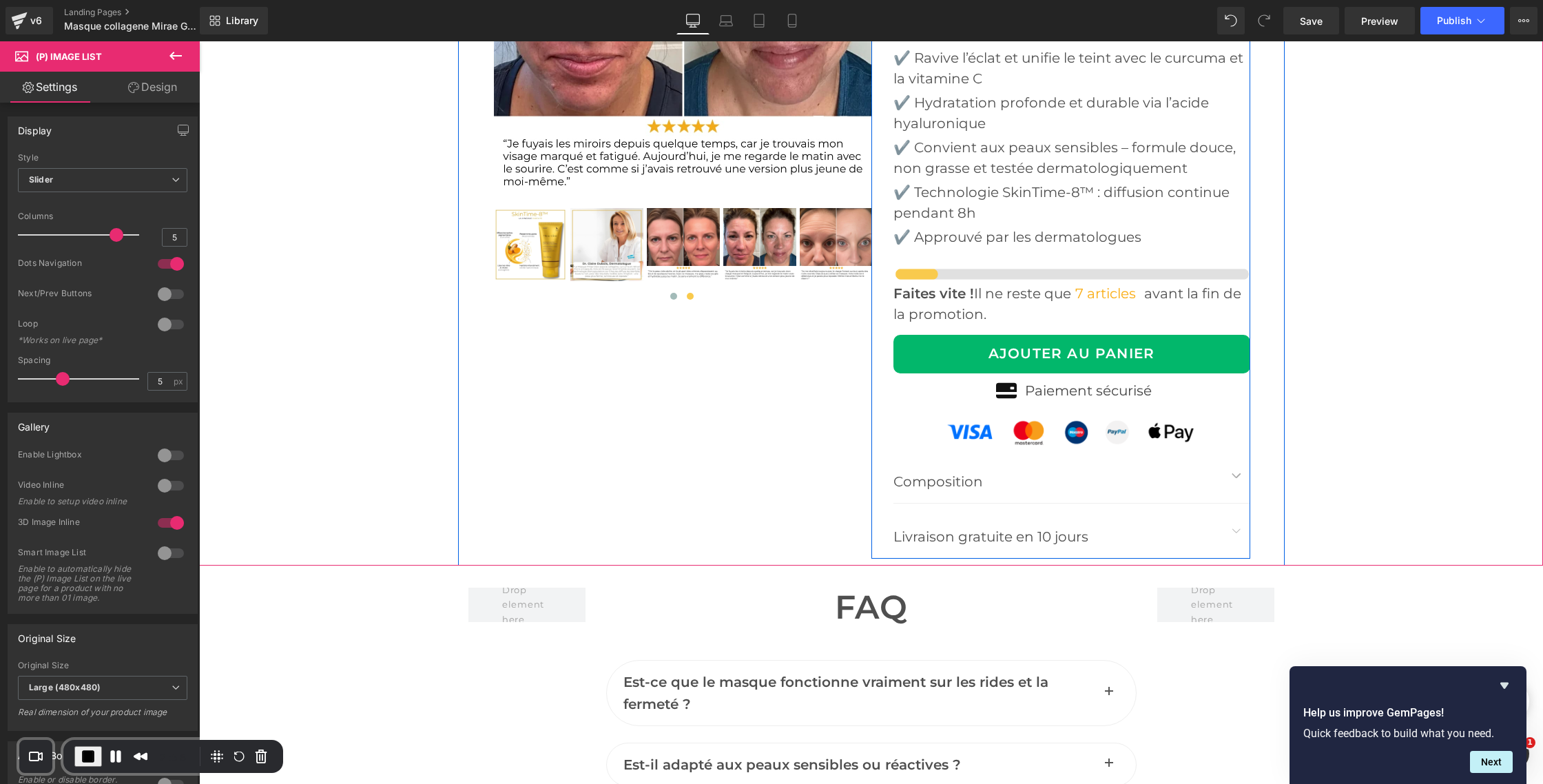
scroll to position [5389, 0]
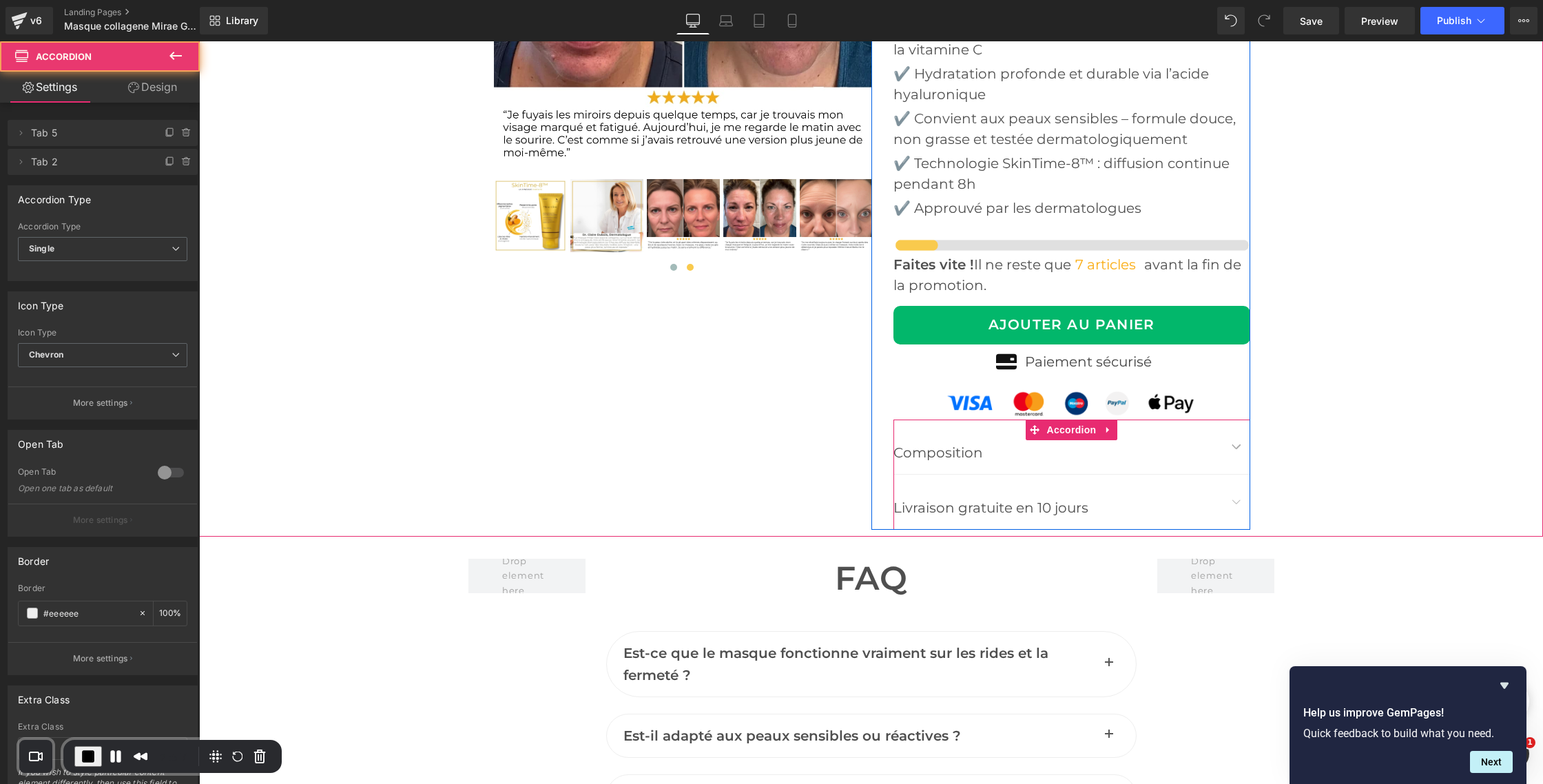
click at [1237, 452] on button "button" at bounding box center [1237, 447] width 27 height 55
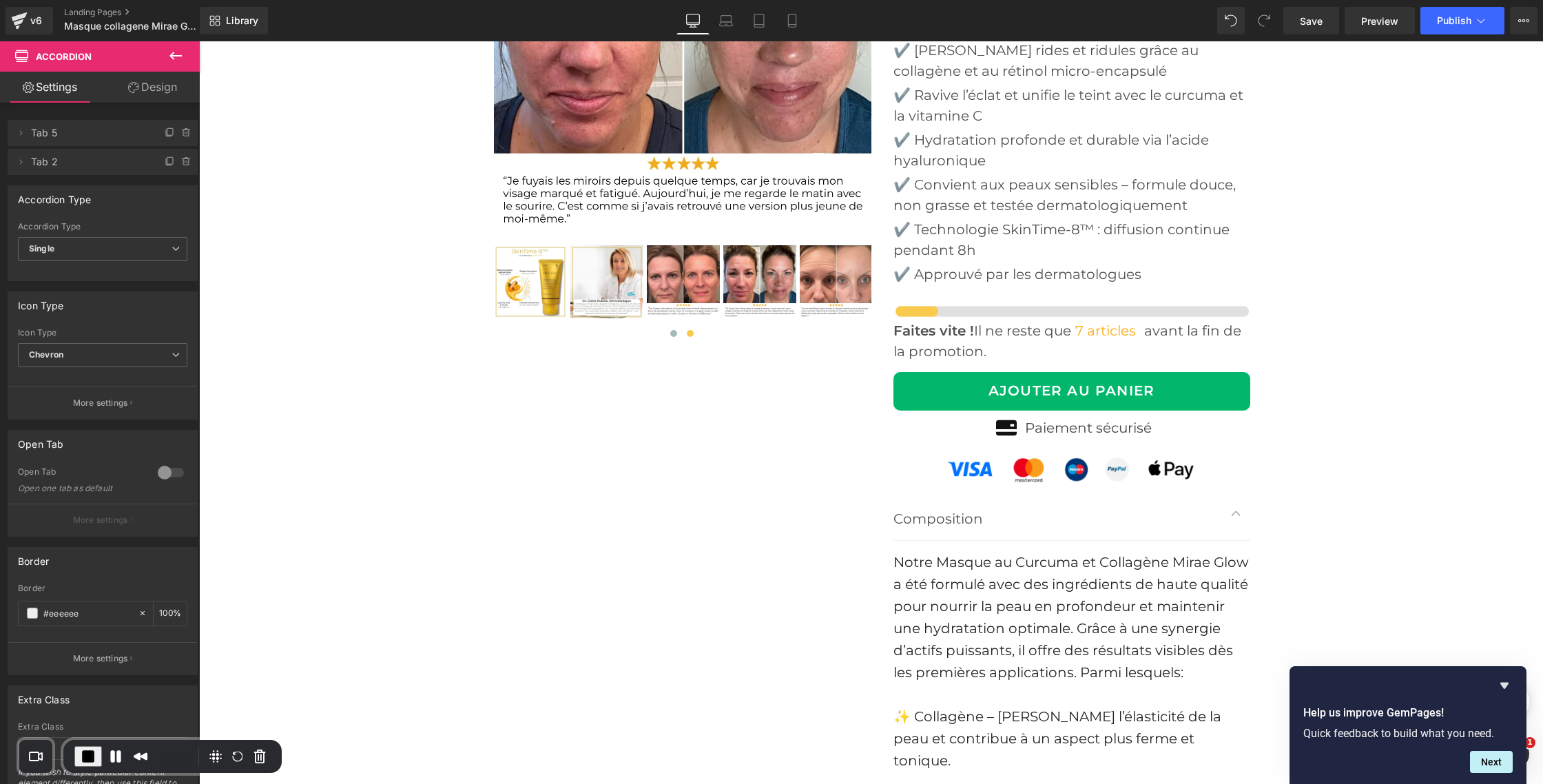
scroll to position [5312, 0]
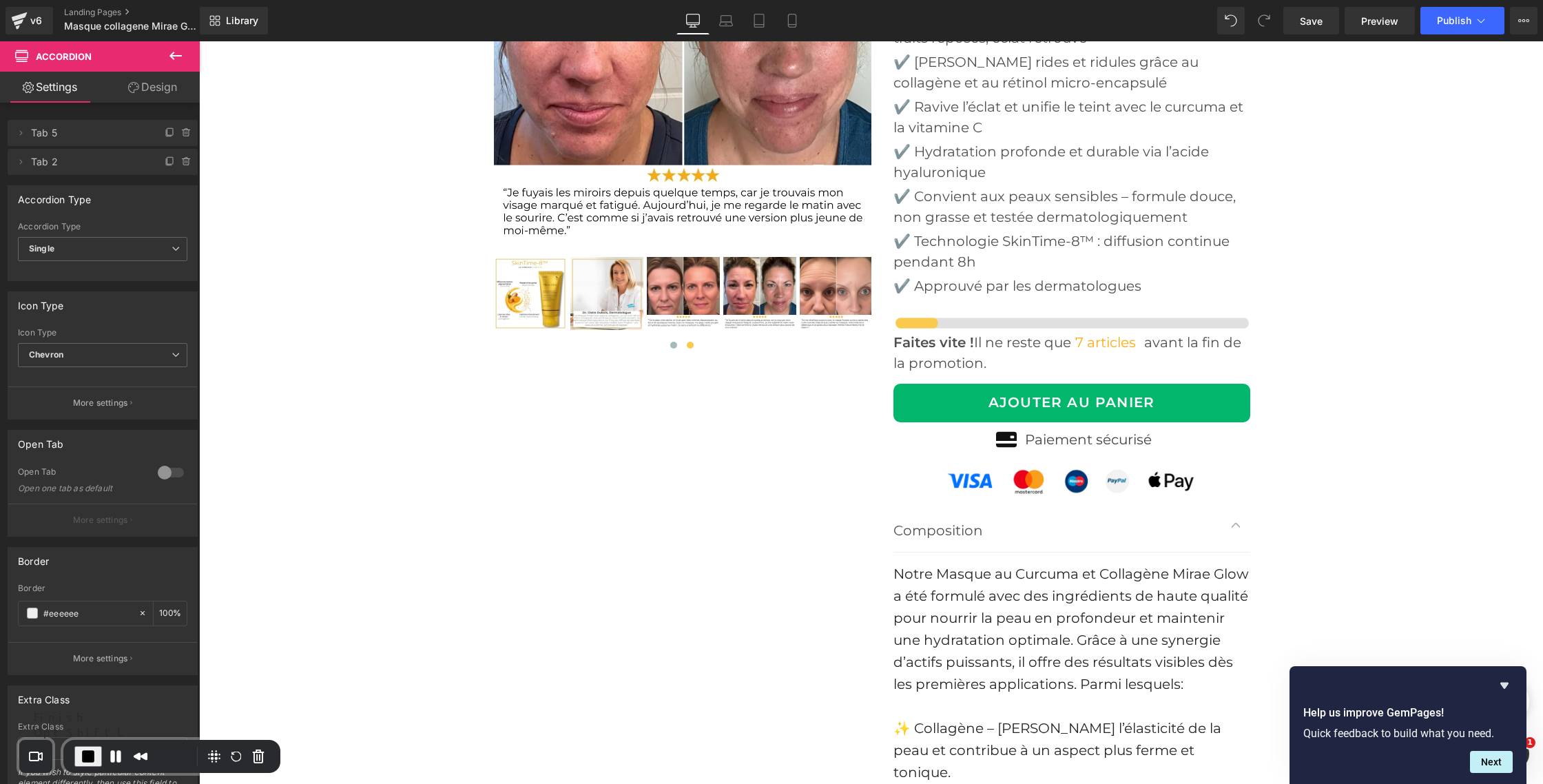
click at [90, 755] on span "End Recording" at bounding box center [88, 756] width 17 height 17
click at [1297, 19] on link "Save" at bounding box center [1311, 21] width 56 height 27
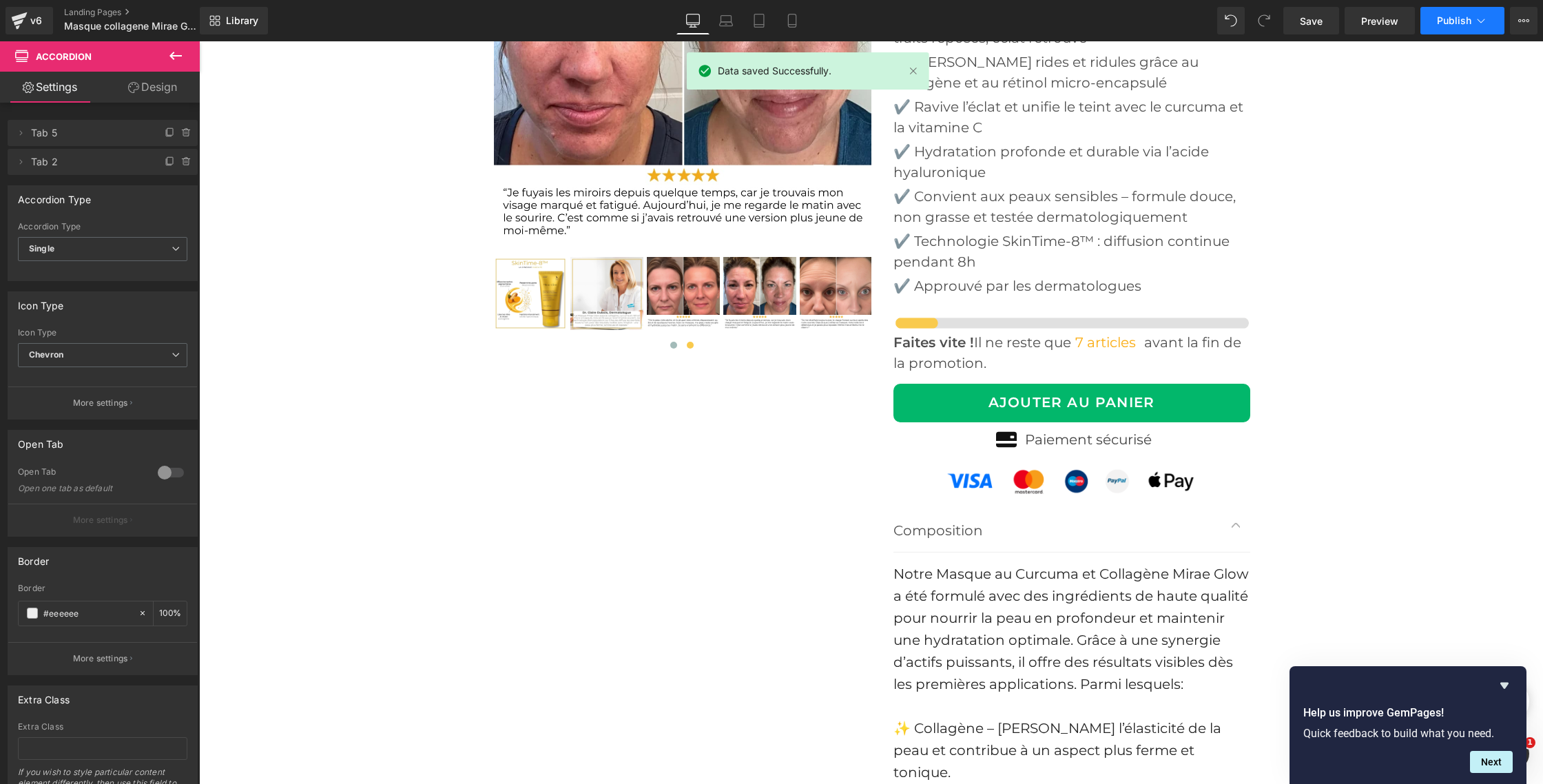
click at [1468, 16] on span "Publish" at bounding box center [1454, 20] width 34 height 11
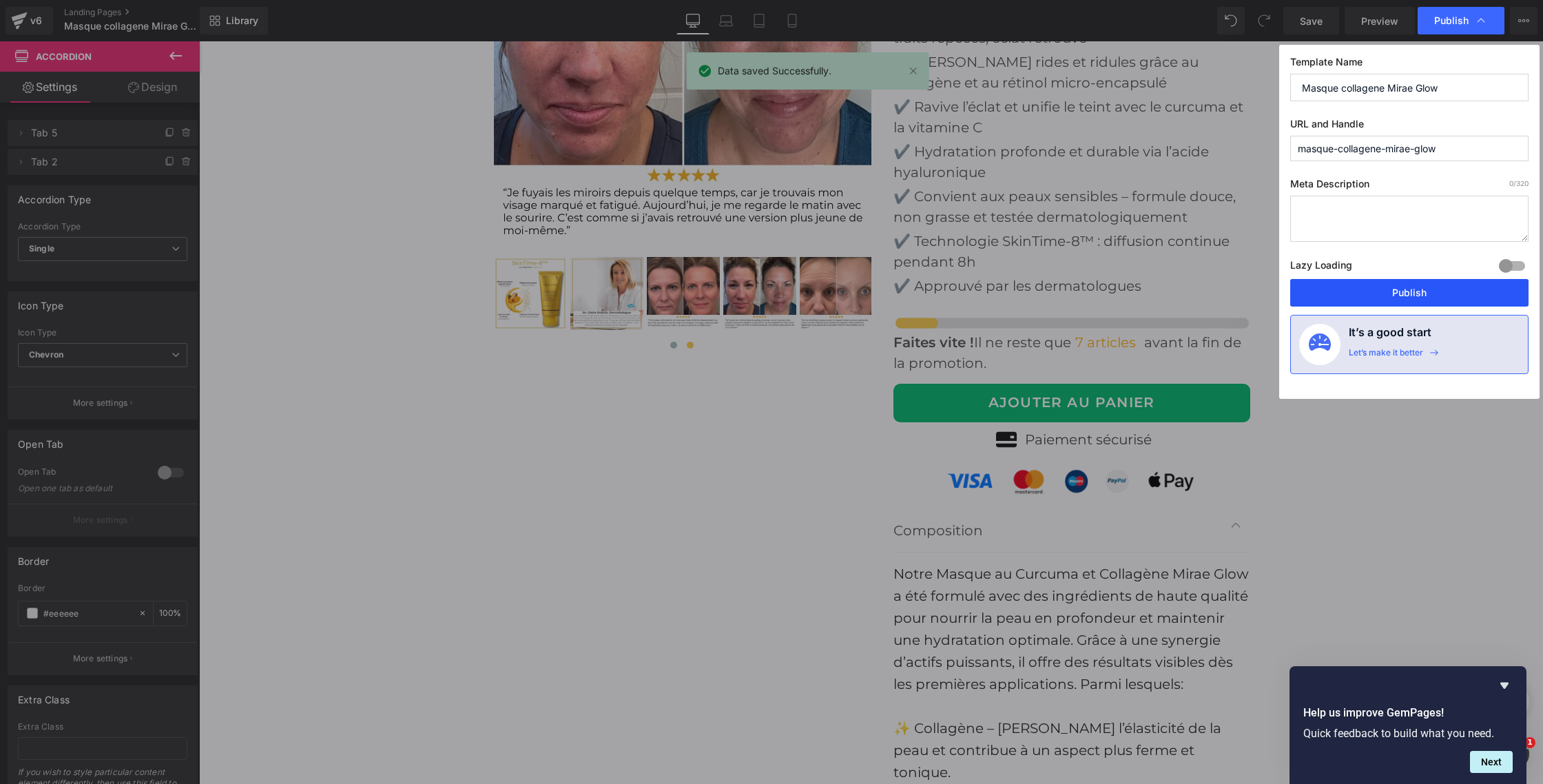
click at [1382, 290] on button "Publish" at bounding box center [1410, 293] width 238 height 27
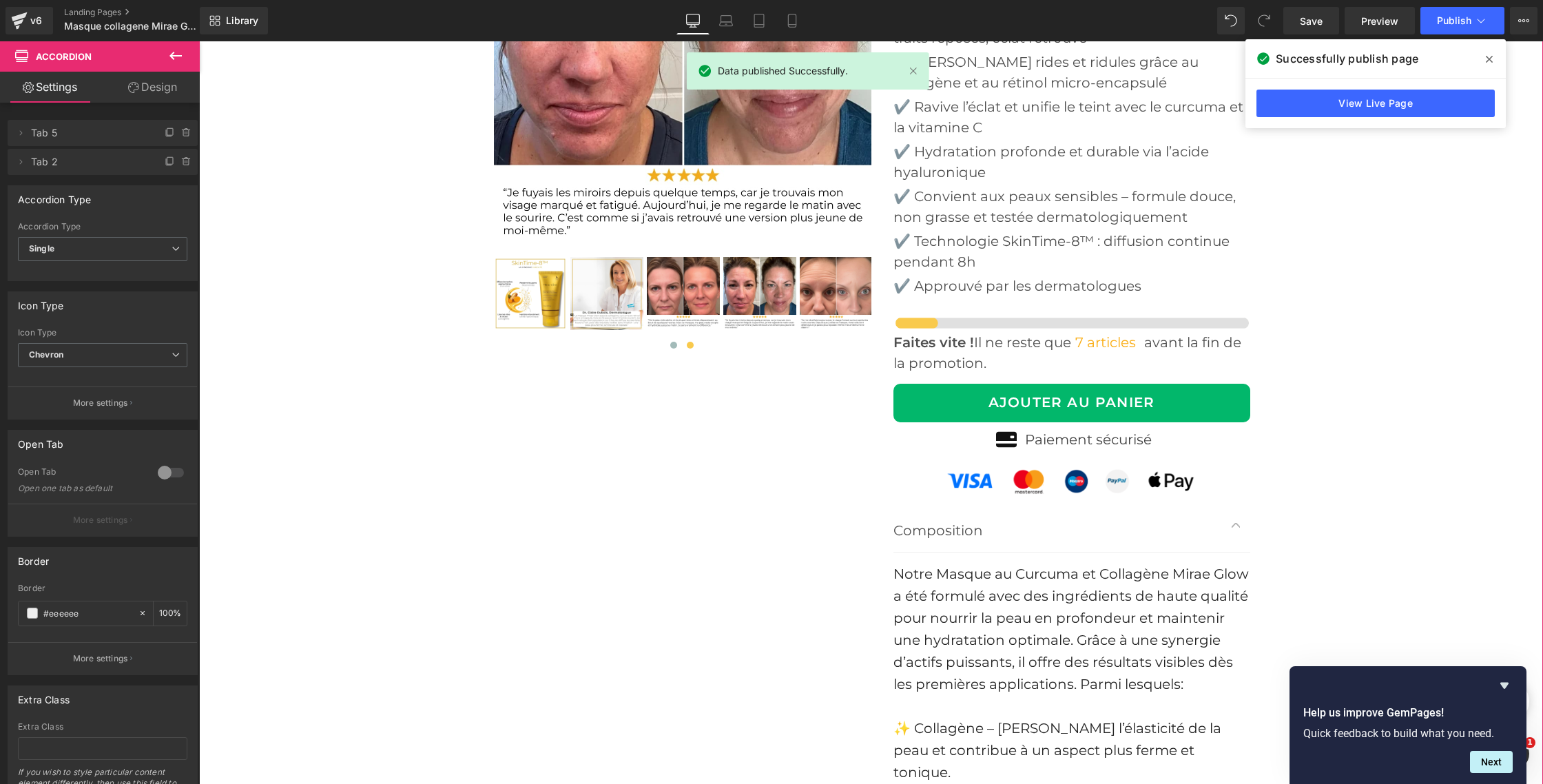
scroll to position [5316, 0]
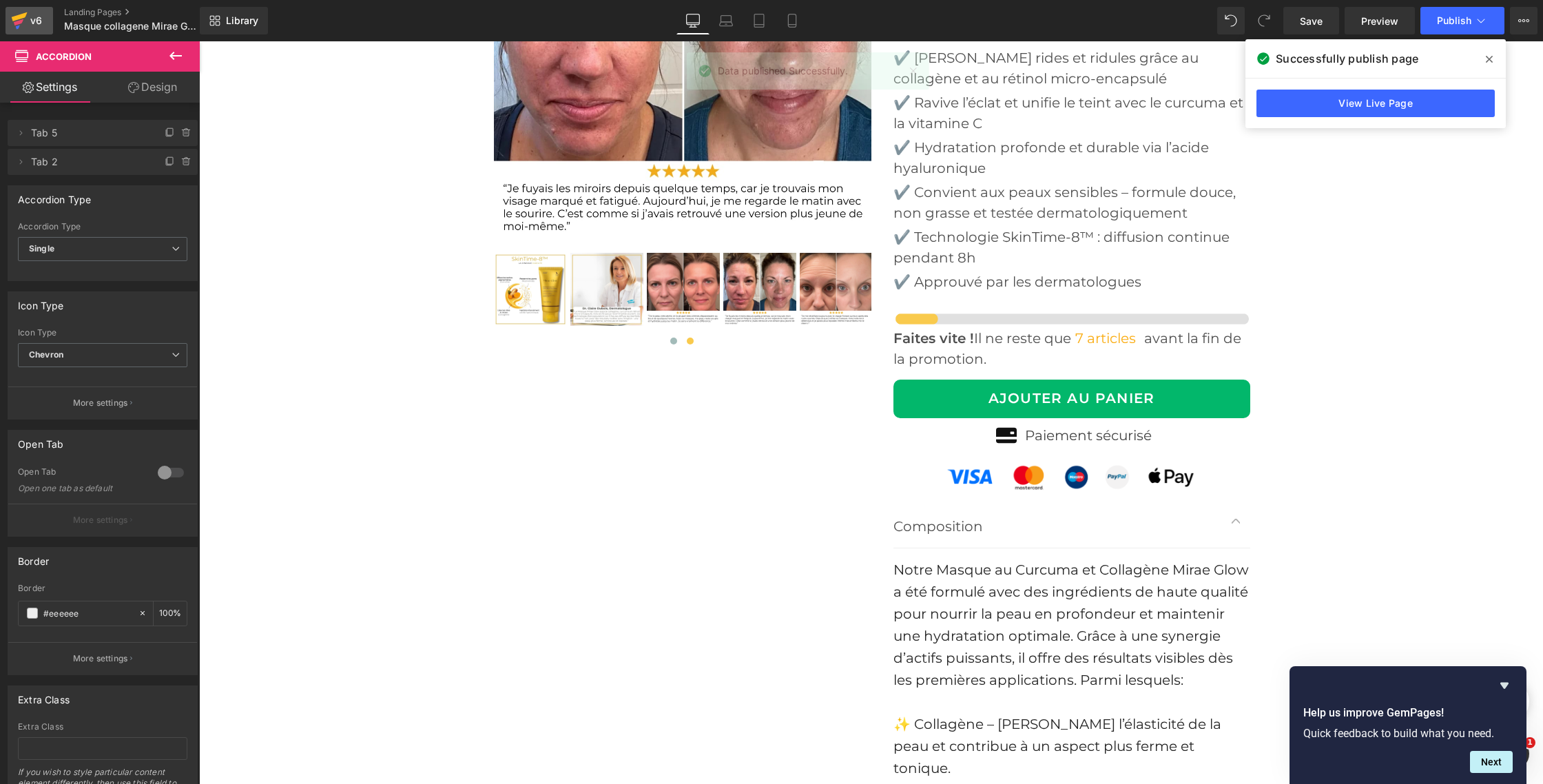
click at [41, 31] on link "v6" at bounding box center [29, 21] width 47 height 27
